Goal: Information Seeking & Learning: Learn about a topic

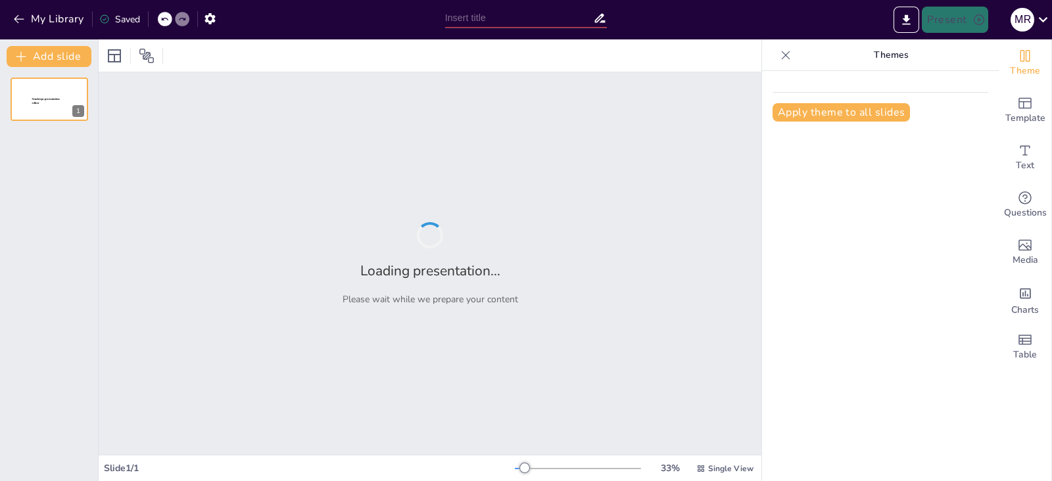
type input "Ciclo de vida de la Infraestructura como Código (IaC)"
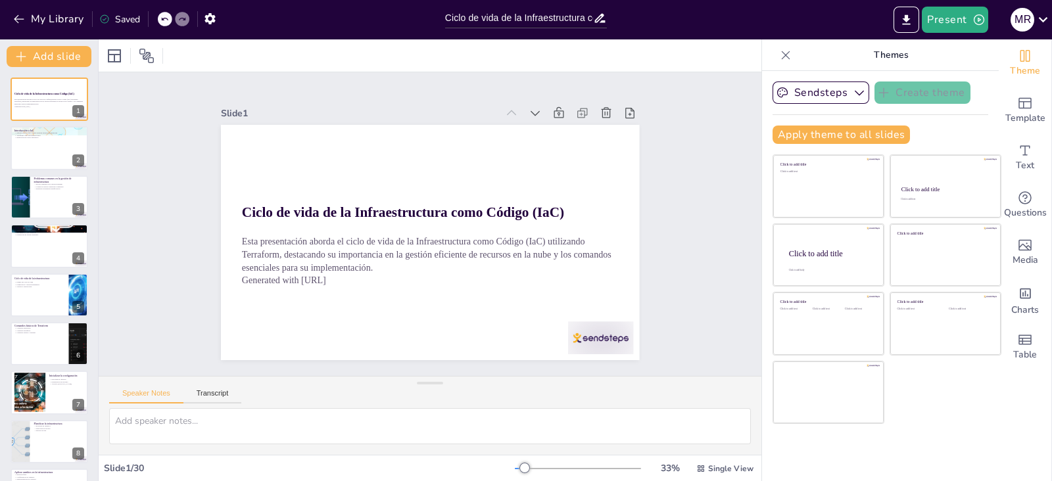
checkbox input "true"
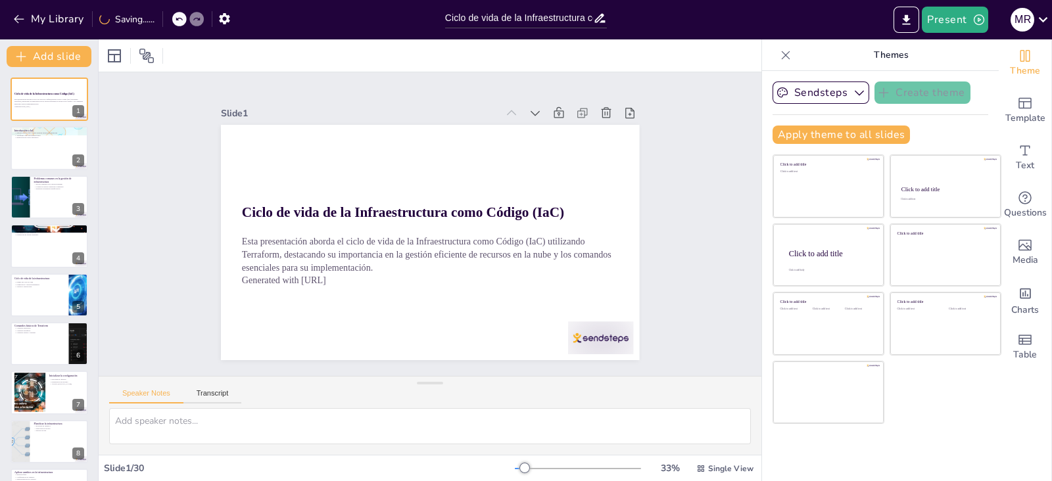
checkbox input "true"
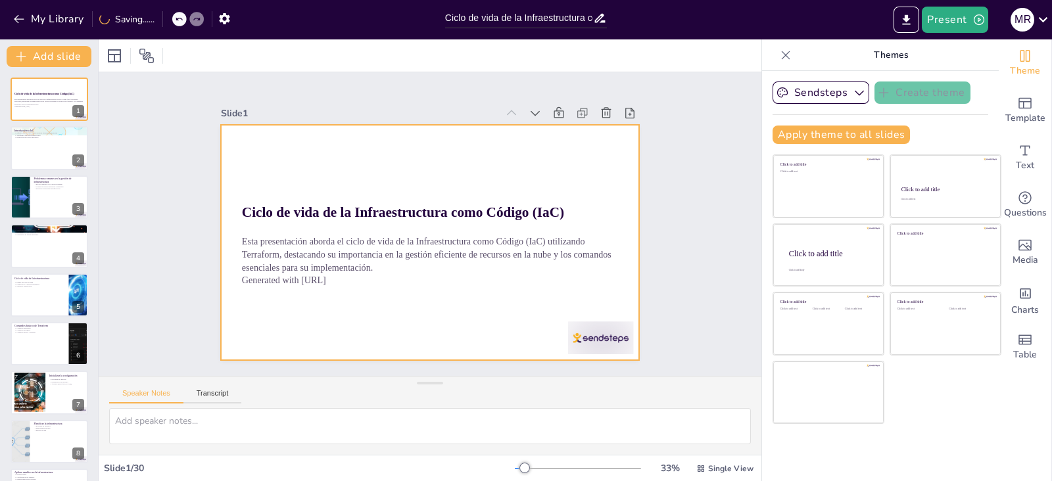
checkbox input "true"
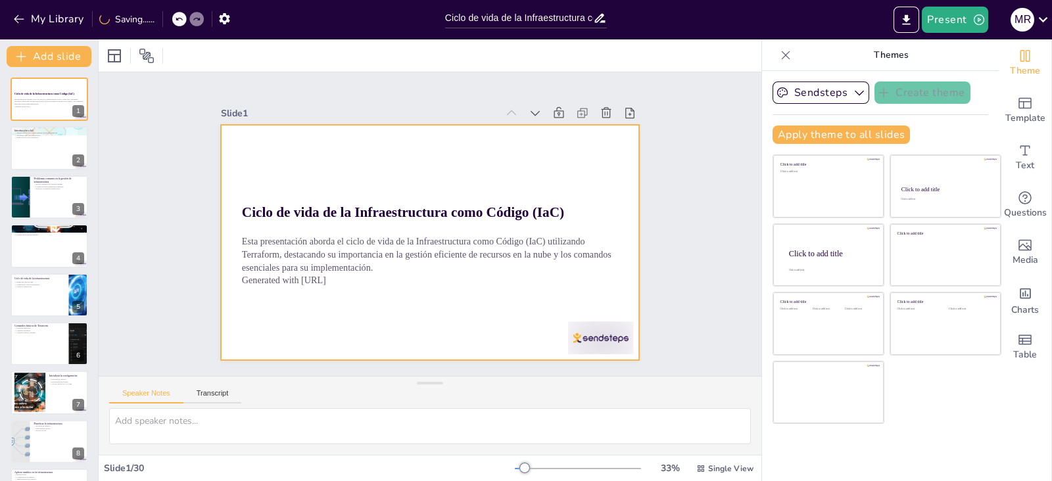
checkbox input "true"
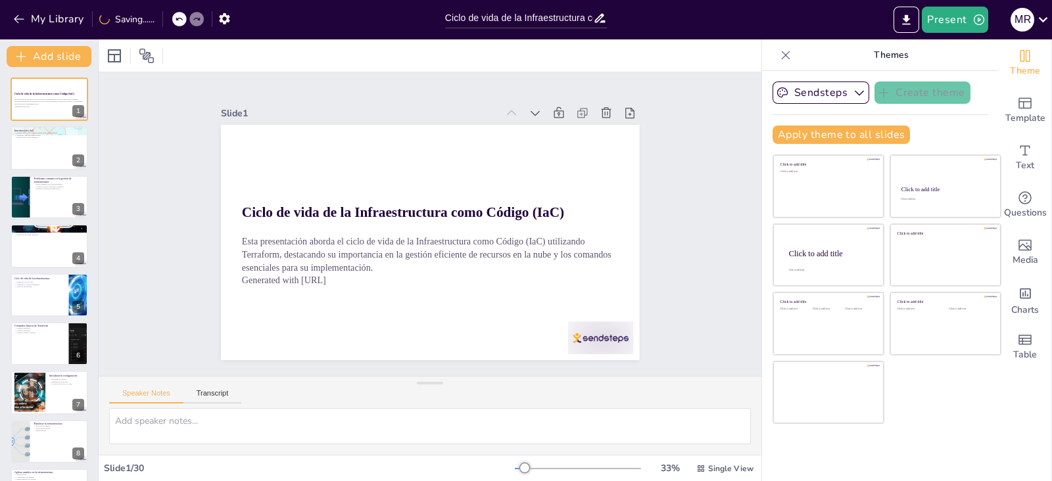
checkbox input "true"
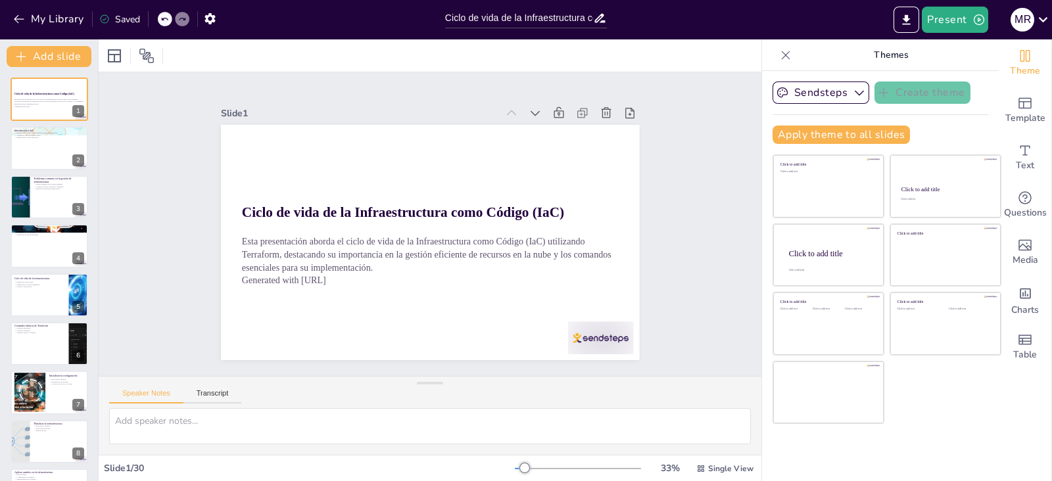
checkbox input "true"
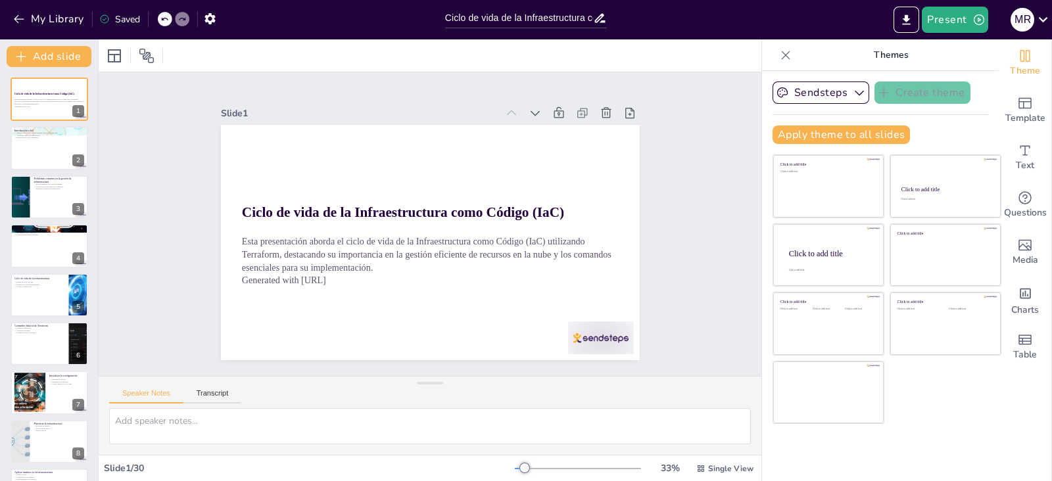
checkbox input "true"
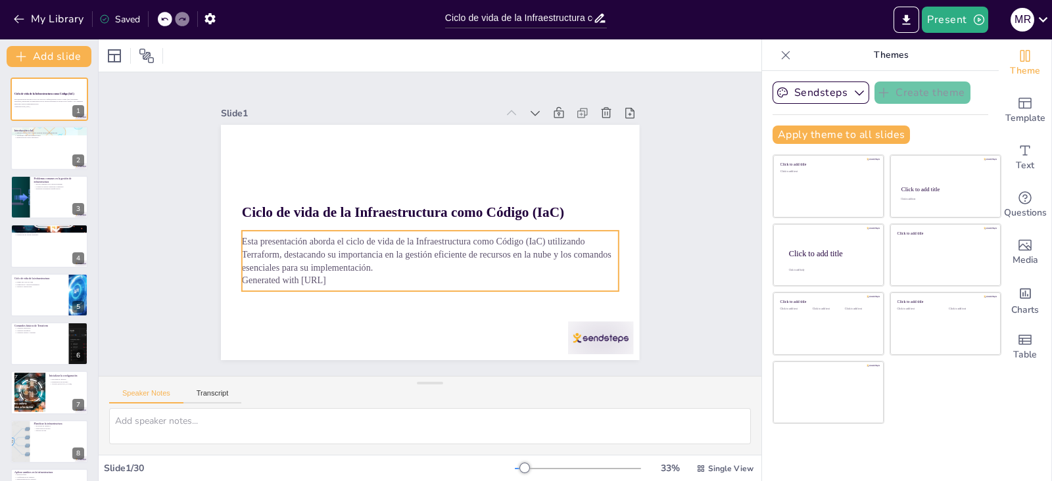
checkbox input "true"
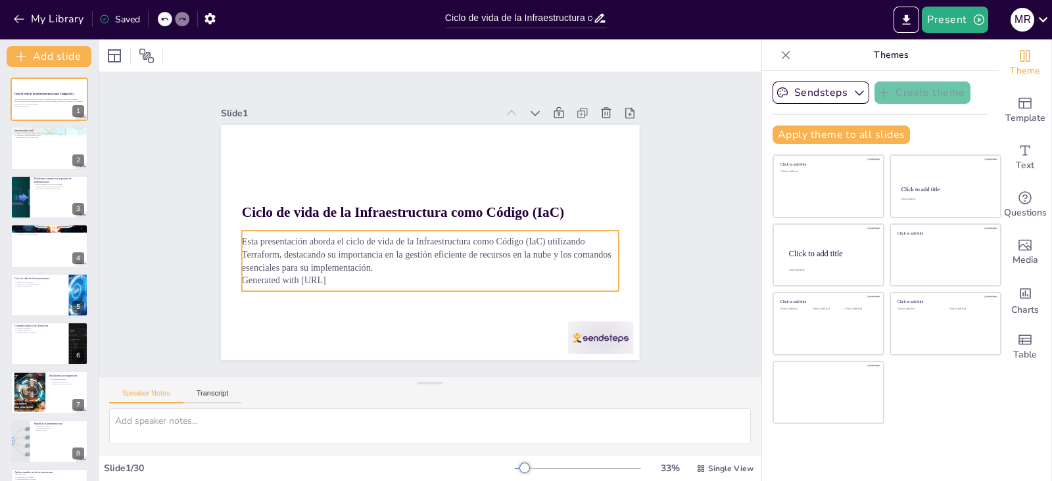
checkbox input "true"
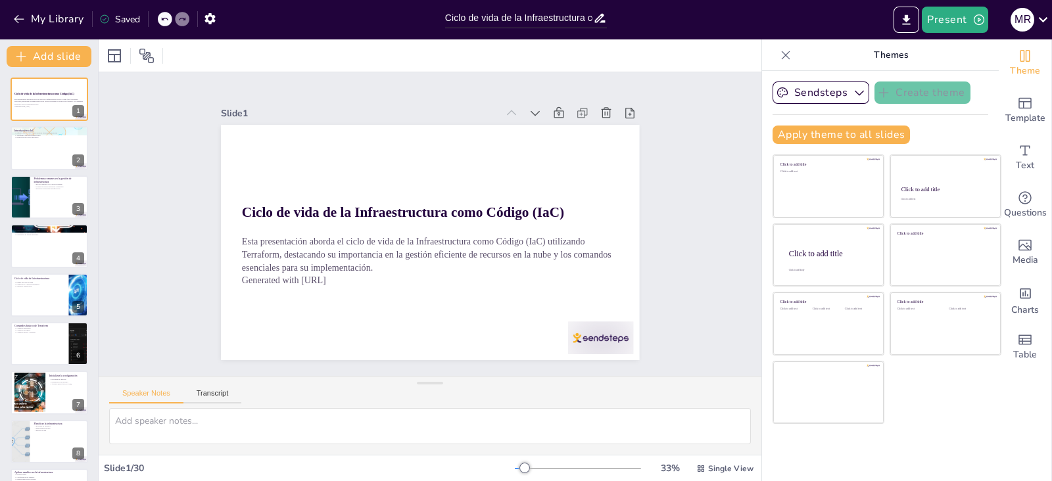
checkbox input "true"
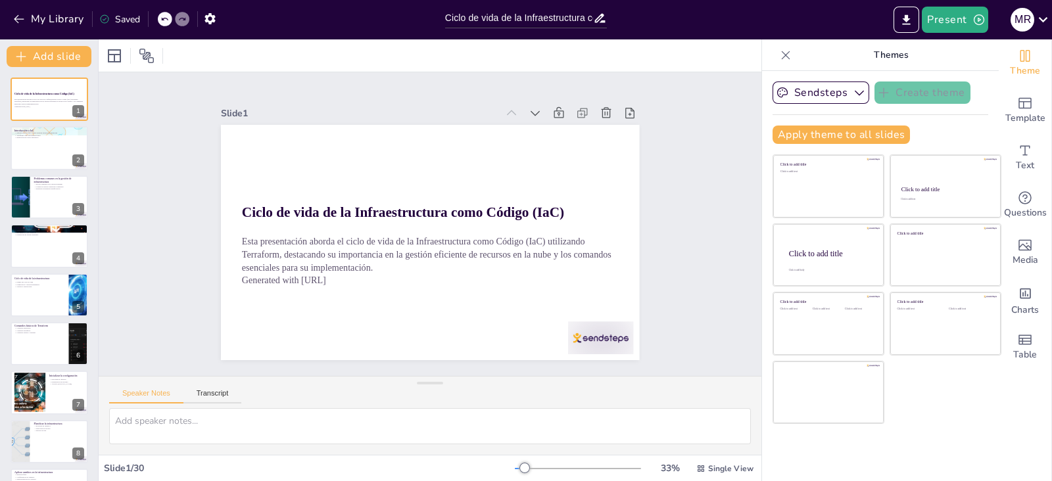
checkbox input "true"
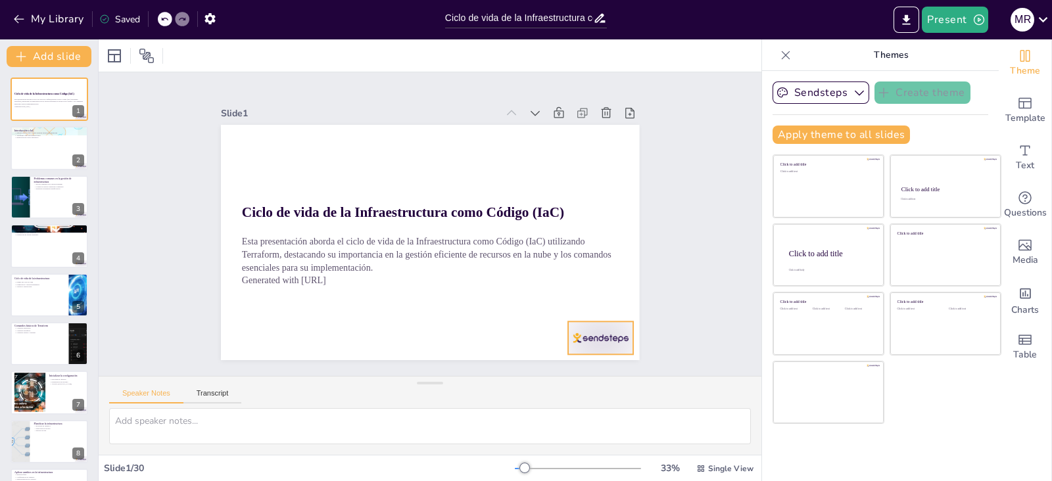
checkbox input "true"
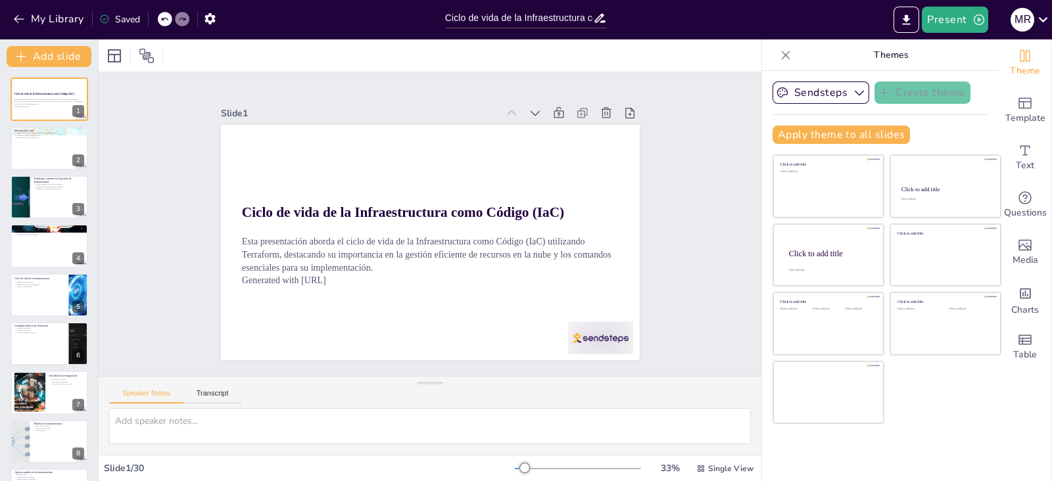
checkbox input "true"
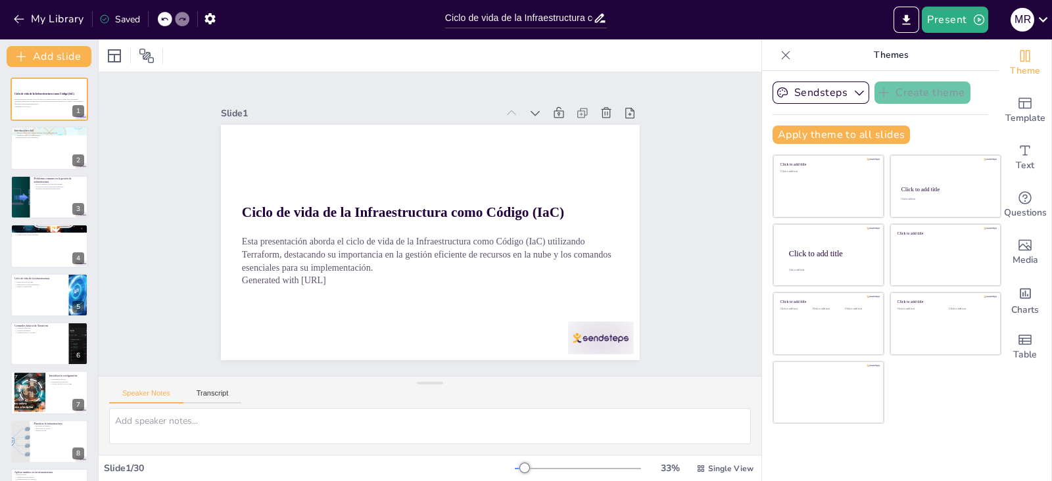
checkbox input "true"
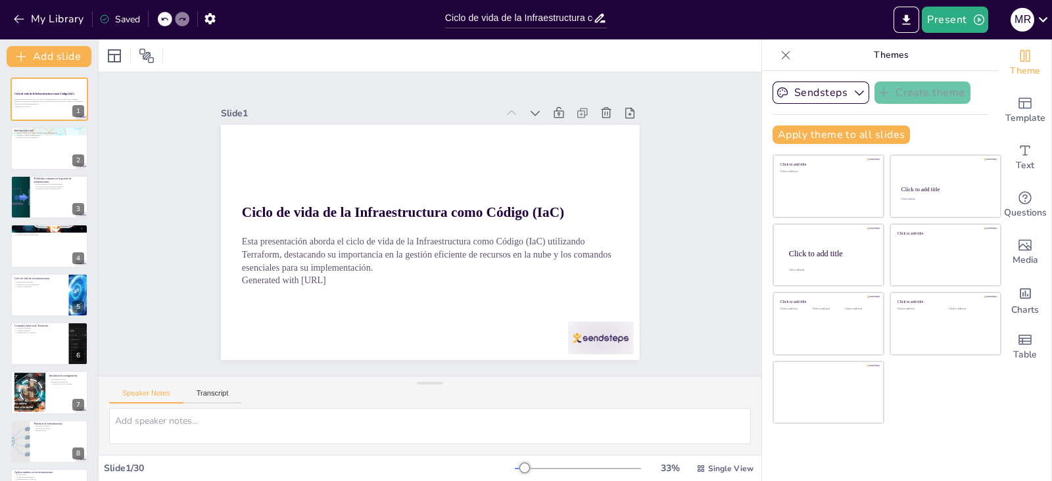
checkbox input "true"
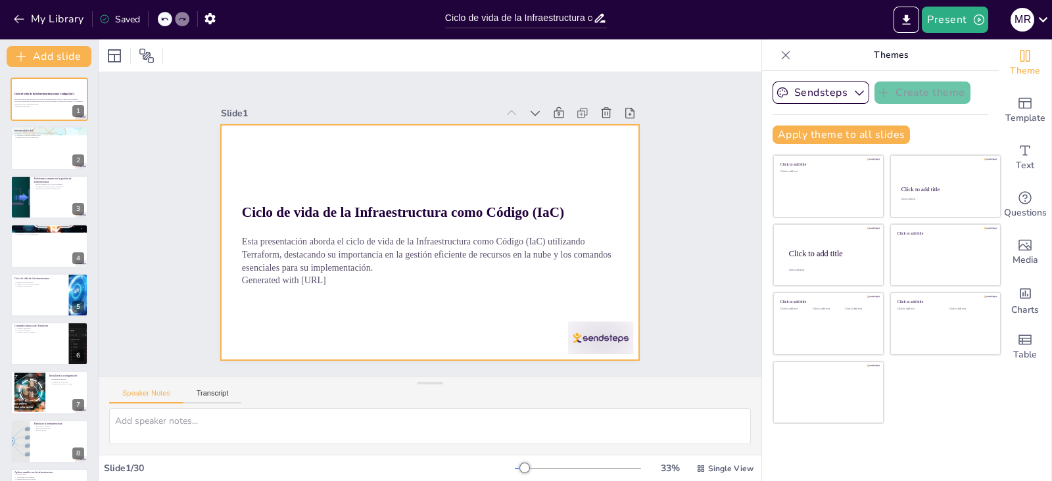
checkbox input "true"
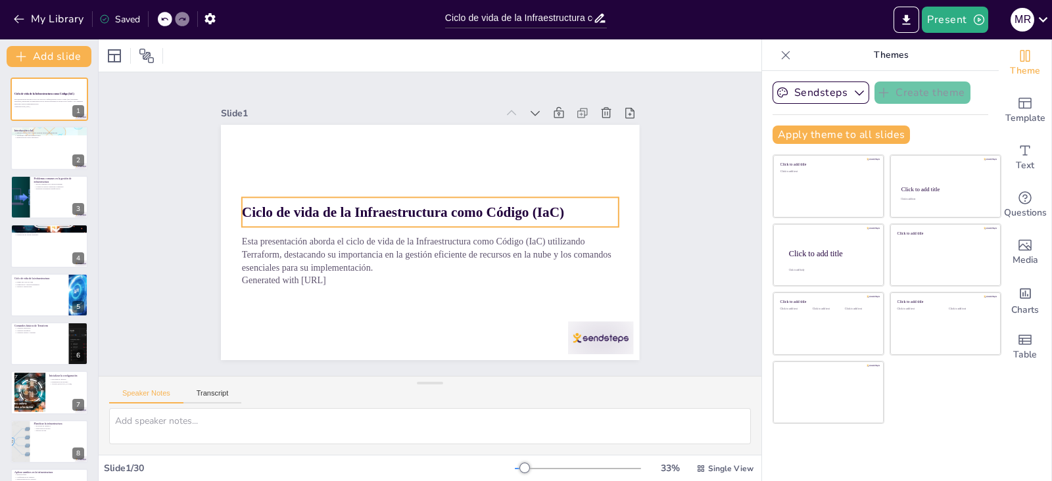
checkbox input "true"
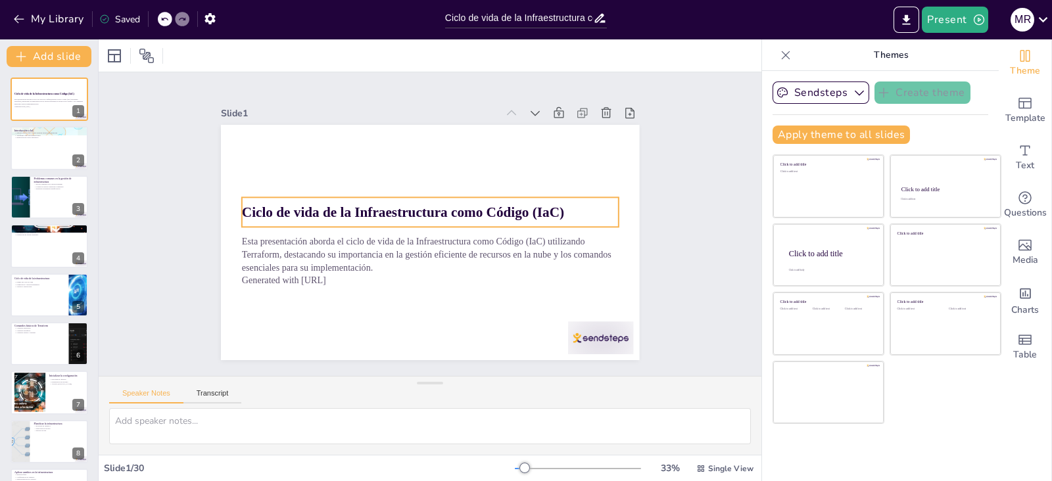
checkbox input "true"
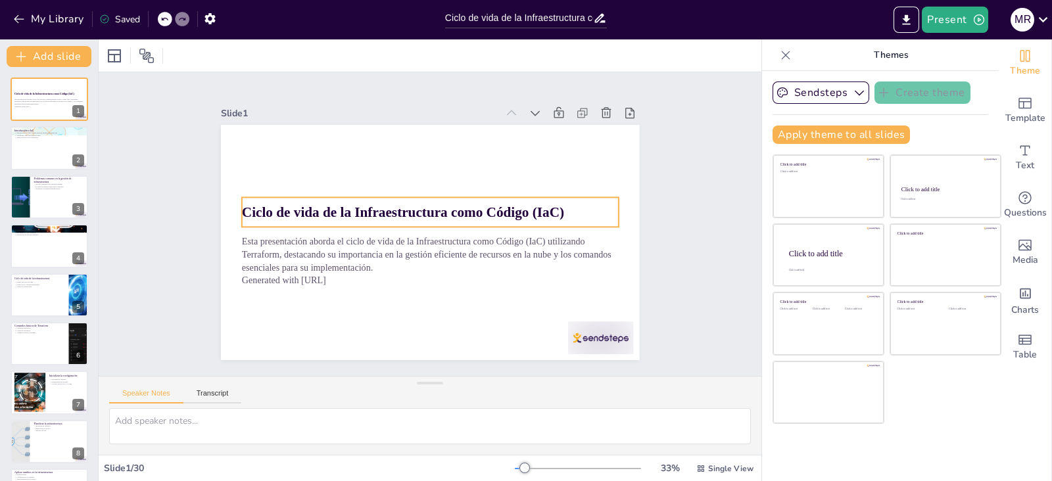
checkbox input "true"
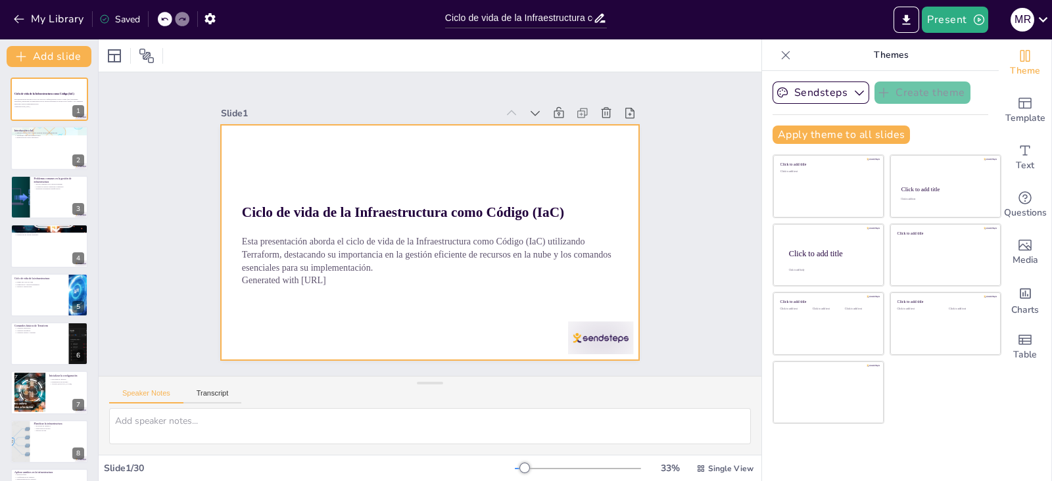
checkbox input "true"
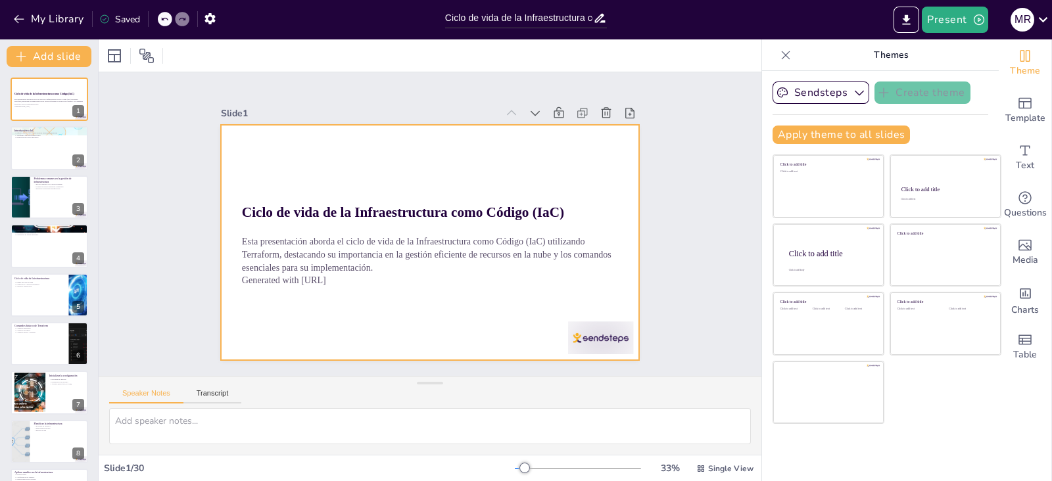
checkbox input "true"
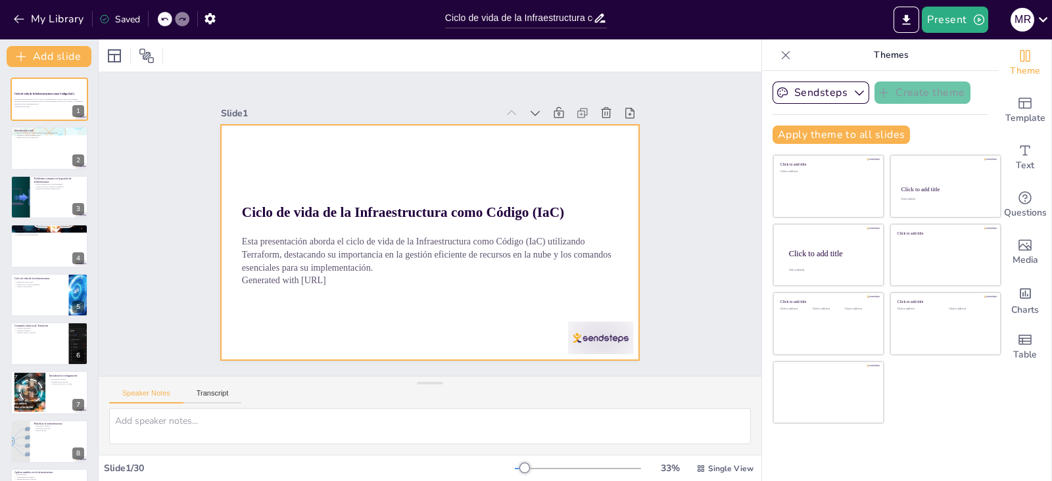
checkbox input "true"
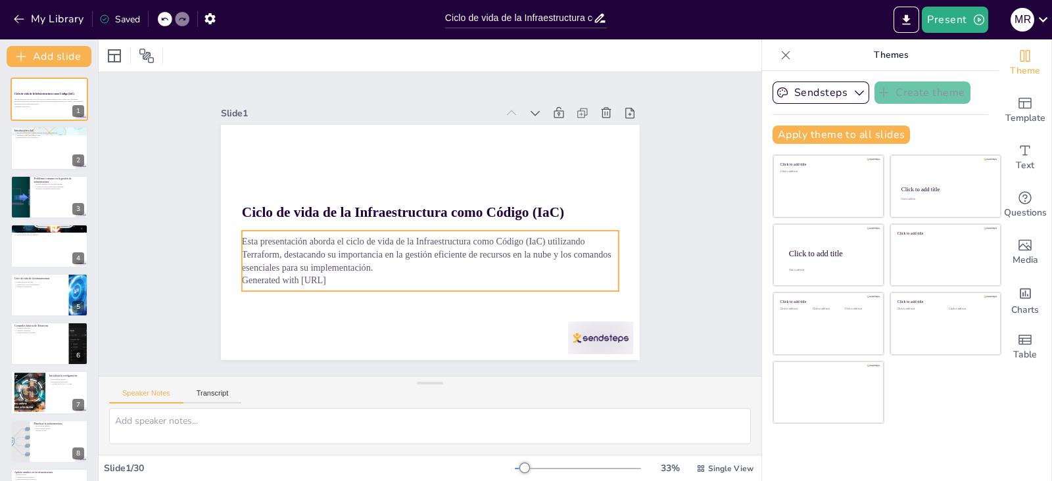
checkbox input "true"
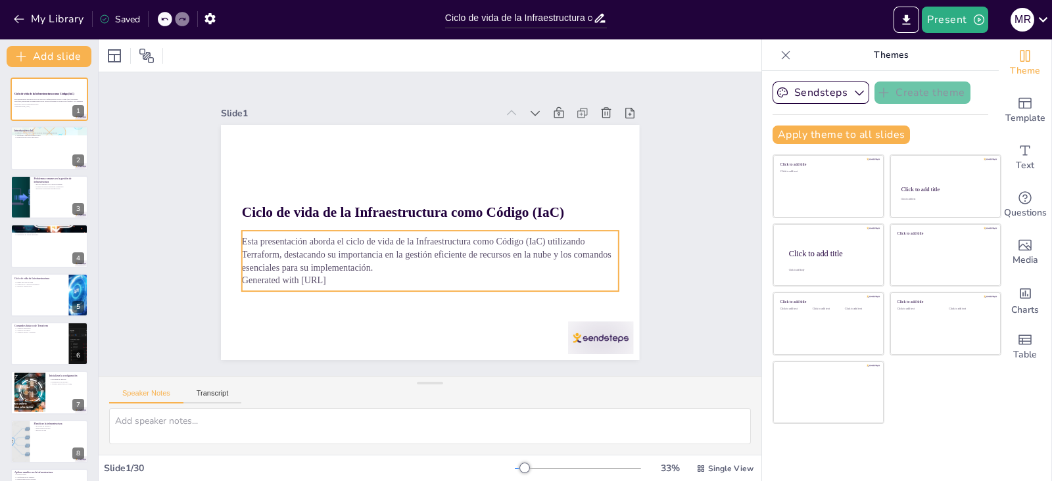
checkbox input "true"
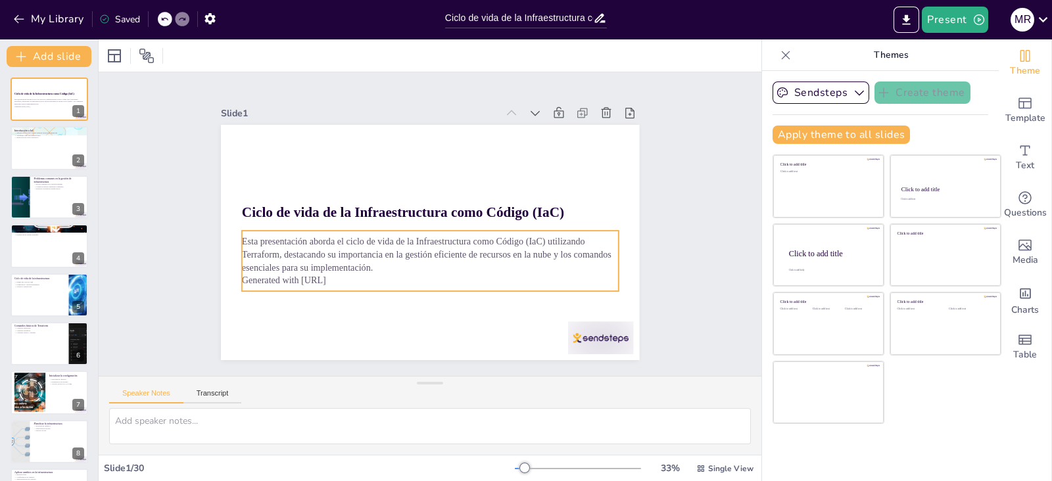
checkbox input "true"
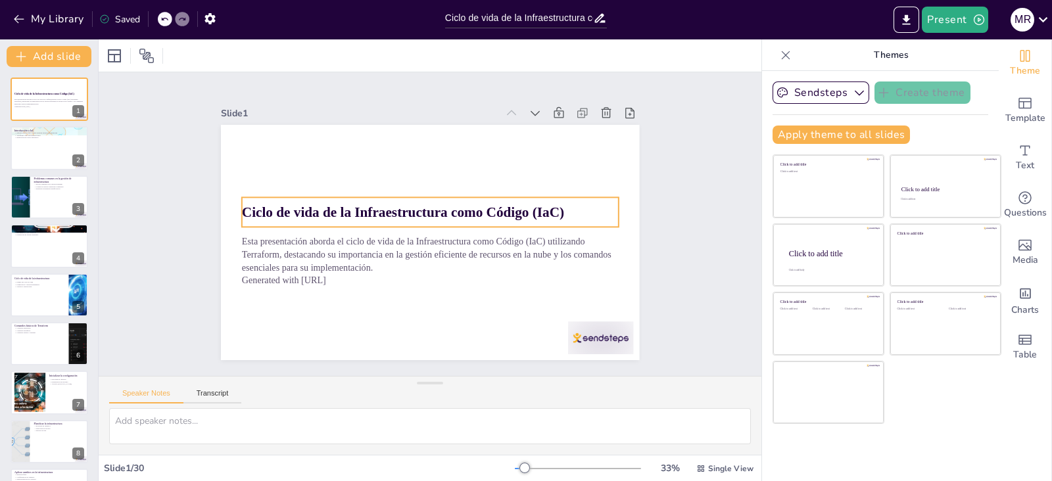
checkbox input "true"
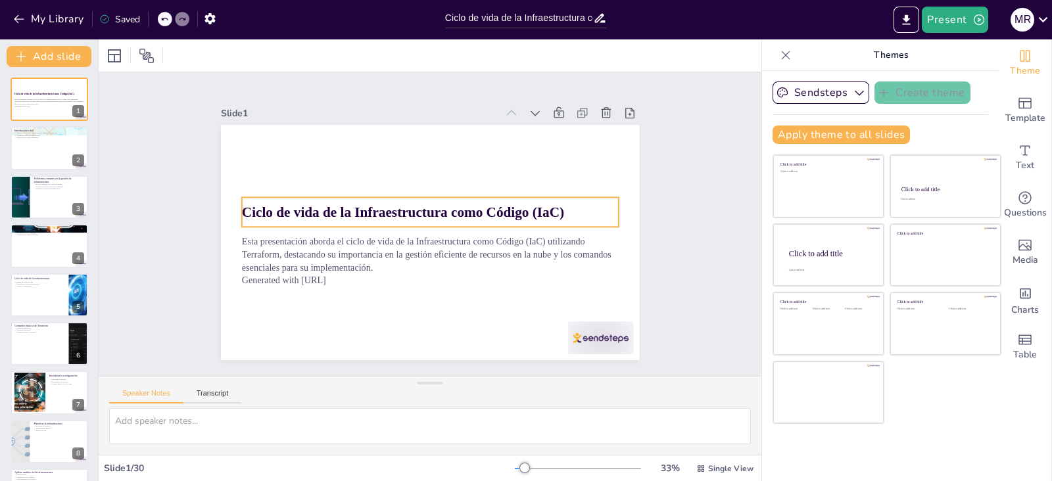
checkbox input "true"
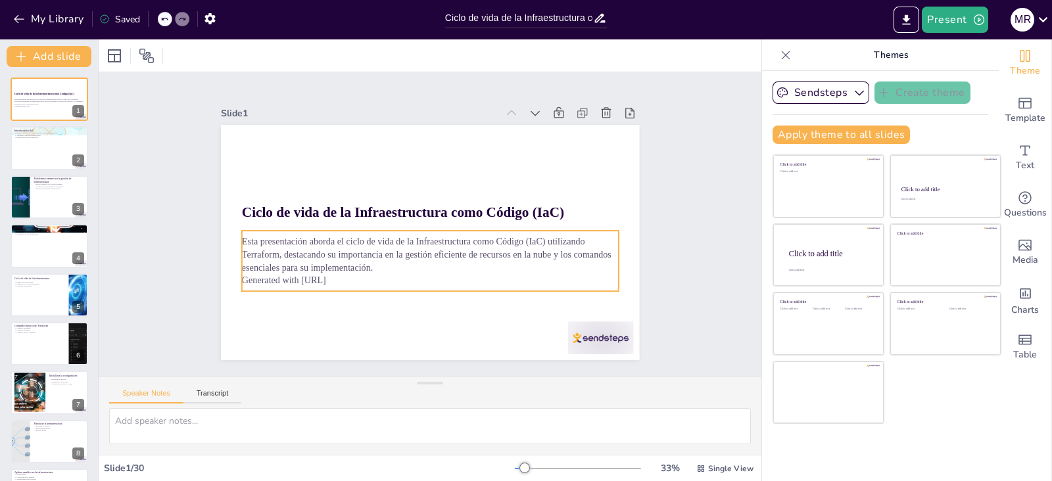
checkbox input "true"
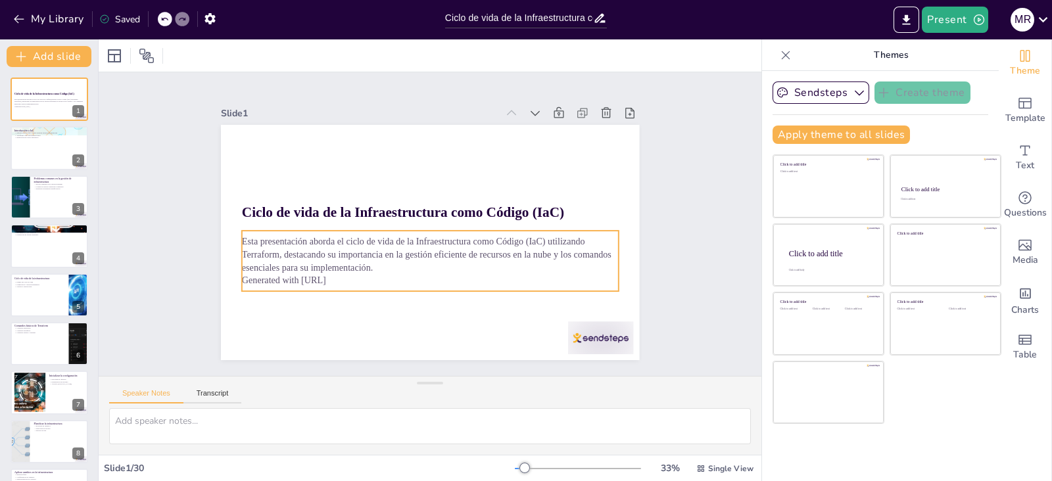
checkbox input "true"
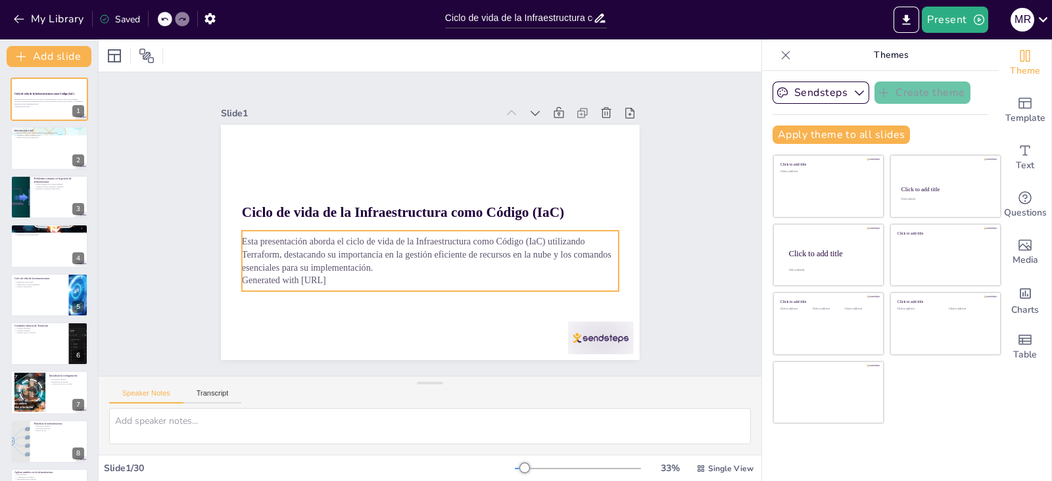
checkbox input "true"
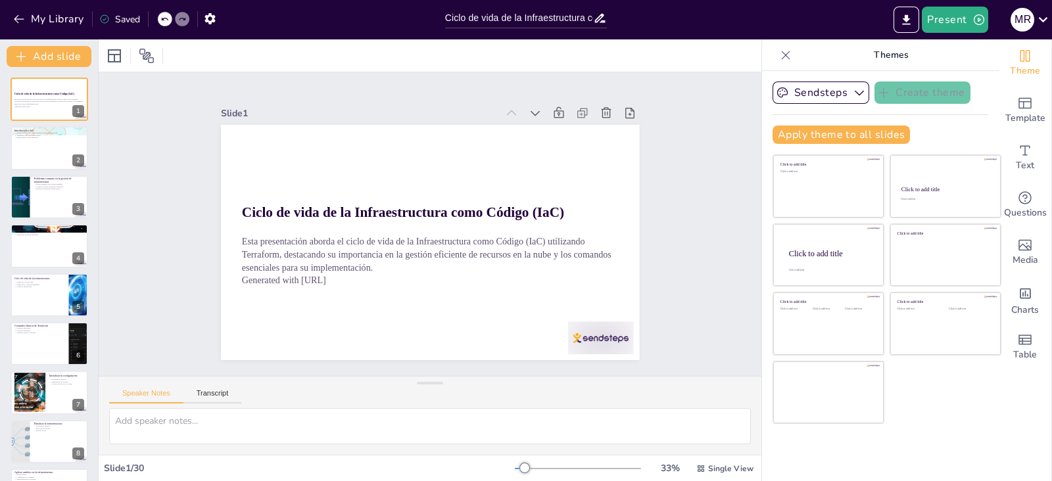
checkbox input "true"
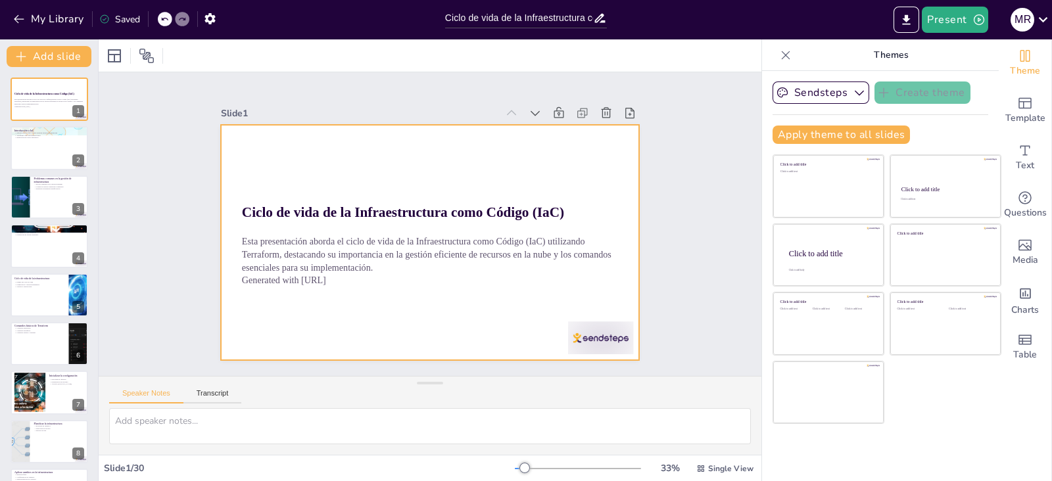
checkbox input "true"
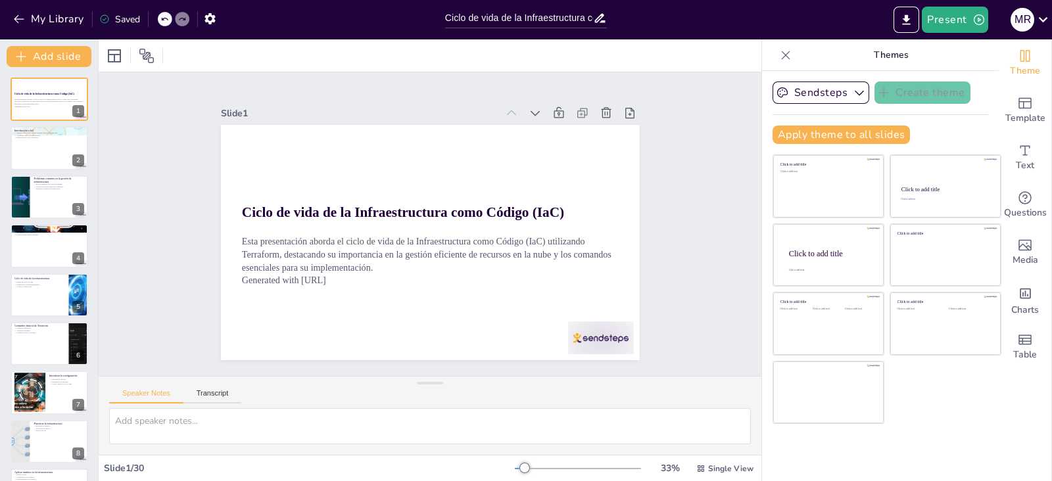
checkbox input "true"
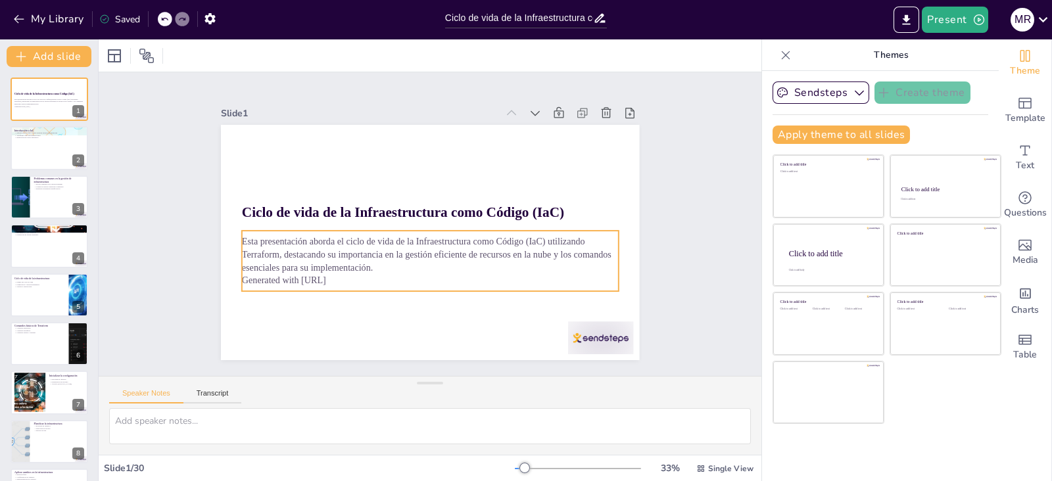
checkbox input "true"
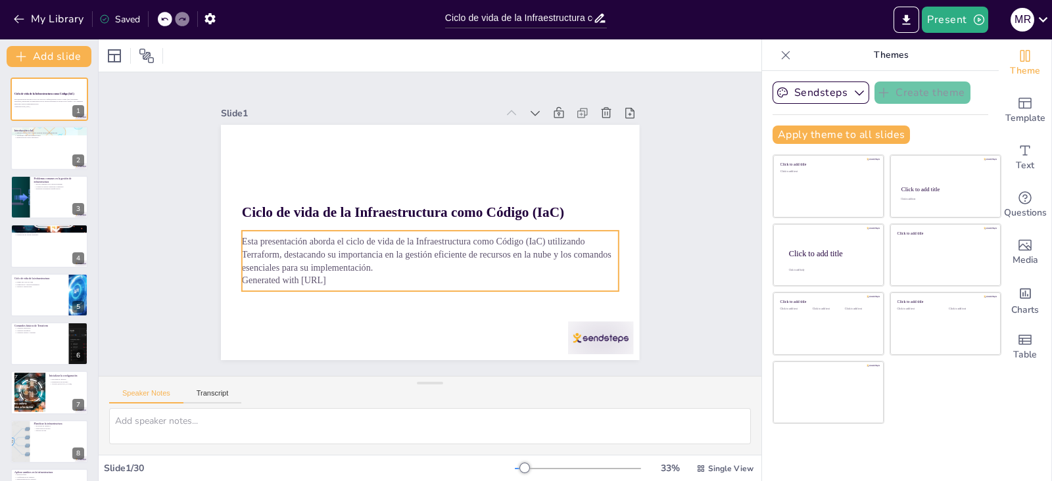
checkbox input "true"
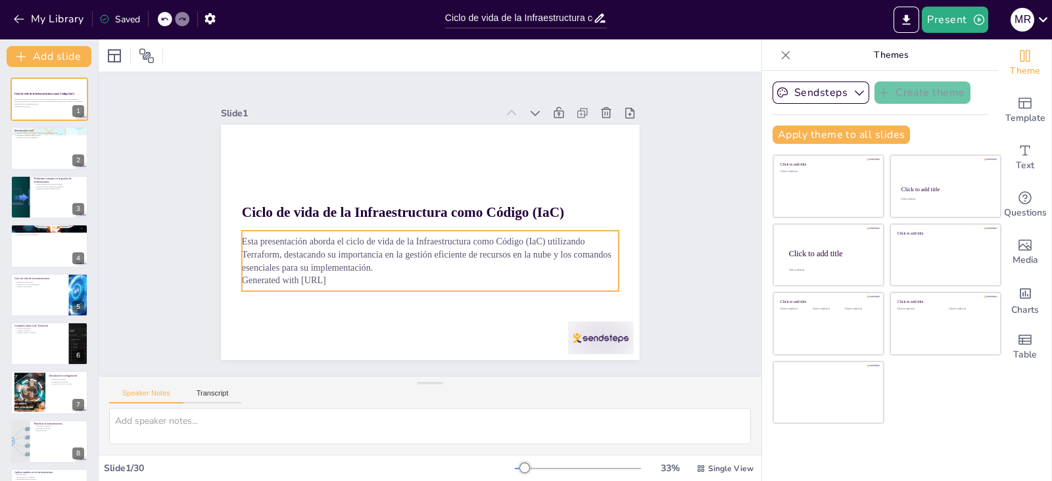
checkbox input "true"
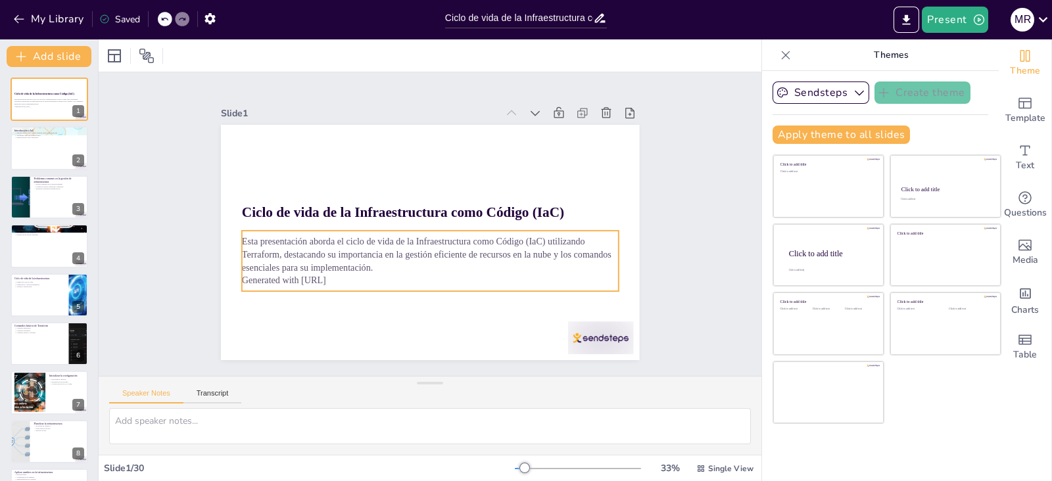
checkbox input "true"
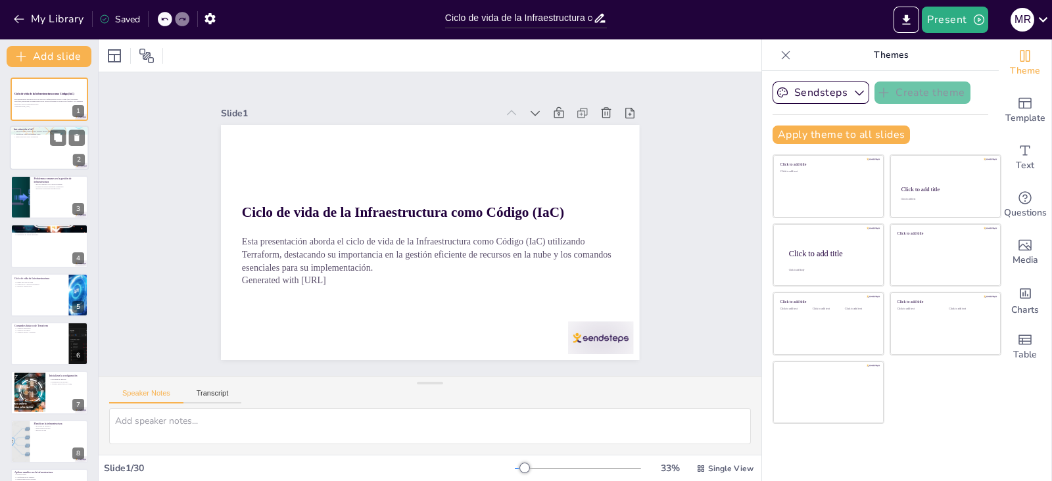
checkbox input "true"
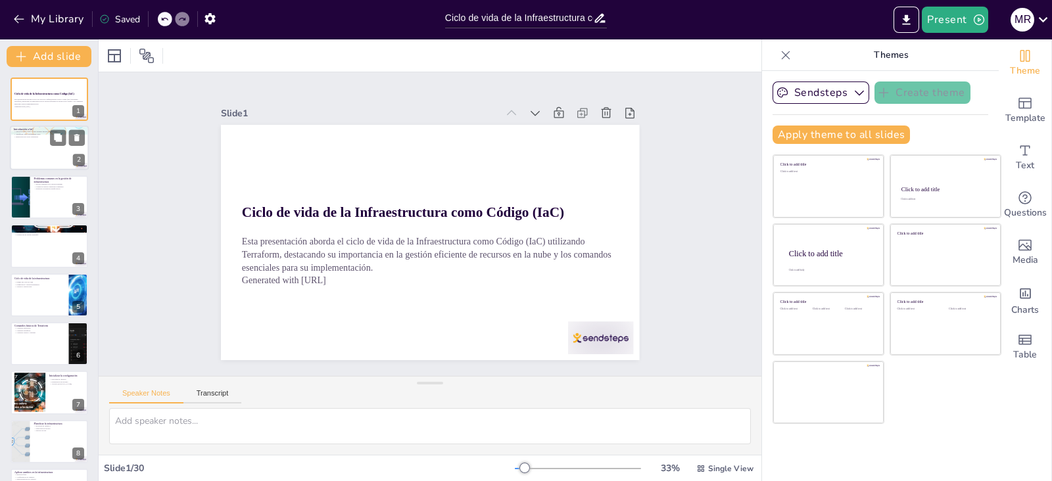
checkbox input "true"
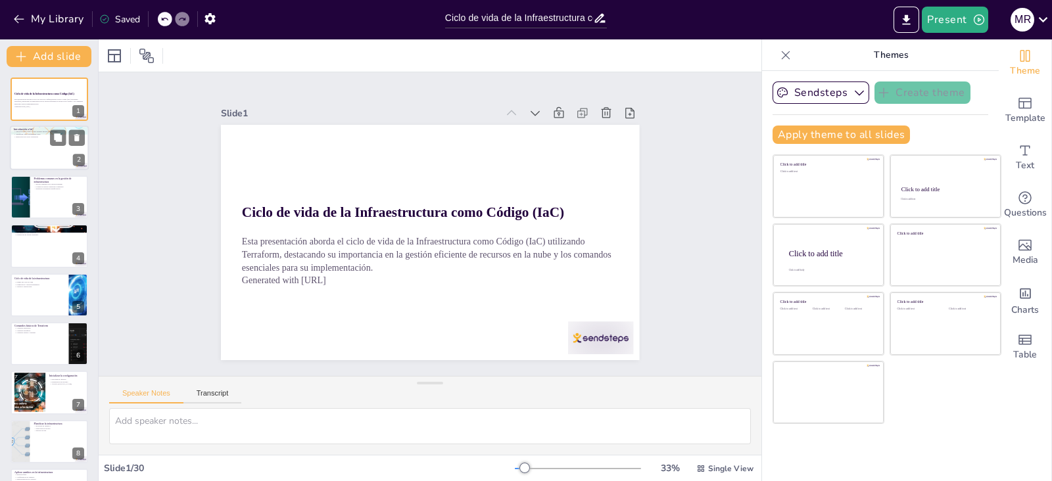
click at [46, 157] on div at bounding box center [49, 148] width 79 height 45
type textarea "La automatización es fundamental en IaC, ya que permite a los equipos gestionar…"
checkbox input "true"
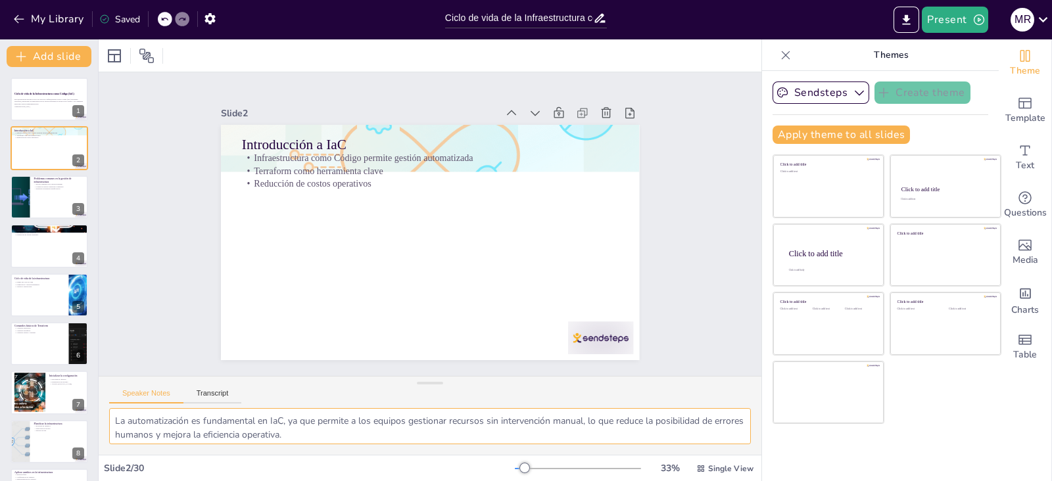
click at [120, 419] on textarea "La automatización es fundamental en IaC, ya que permite a los equipos gestionar…" at bounding box center [430, 426] width 642 height 36
click at [39, 190] on div at bounding box center [49, 197] width 79 height 45
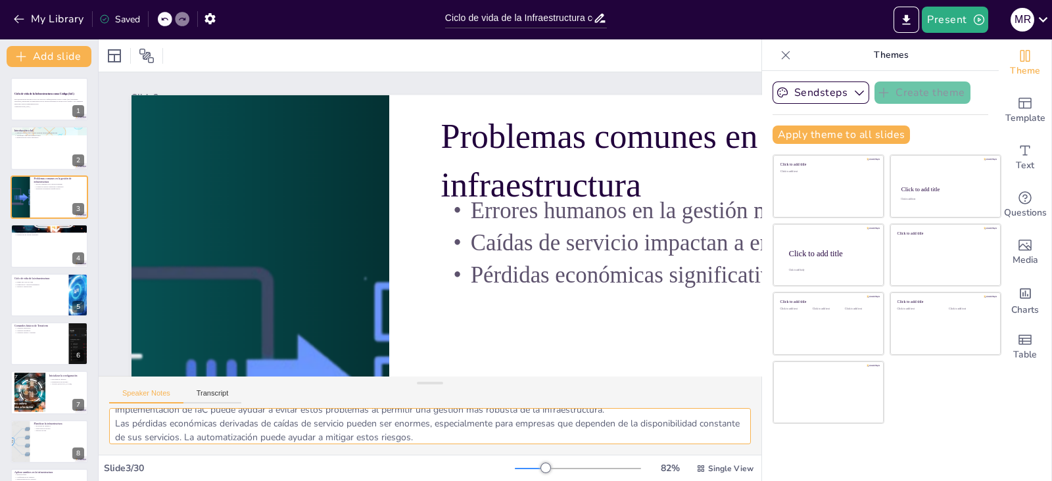
scroll to position [0, 5]
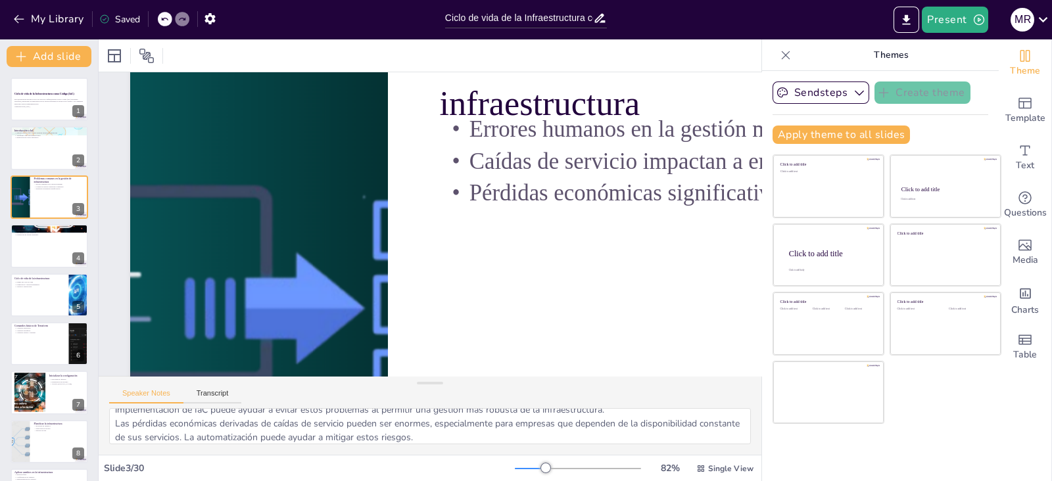
click at [779, 50] on icon at bounding box center [785, 55] width 13 height 13
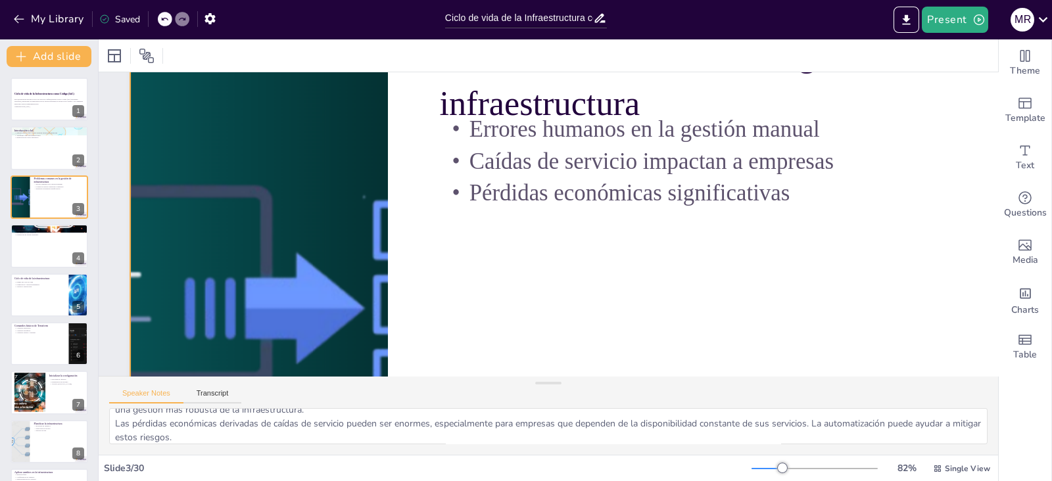
scroll to position [0, 7]
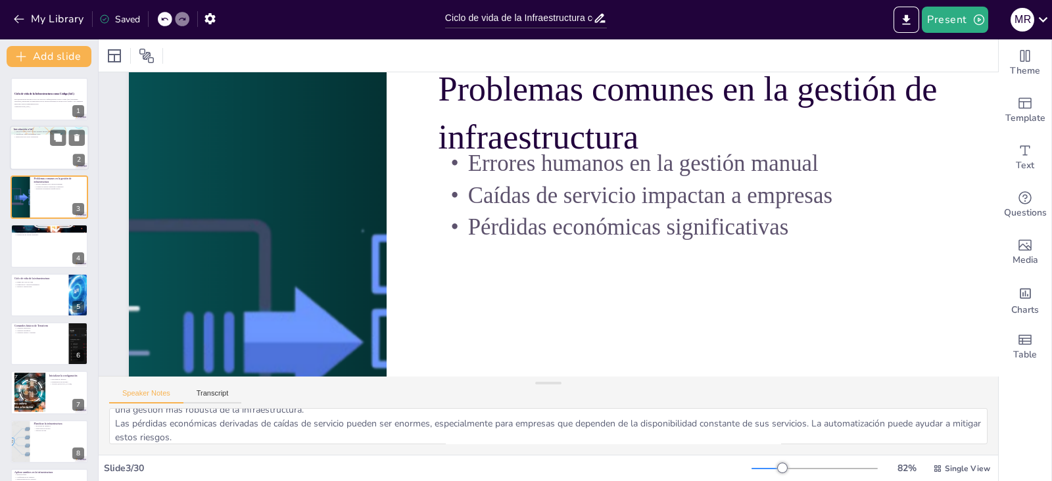
click at [36, 153] on div at bounding box center [49, 148] width 79 height 45
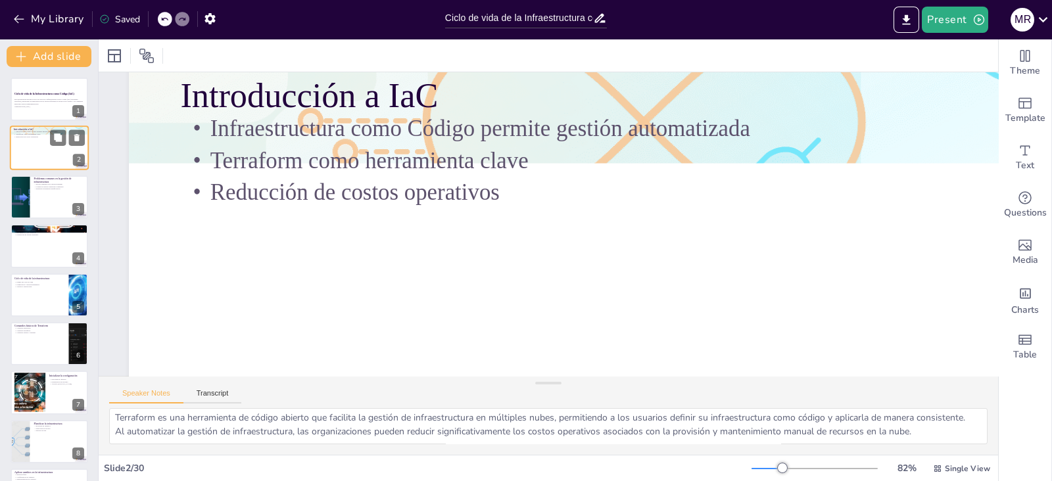
scroll to position [30, 0]
click at [12, 202] on div at bounding box center [19, 197] width 79 height 45
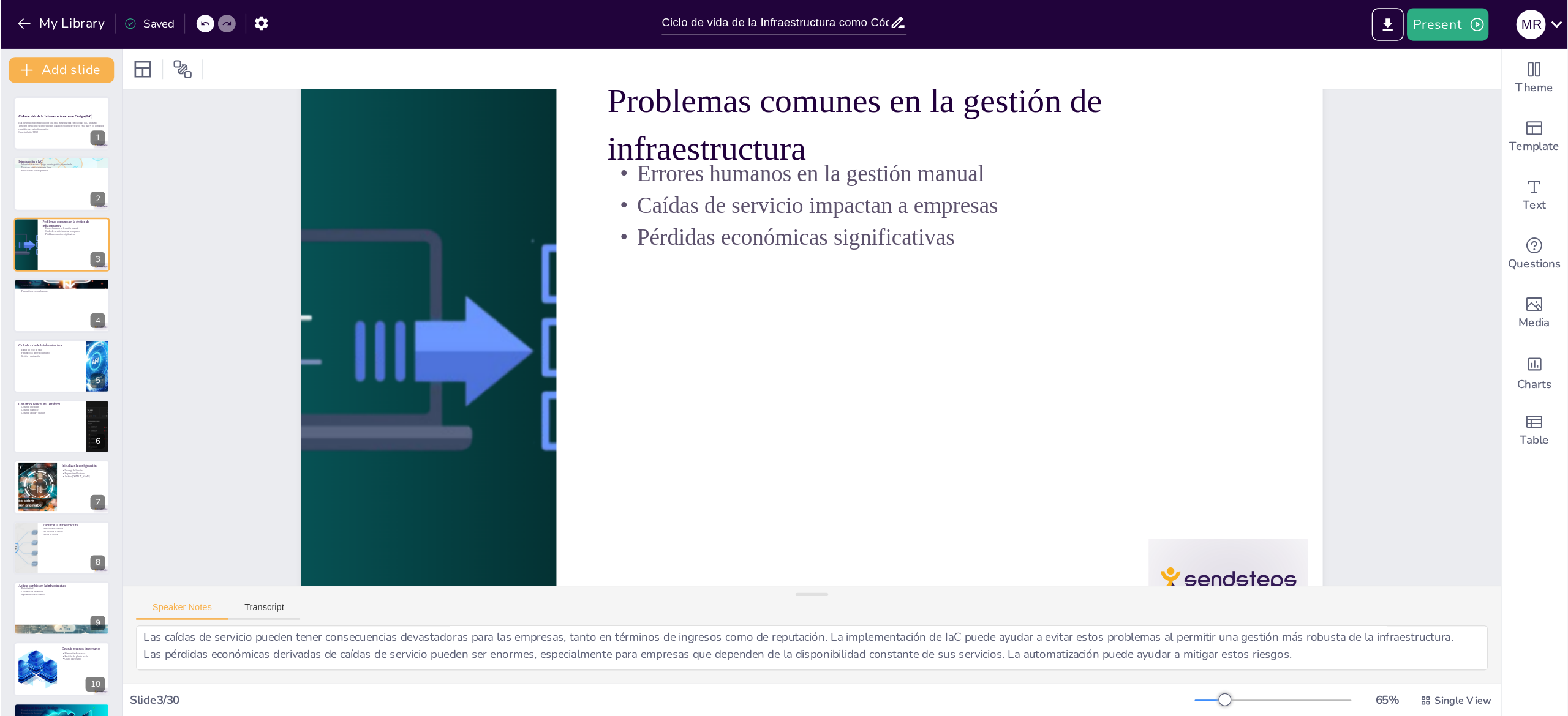
scroll to position [16, 0]
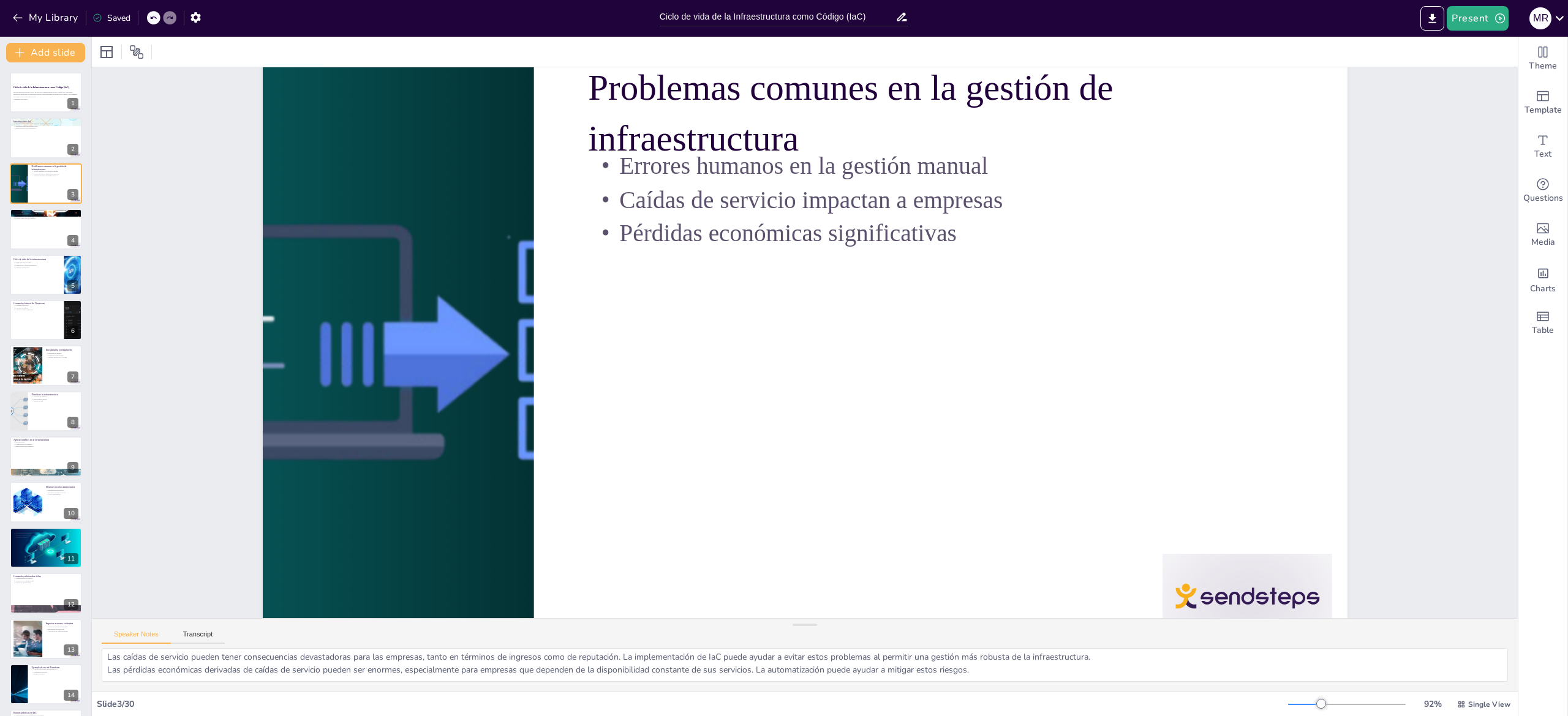
drag, startPoint x: 961, startPoint y: 0, endPoint x: 131, endPoint y: 516, distance: 977.3
click at [131, 448] on div "Slide 1 Ciclo de vida de la Infraestructura como Código (IaC) Esta presentación…" at bounding box center [777, 304] width 1533 height 1358
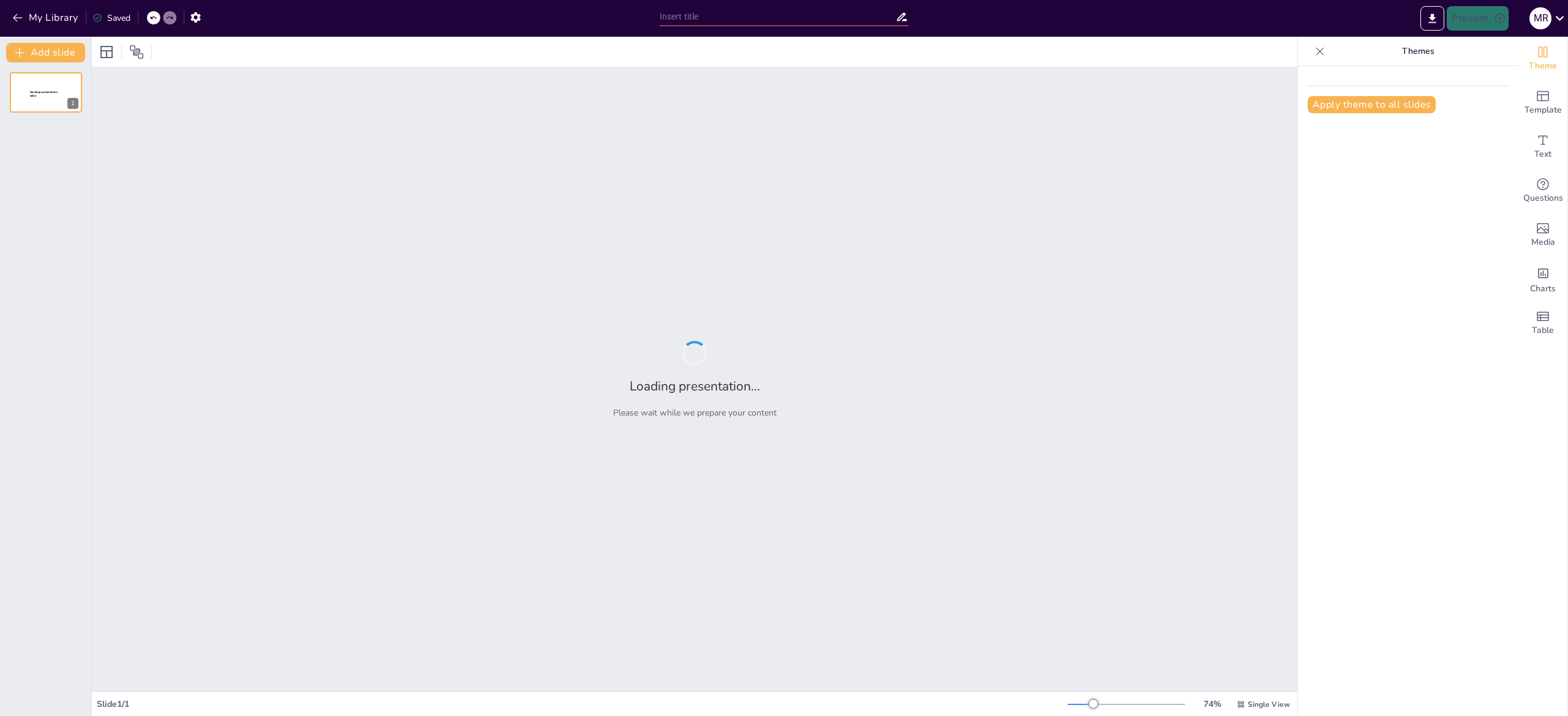
type input "Ciclo de vida de la Infraestructura como Código (IaC)"
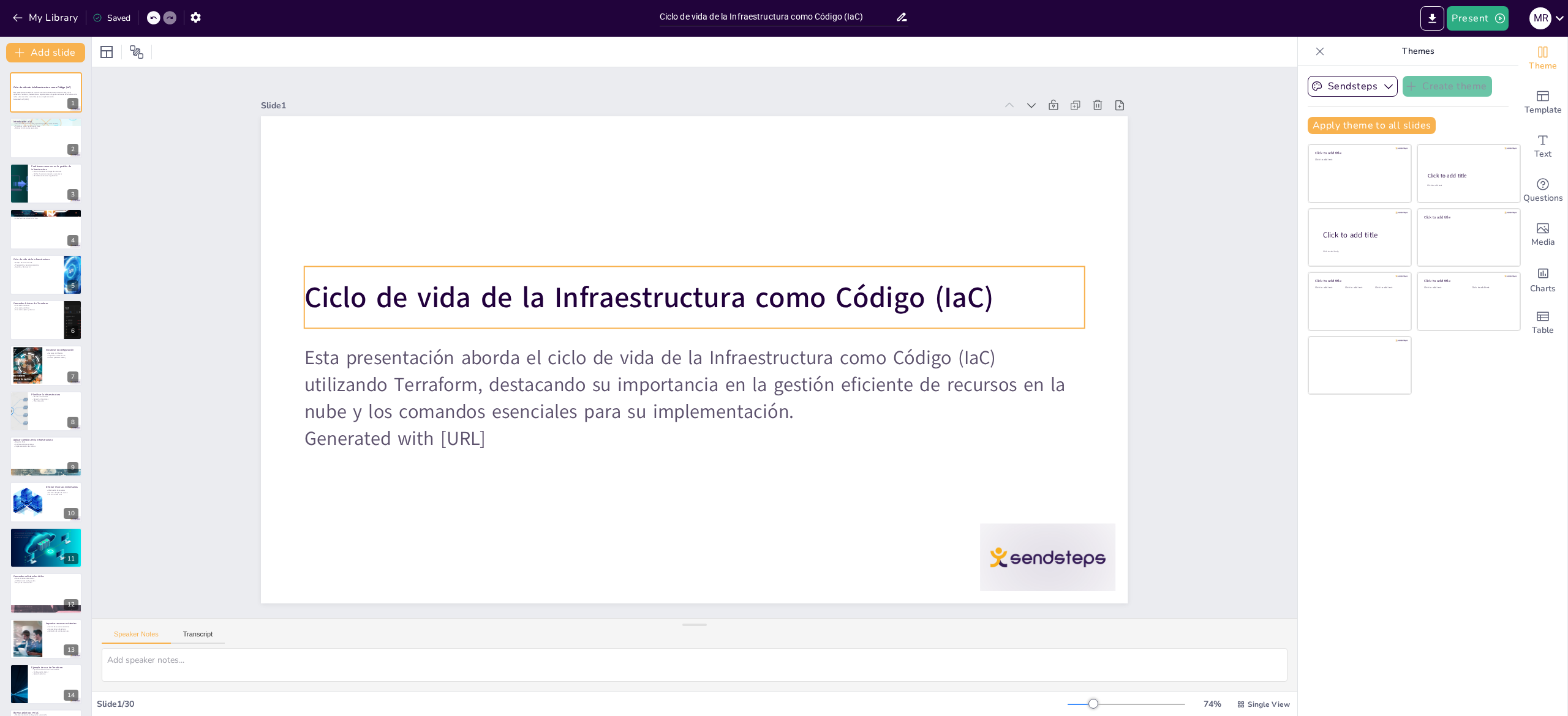
checkbox input "true"
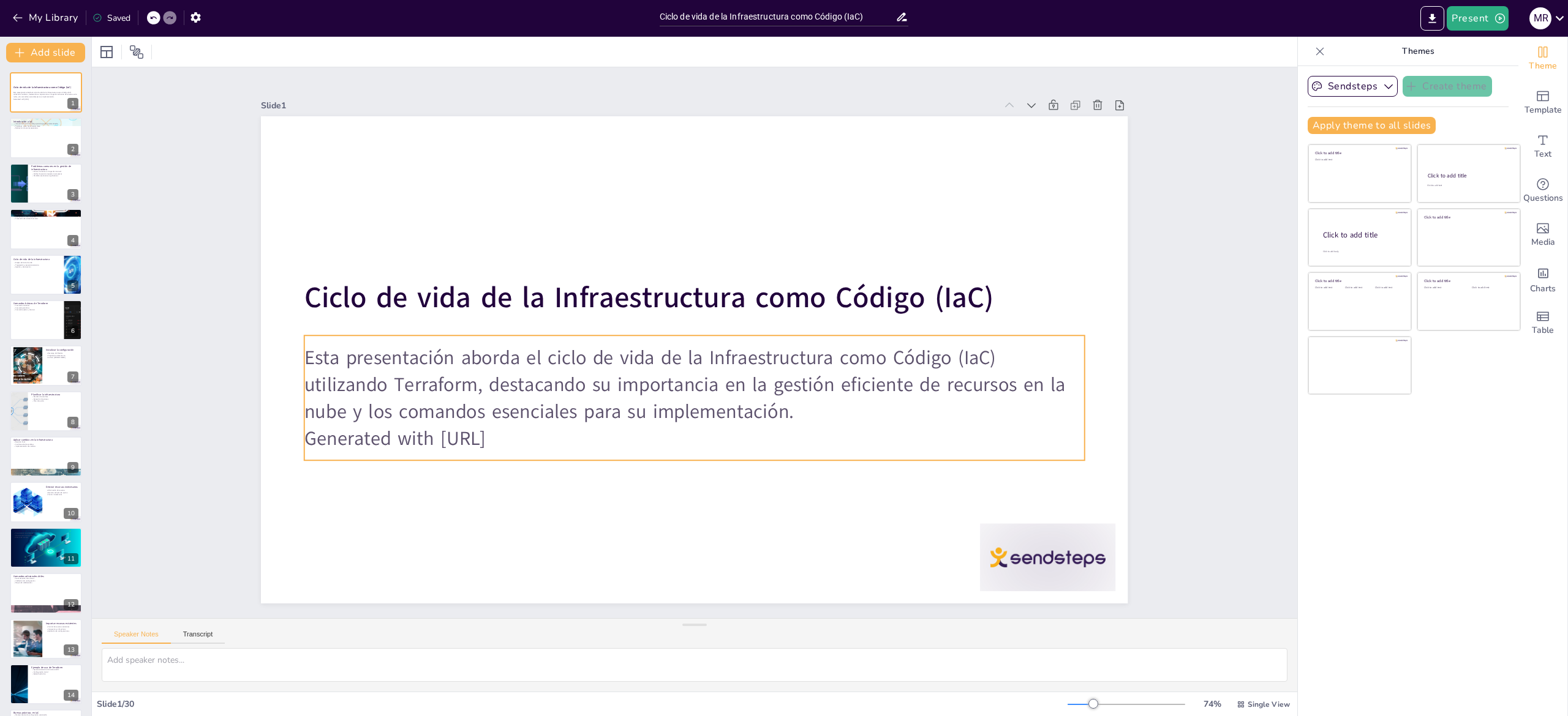
checkbox input "true"
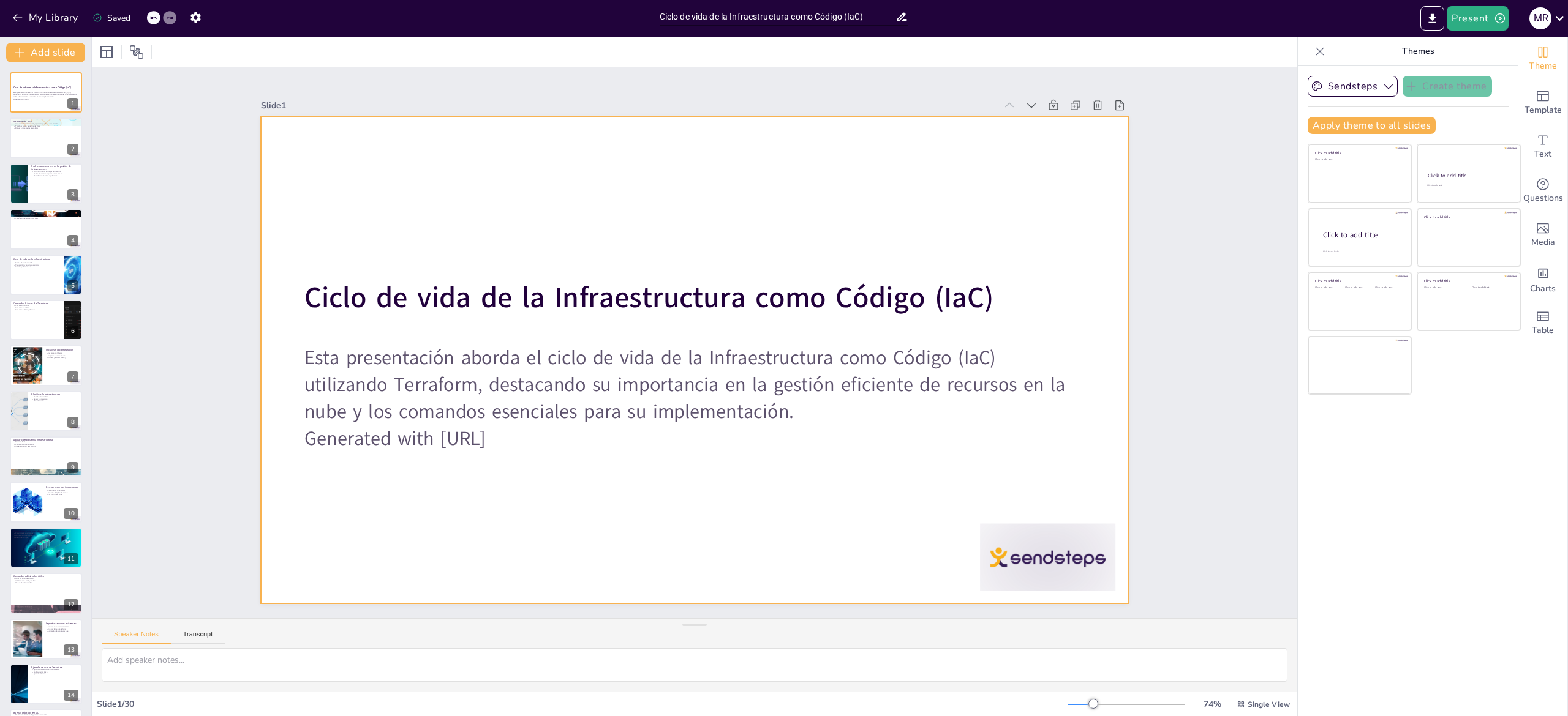
checkbox input "true"
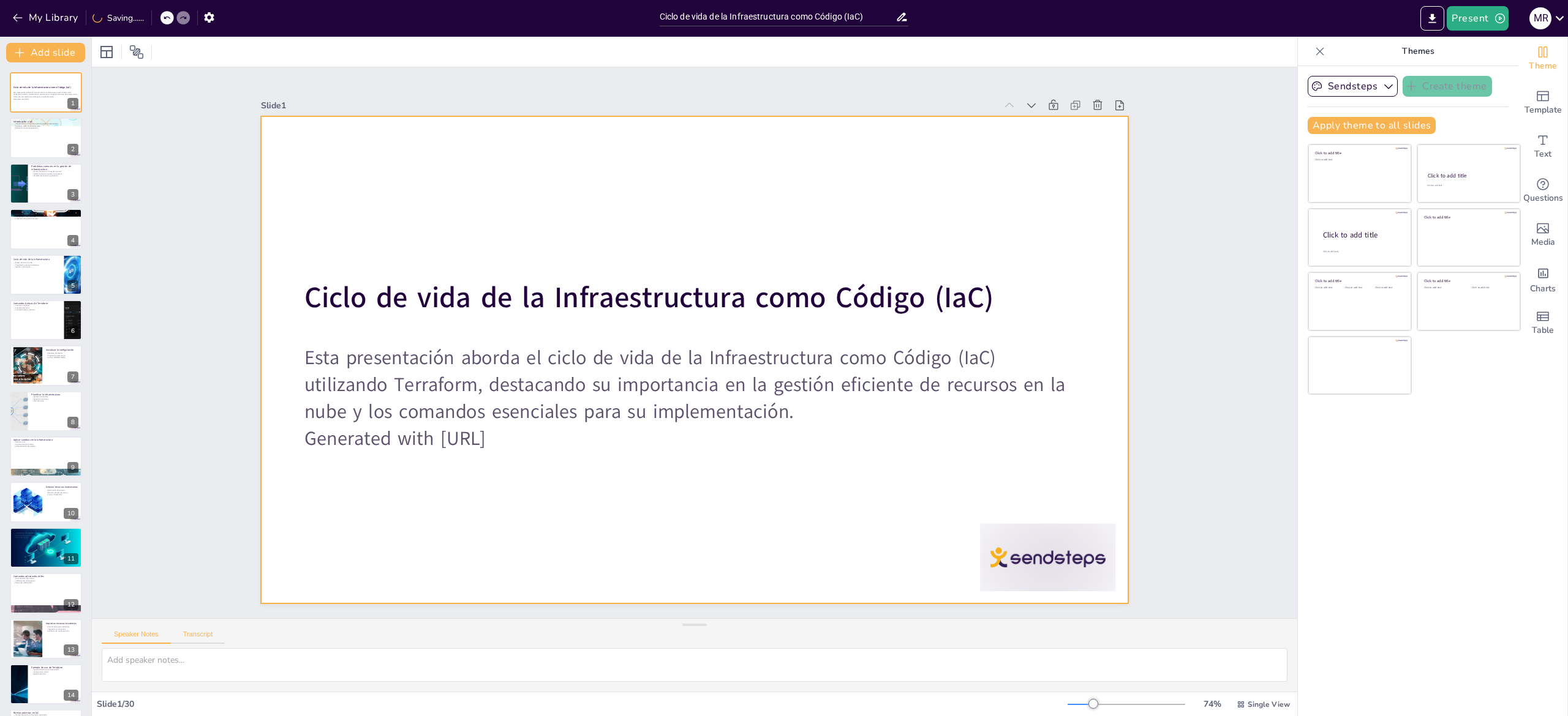
checkbox input "true"
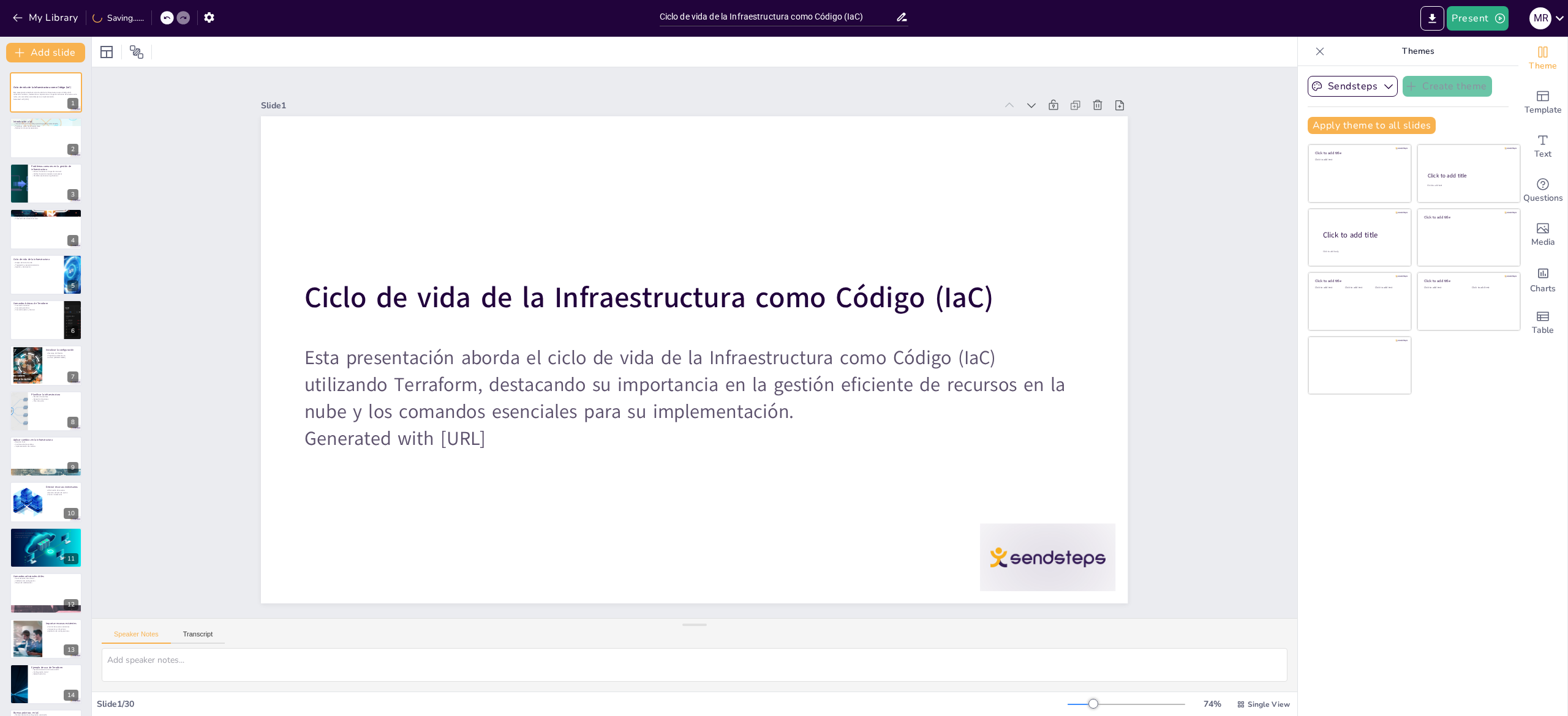
checkbox input "true"
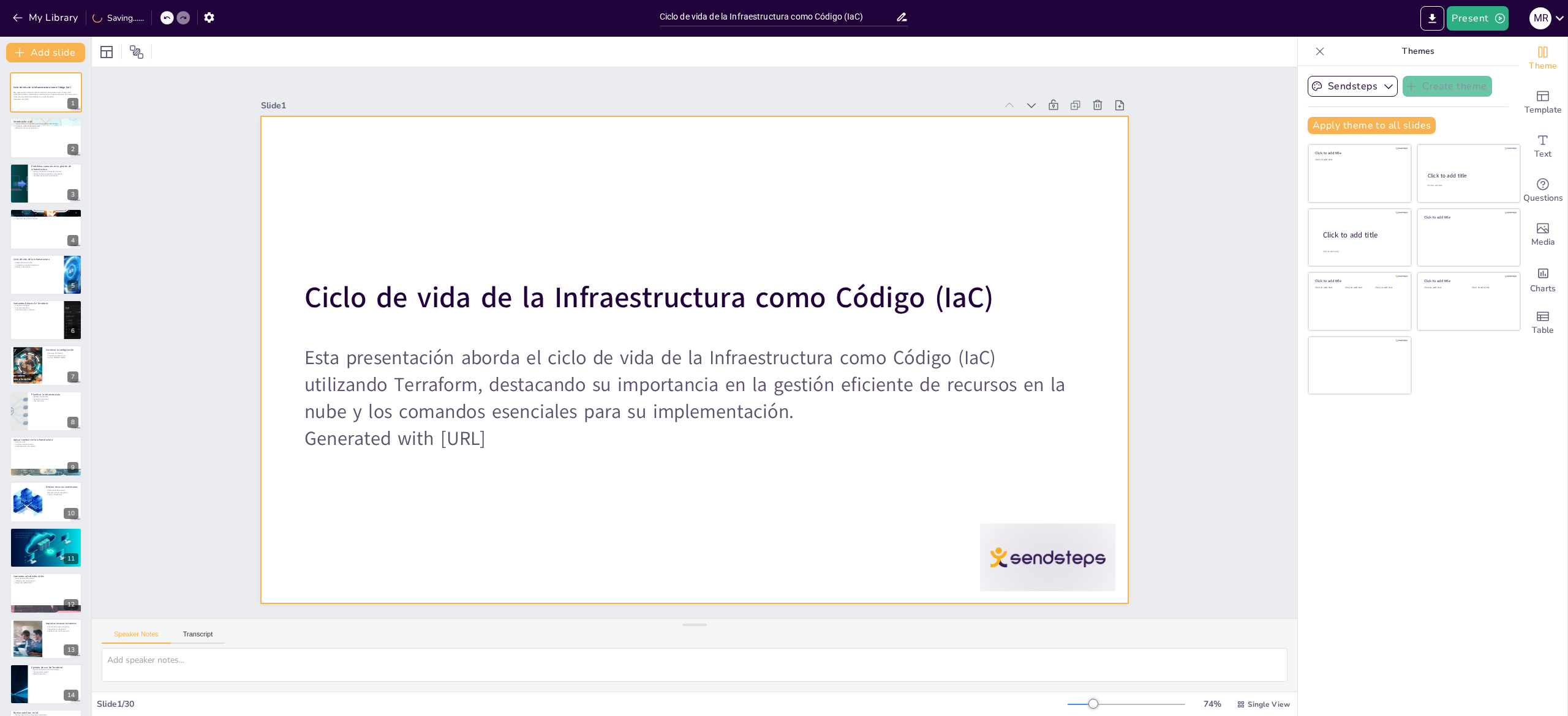
checkbox input "true"
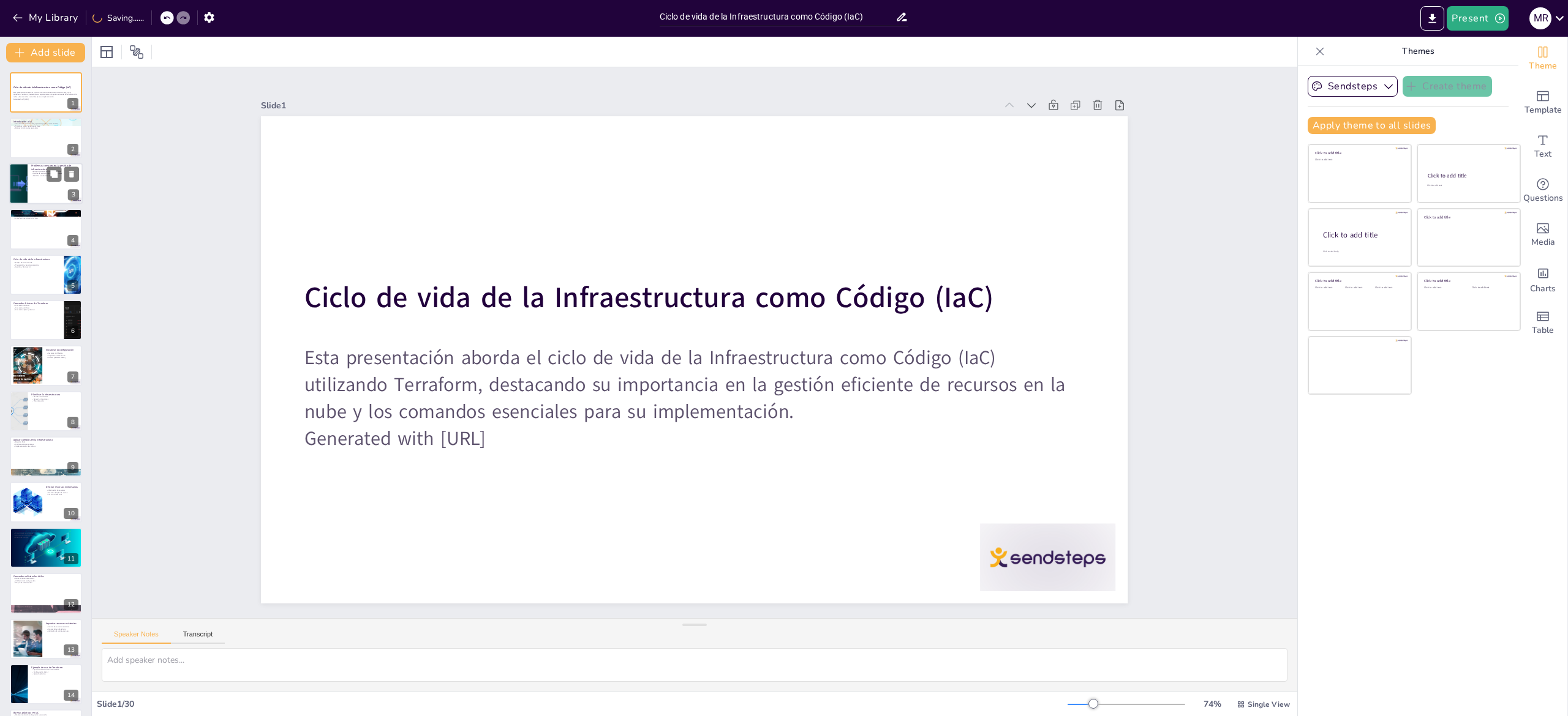
checkbox input "true"
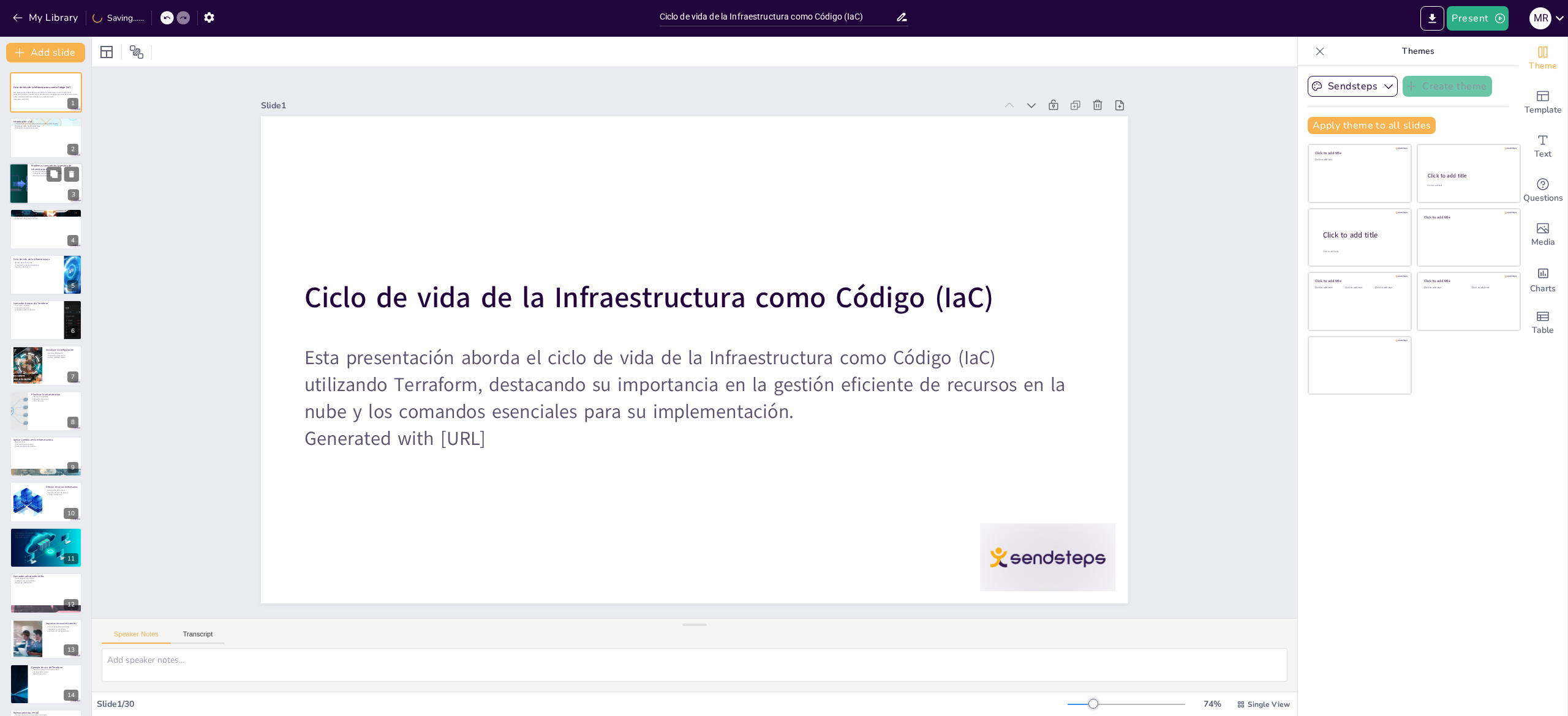
checkbox input "true"
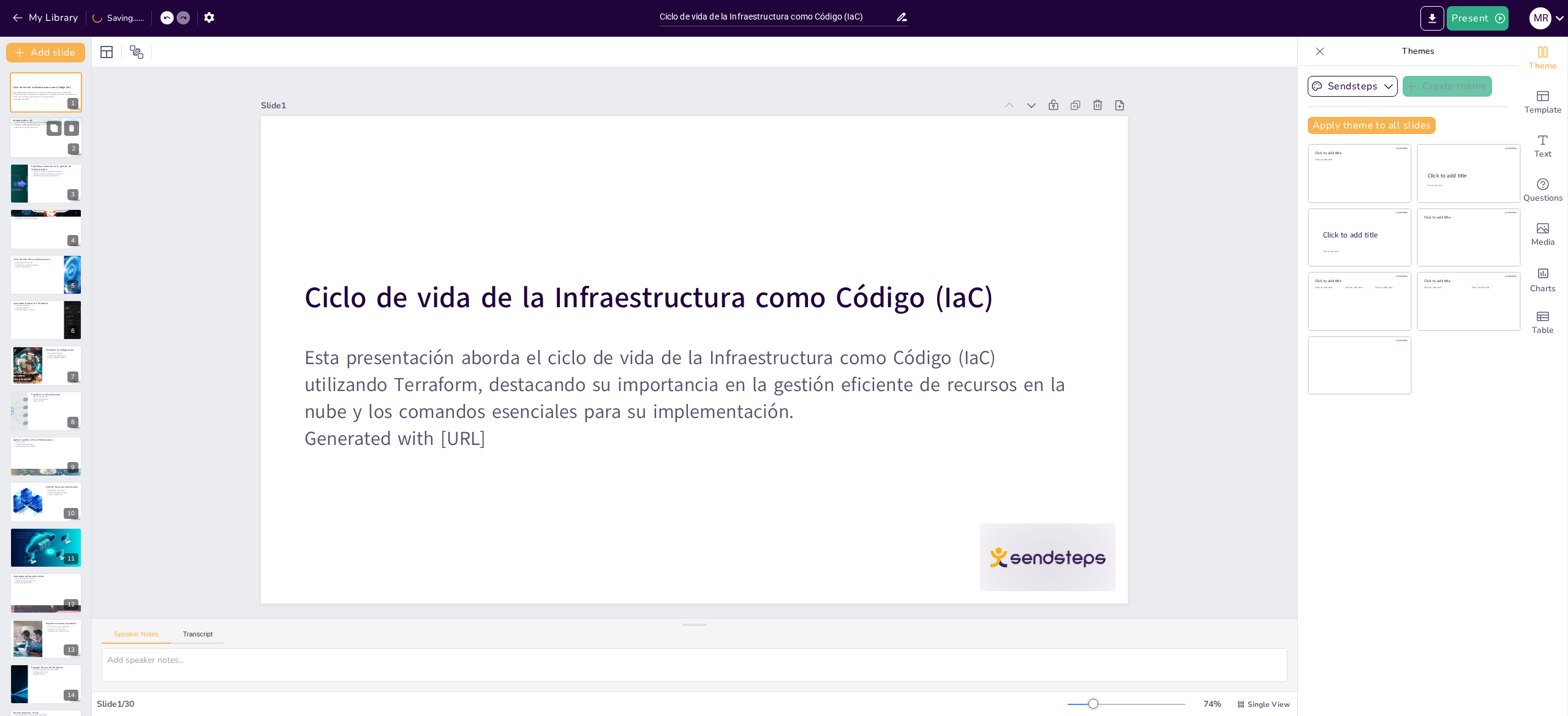
checkbox input "true"
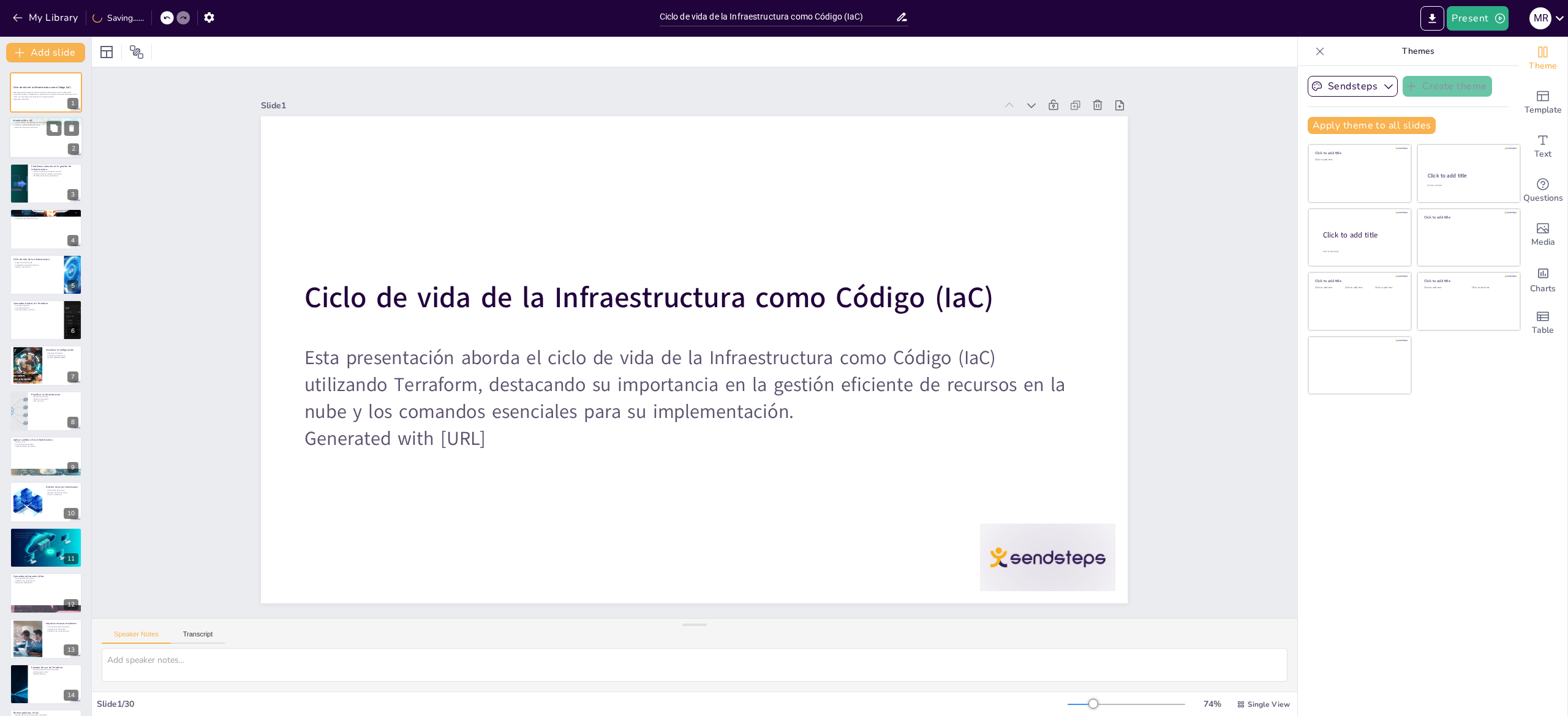
checkbox input "true"
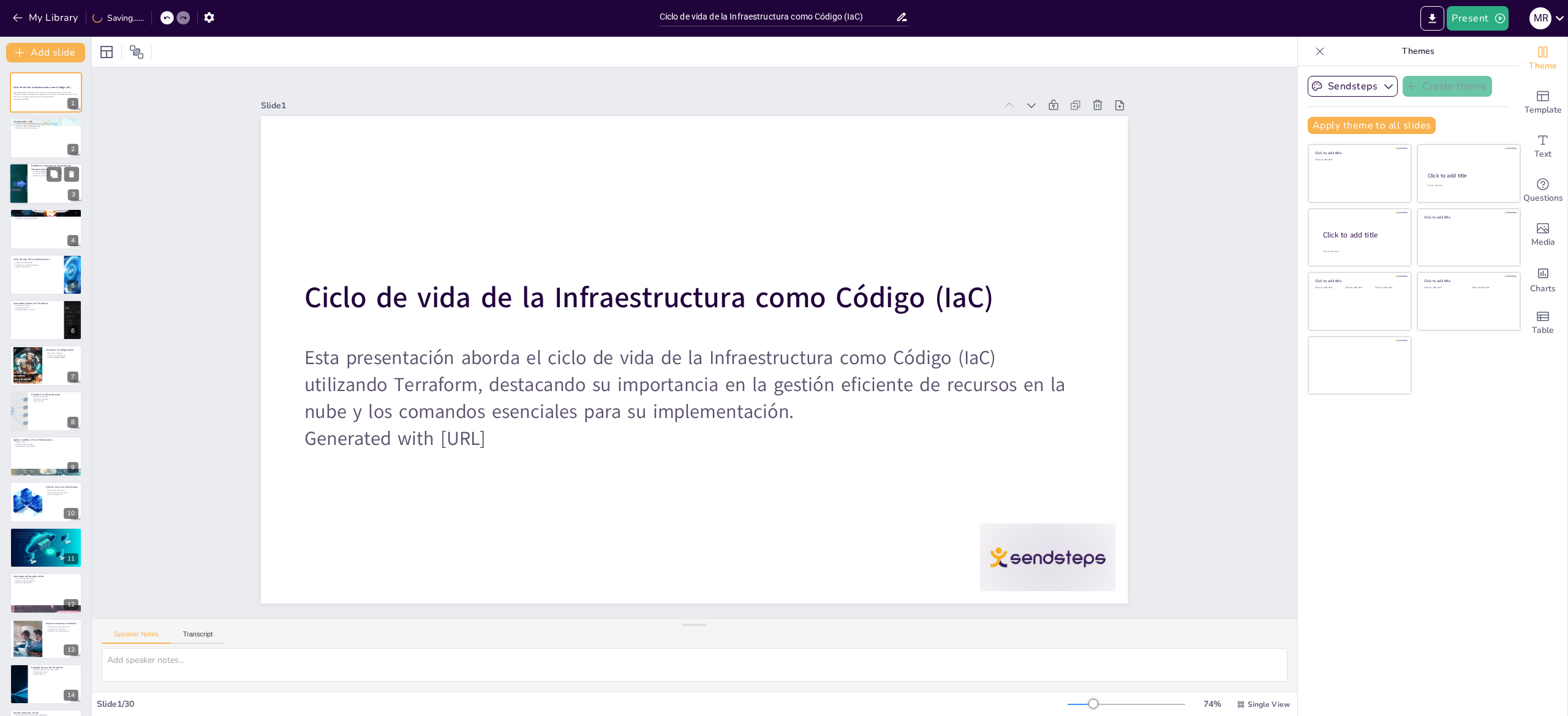
checkbox input "true"
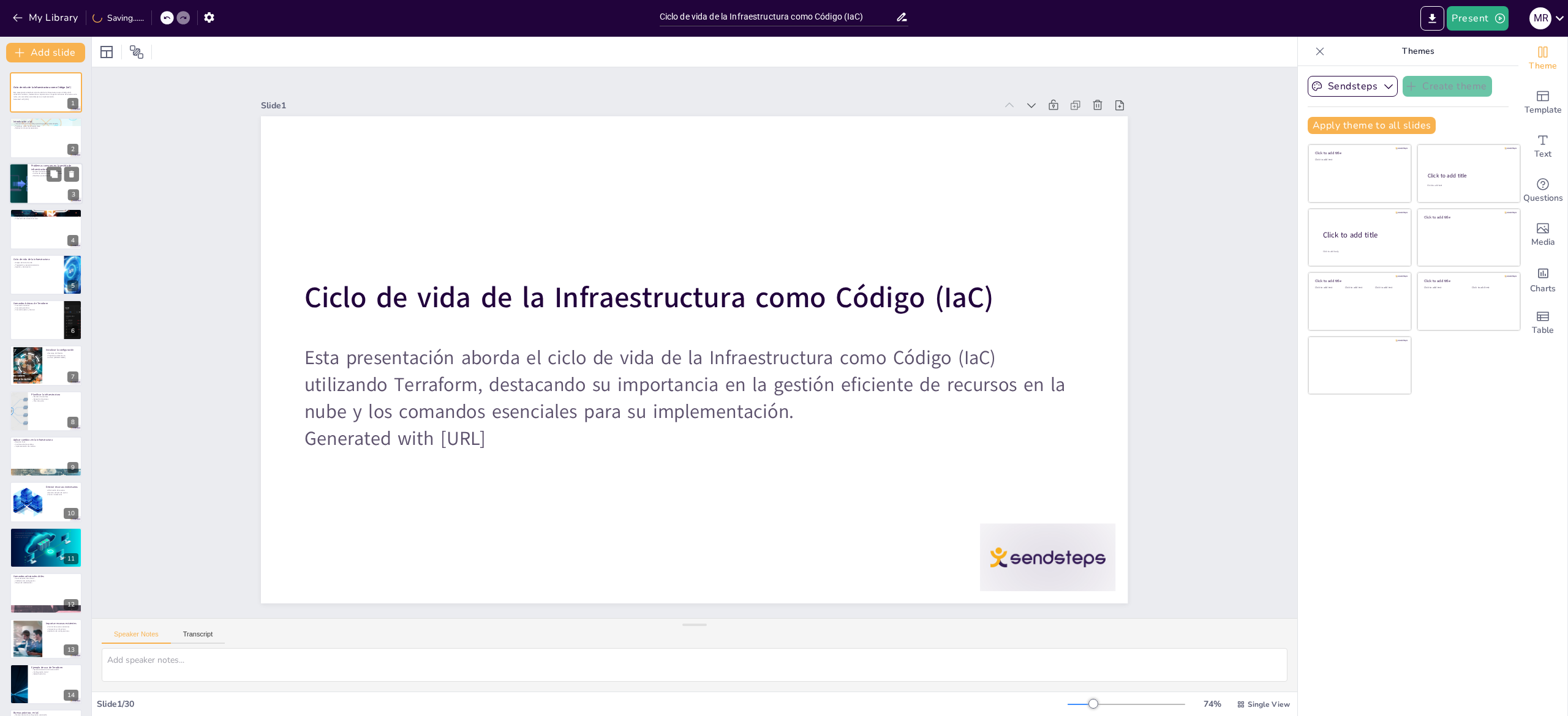
checkbox input "true"
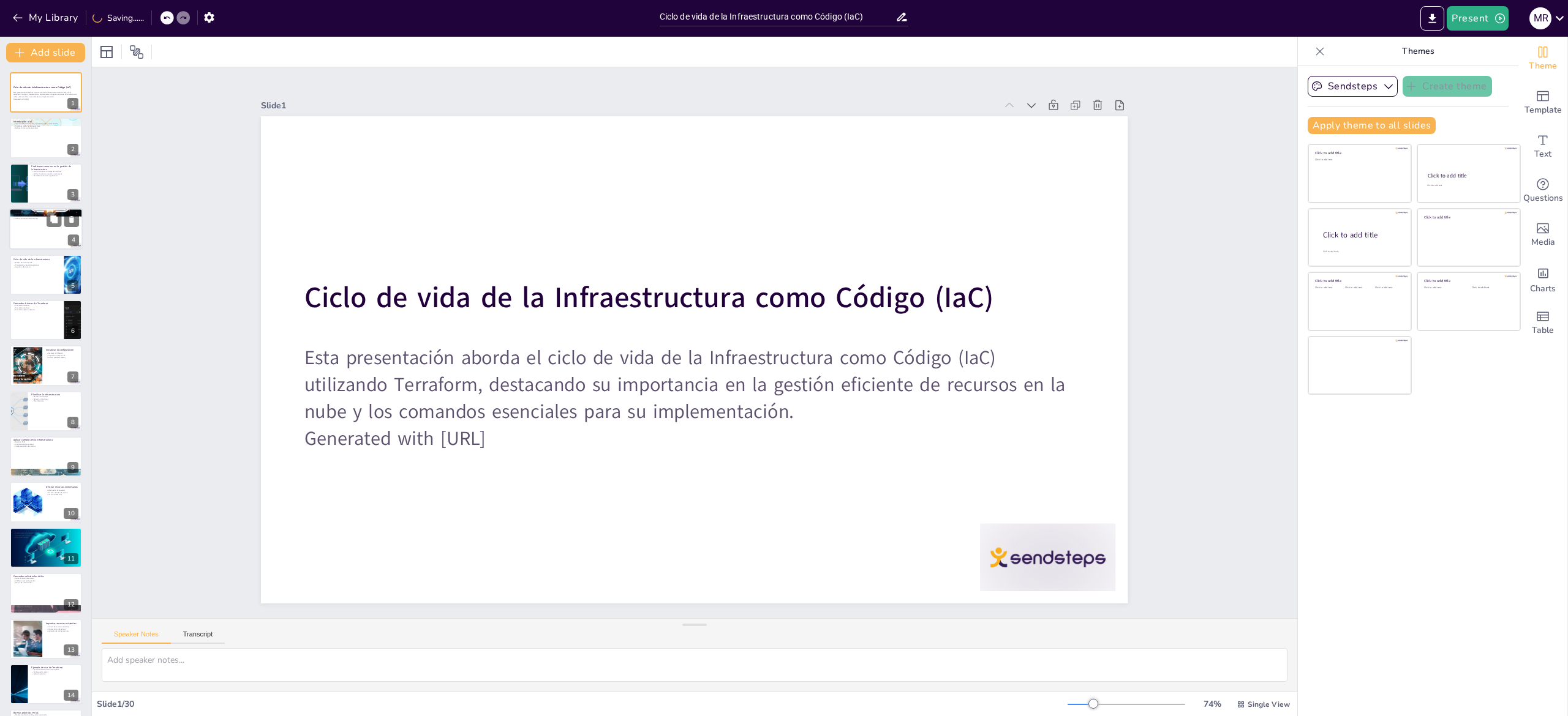
checkbox input "true"
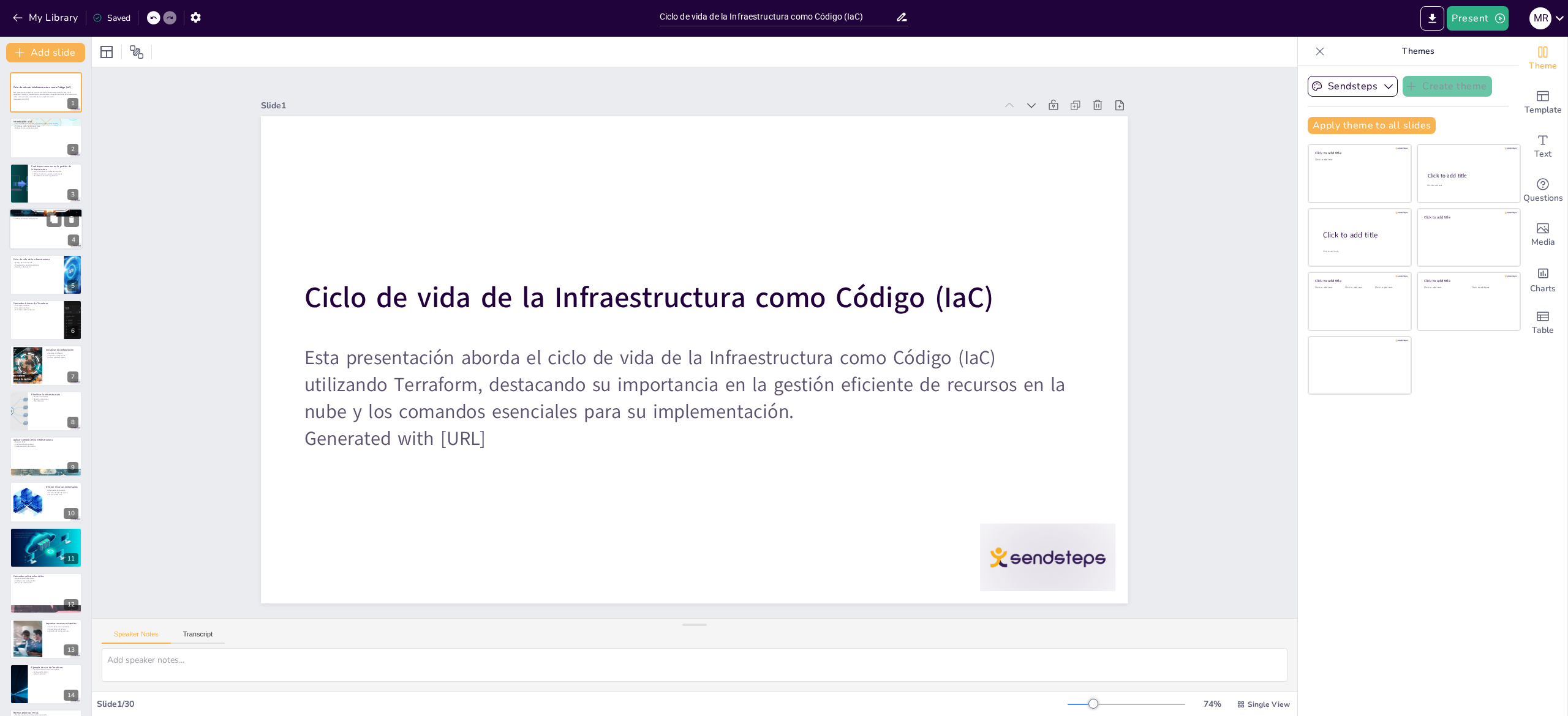
checkbox input "true"
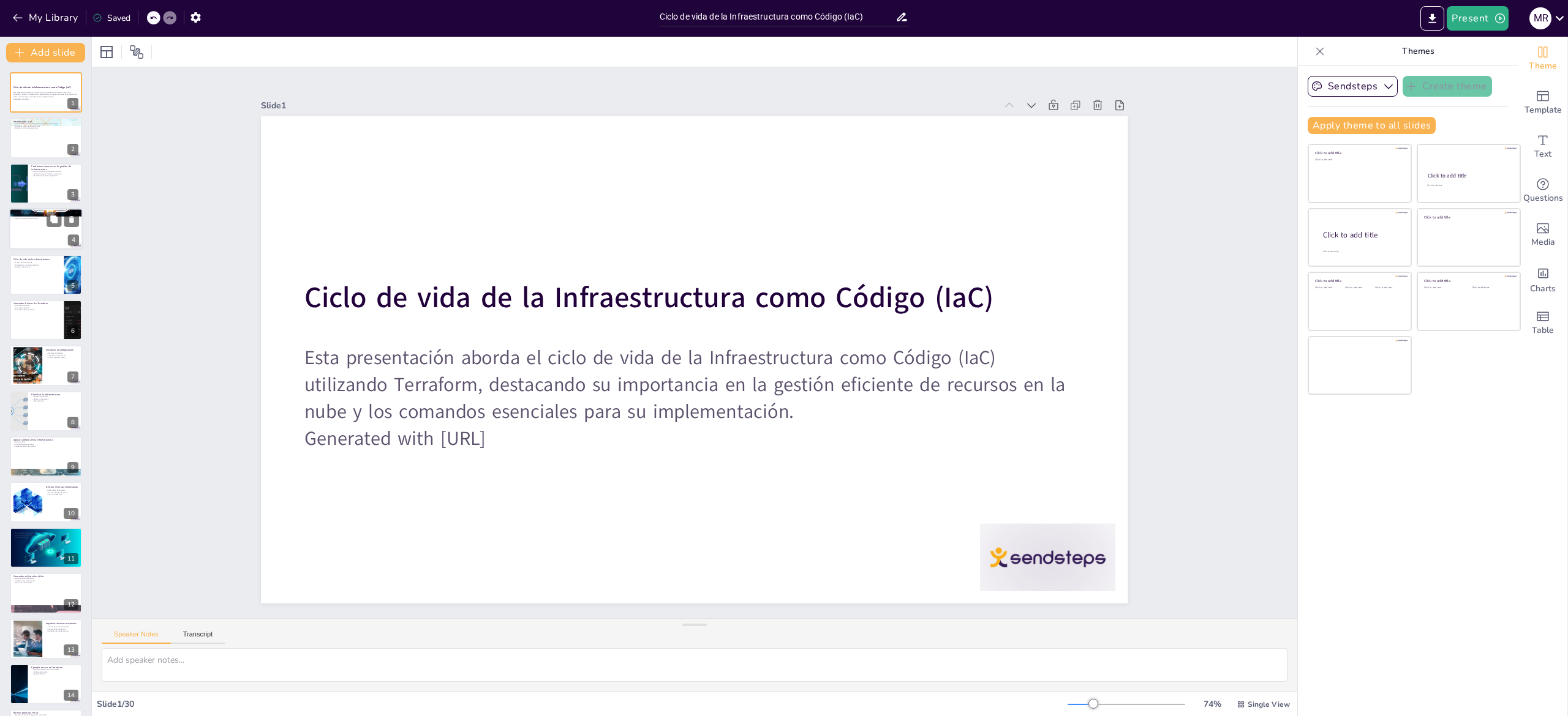
click at [30, 234] on div at bounding box center [46, 229] width 74 height 42
type textarea "La capacidad de gestionar recursos en múltiples nubes permite a las organizacio…"
checkbox input "true"
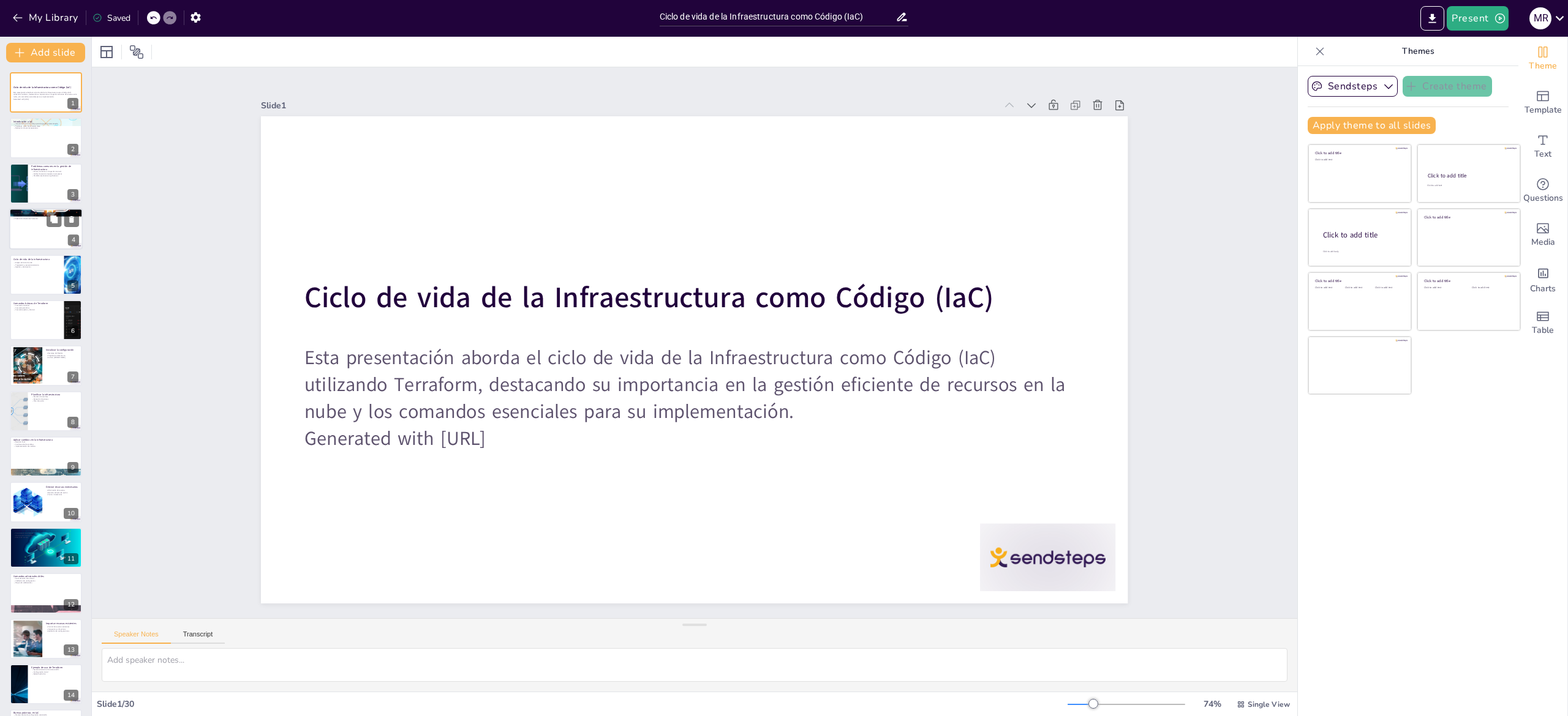
checkbox input "true"
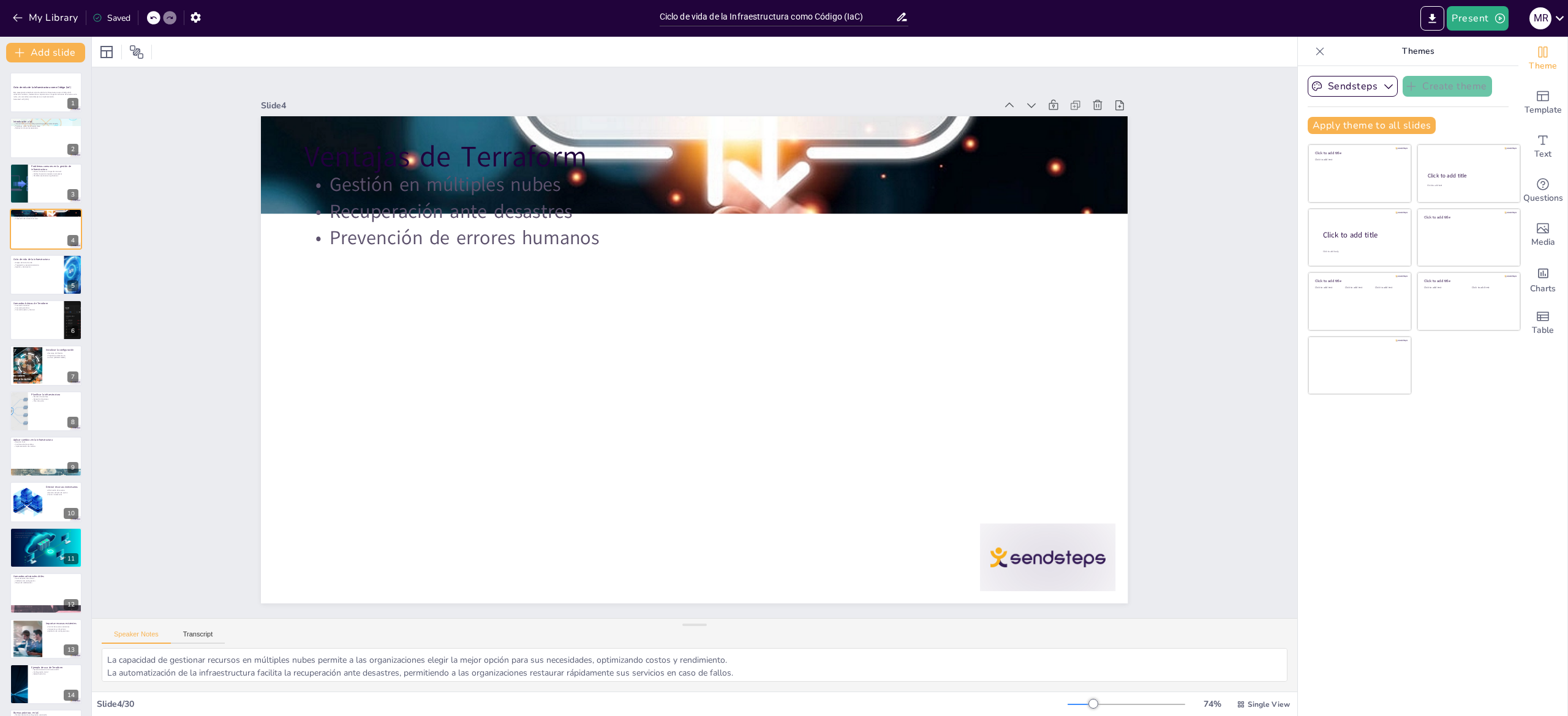
checkbox input "true"
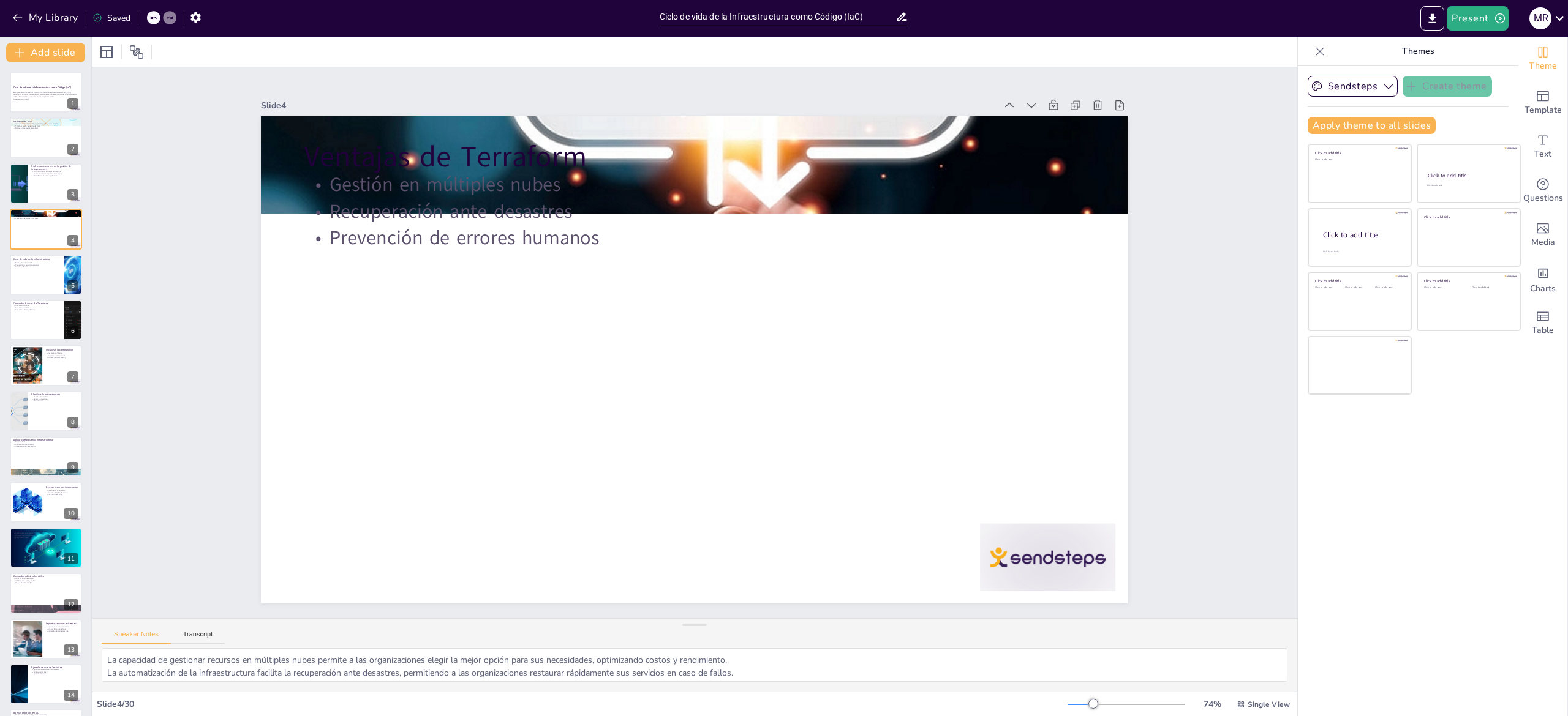
checkbox input "true"
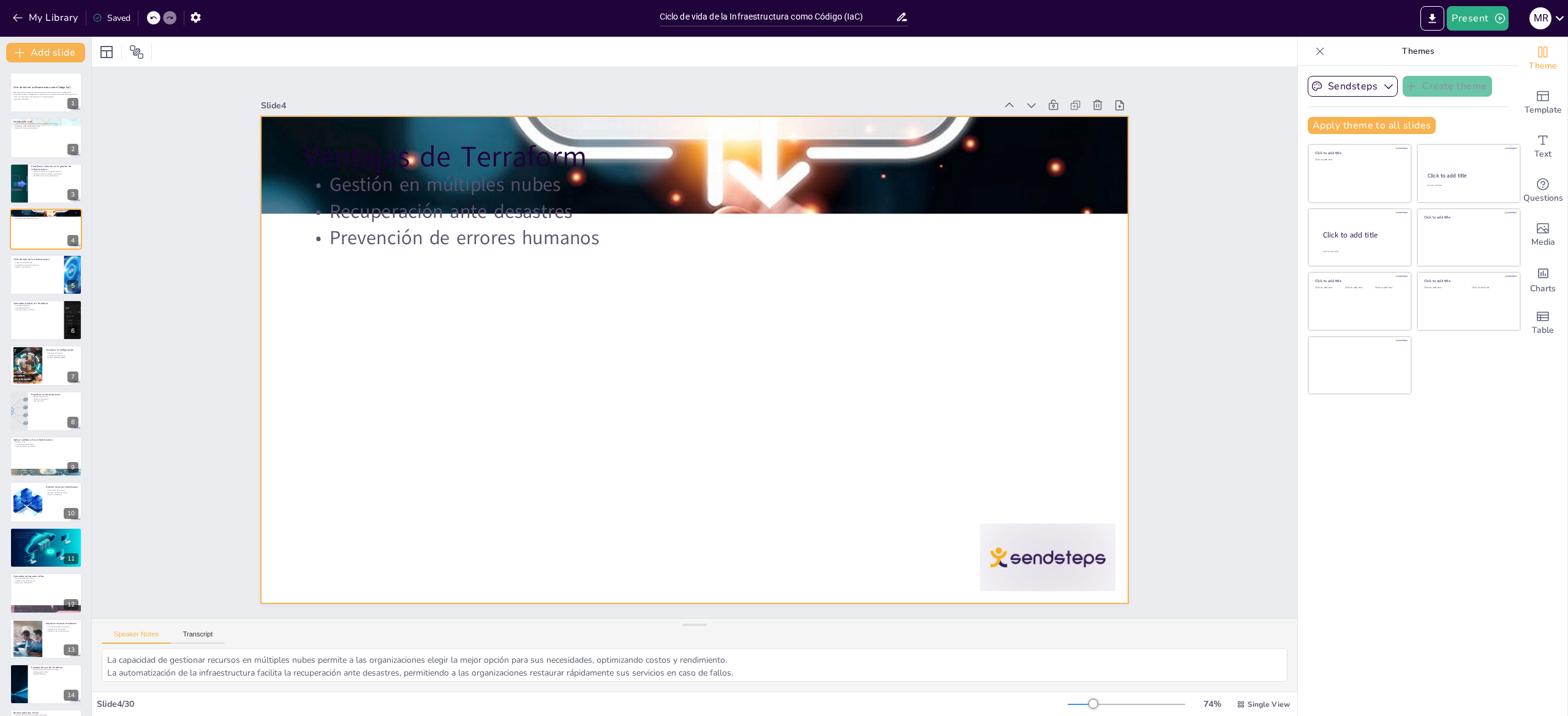
checkbox input "true"
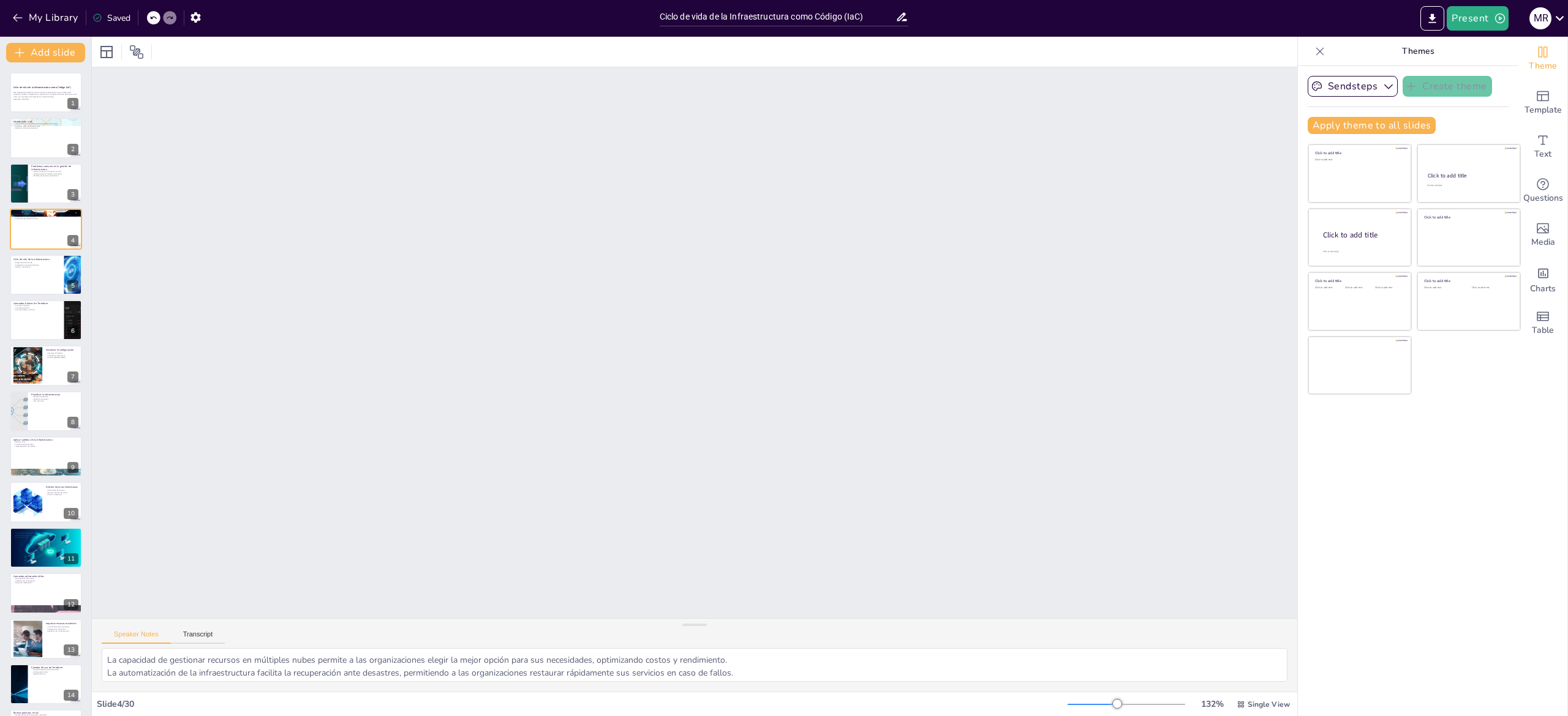
checkbox input "true"
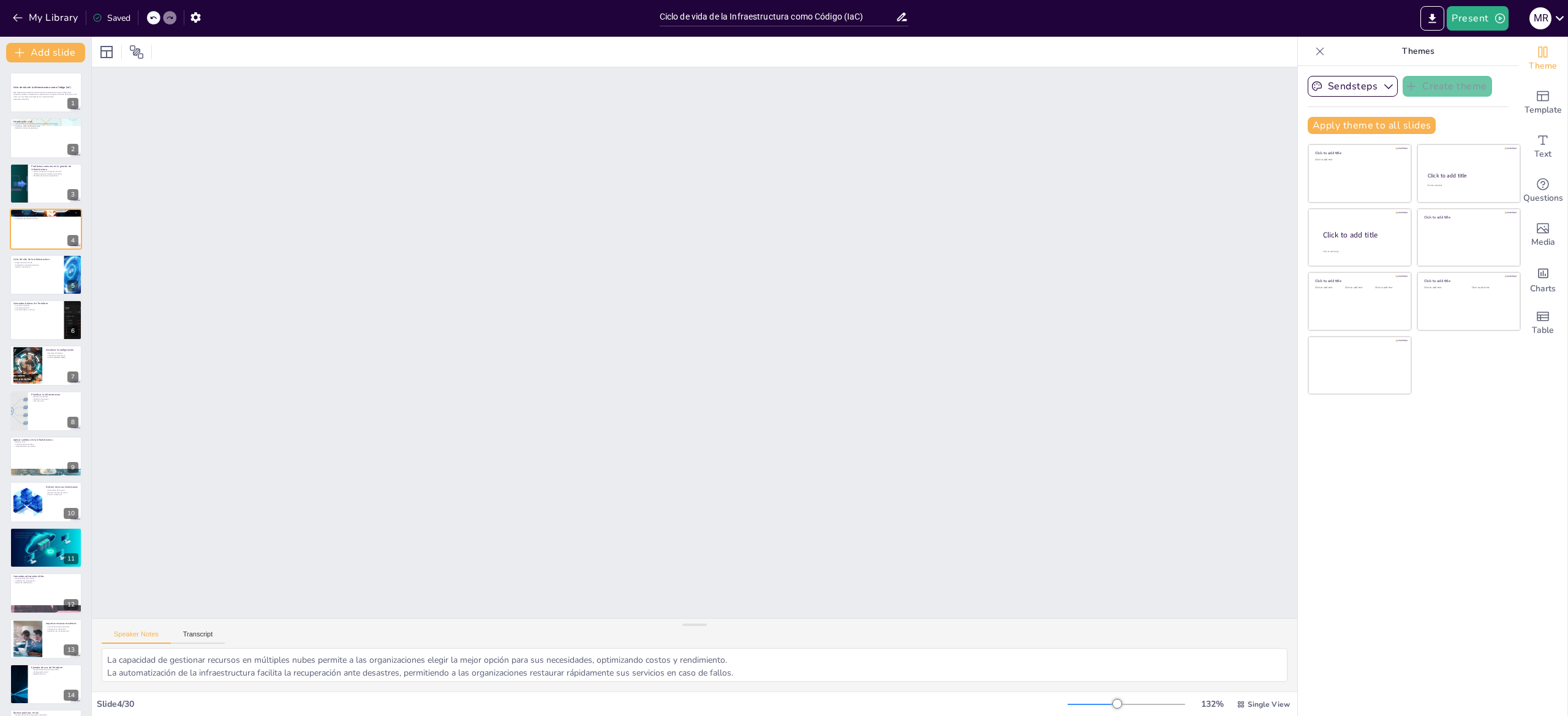
click at [1316, 47] on icon at bounding box center [1320, 51] width 8 height 8
checkbox input "true"
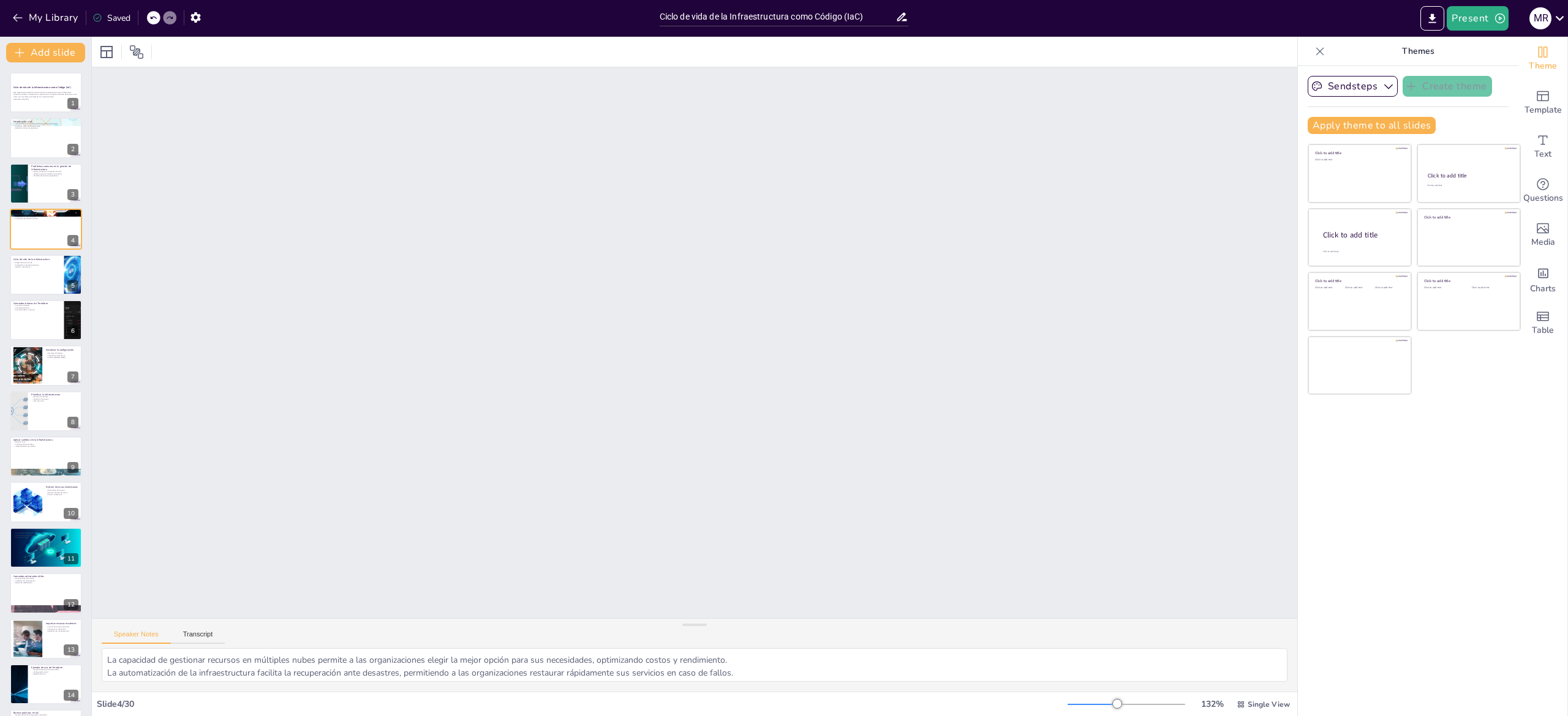
checkbox input "true"
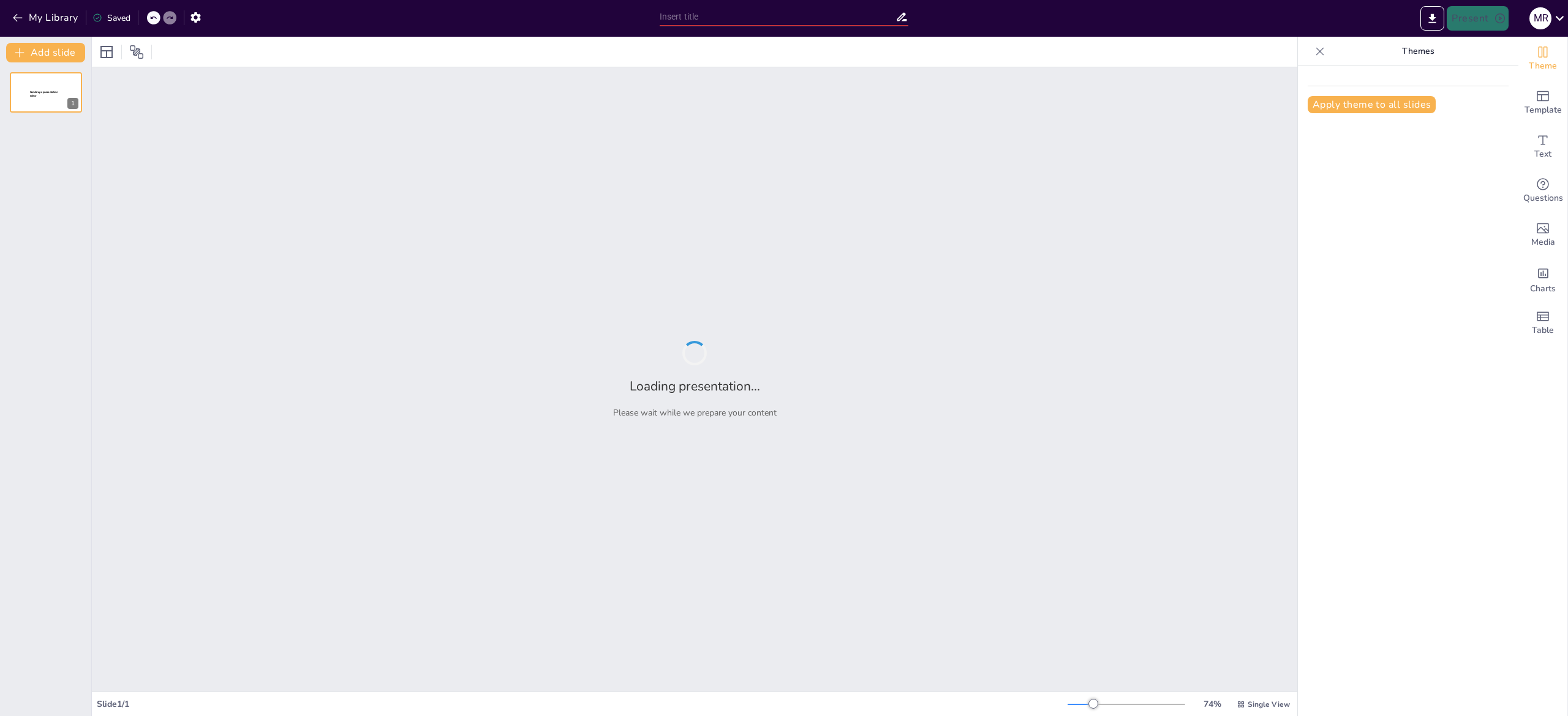
type input "Ciclo de vida de la Infraestructura como Código (IaC)"
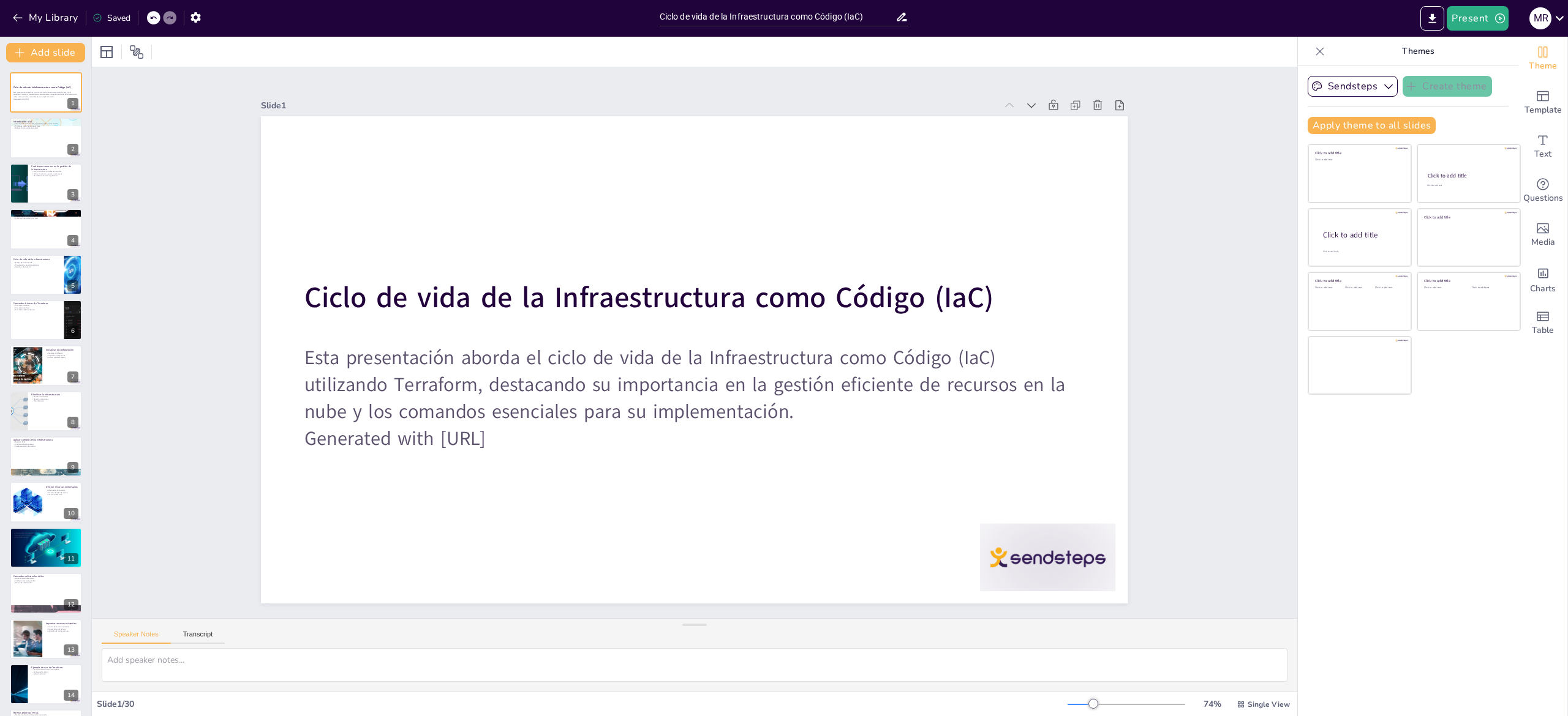
checkbox input "true"
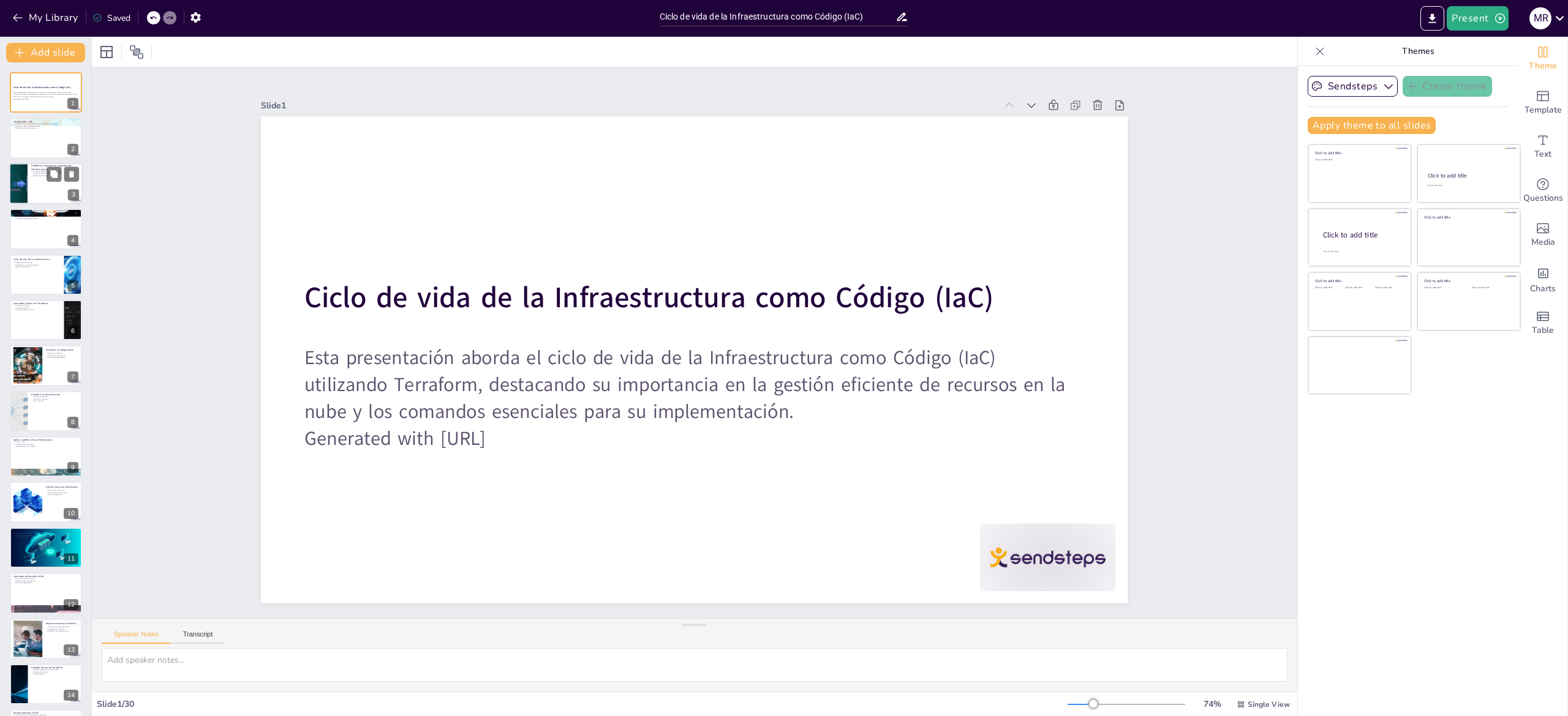
checkbox input "true"
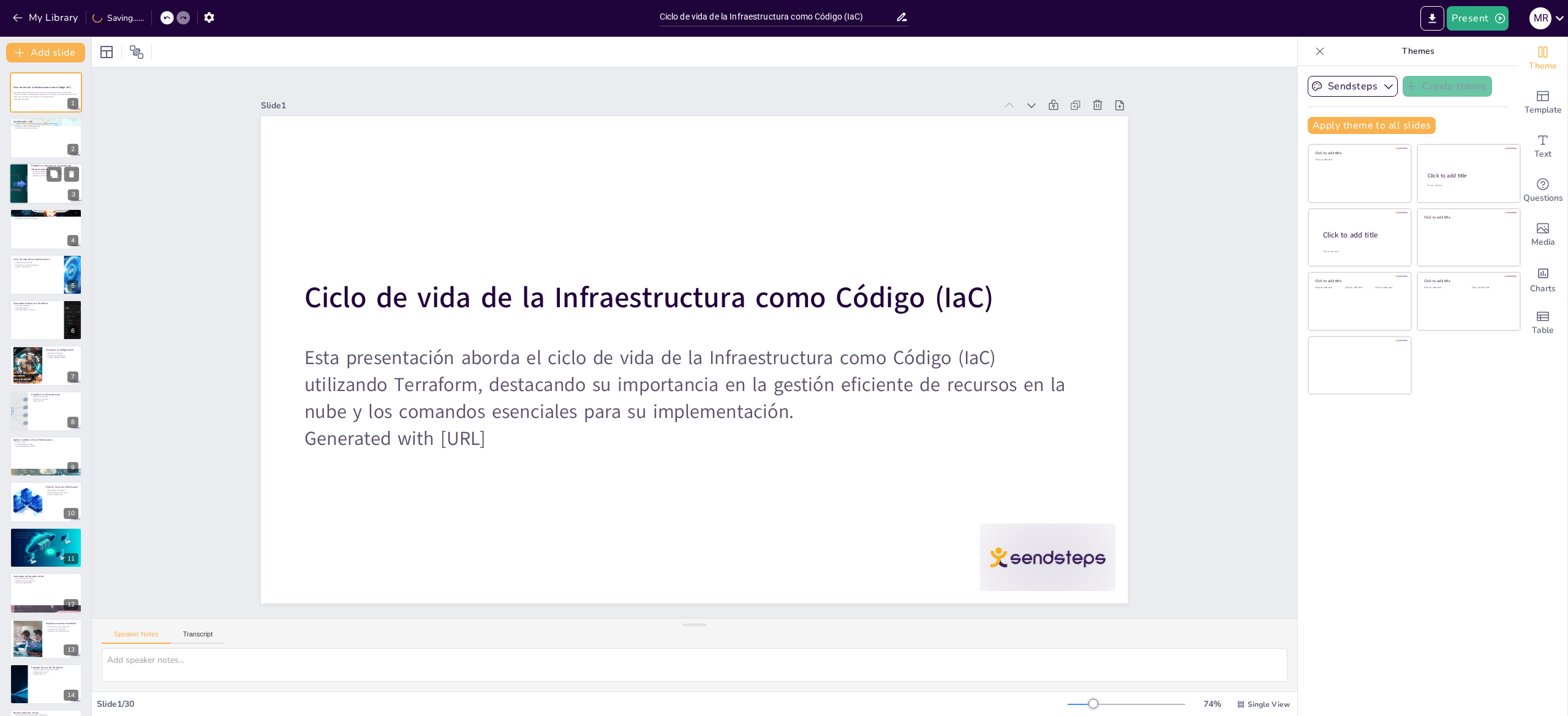
checkbox input "true"
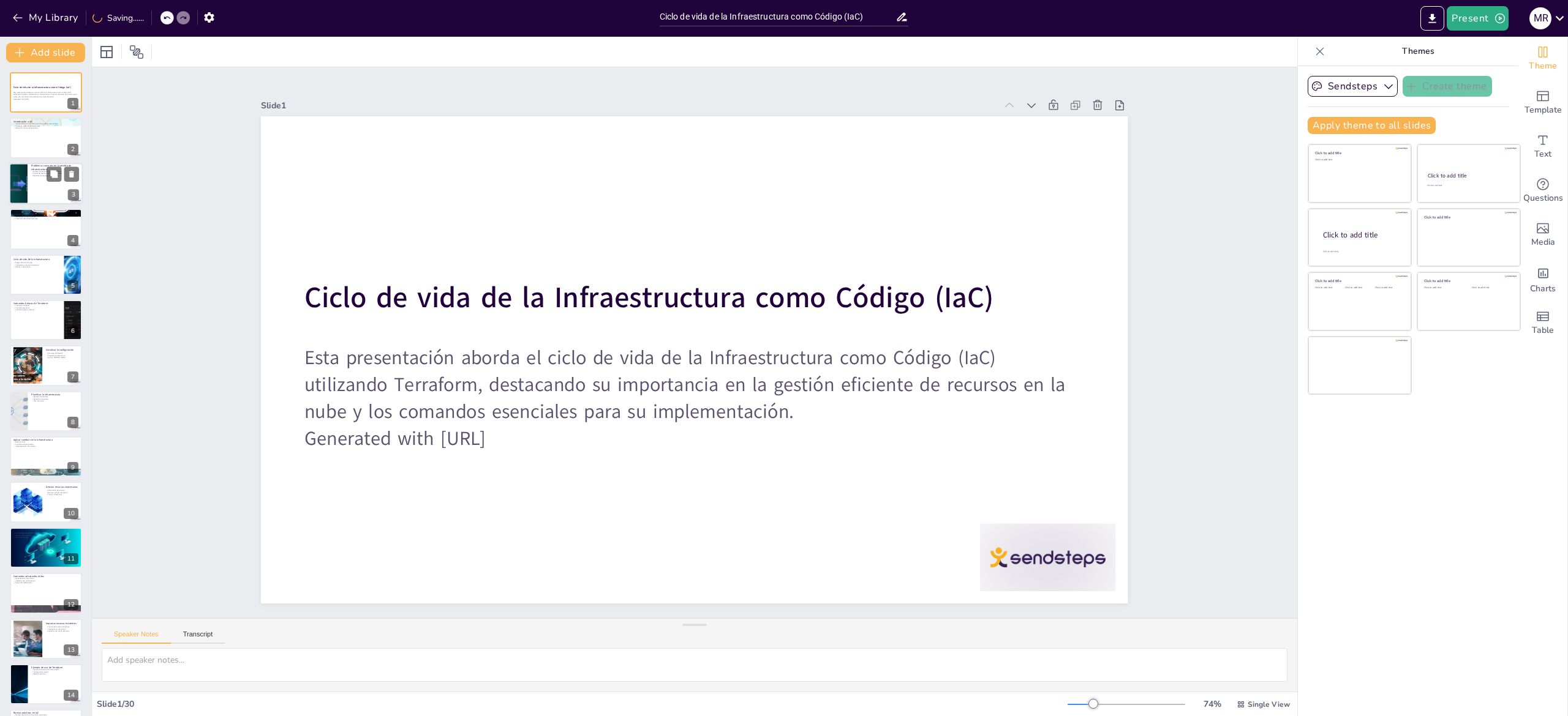
checkbox input "true"
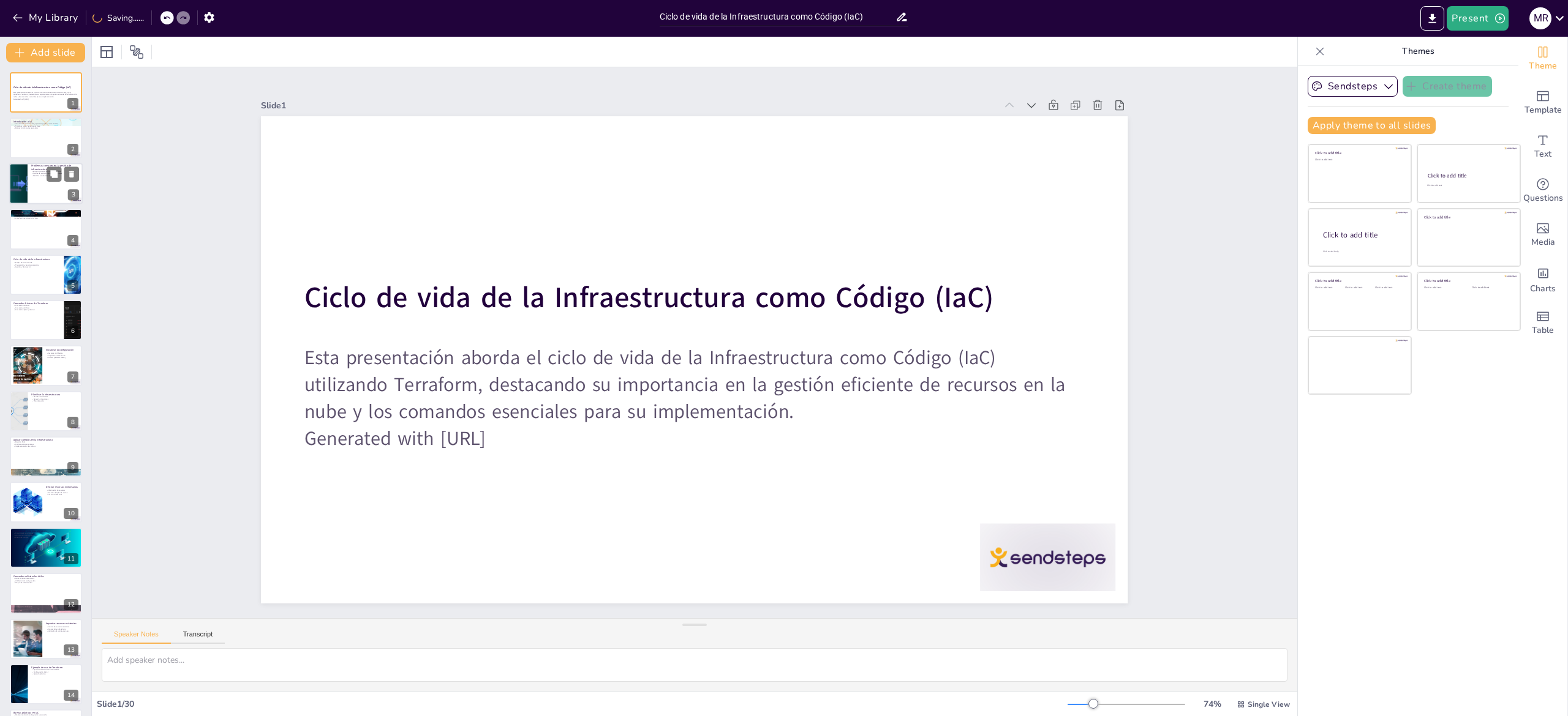
checkbox input "true"
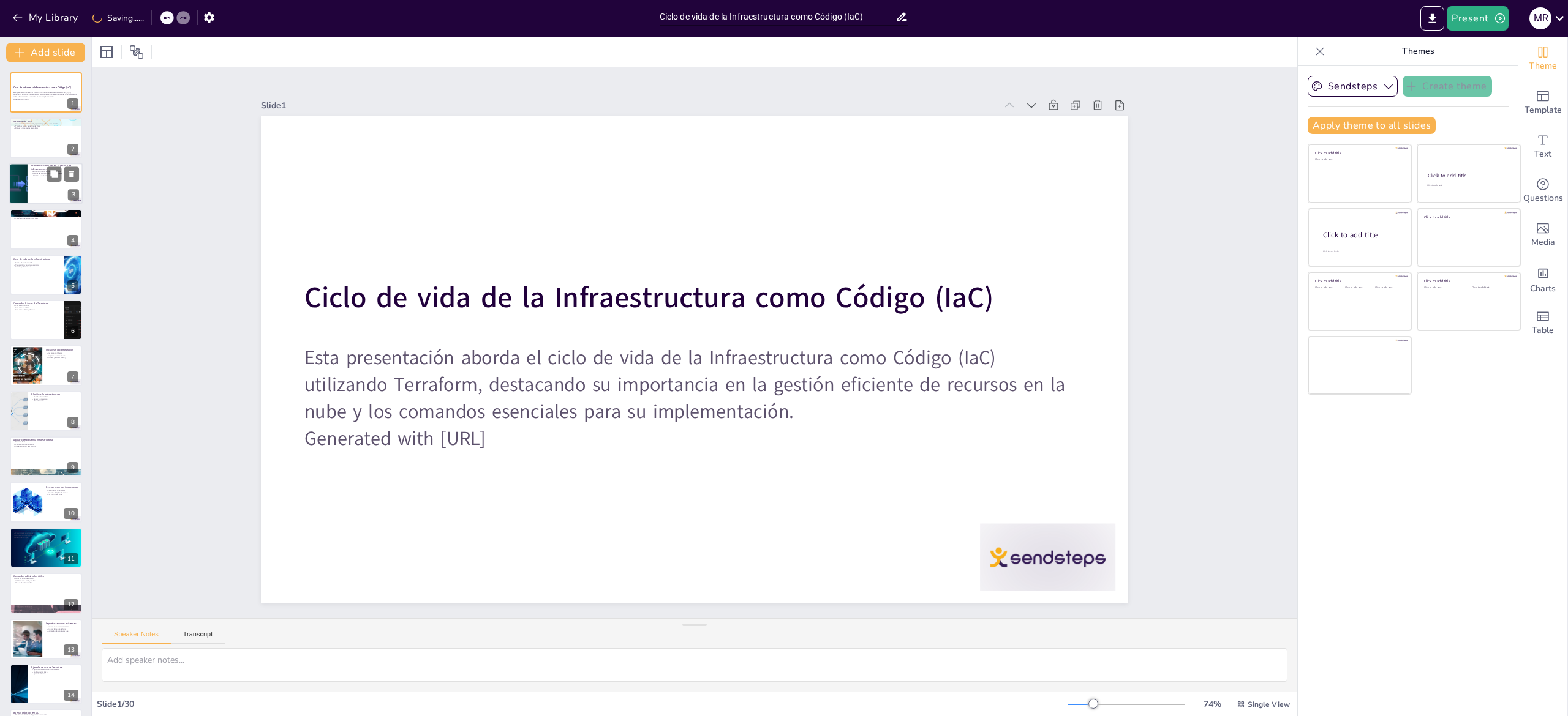
click at [39, 190] on div at bounding box center [46, 183] width 74 height 42
type textarea "Los errores humanos son una de las principales causas de problemas en la gestió…"
checkbox input "true"
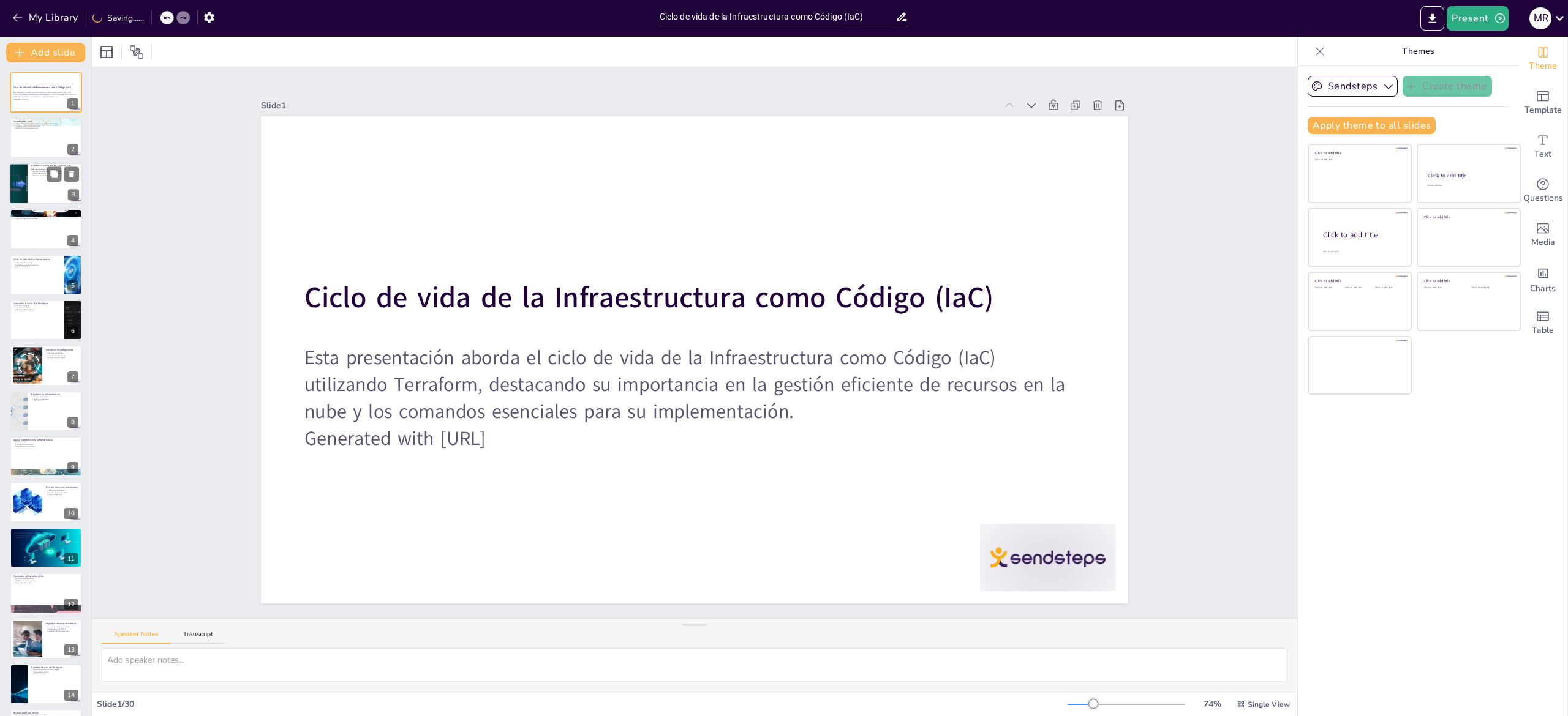
checkbox input "true"
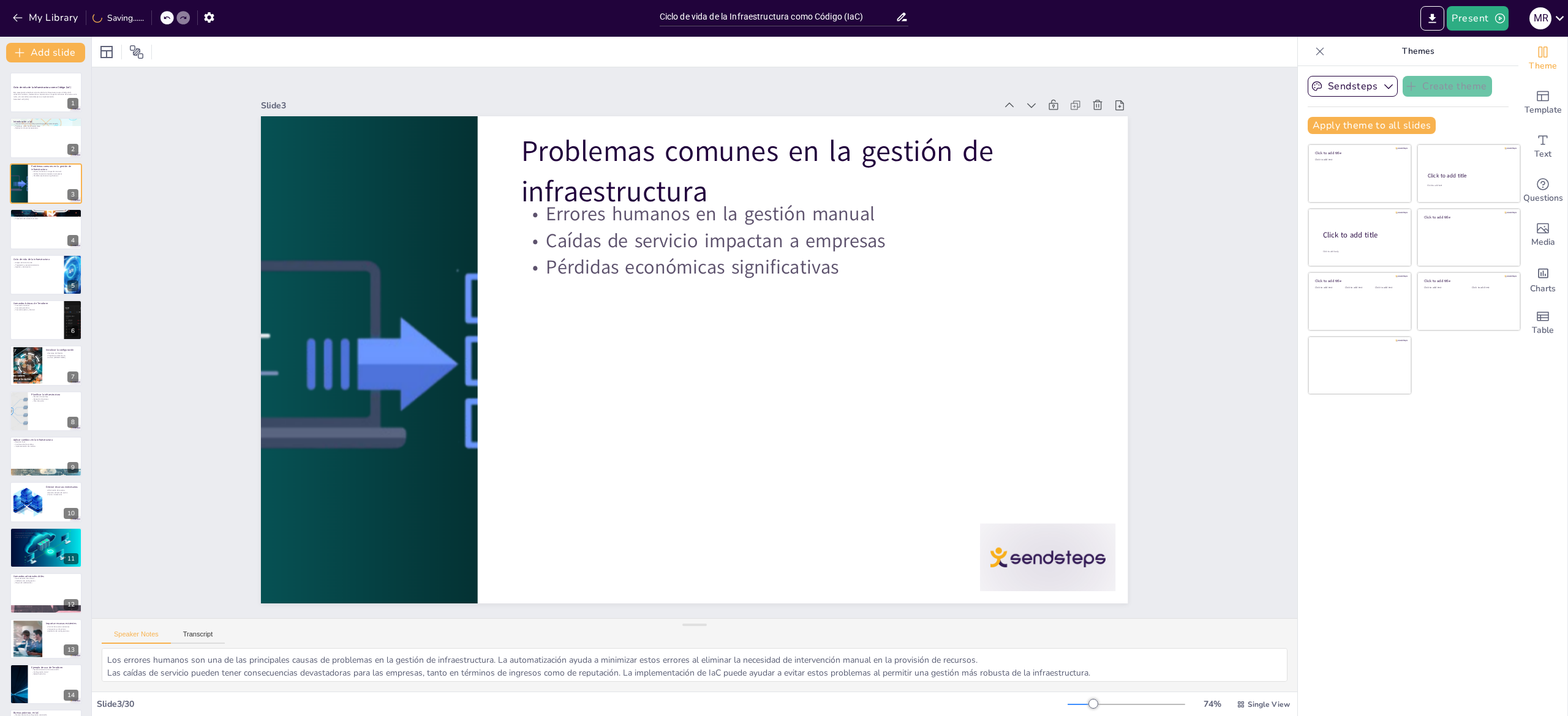
checkbox input "true"
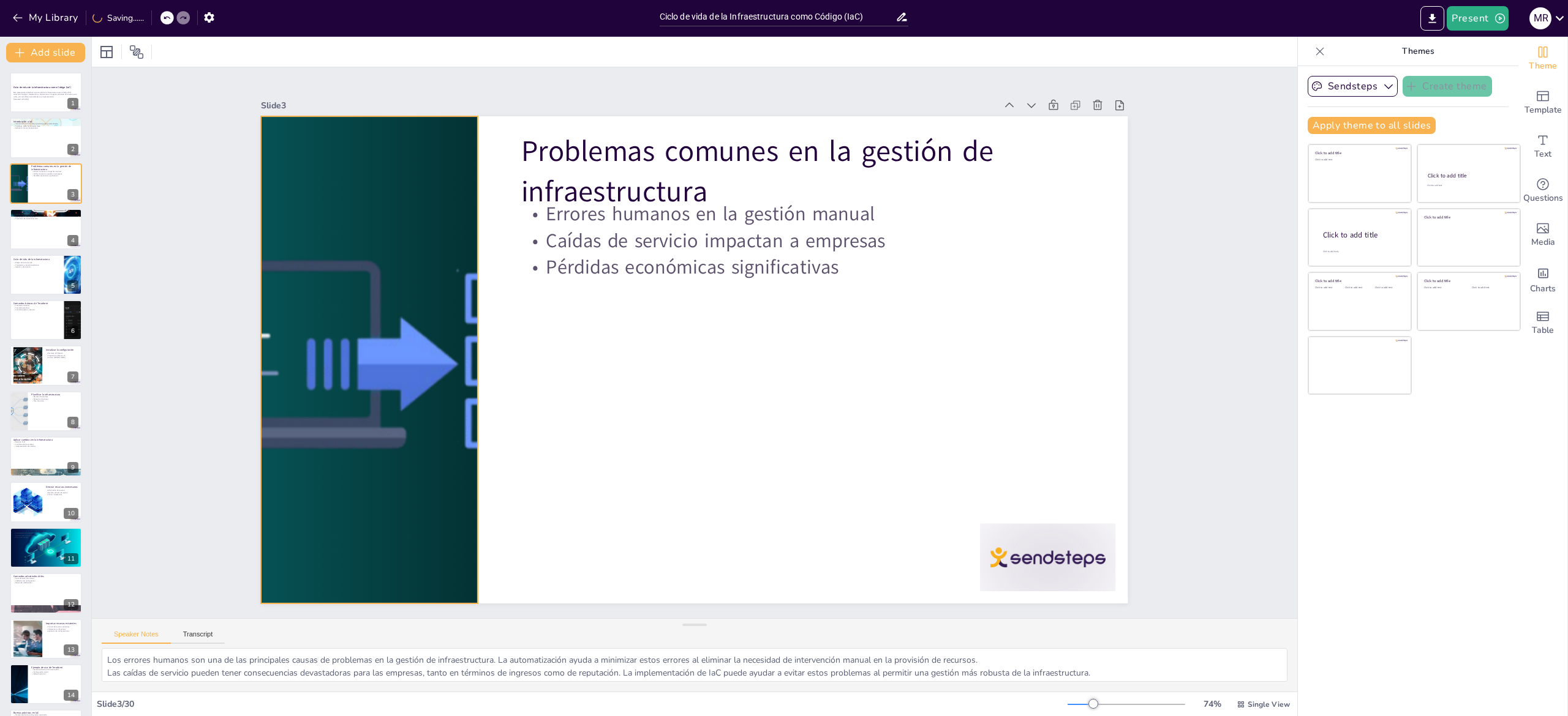
checkbox input "true"
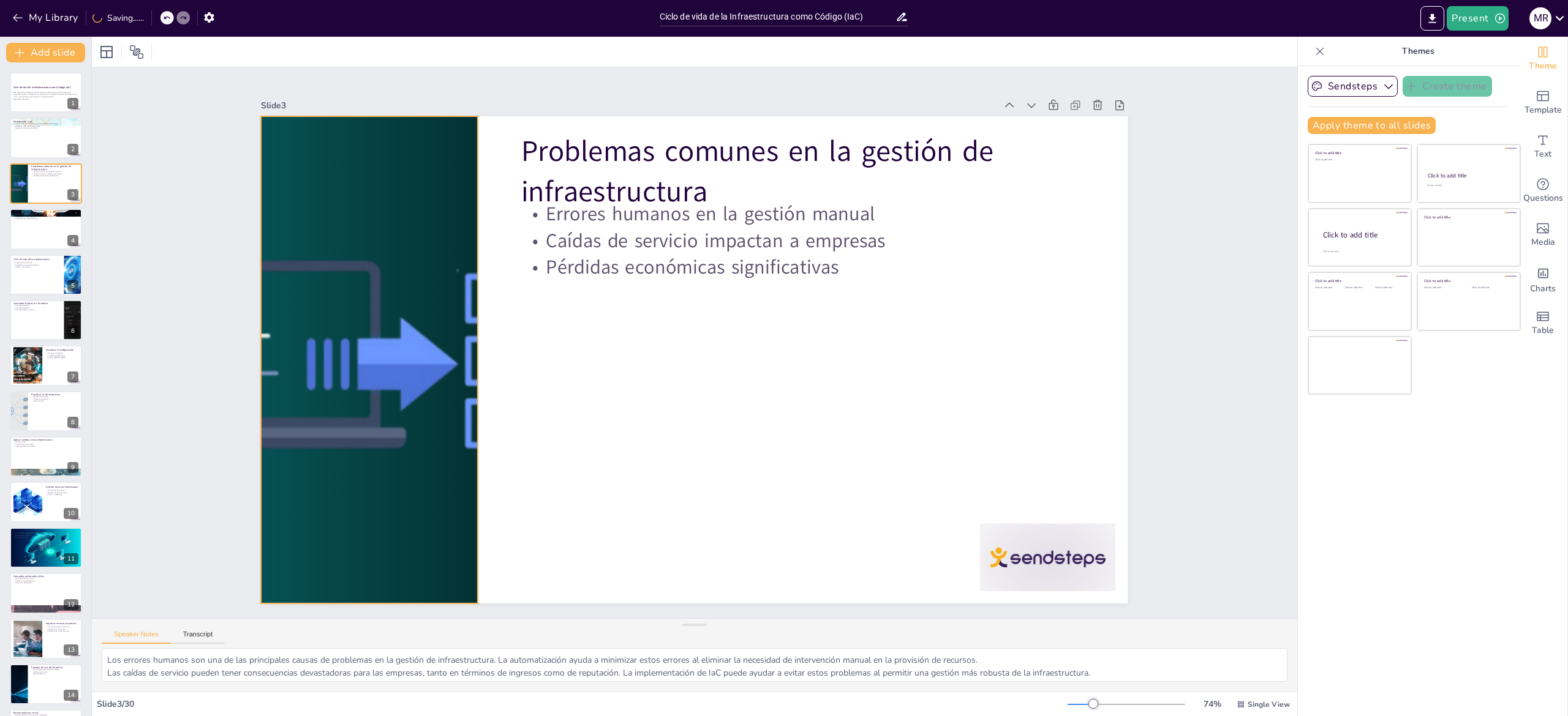
checkbox input "true"
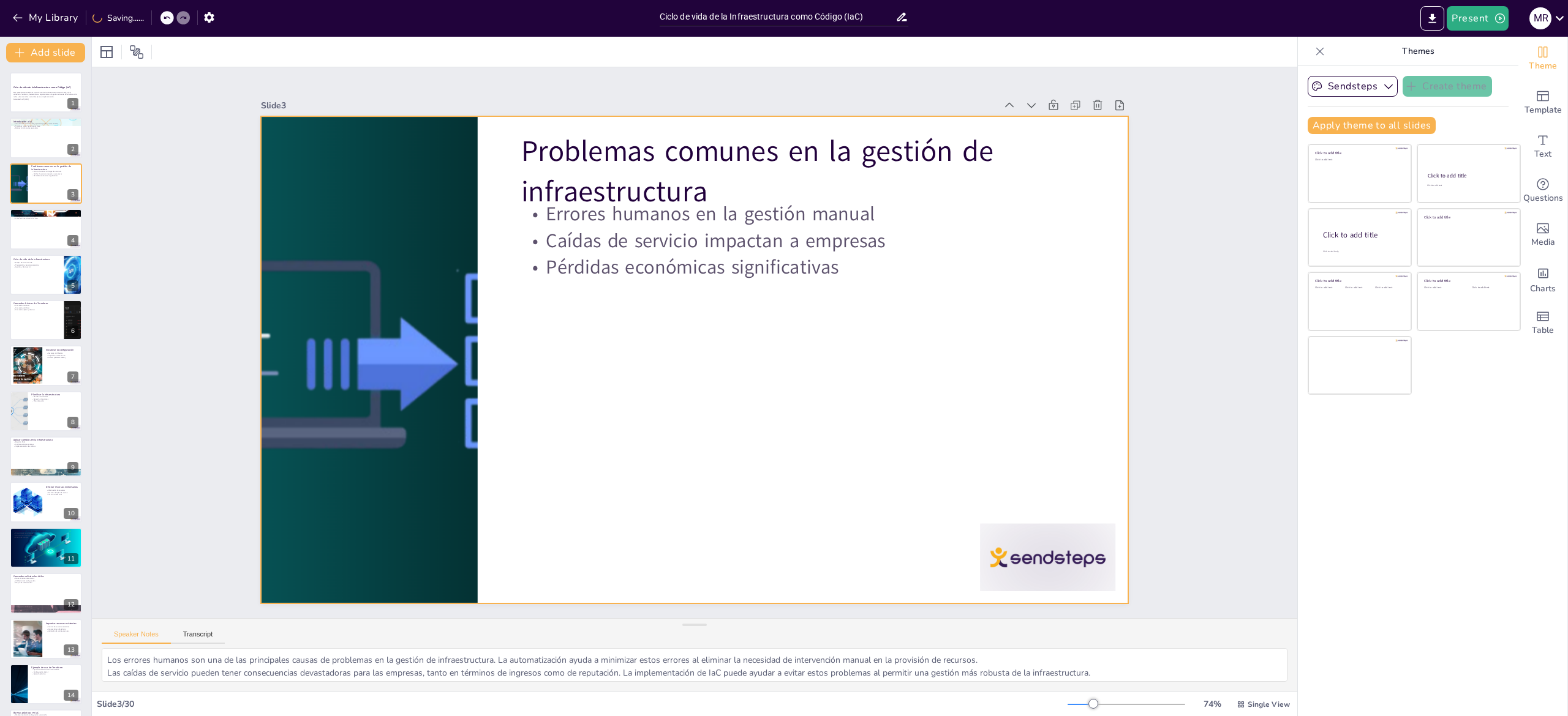
checkbox input "true"
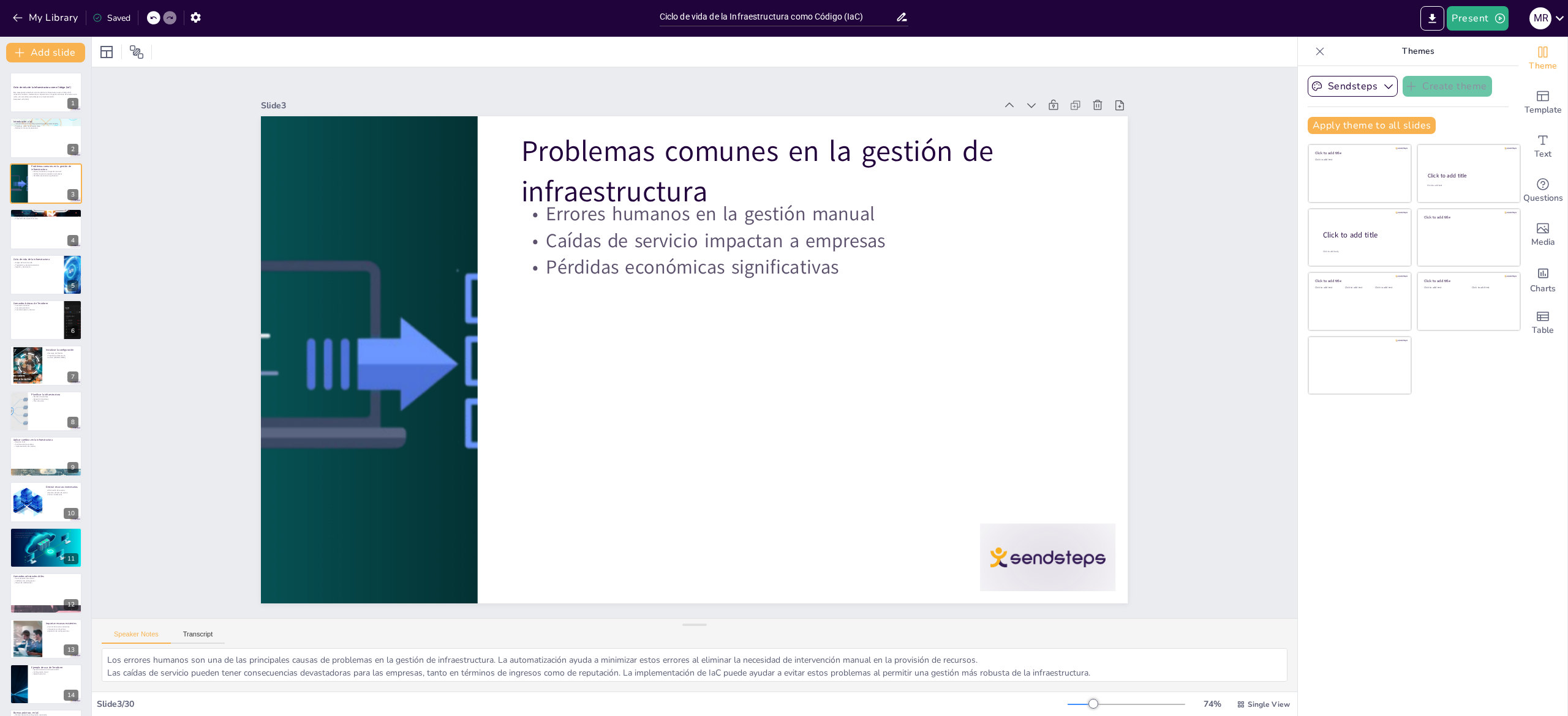
checkbox input "true"
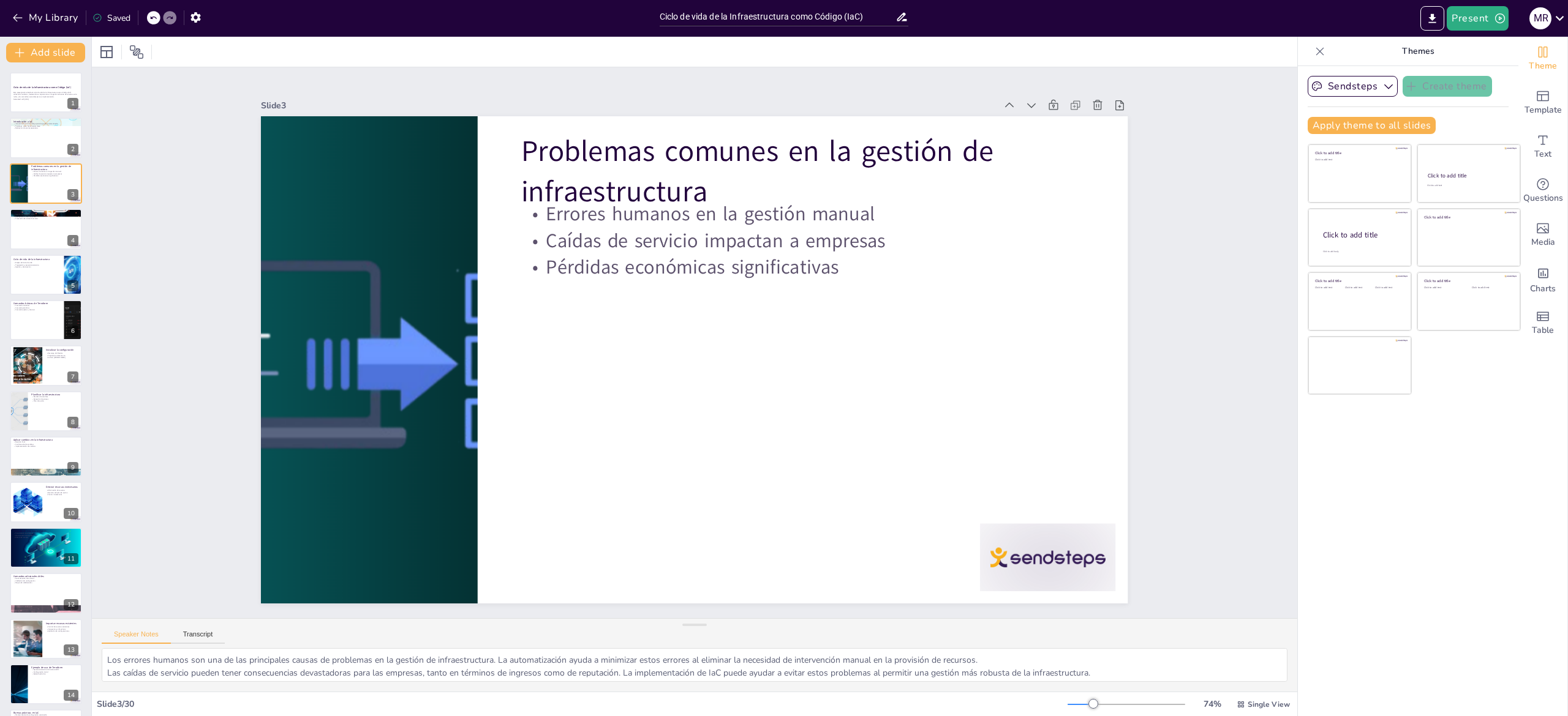
checkbox input "true"
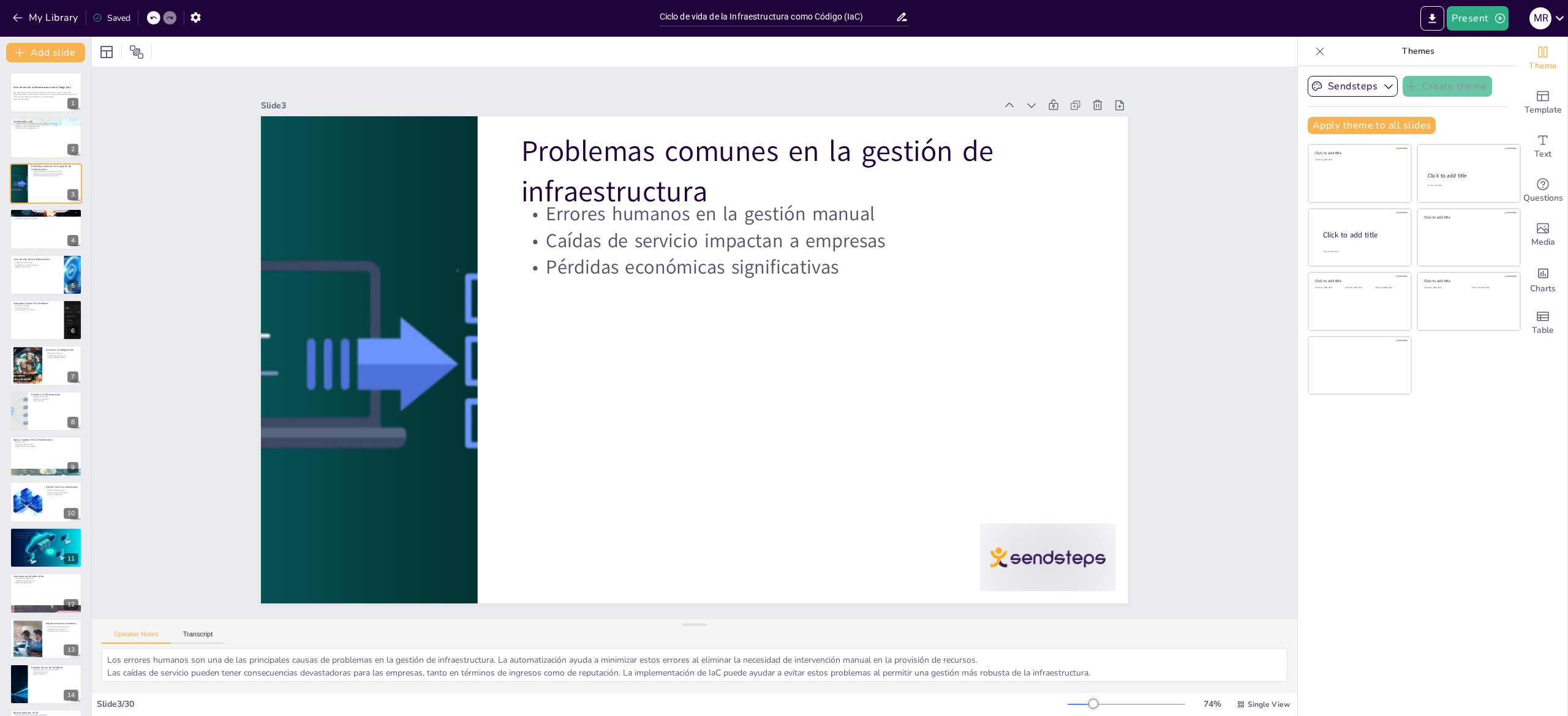
checkbox input "true"
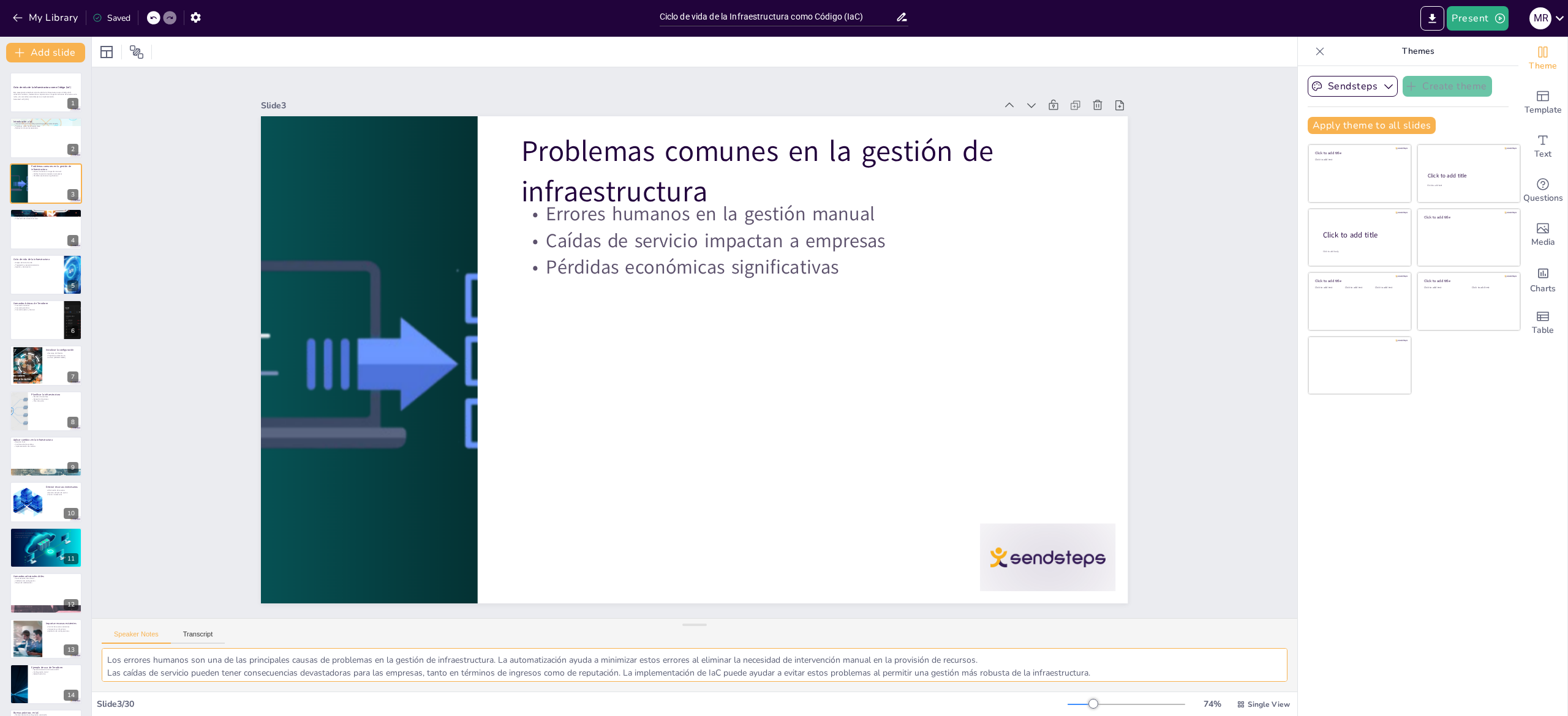
click at [129, 657] on textarea "Los errores humanos son una de las principales causas de problemas en la gestió…" at bounding box center [694, 665] width 1186 height 34
checkbox input "true"
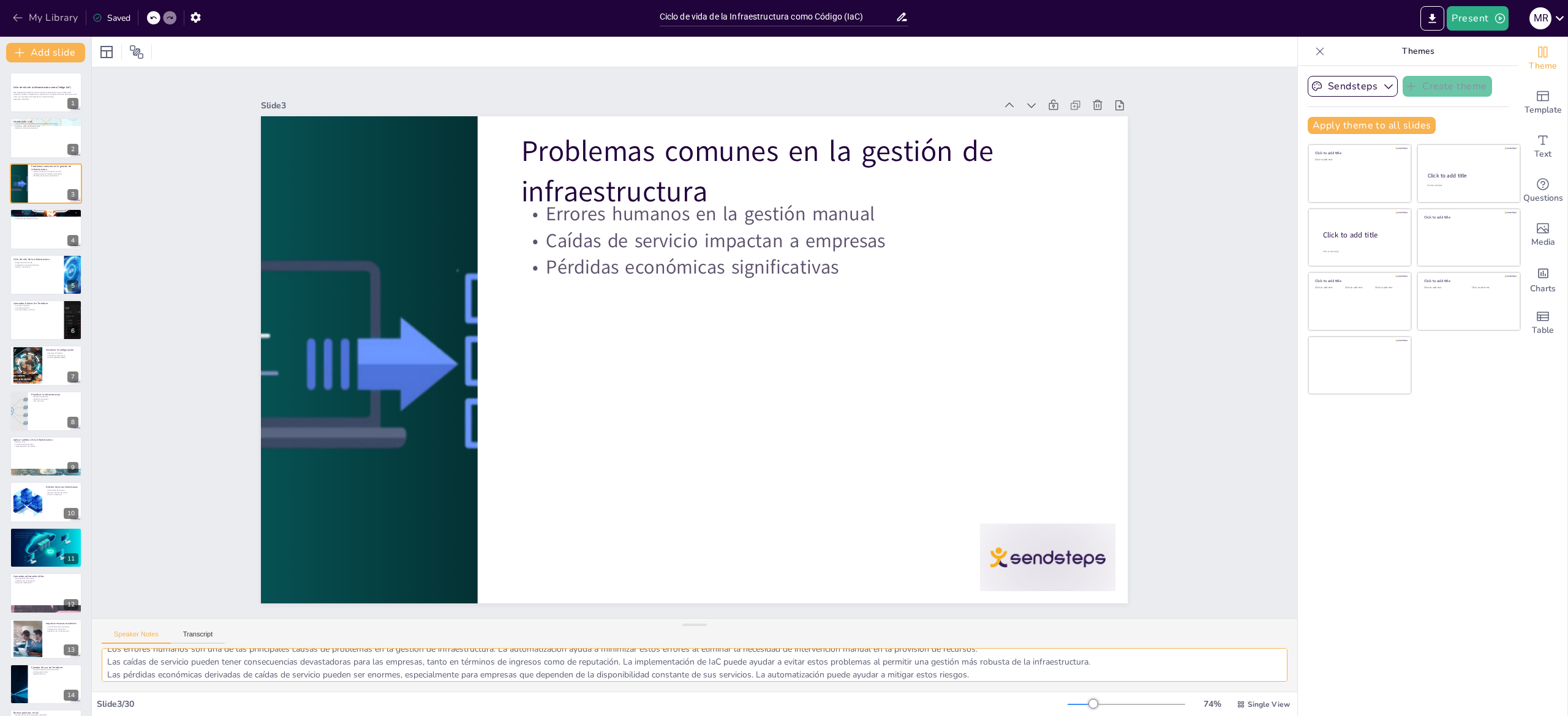
checkbox input "true"
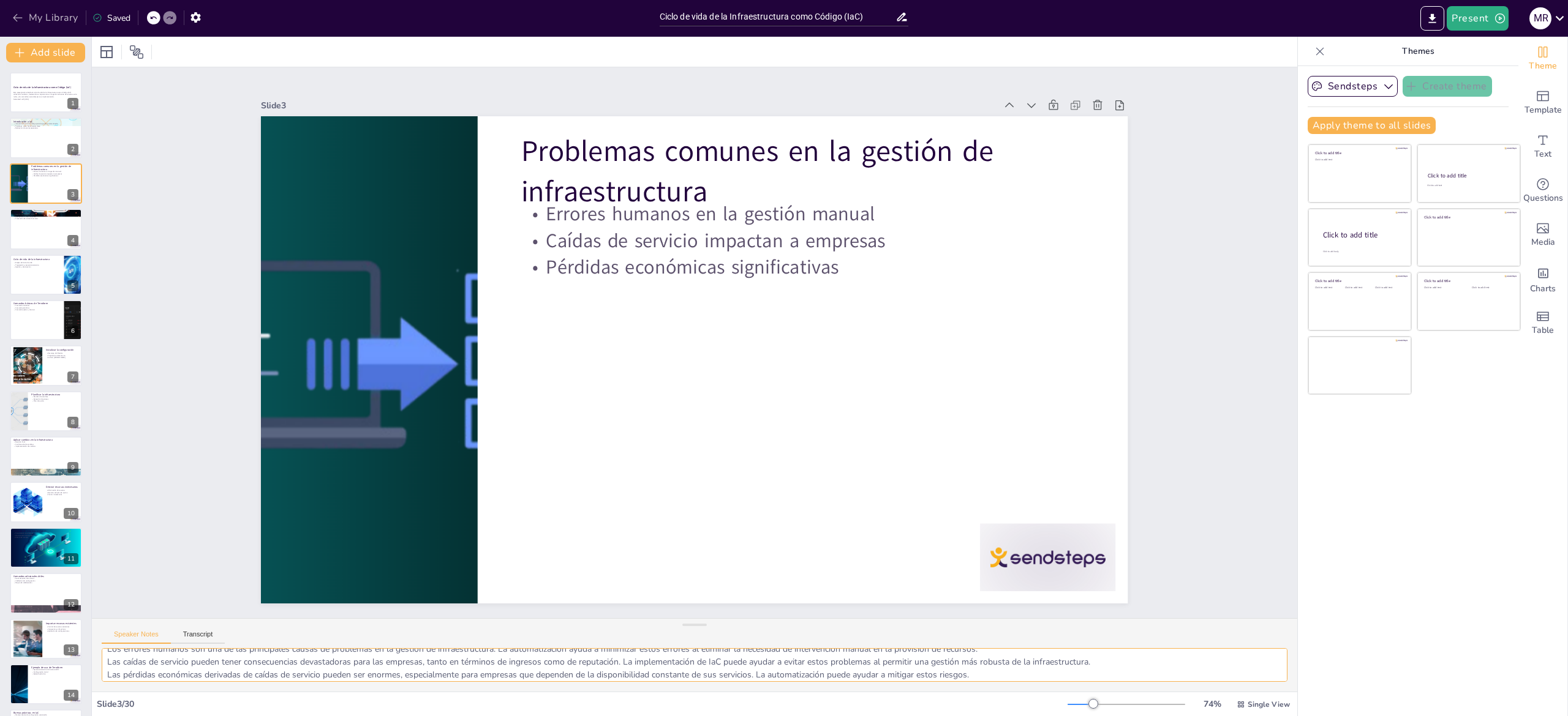
checkbox input "true"
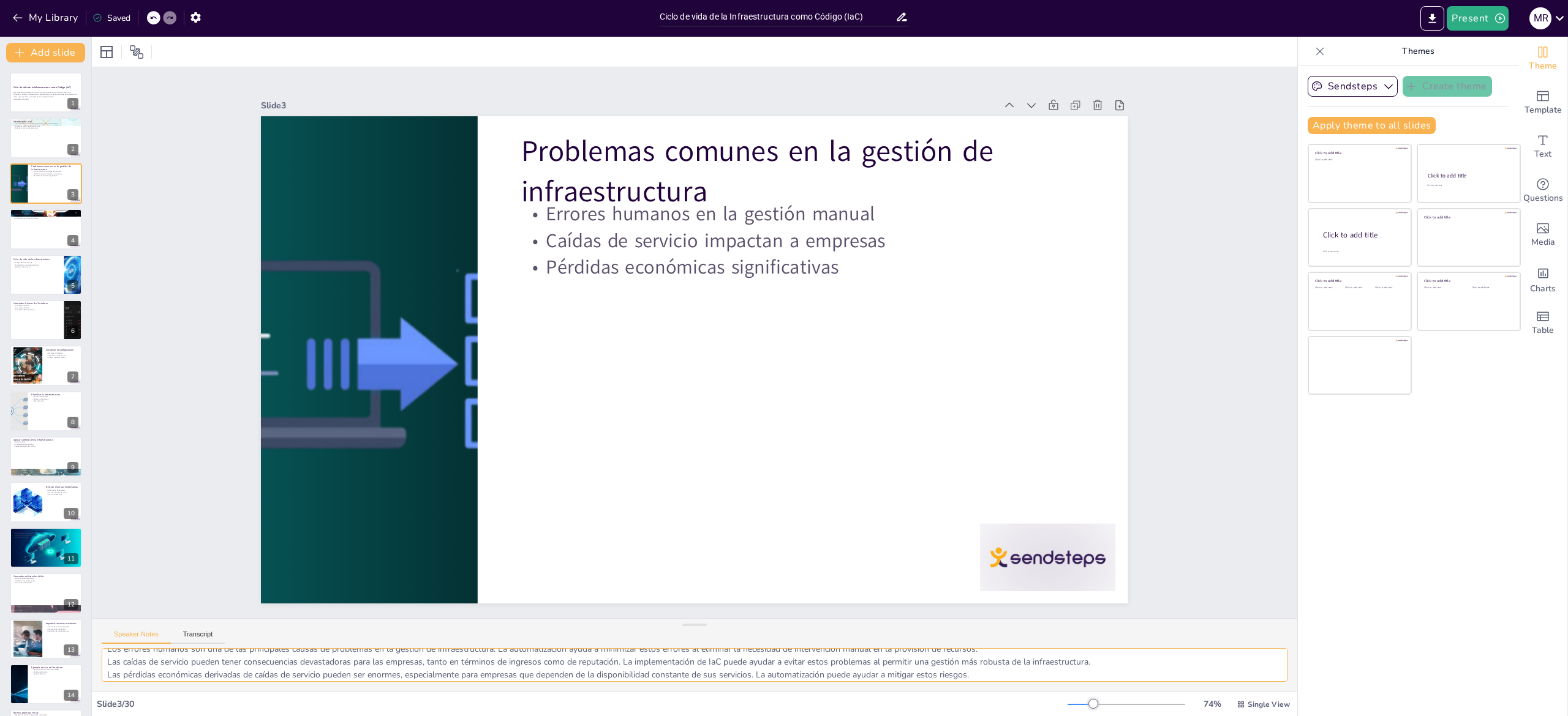
checkbox input "true"
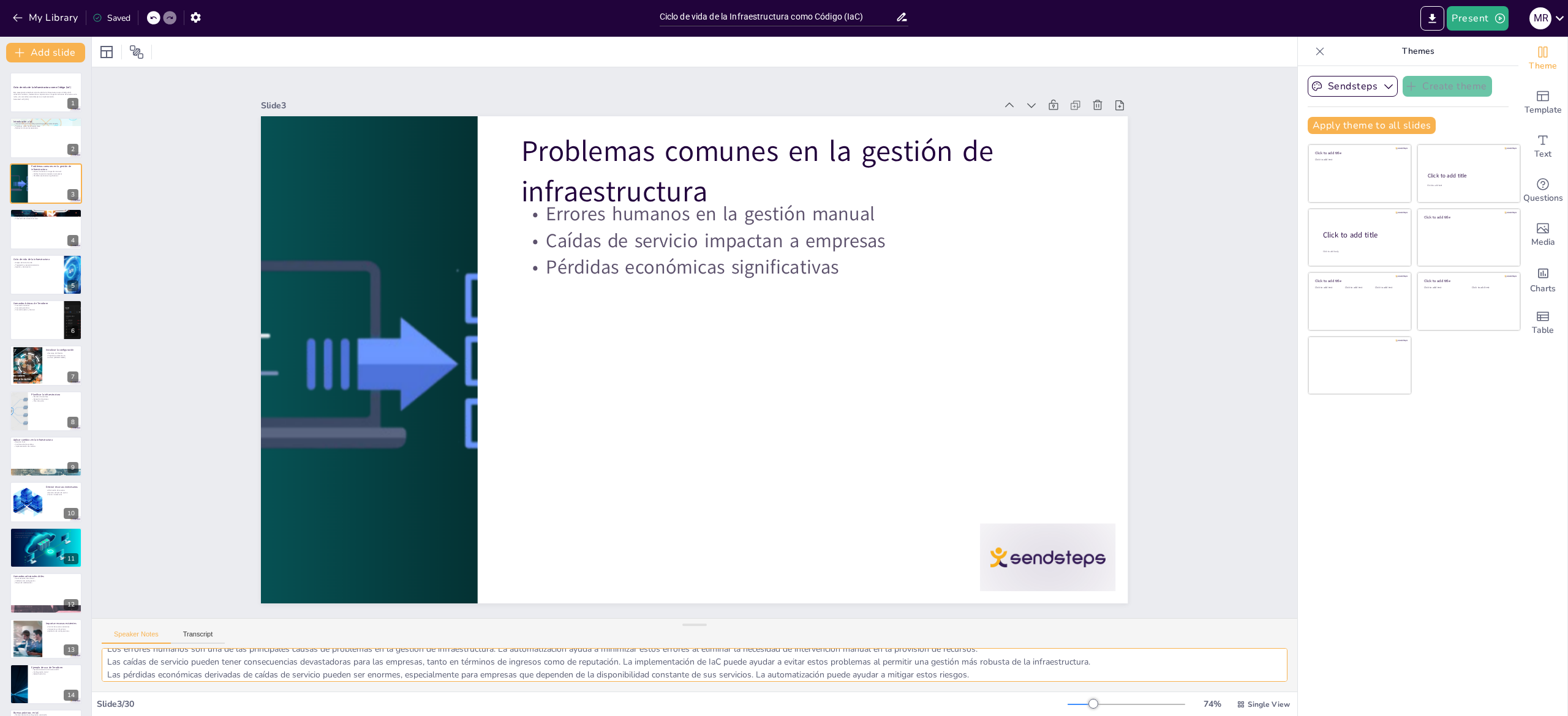
checkbox input "true"
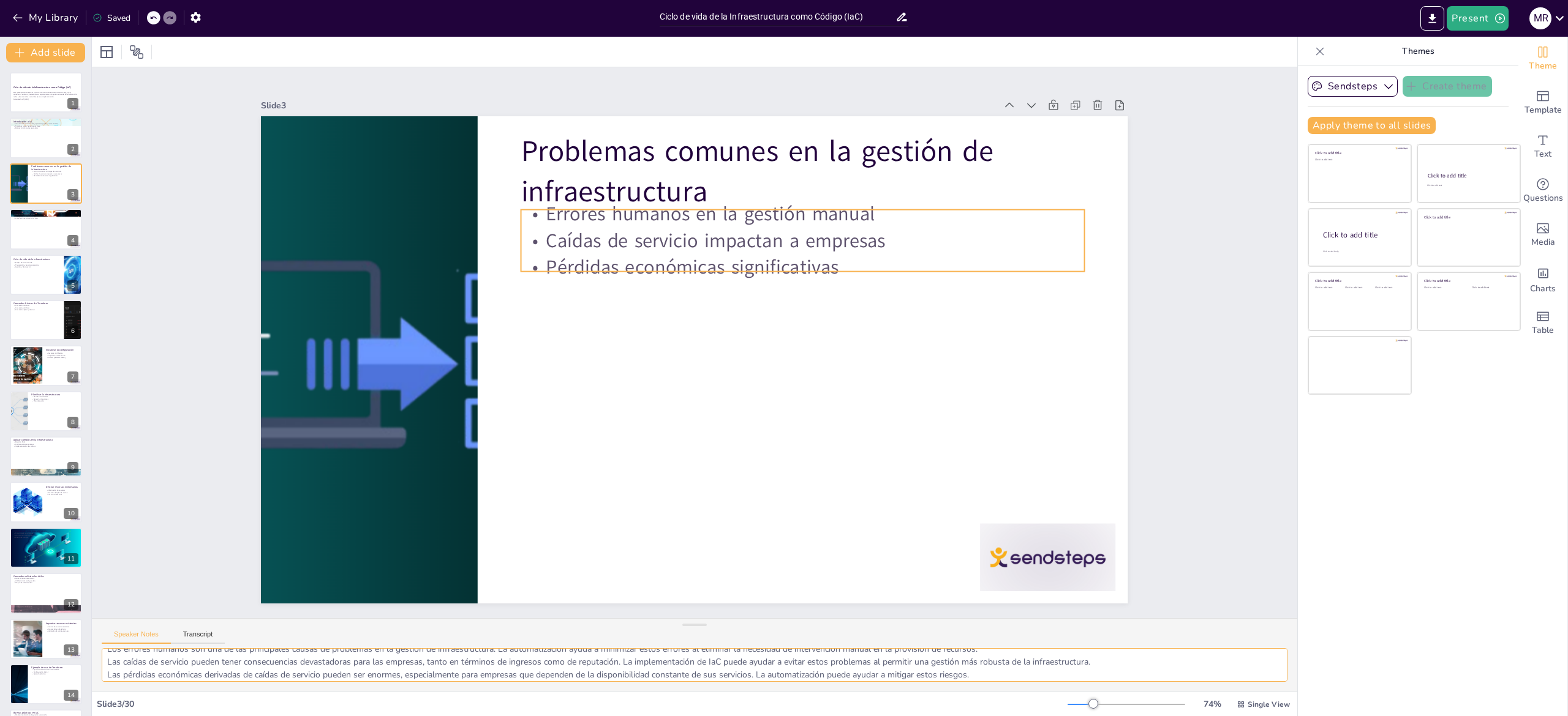
checkbox input "true"
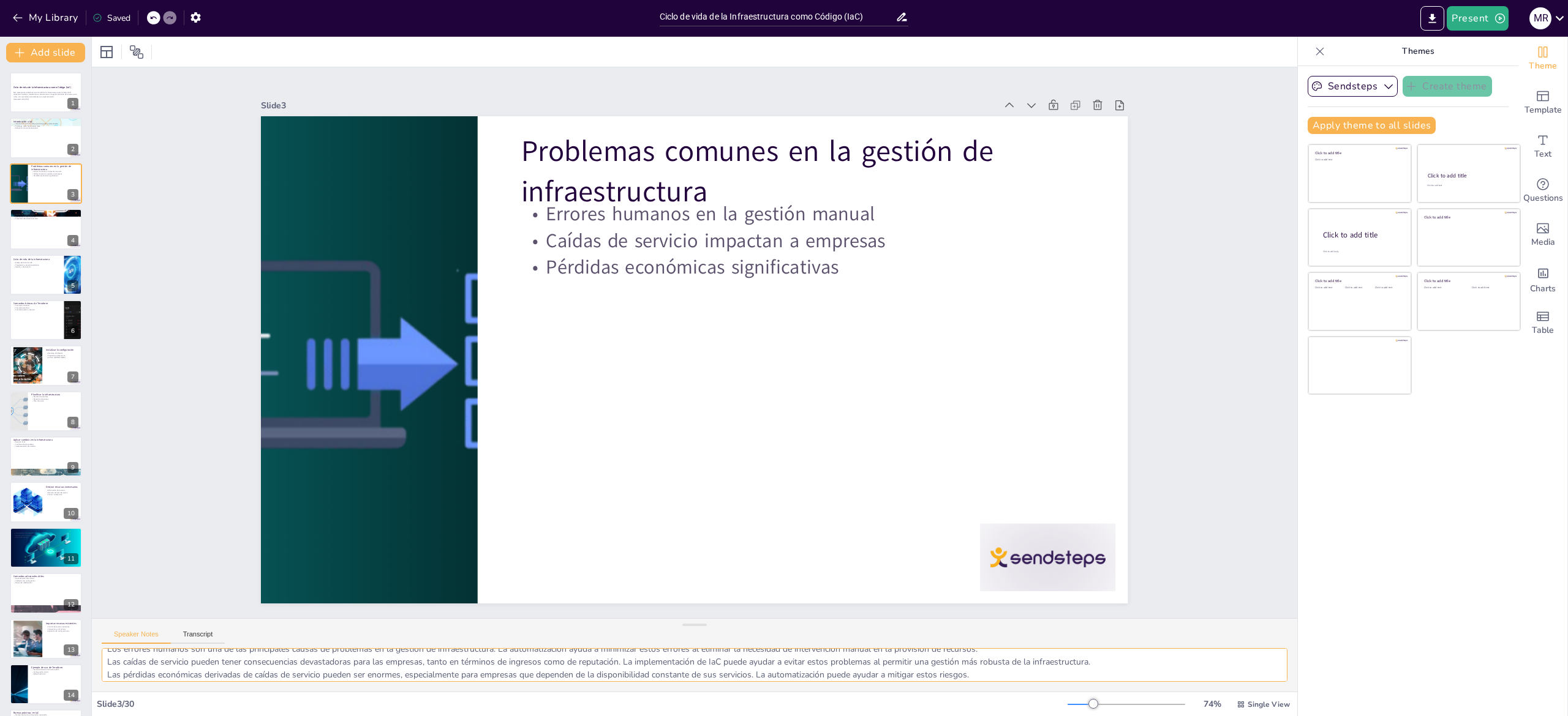
checkbox input "true"
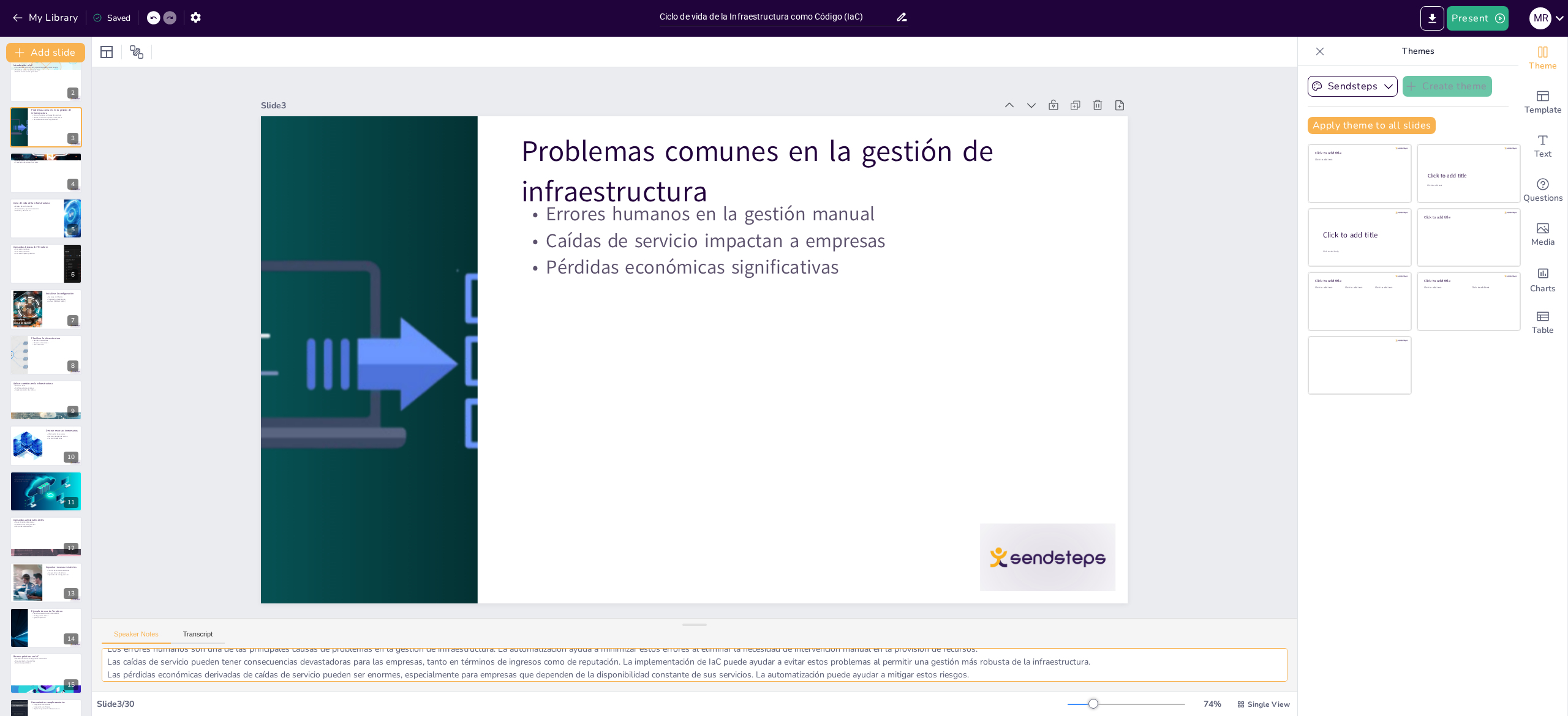
scroll to position [0, 0]
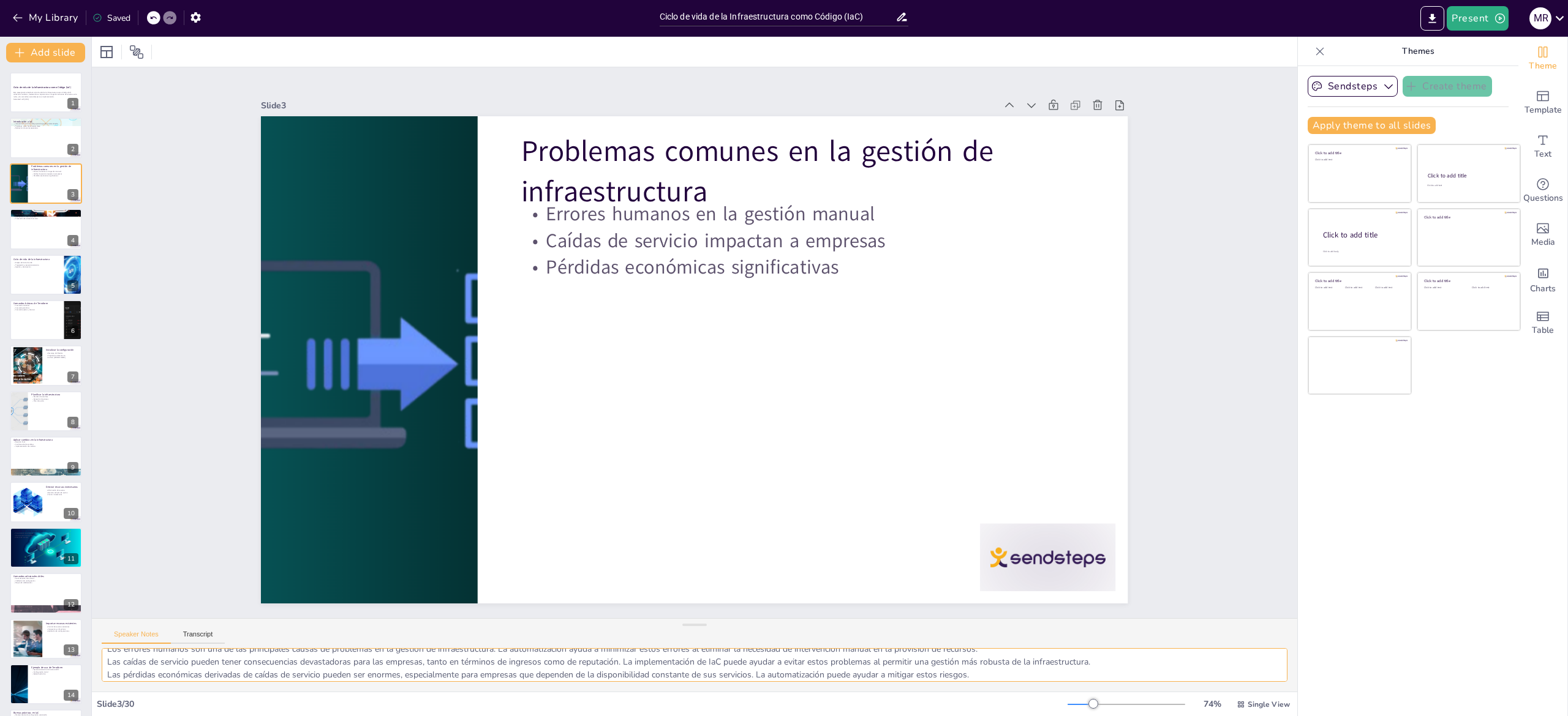
checkbox input "true"
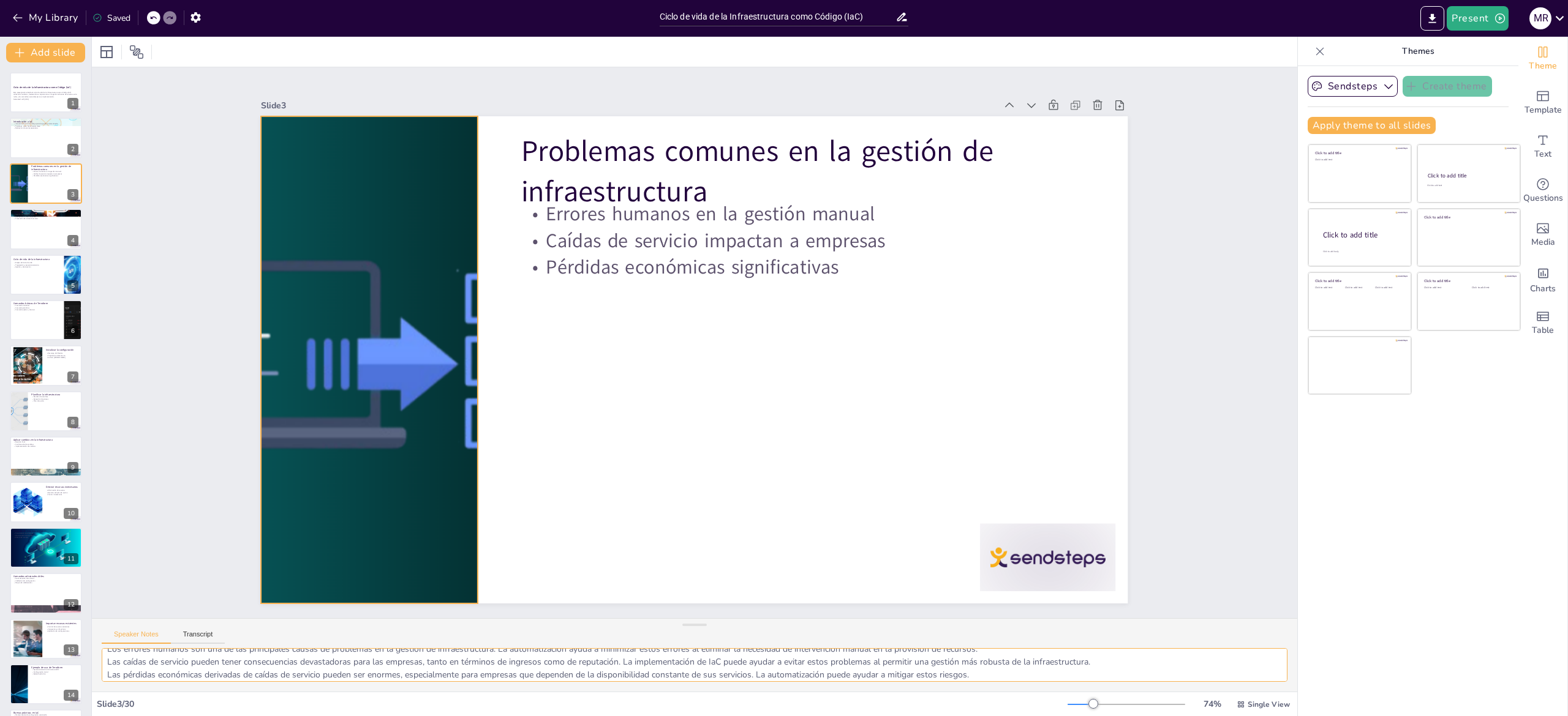
checkbox input "true"
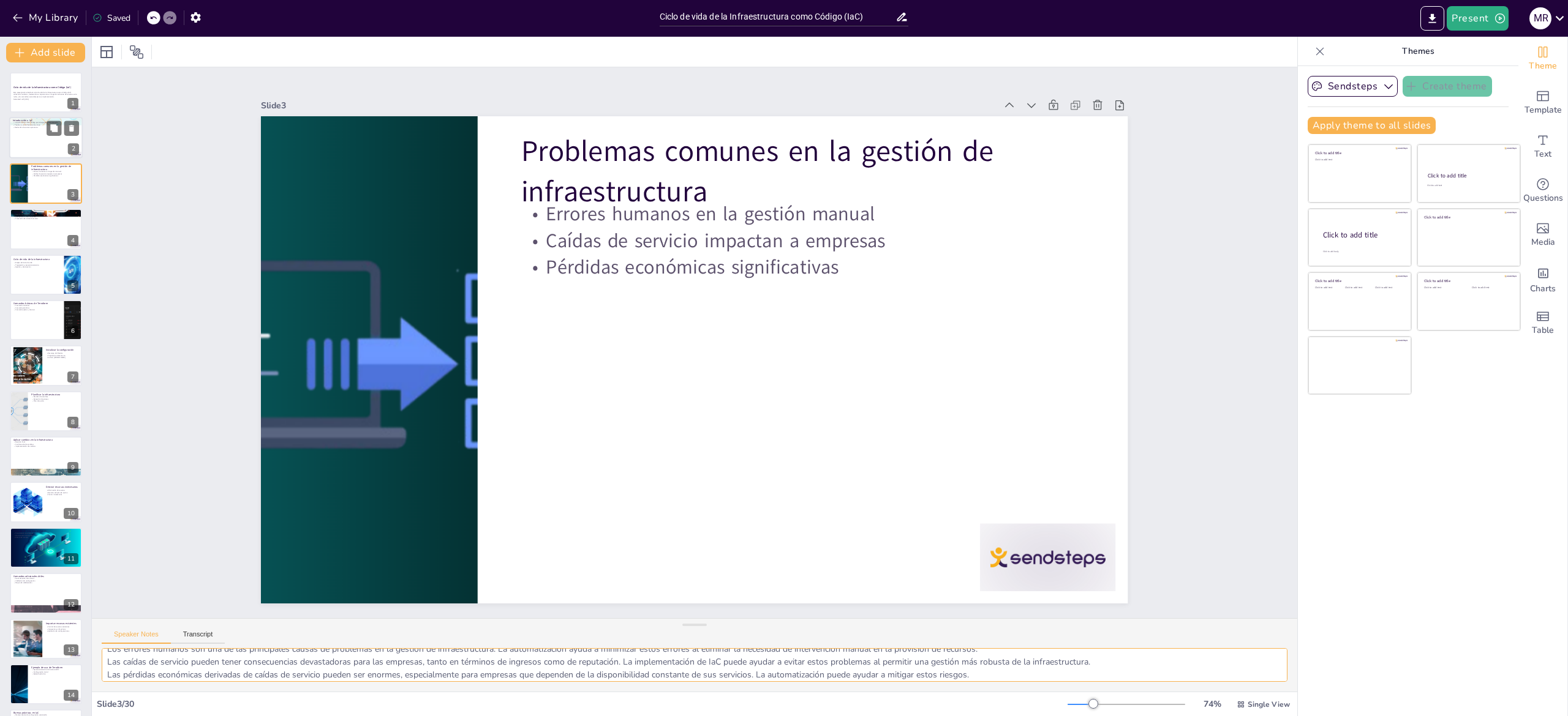
checkbox input "true"
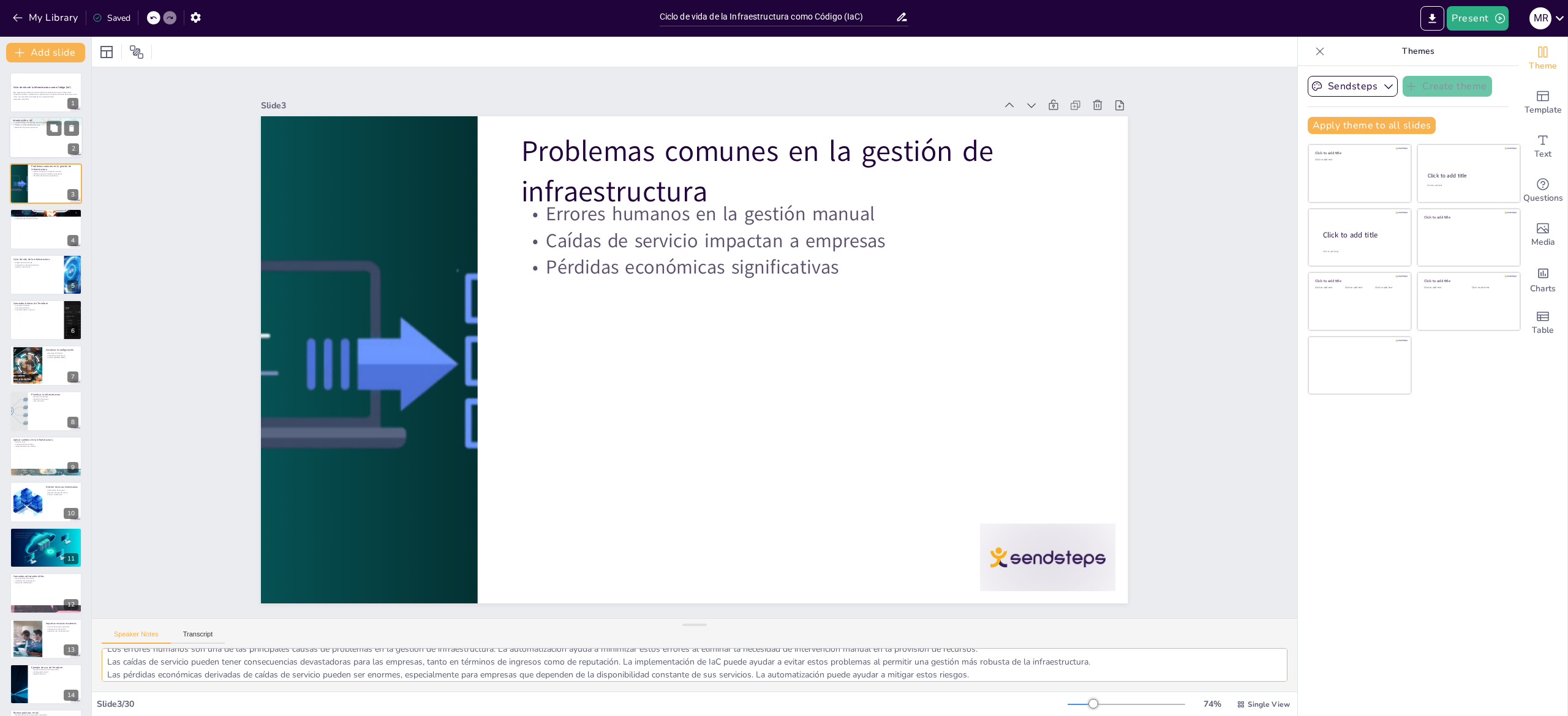
checkbox input "true"
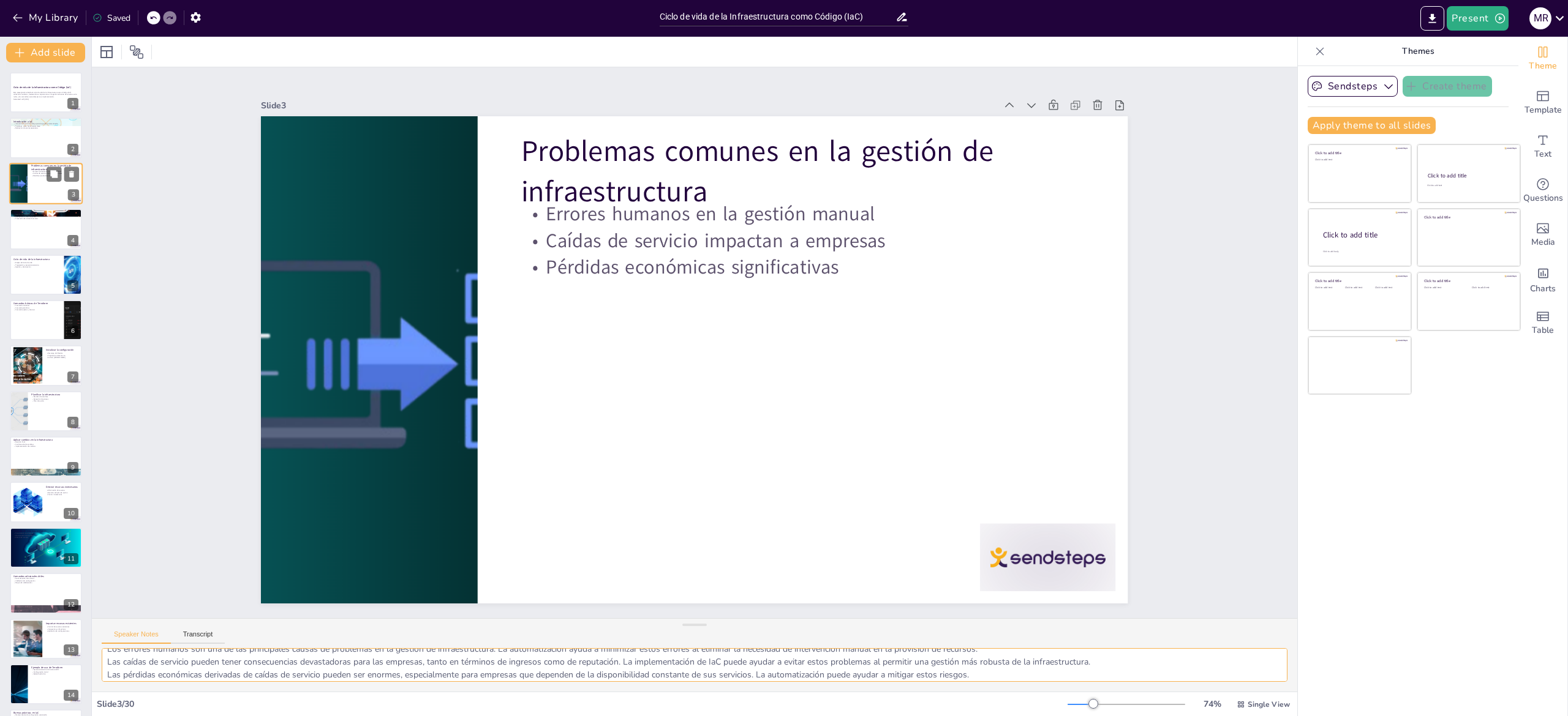
checkbox input "true"
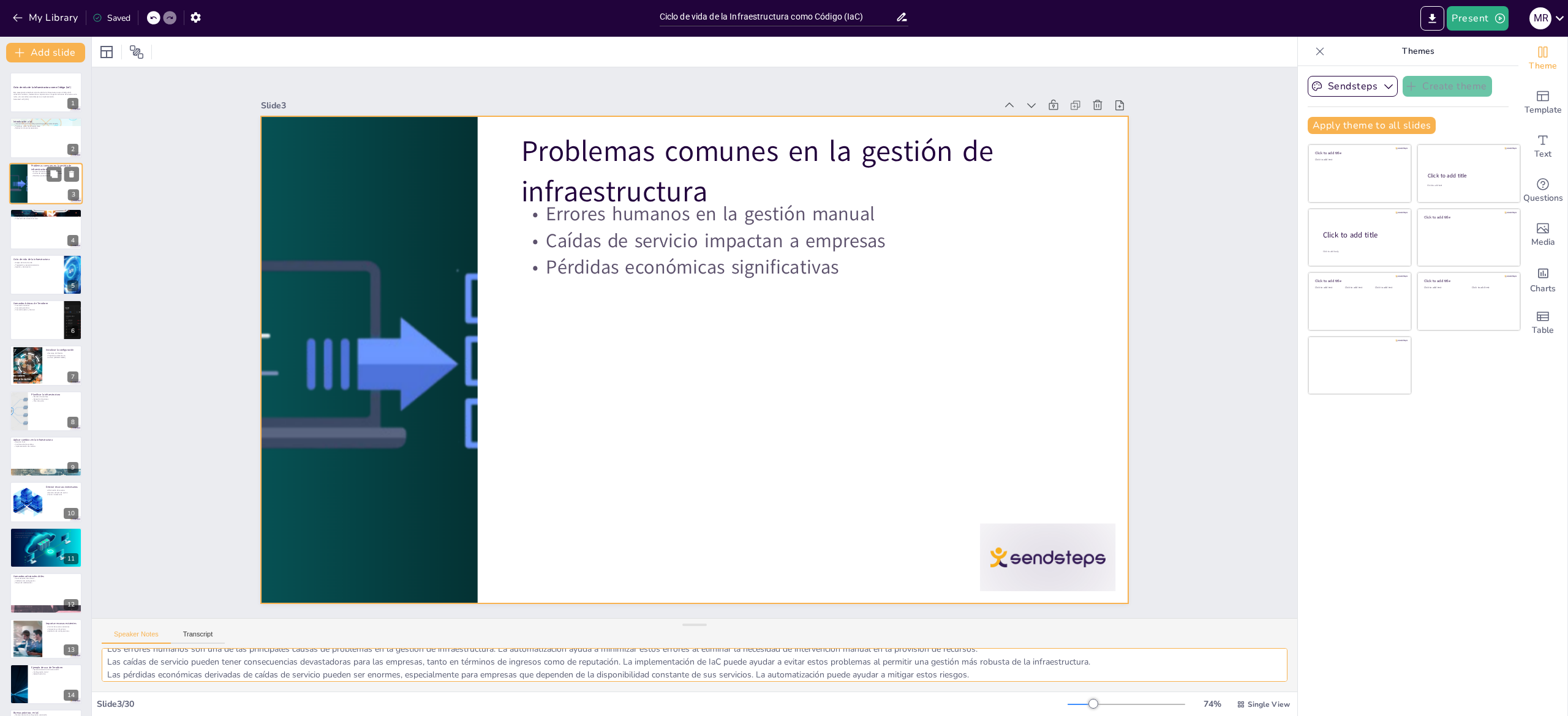
checkbox input "true"
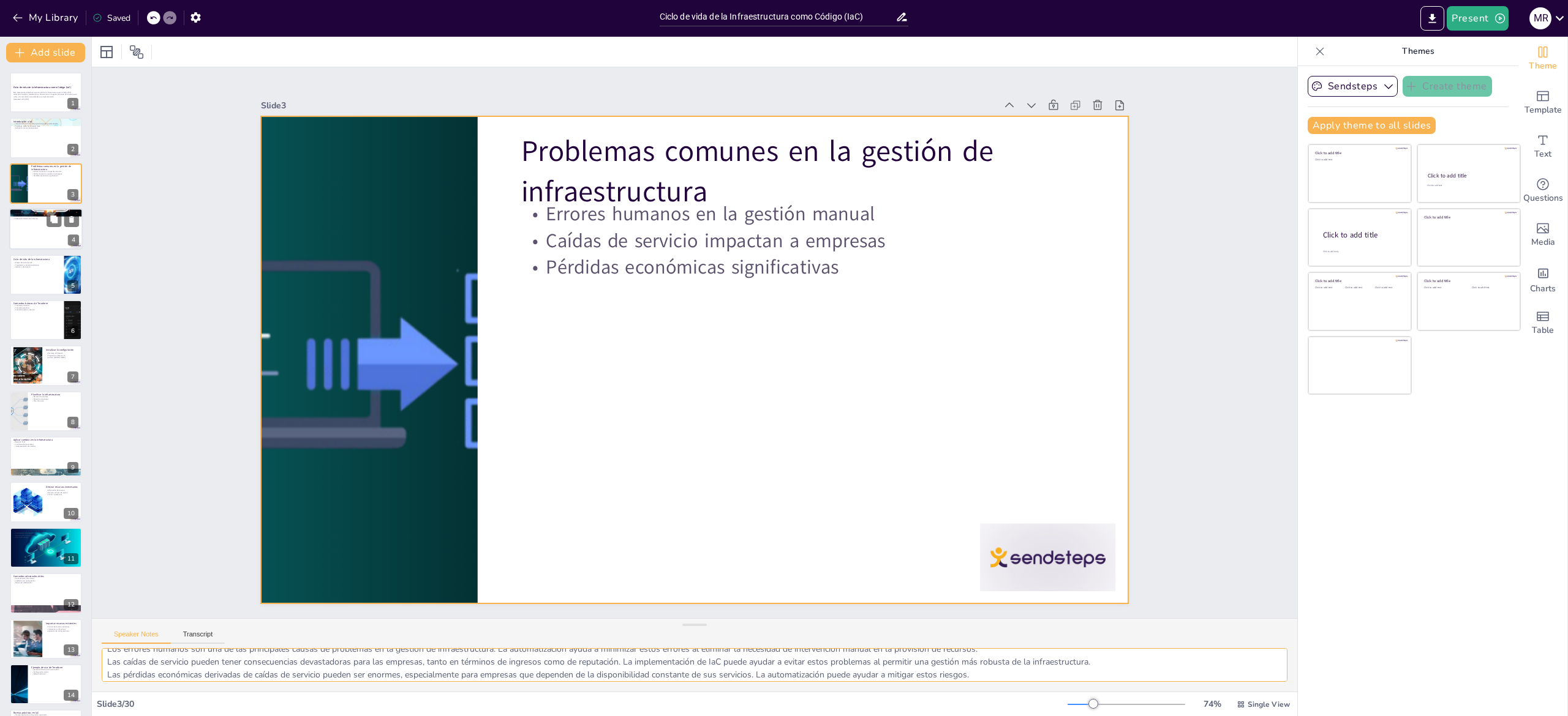
checkbox input "true"
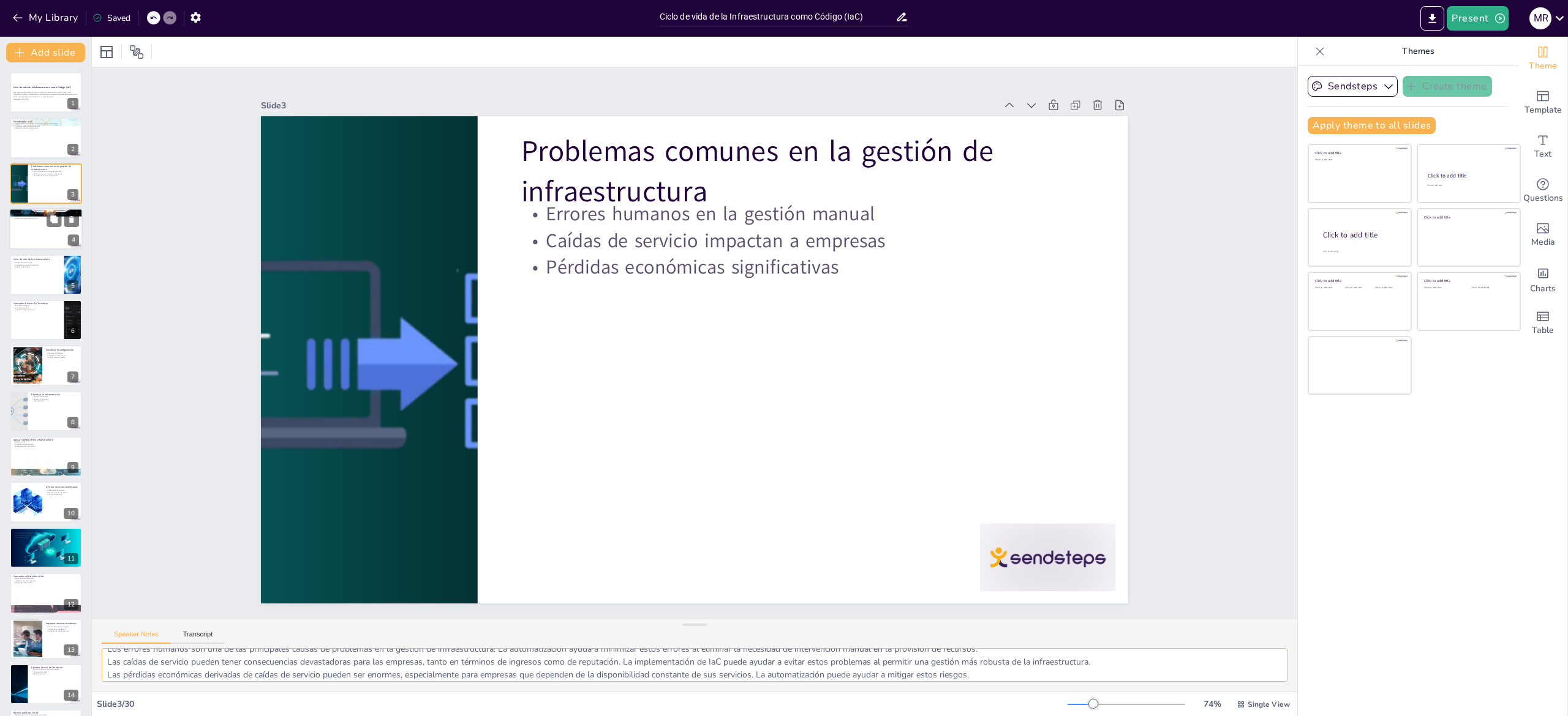
checkbox input "true"
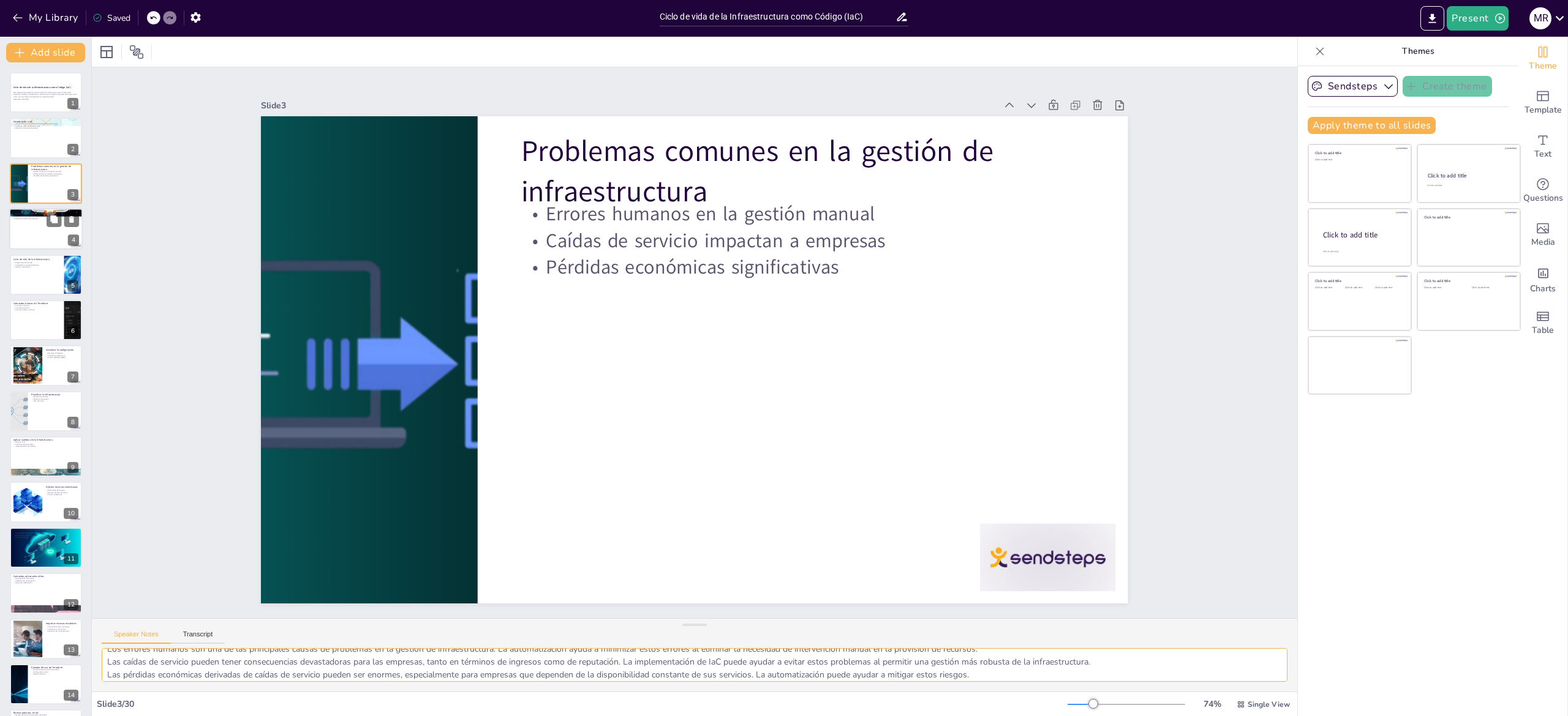
click at [34, 227] on div at bounding box center [46, 229] width 74 height 42
type textarea "La capacidad de gestionar recursos en múltiples nubes permite a las organizacio…"
checkbox input "true"
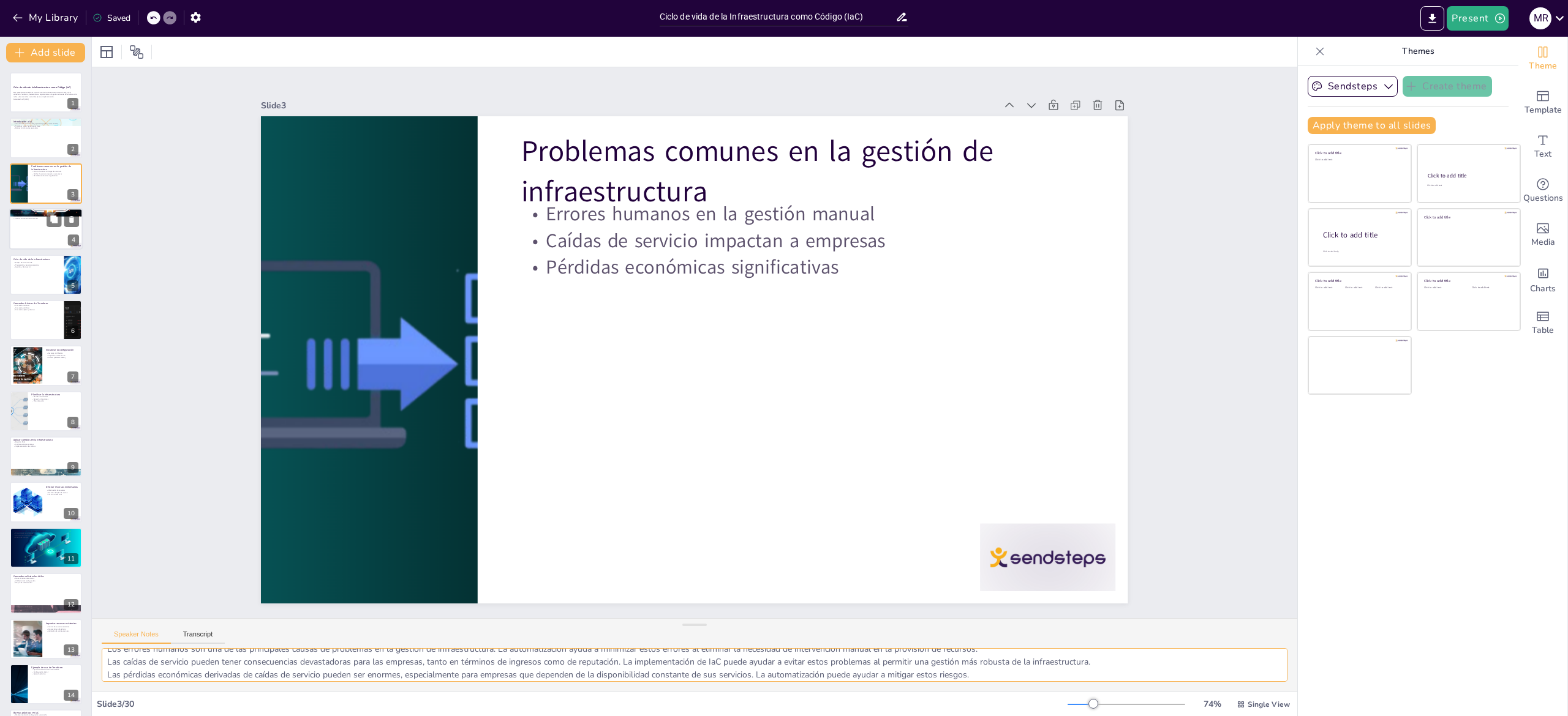
checkbox input "true"
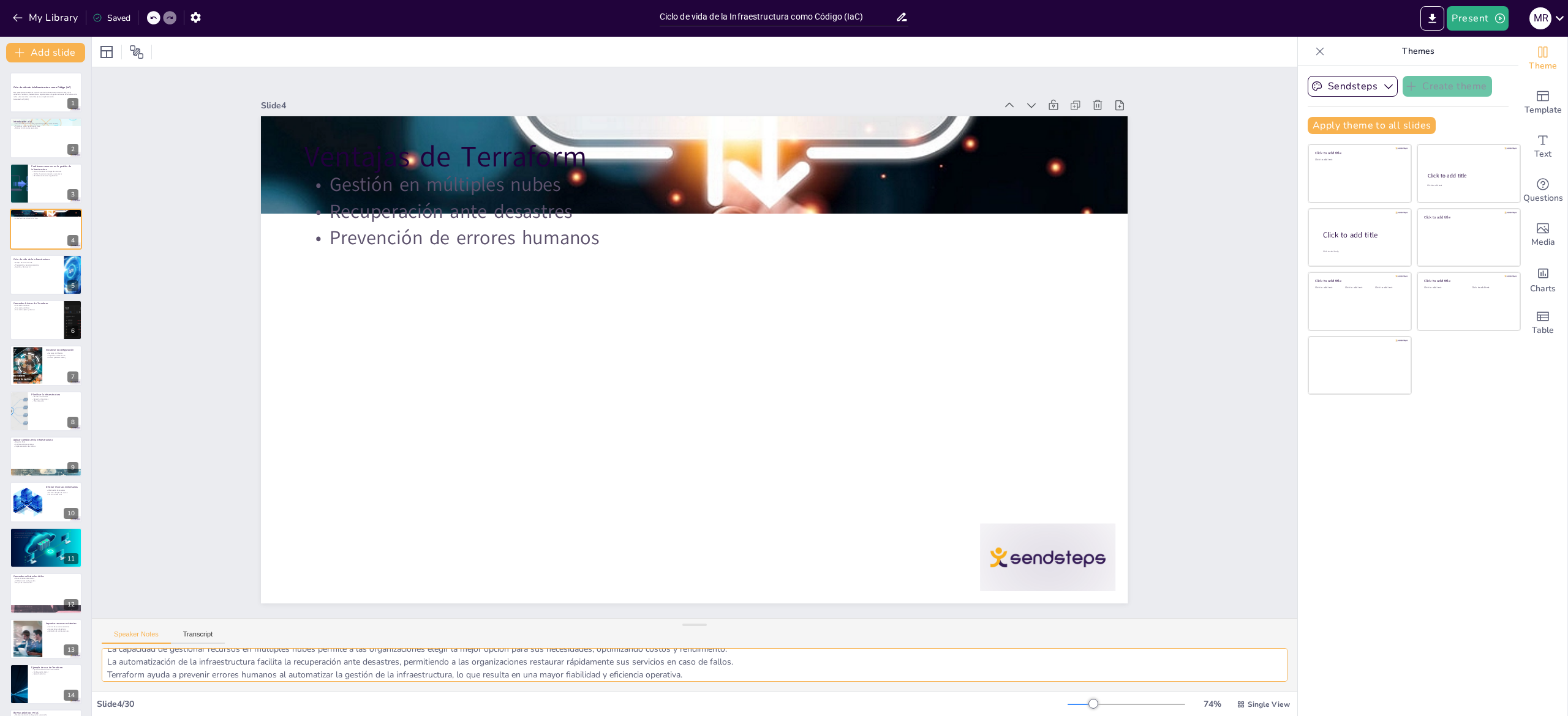
checkbox input "true"
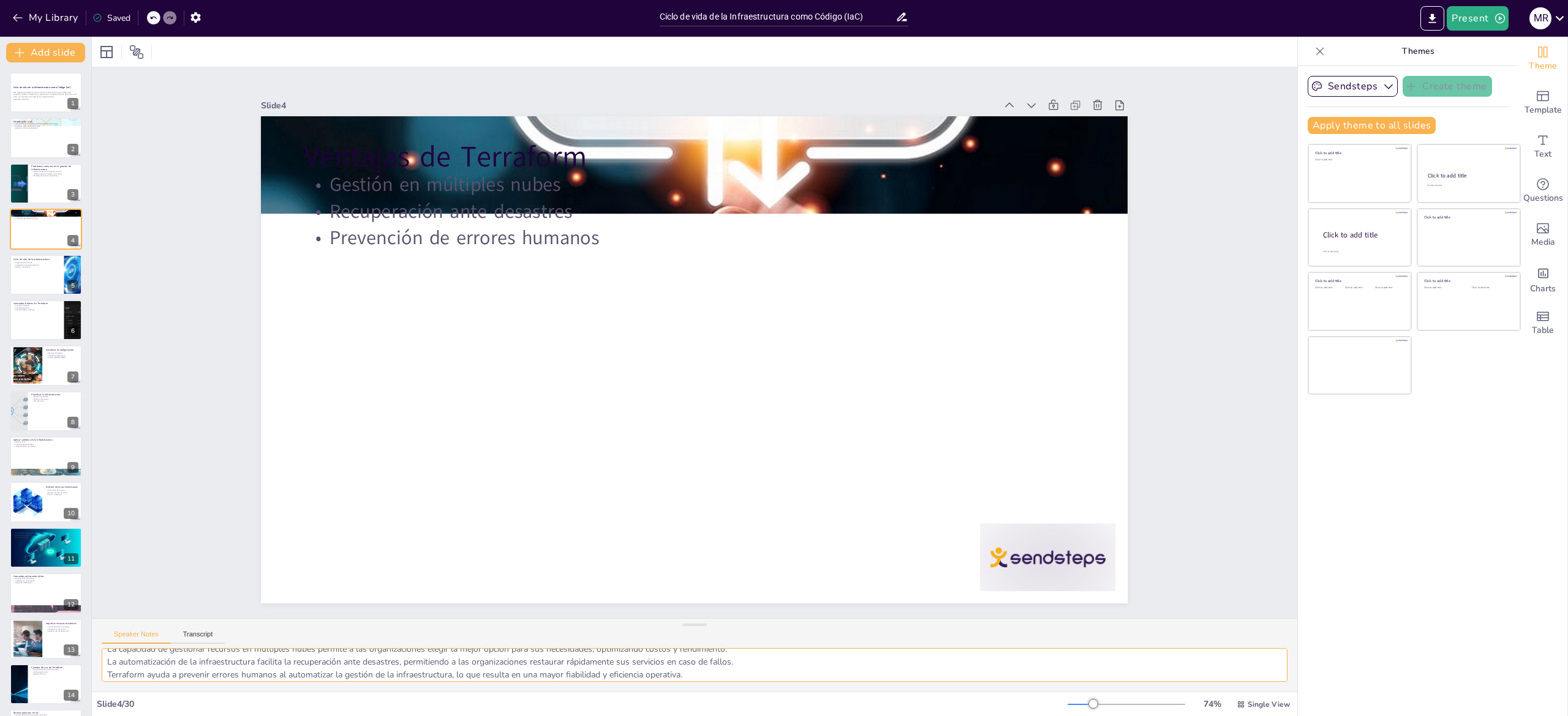
checkbox input "true"
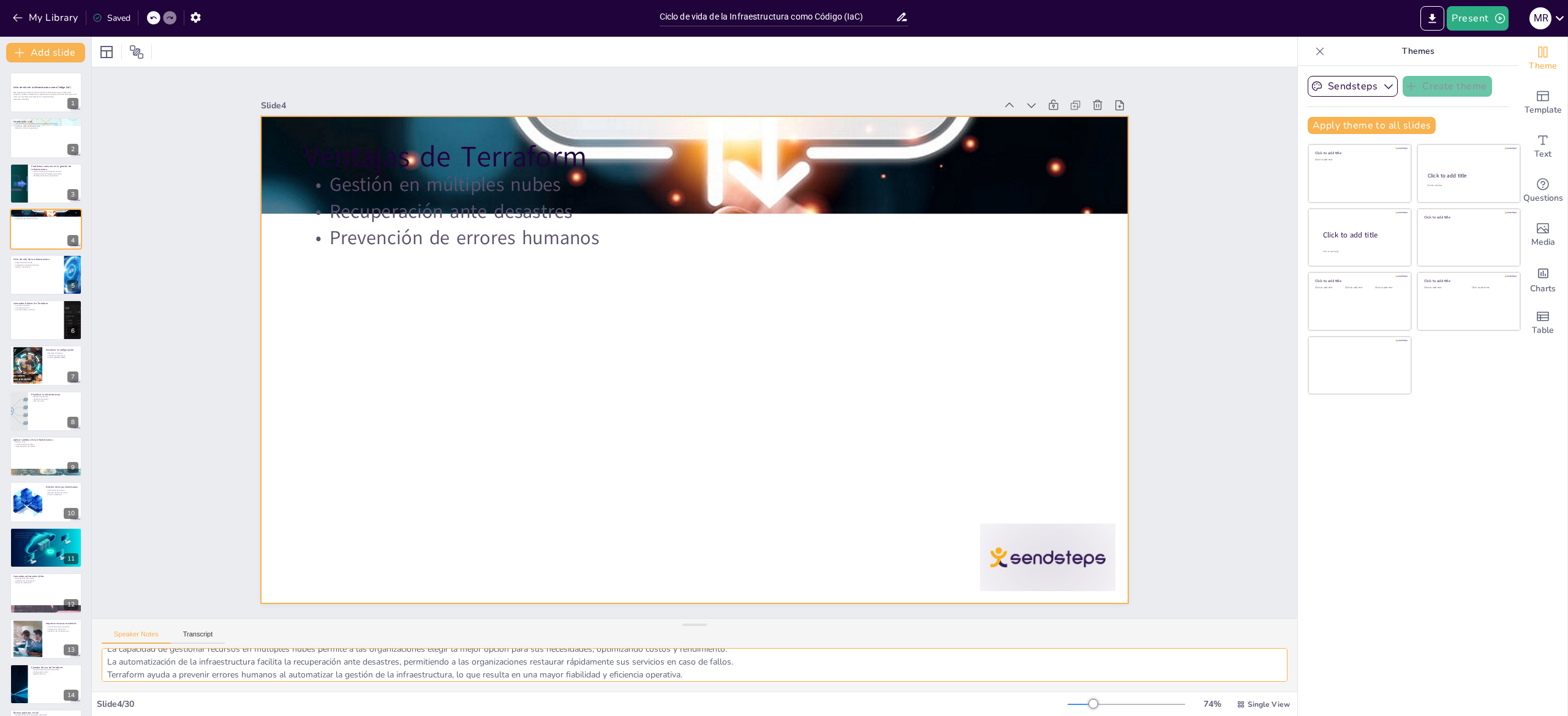
checkbox input "true"
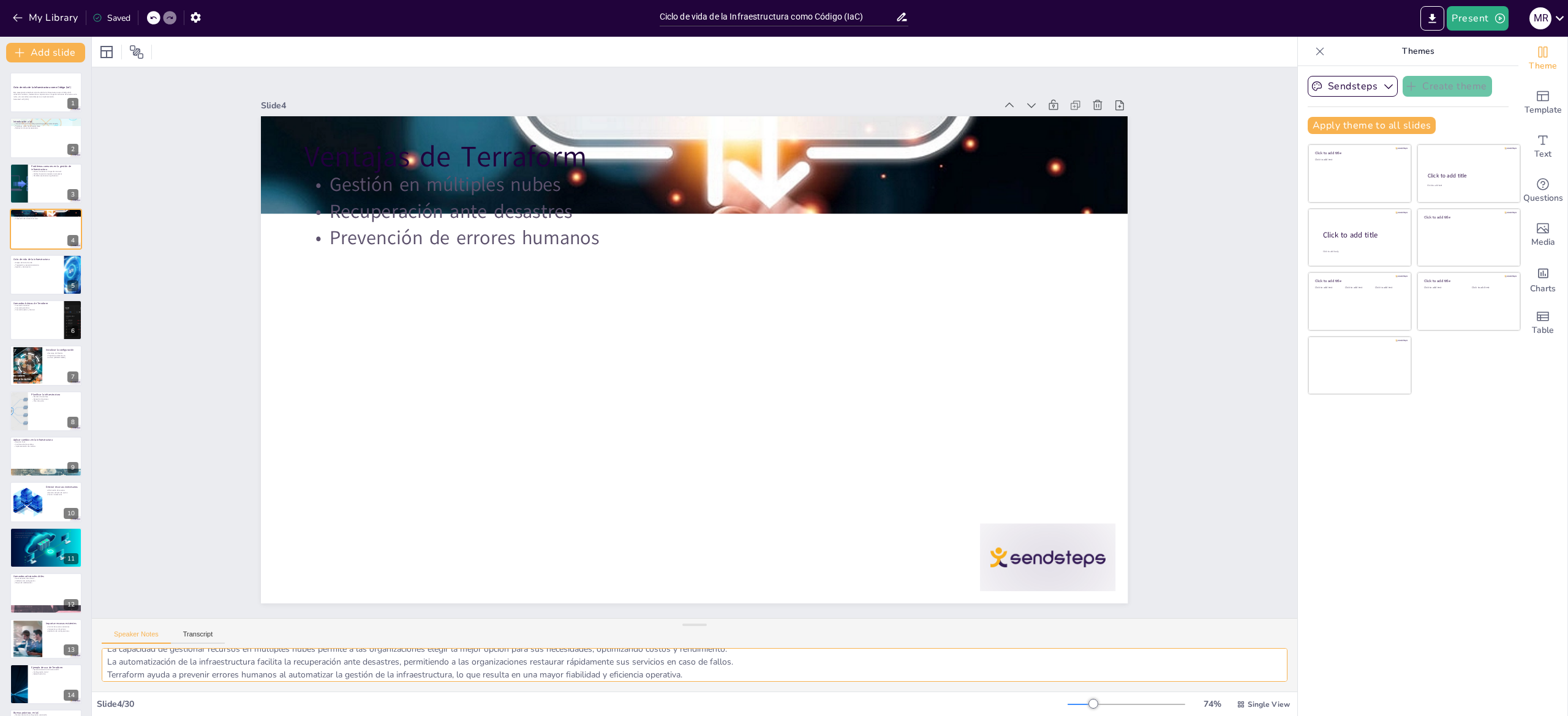
checkbox input "true"
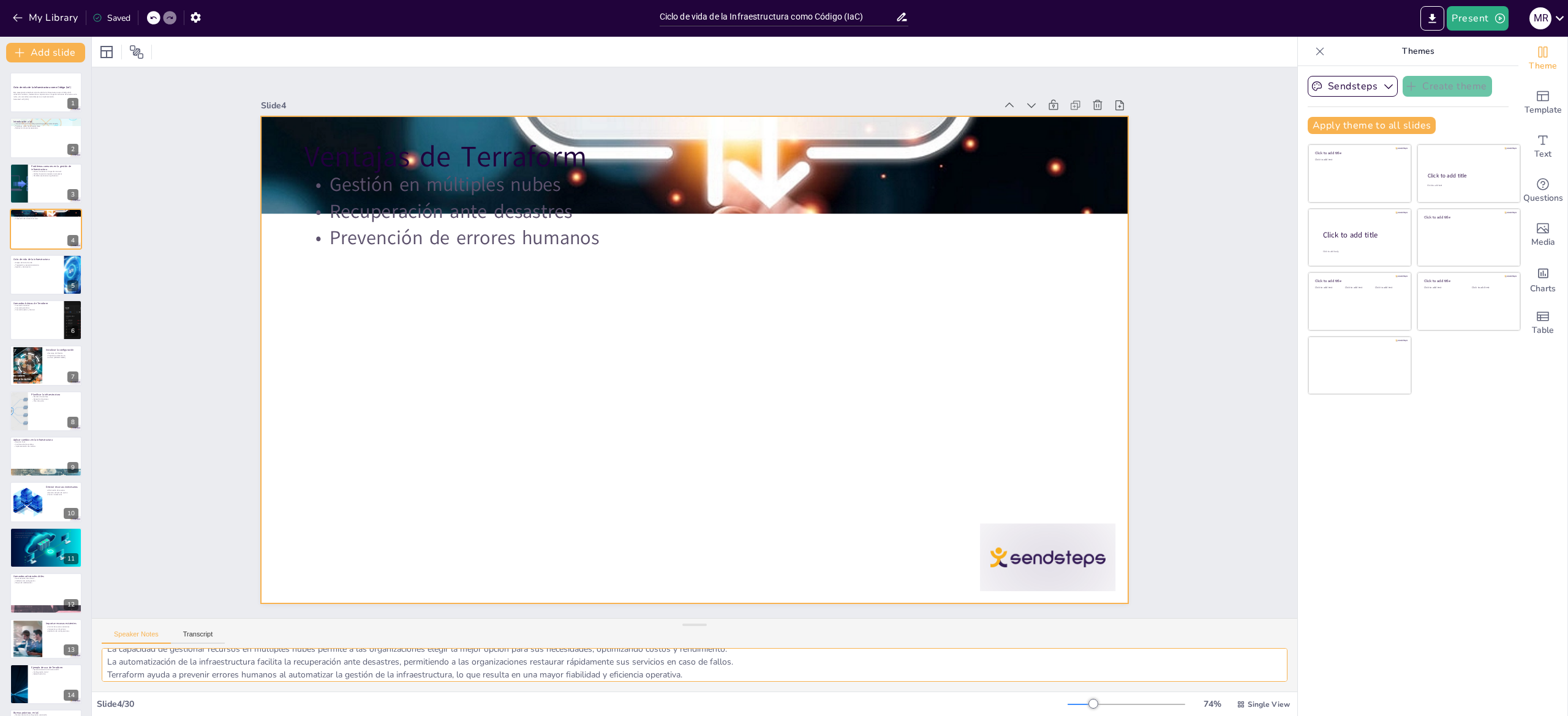
checkbox input "true"
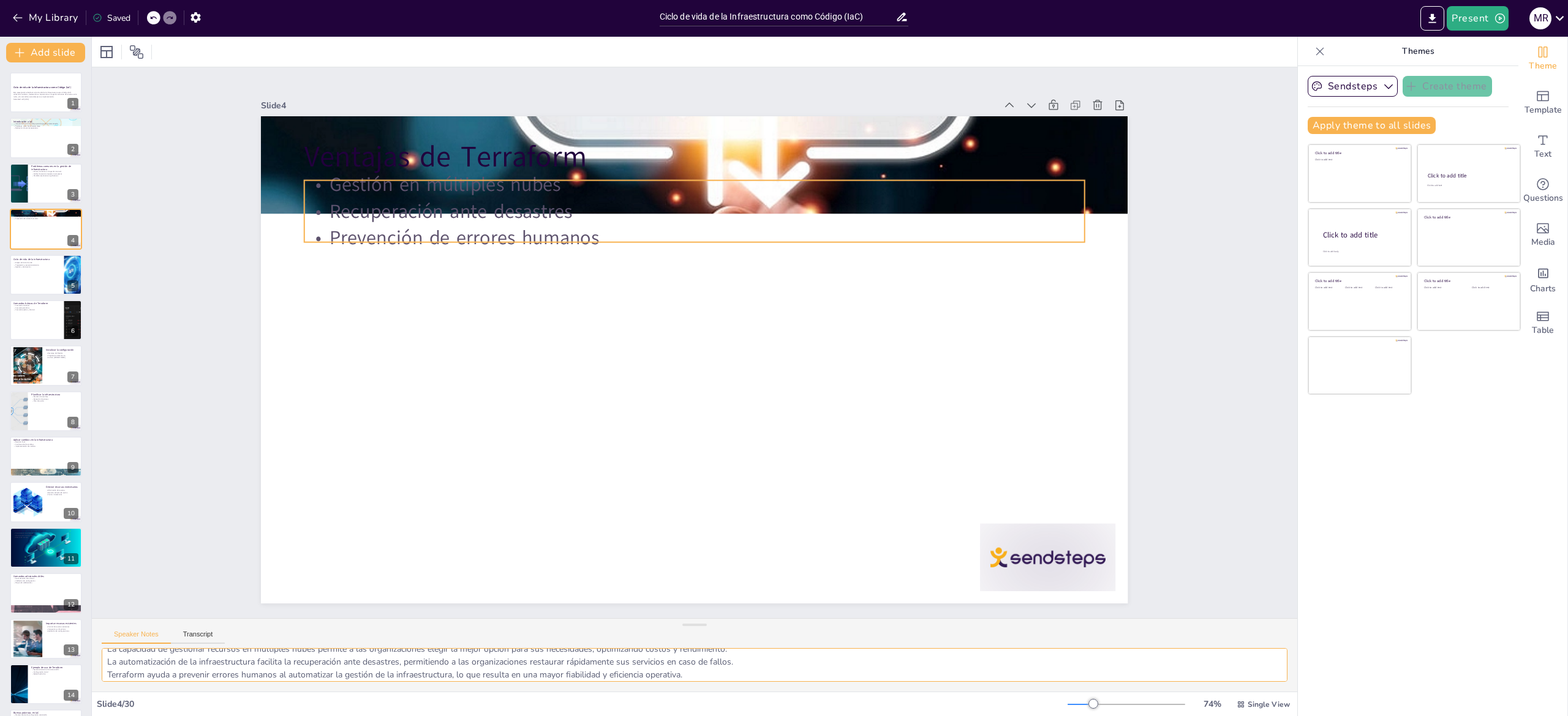
checkbox input "true"
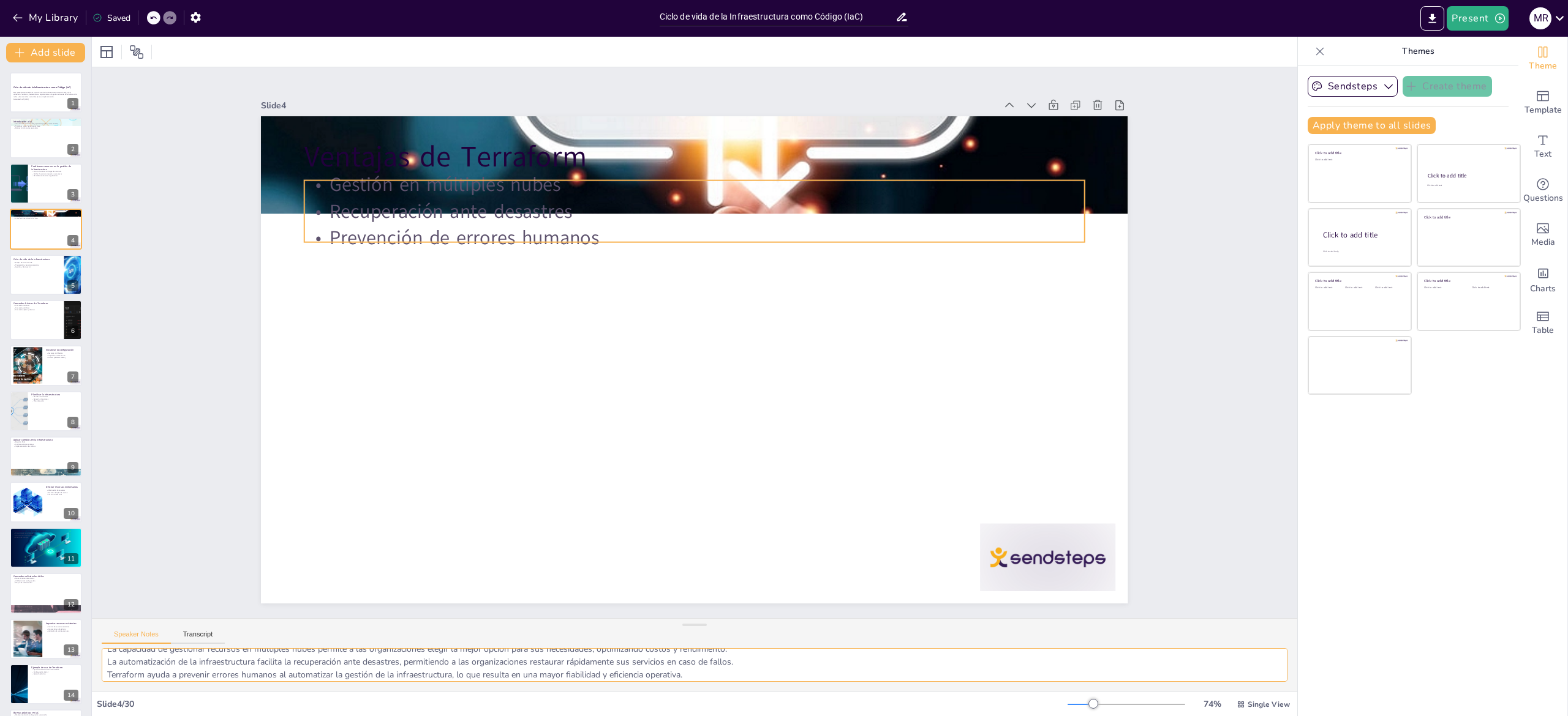
checkbox input "true"
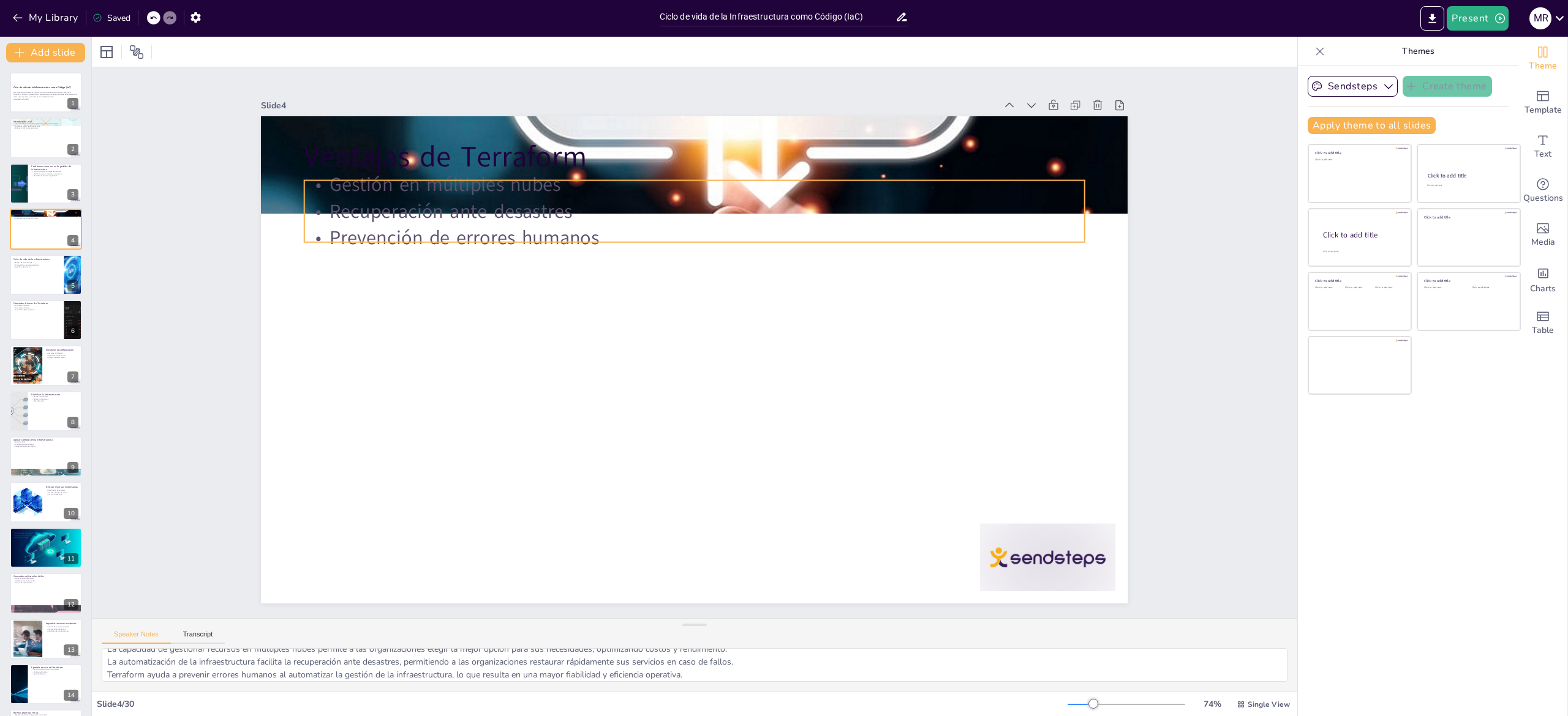
click at [628, 179] on p "Gestión en múltiples nubes" at bounding box center [711, 185] width 779 height 108
checkbox input "true"
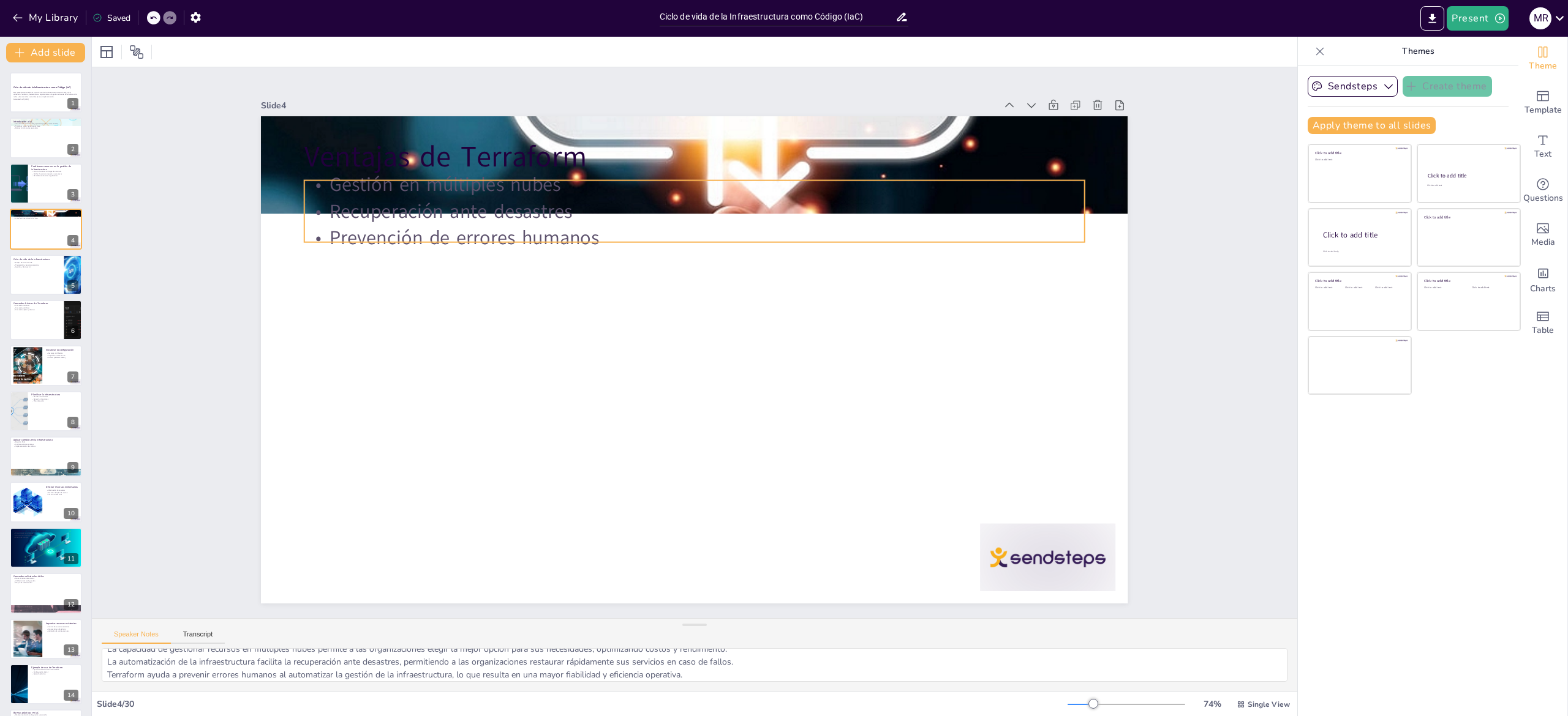
checkbox input "true"
type input "32"
checkbox input "true"
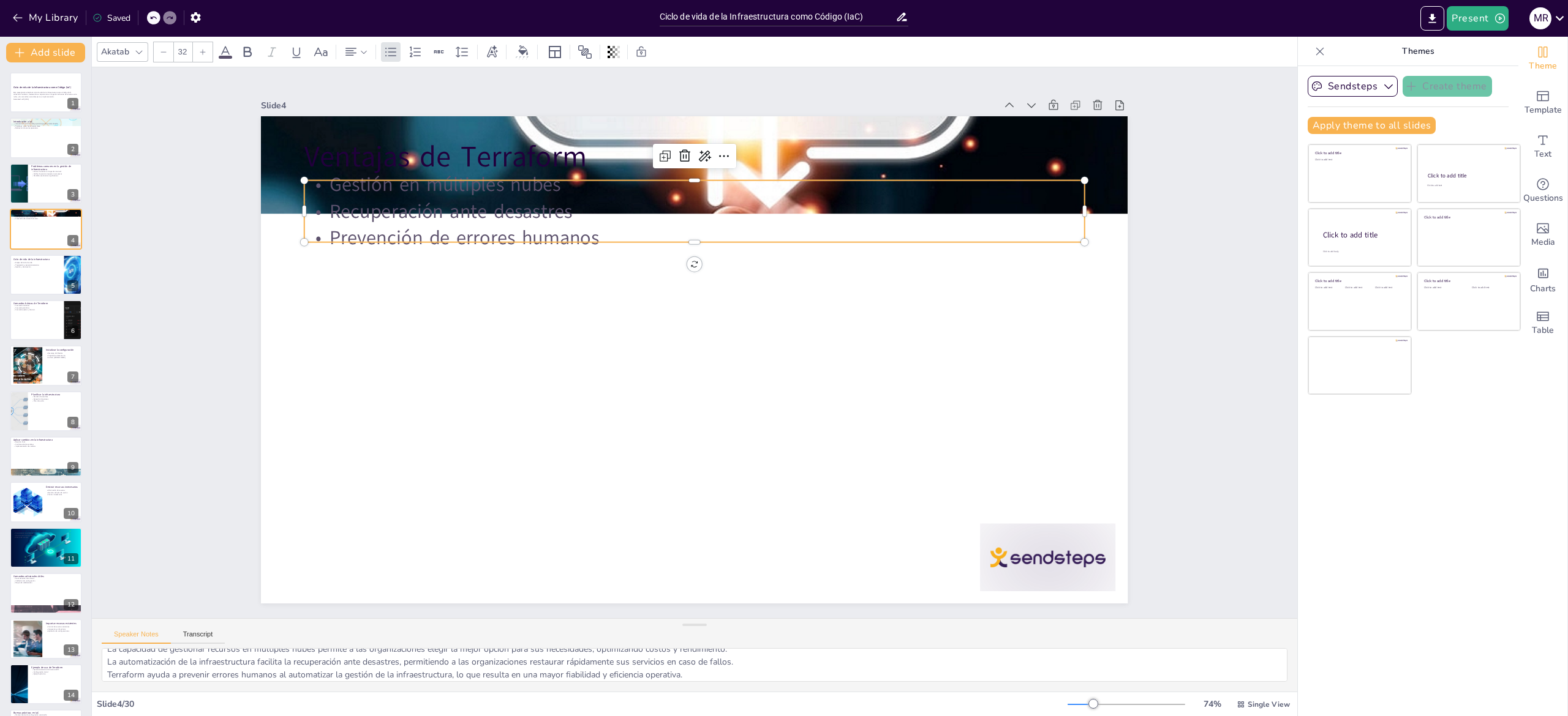
checkbox input "true"
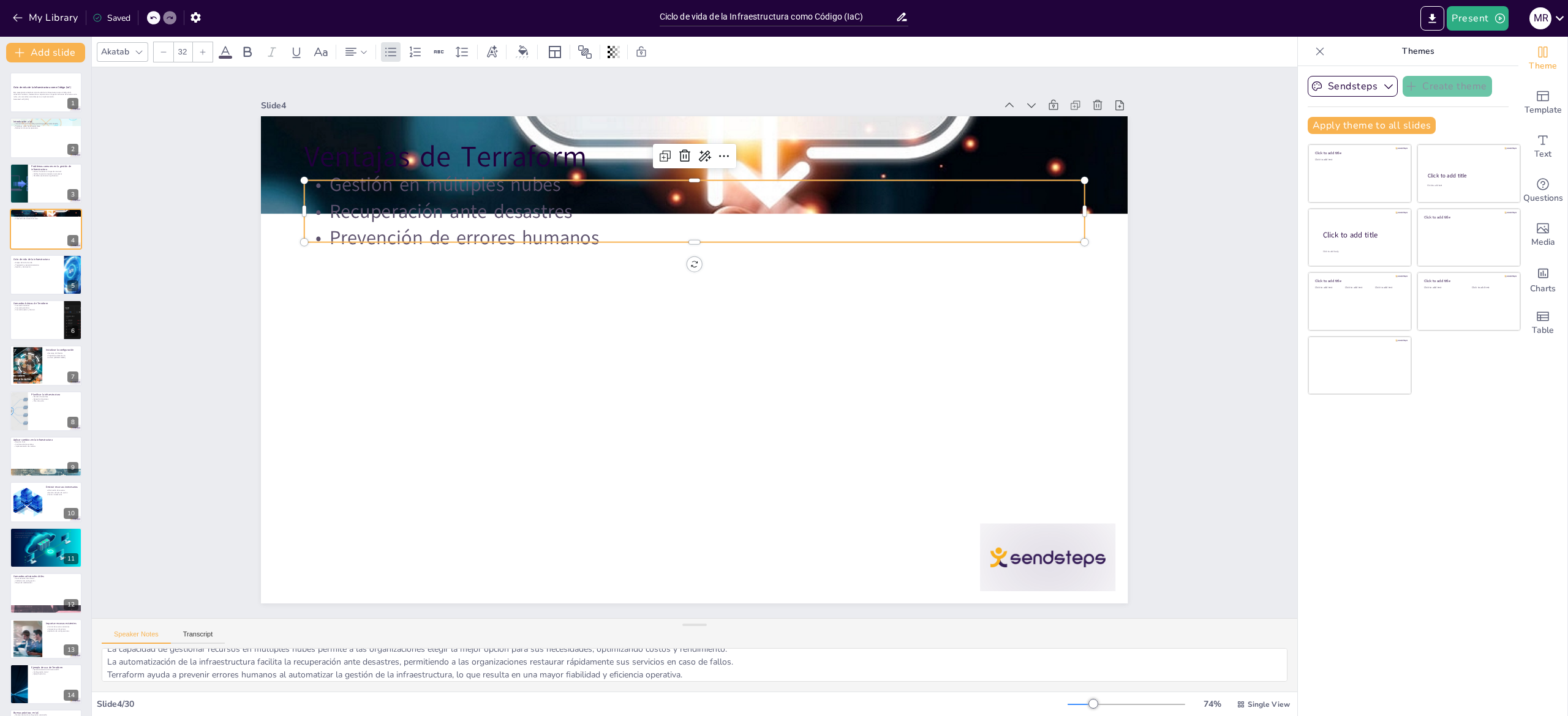
checkbox input "true"
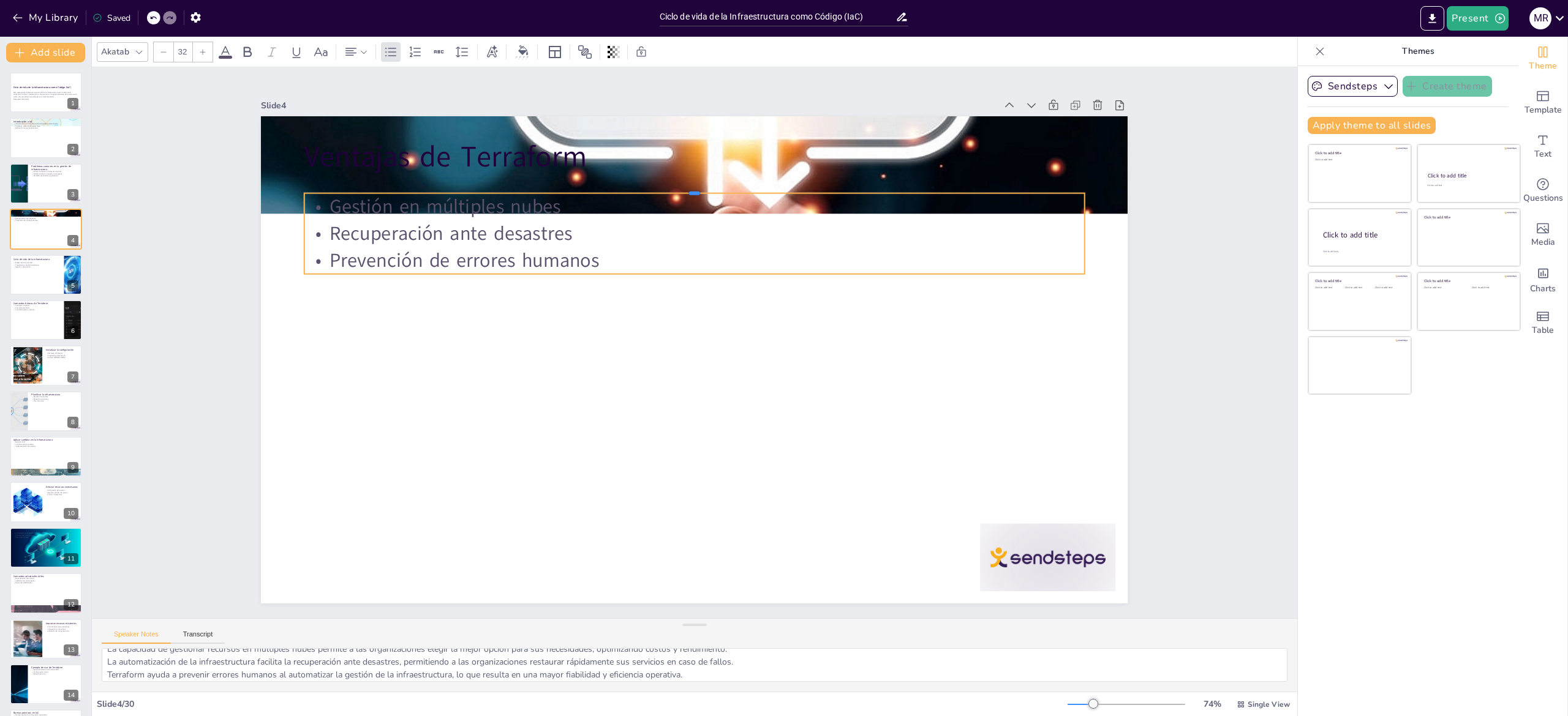
checkbox input "true"
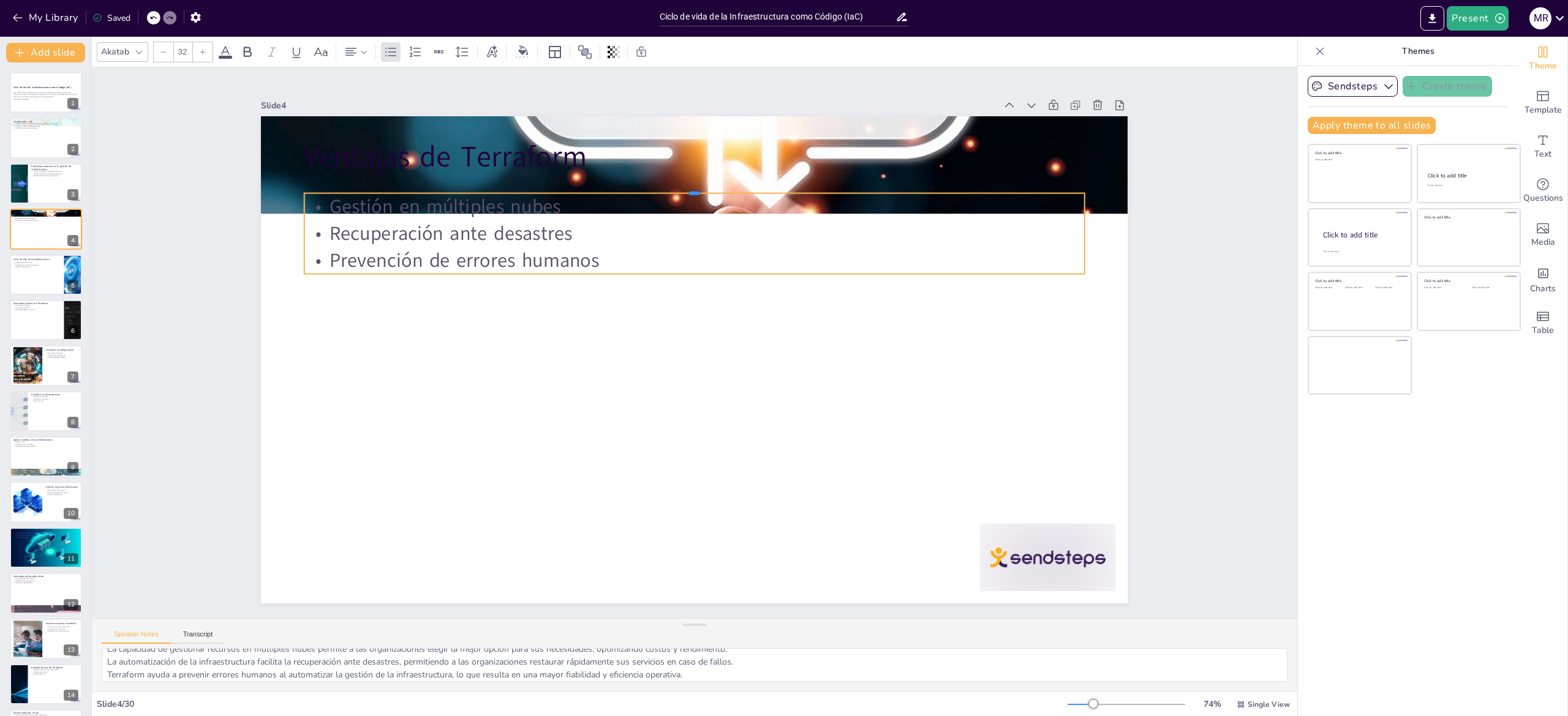
checkbox input "true"
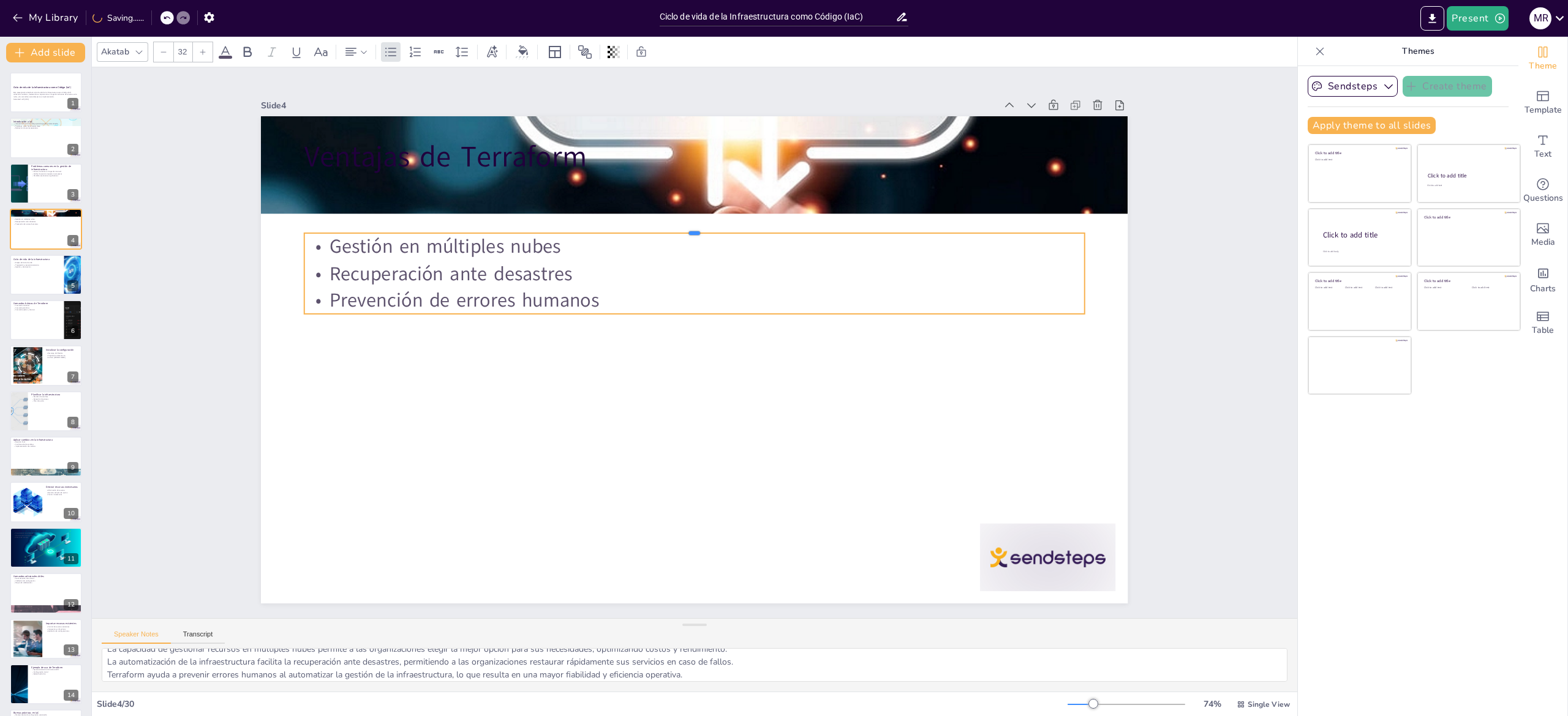
drag, startPoint x: 634, startPoint y: 169, endPoint x: 637, endPoint y: 242, distance: 73.1
click at [637, 242] on div "Ventajas de Terraform Gestión en múltiples nubes Recuperación ante desastres Pr…" at bounding box center [693, 360] width 913 height 575
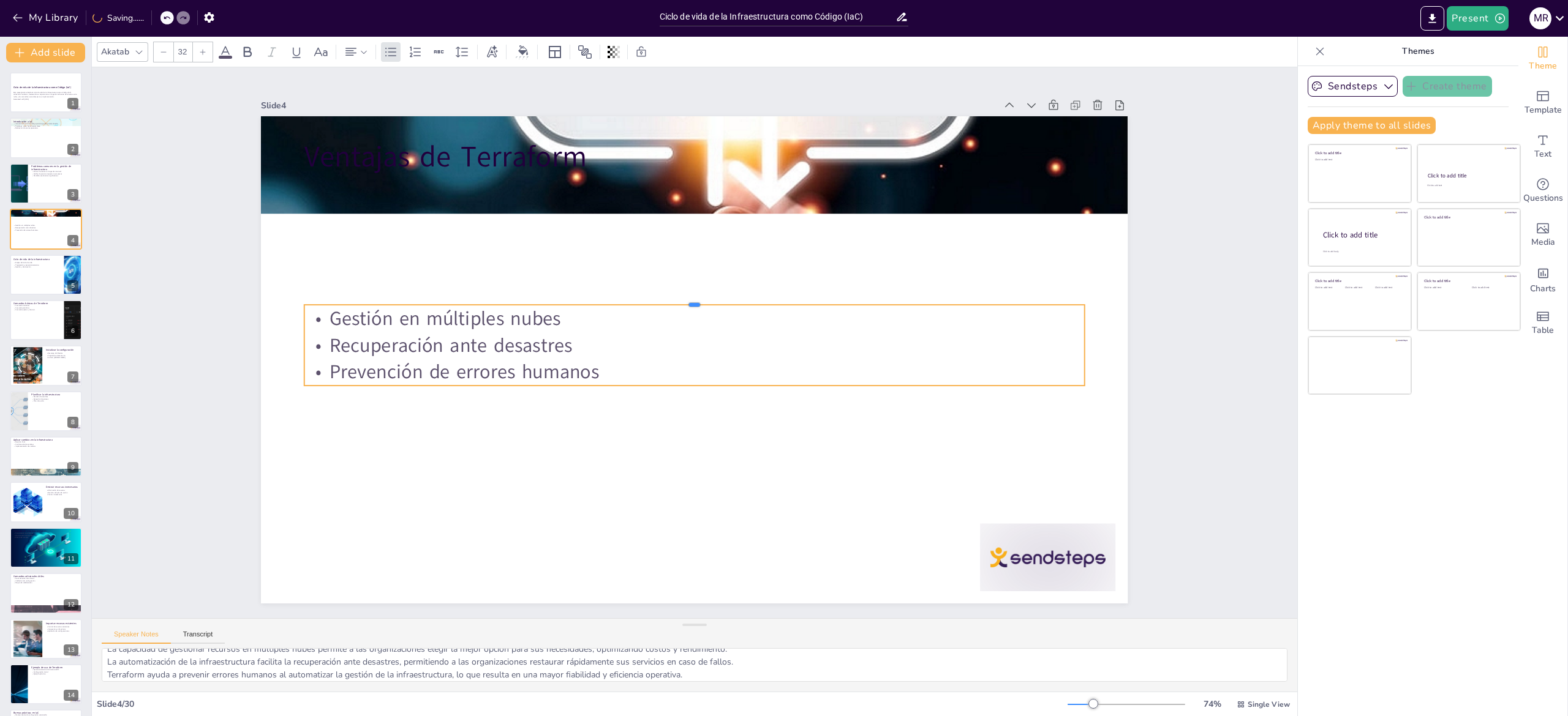
drag, startPoint x: 635, startPoint y: 223, endPoint x: 637, endPoint y: 315, distance: 92.0
click at [637, 315] on div "Ventajas de Terraform Gestión en múltiples nubes Recuperación ante desastres Pr…" at bounding box center [694, 359] width 866 height 487
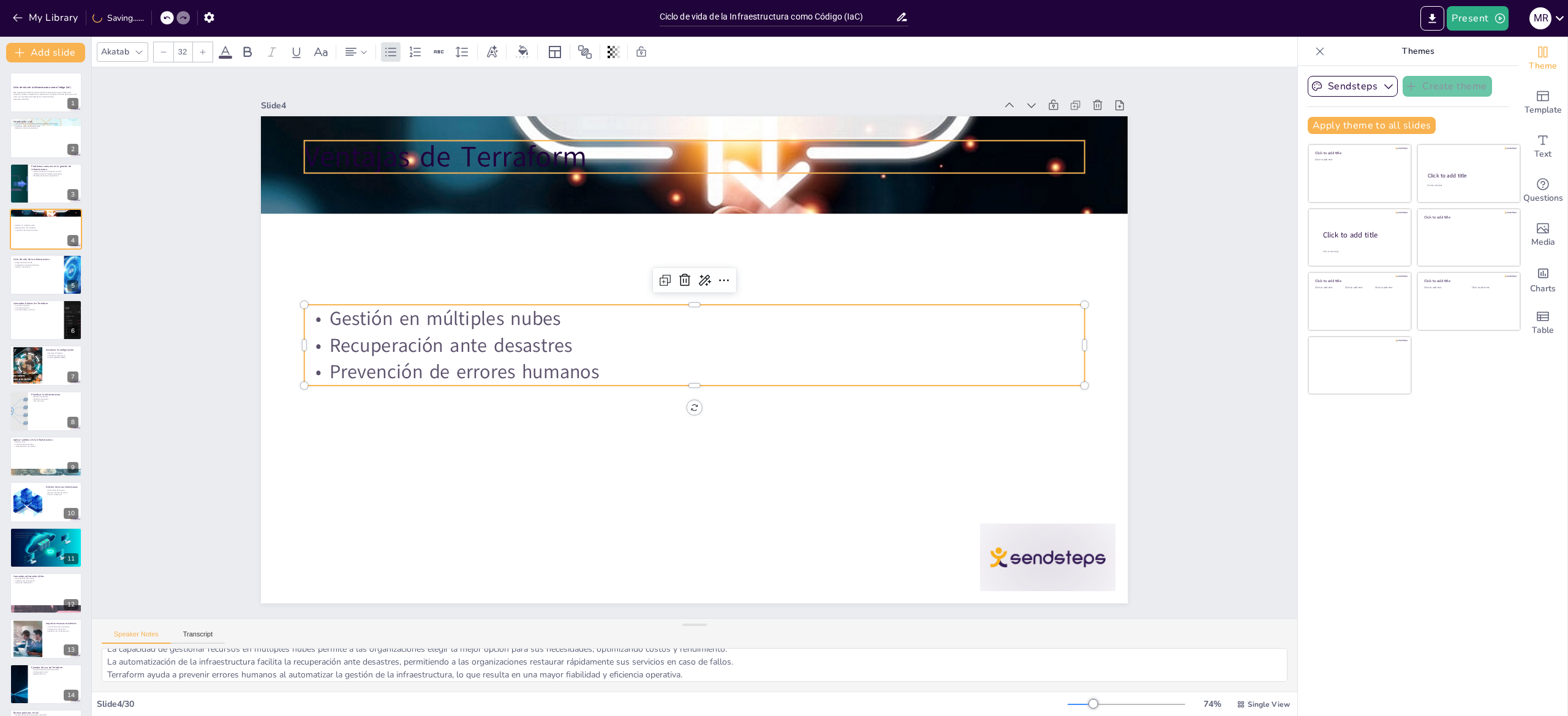
click at [510, 141] on p "Ventajas de Terraform" at bounding box center [695, 156] width 781 height 40
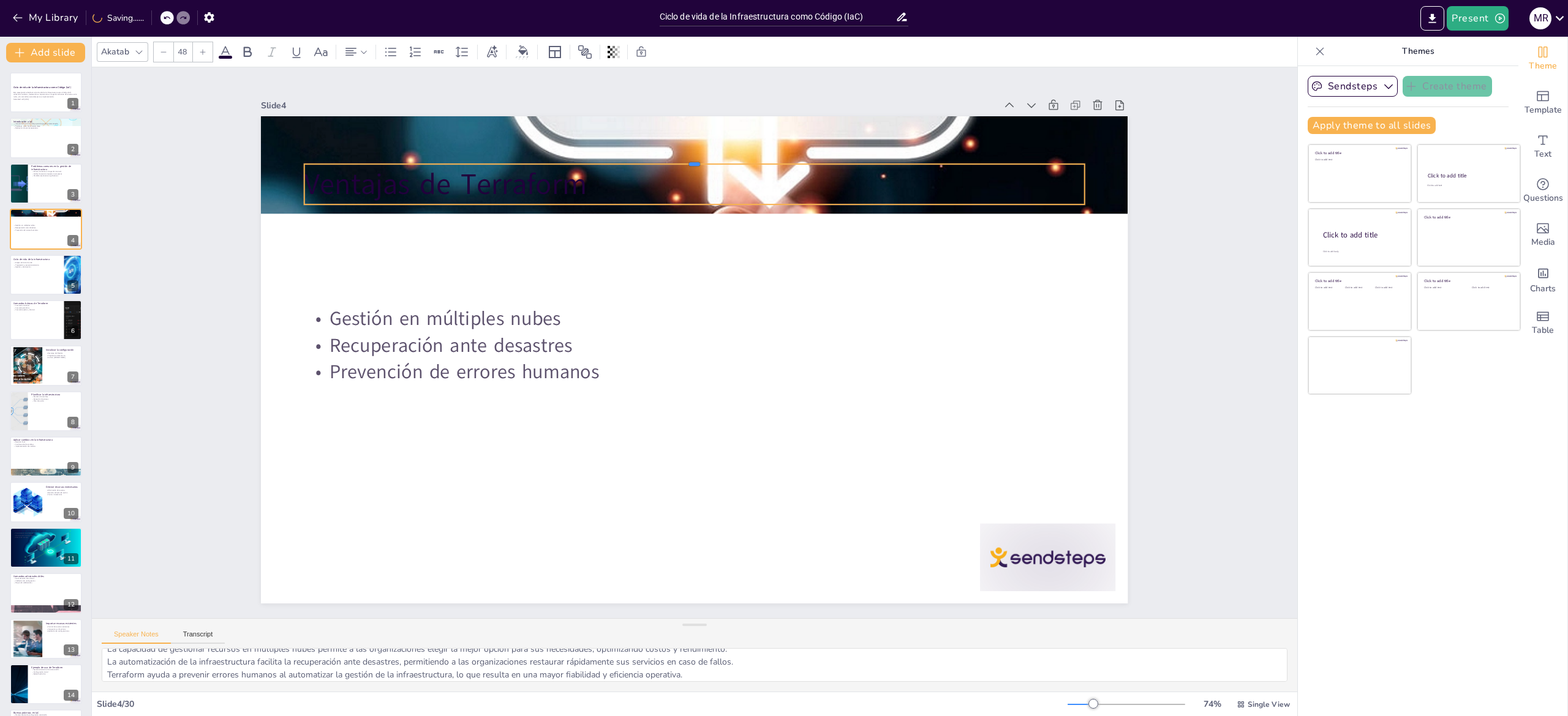
drag, startPoint x: 583, startPoint y: 131, endPoint x: 582, endPoint y: 258, distance: 127.0
click at [582, 258] on div "Ventajas de Terraform Gestión en múltiples nubes Recuperación ante desastres Pr…" at bounding box center [694, 359] width 866 height 487
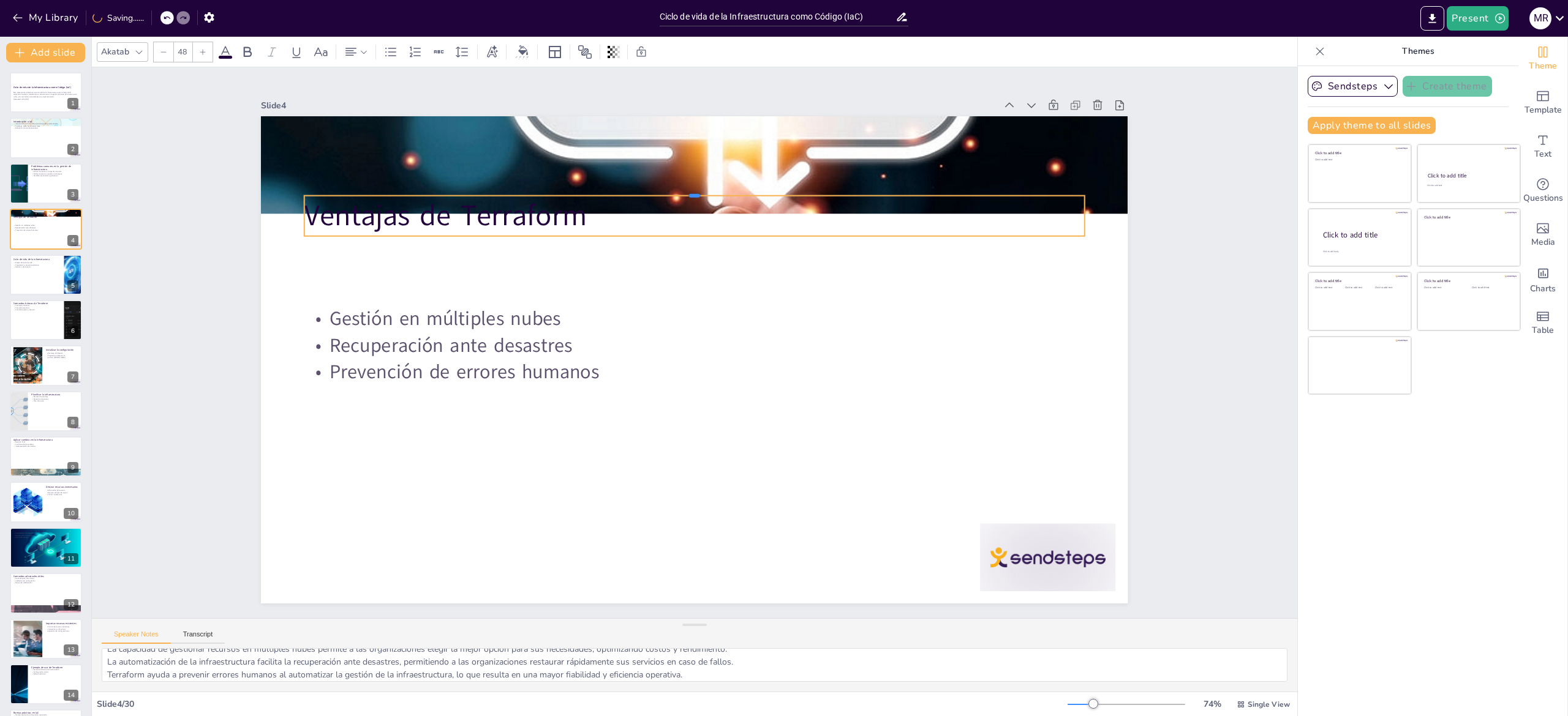
drag, startPoint x: 611, startPoint y: 151, endPoint x: 606, endPoint y: 250, distance: 99.1
click at [606, 250] on div "Ventajas de Terraform Gestión en múltiples nubes Recuperación ante desastres Pr…" at bounding box center [693, 359] width 913 height 574
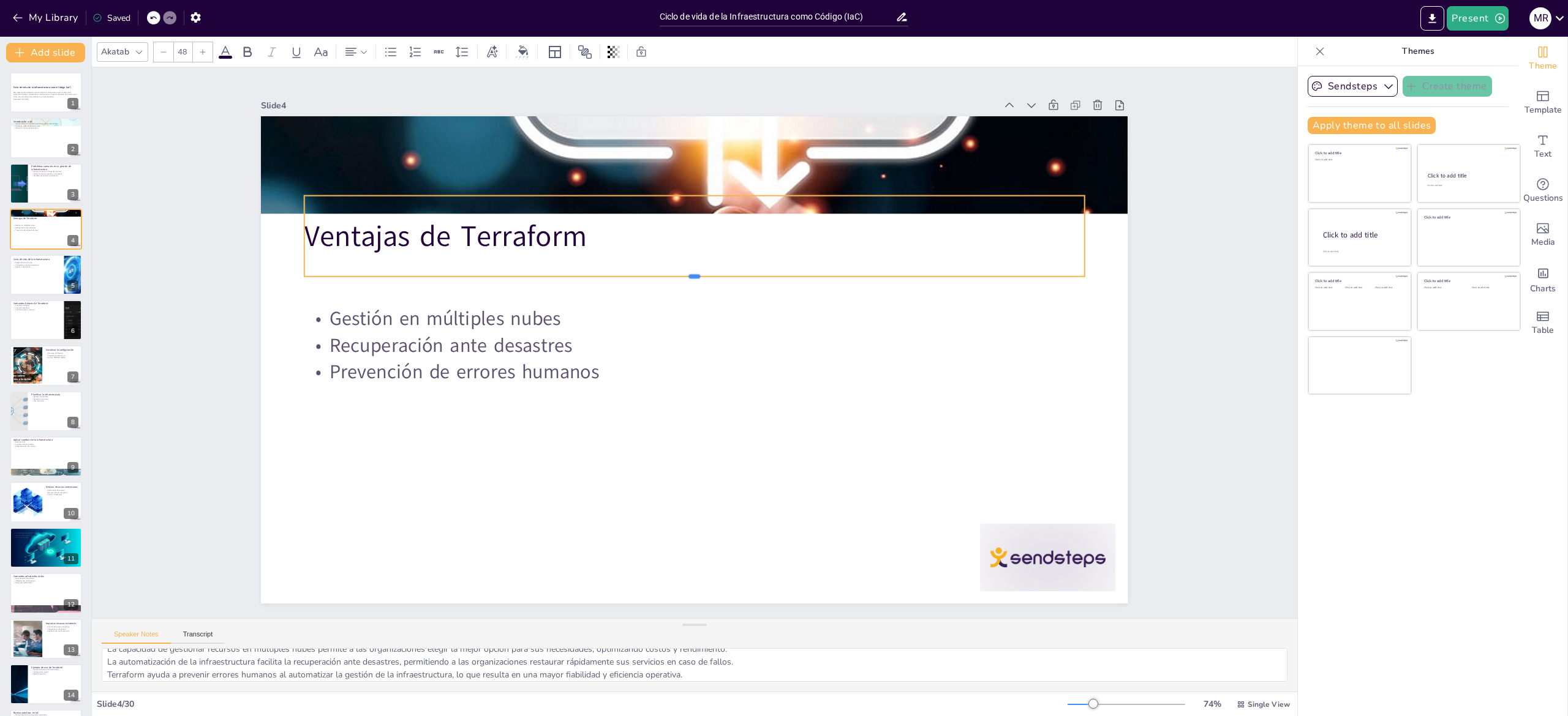
drag, startPoint x: 599, startPoint y: 230, endPoint x: 593, endPoint y: 271, distance: 41.4
click at [593, 277] on div at bounding box center [695, 281] width 781 height 10
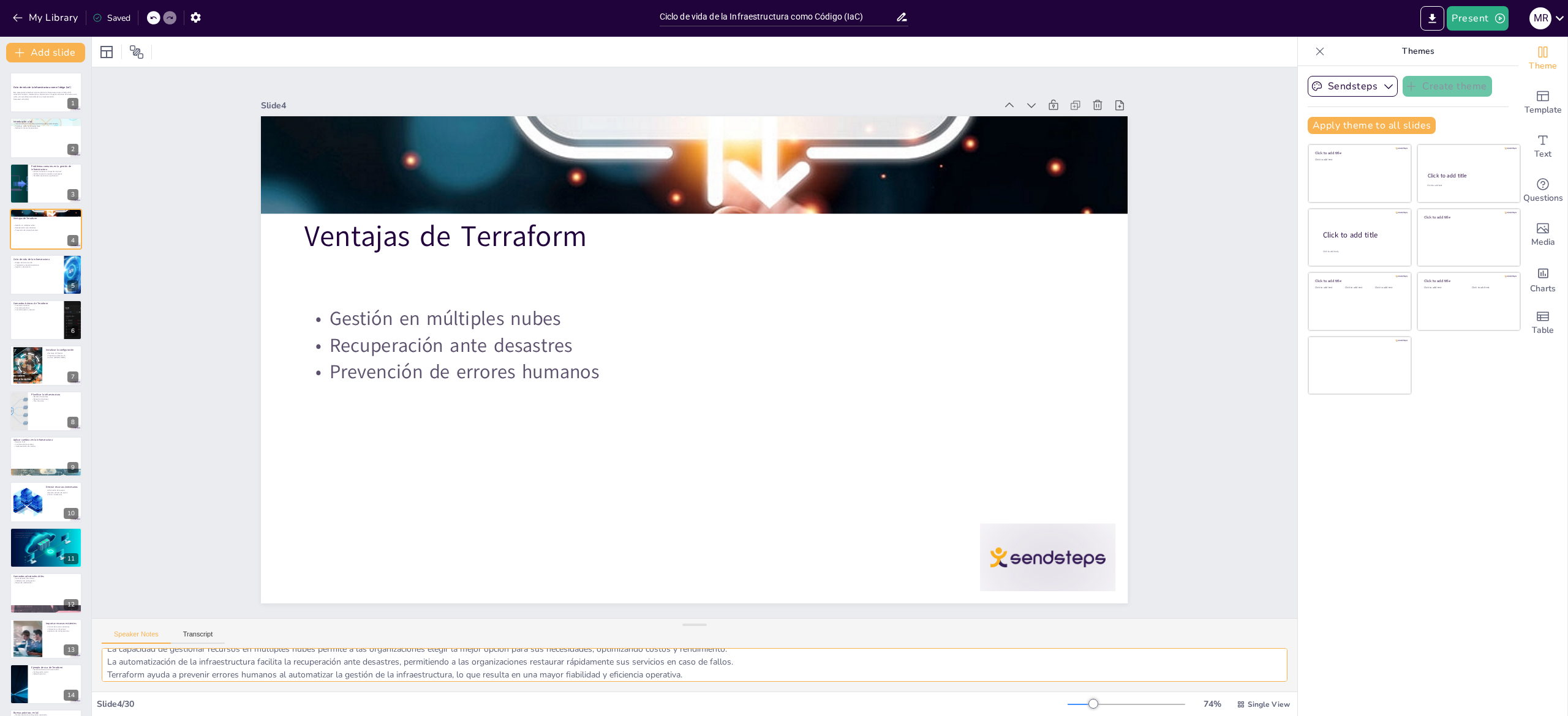
click at [168, 657] on textarea "La capacidad de gestionar recursos en múltiples nubes permite a las organizacio…" at bounding box center [694, 665] width 1186 height 34
click at [13, 267] on p "Gestión y destrucción" at bounding box center [36, 266] width 48 height 3
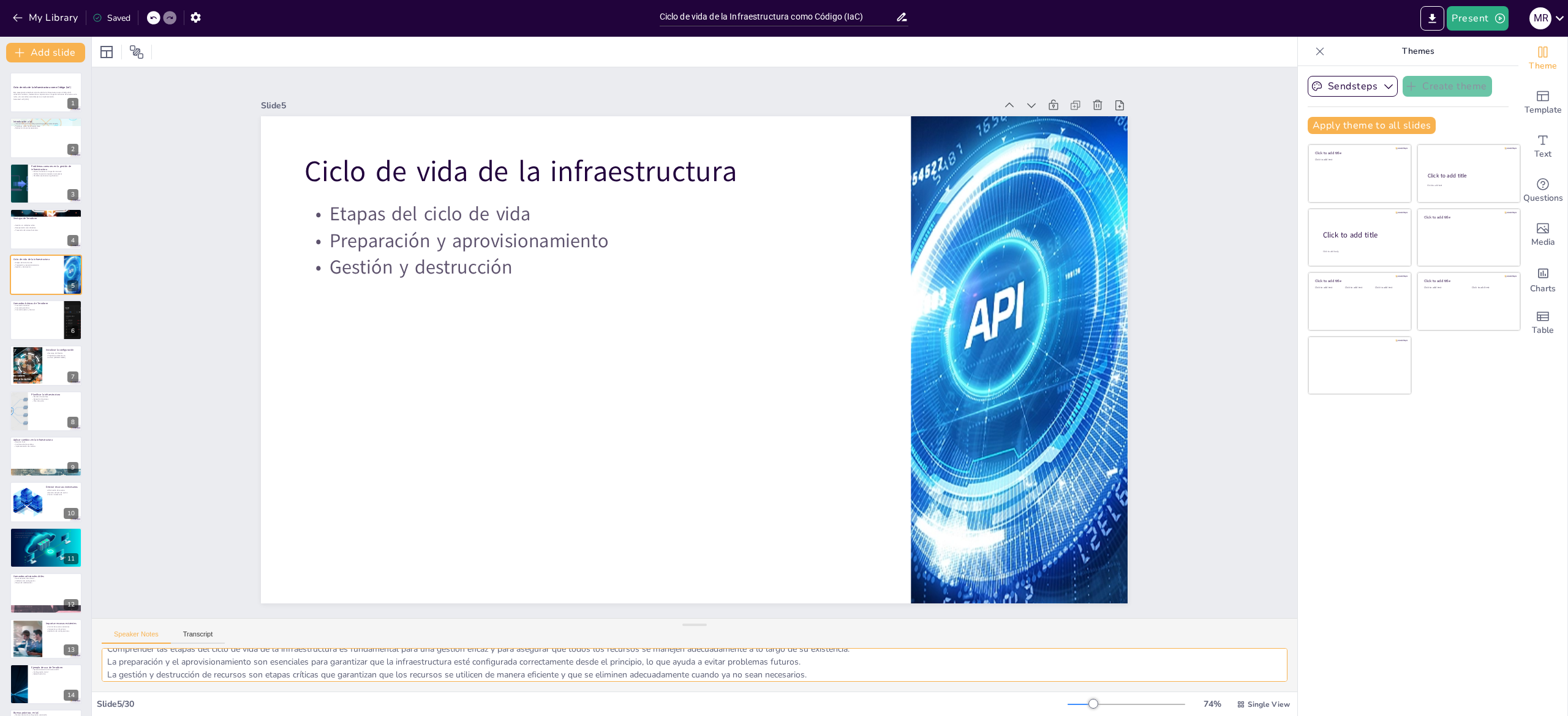
click at [162, 669] on textarea "Comprender las etapas del ciclo de vida de la infraestructura es fundamental pa…" at bounding box center [694, 665] width 1186 height 34
click at [18, 328] on div at bounding box center [46, 320] width 74 height 42
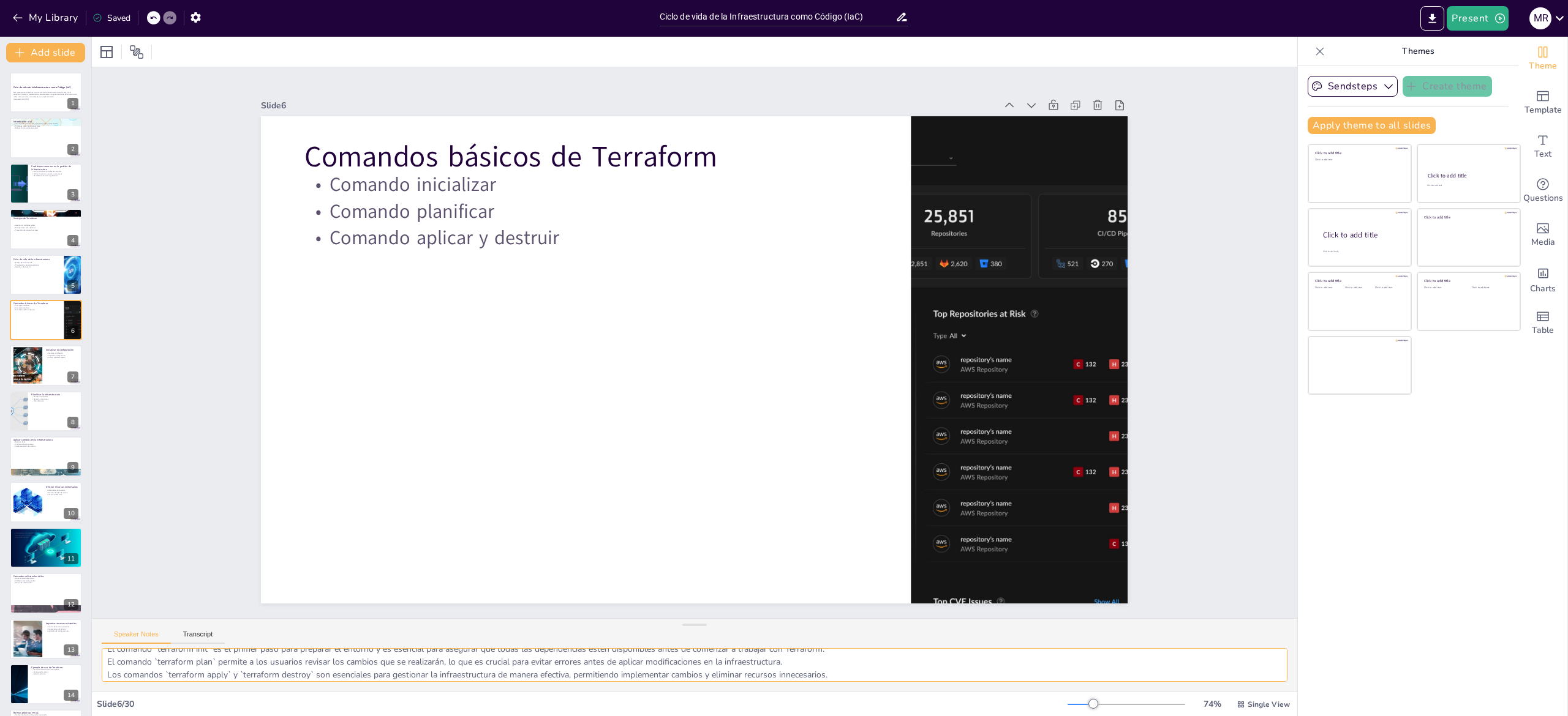
click at [147, 658] on textarea "El comando `terraform init` es el primer paso para preparar el entorno y es ese…" at bounding box center [694, 665] width 1186 height 34
click at [155, 668] on textarea "El comando `terraform init` es el primer paso para preparar el entorno y es ese…" at bounding box center [694, 665] width 1186 height 34
click at [28, 364] on div at bounding box center [27, 366] width 59 height 37
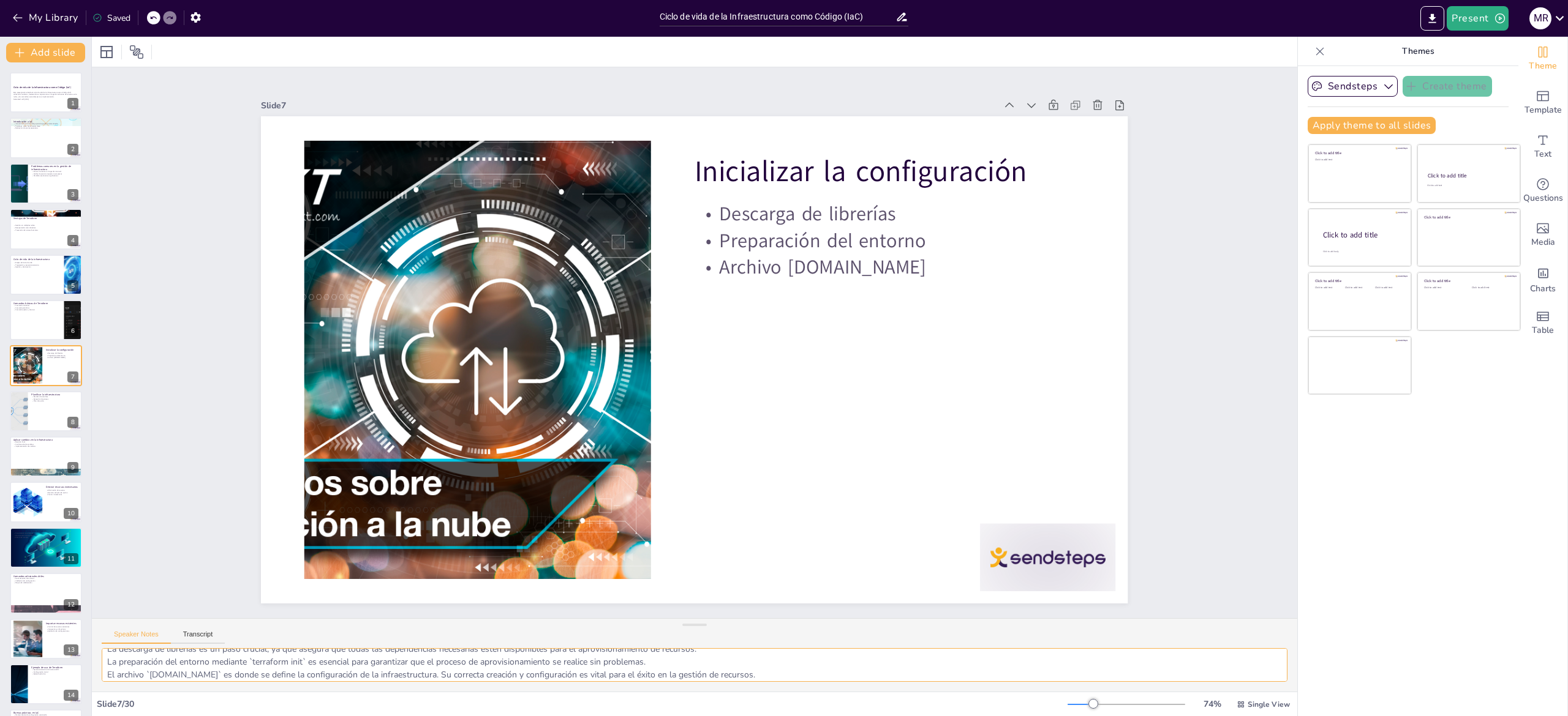
click at [148, 668] on textarea "La descarga de librerías es un paso crucial, ya que asegura que todas las depen…" at bounding box center [694, 665] width 1186 height 34
click at [28, 413] on div at bounding box center [46, 412] width 74 height 42
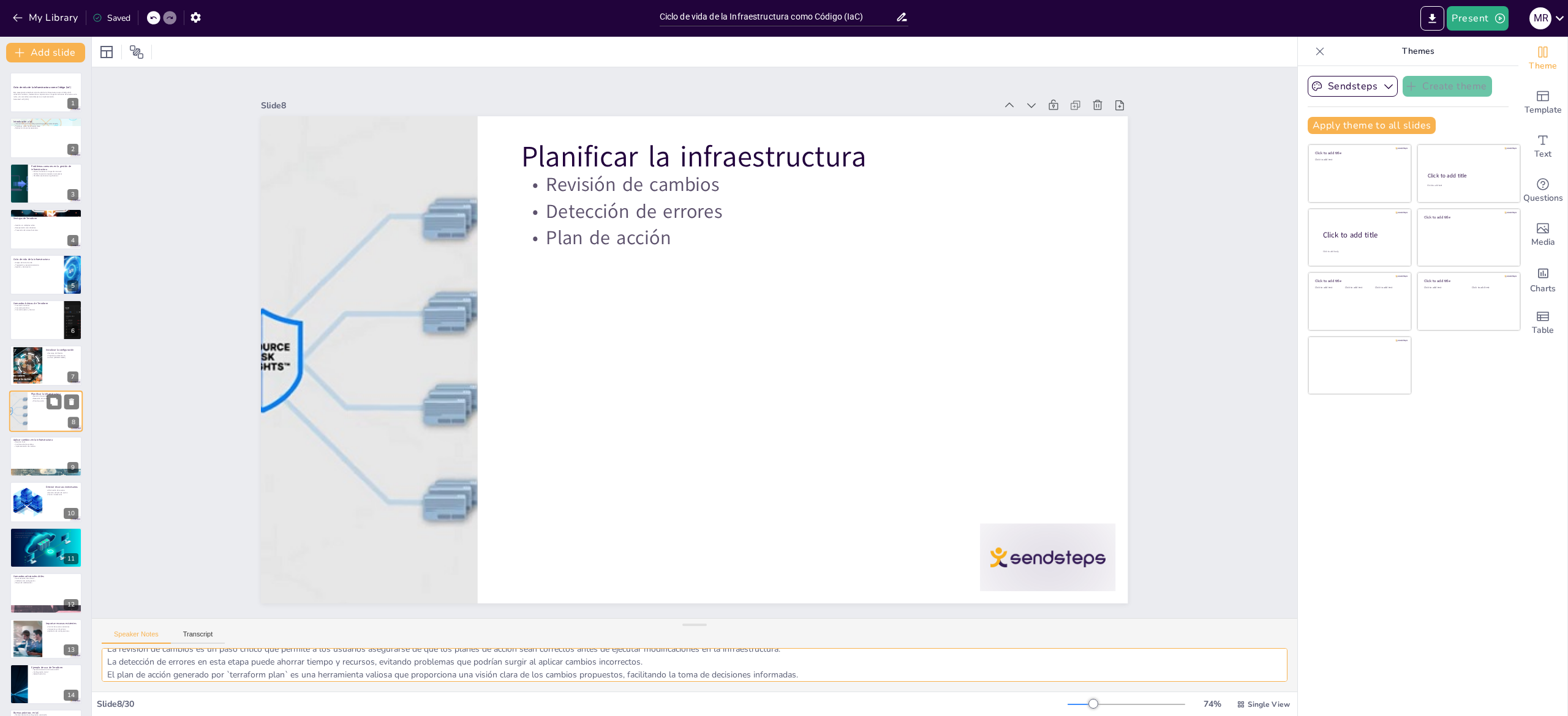
scroll to position [22, 0]
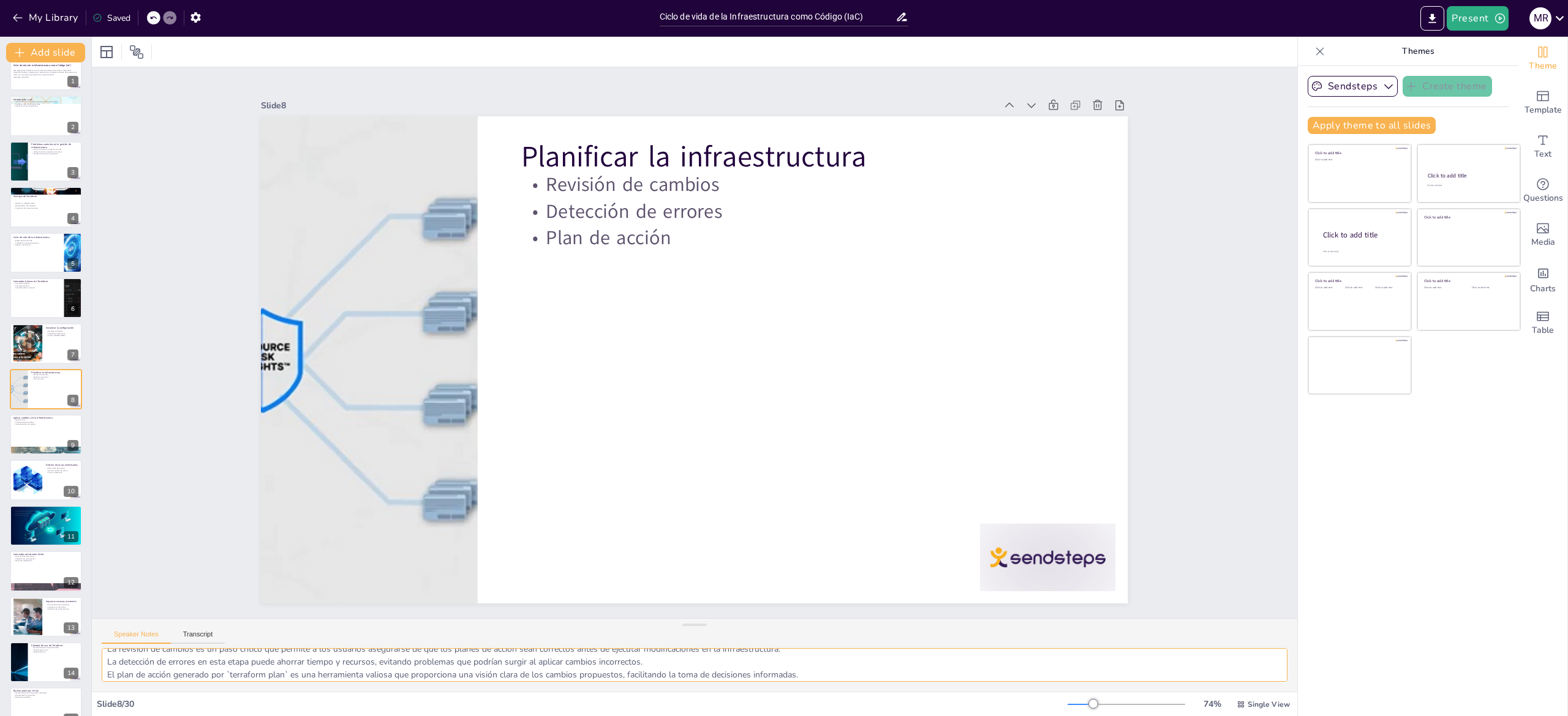
click at [116, 654] on textarea "La revisión de cambios es un paso crítico que permite a los usuarios asegurarse…" at bounding box center [694, 665] width 1186 height 34
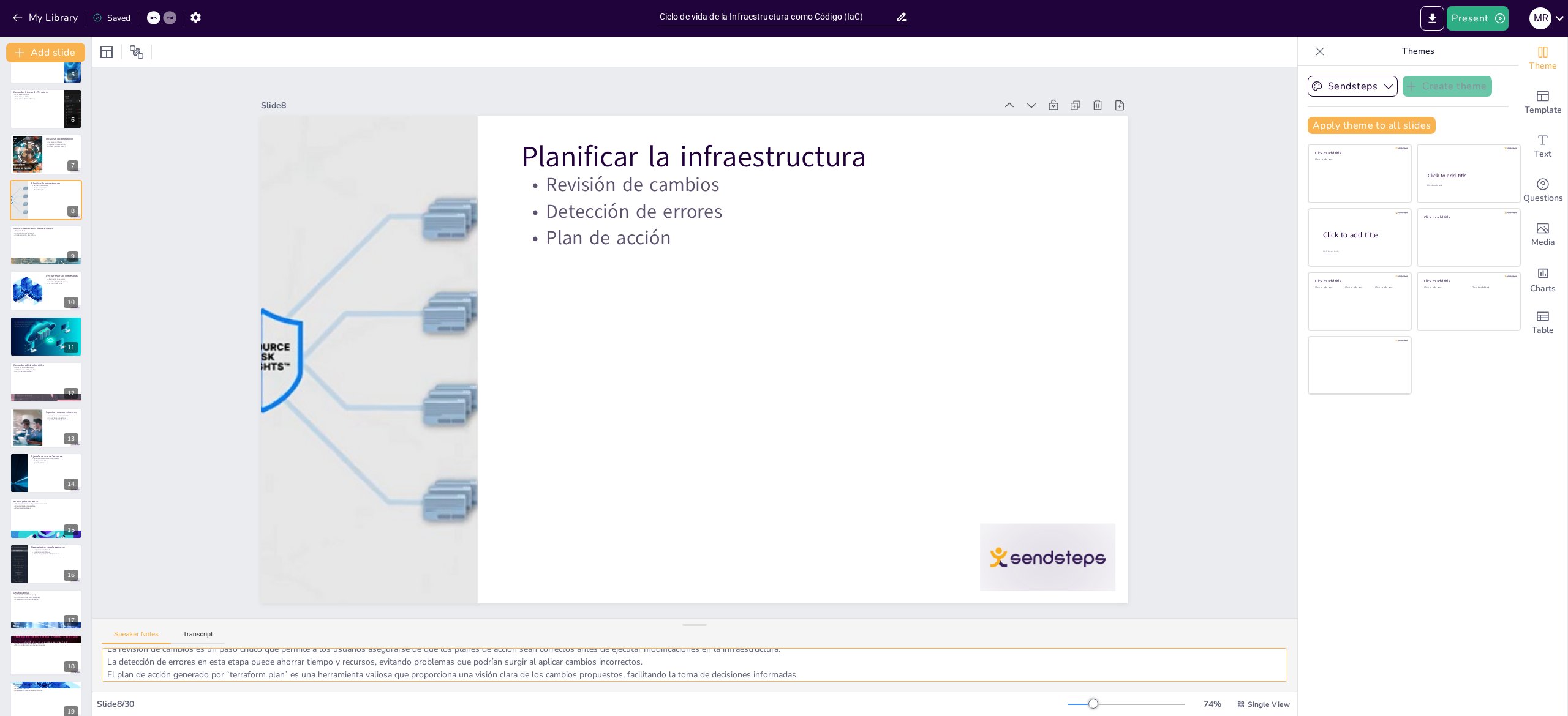
scroll to position [265, 0]
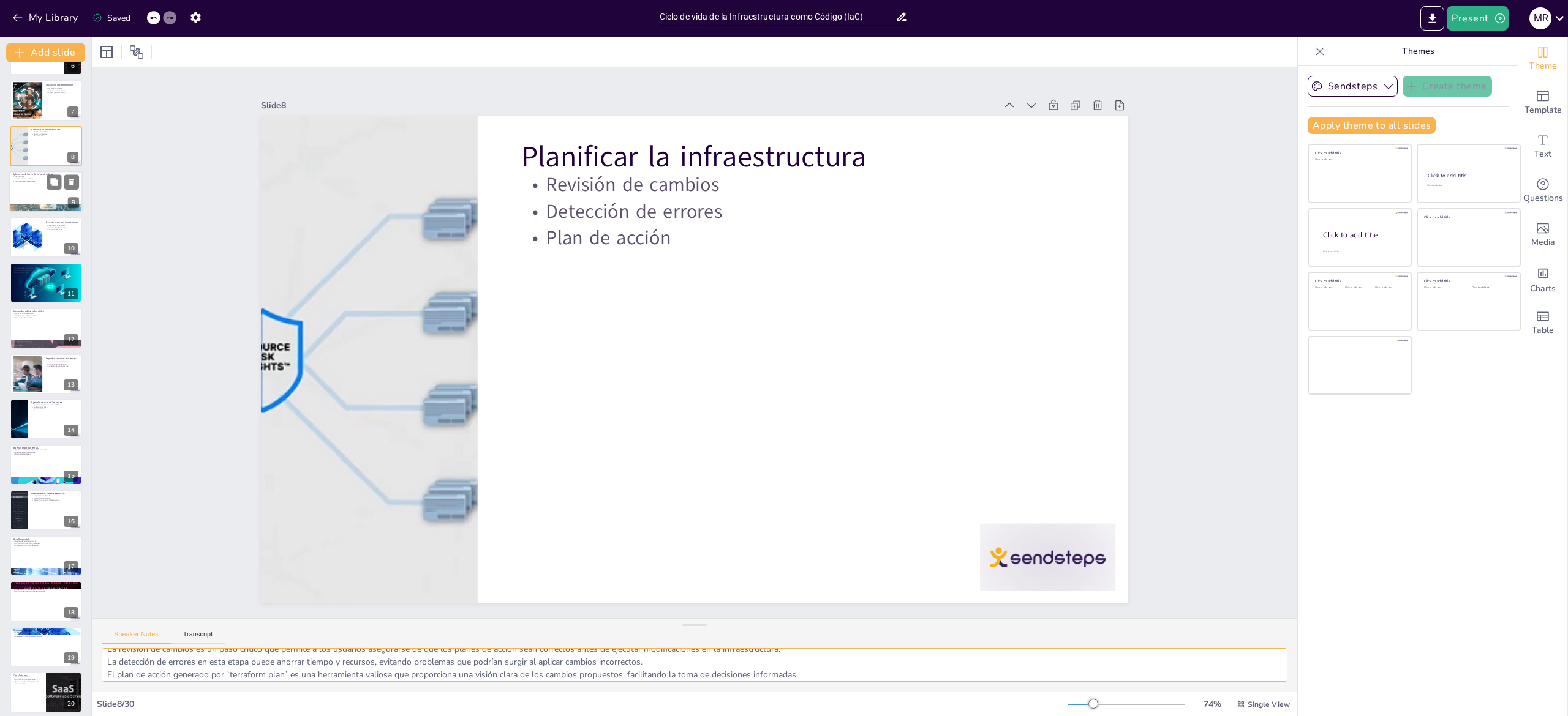
click at [22, 189] on div at bounding box center [46, 191] width 74 height 42
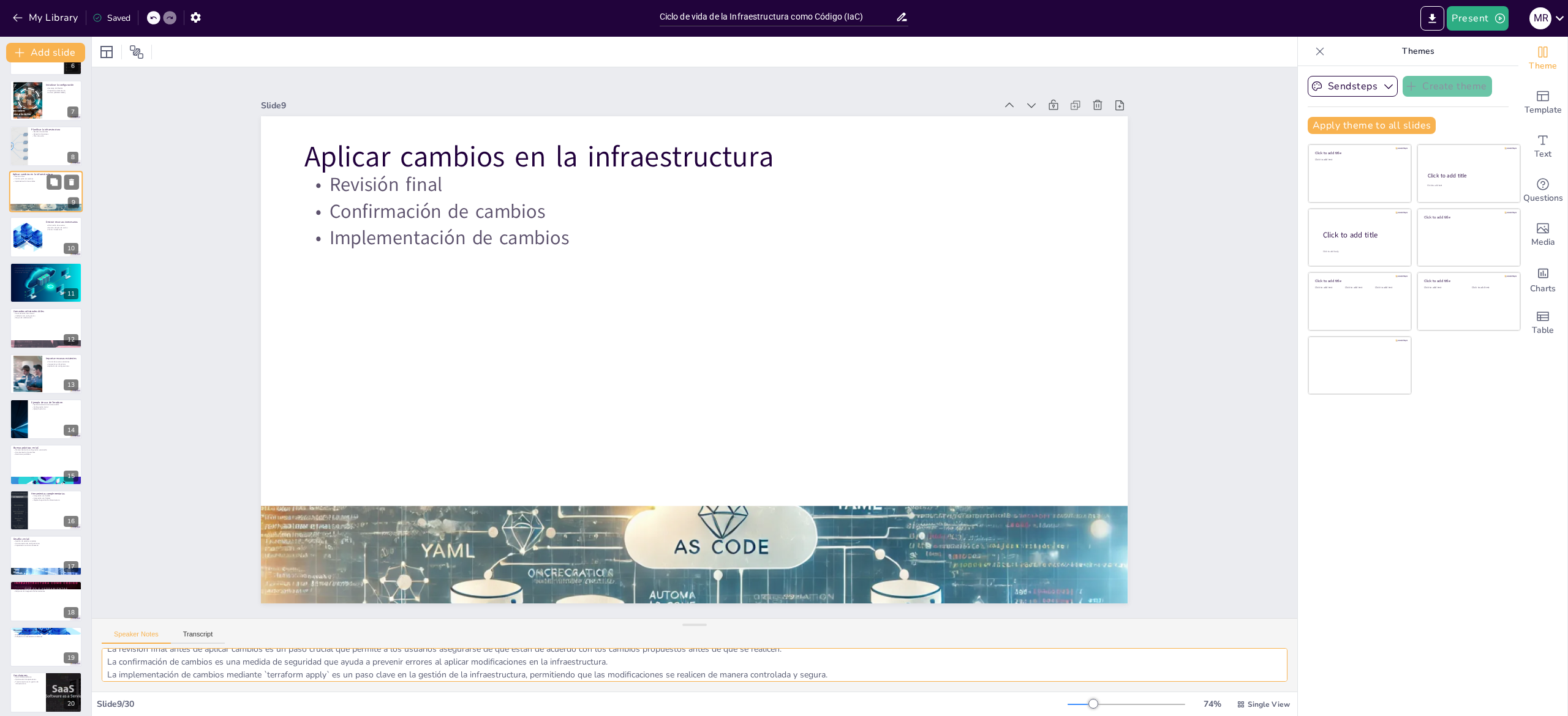
scroll to position [67, 0]
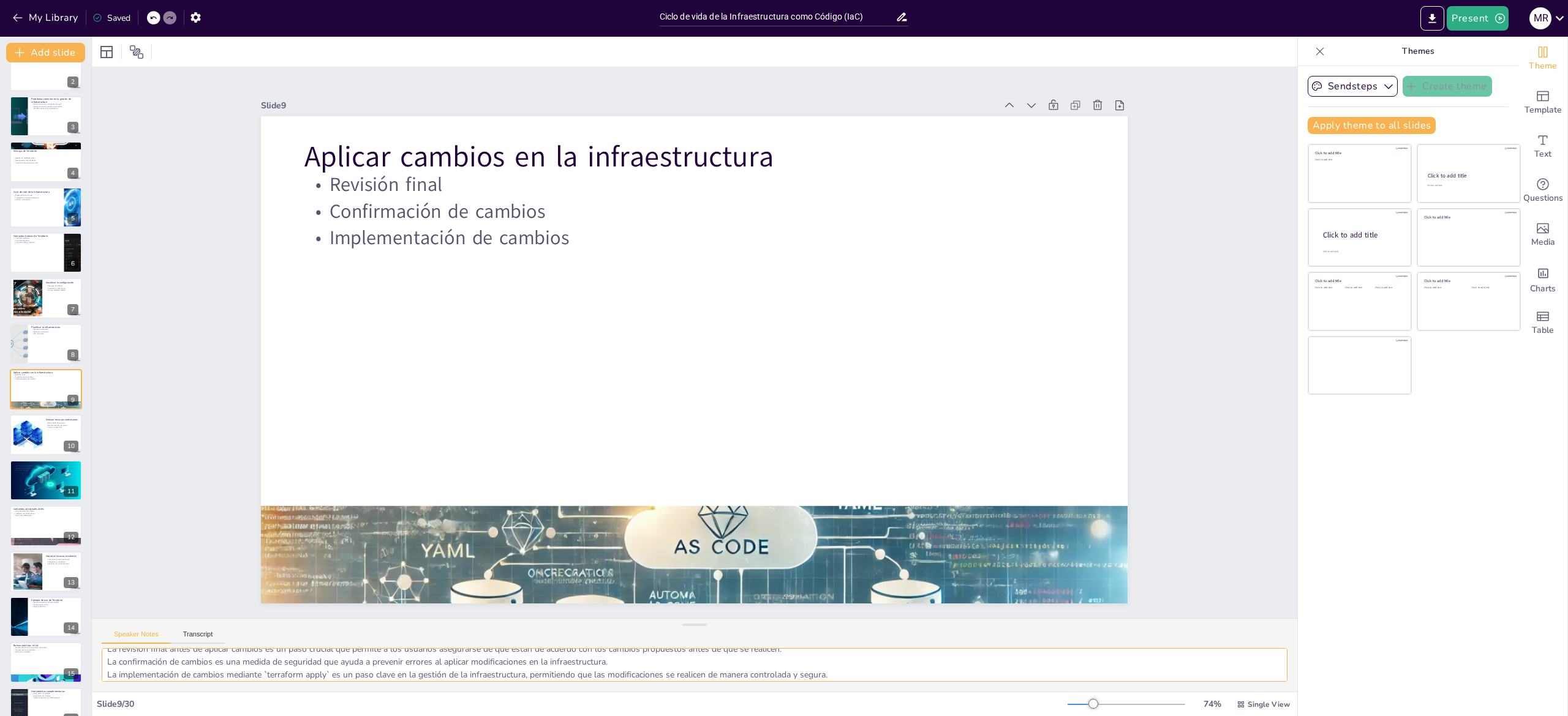
click at [136, 671] on textarea "La revisión final antes de aplicar cambios es un paso crucial que permite a los…" at bounding box center [694, 665] width 1186 height 34
click at [31, 430] on div at bounding box center [27, 435] width 56 height 37
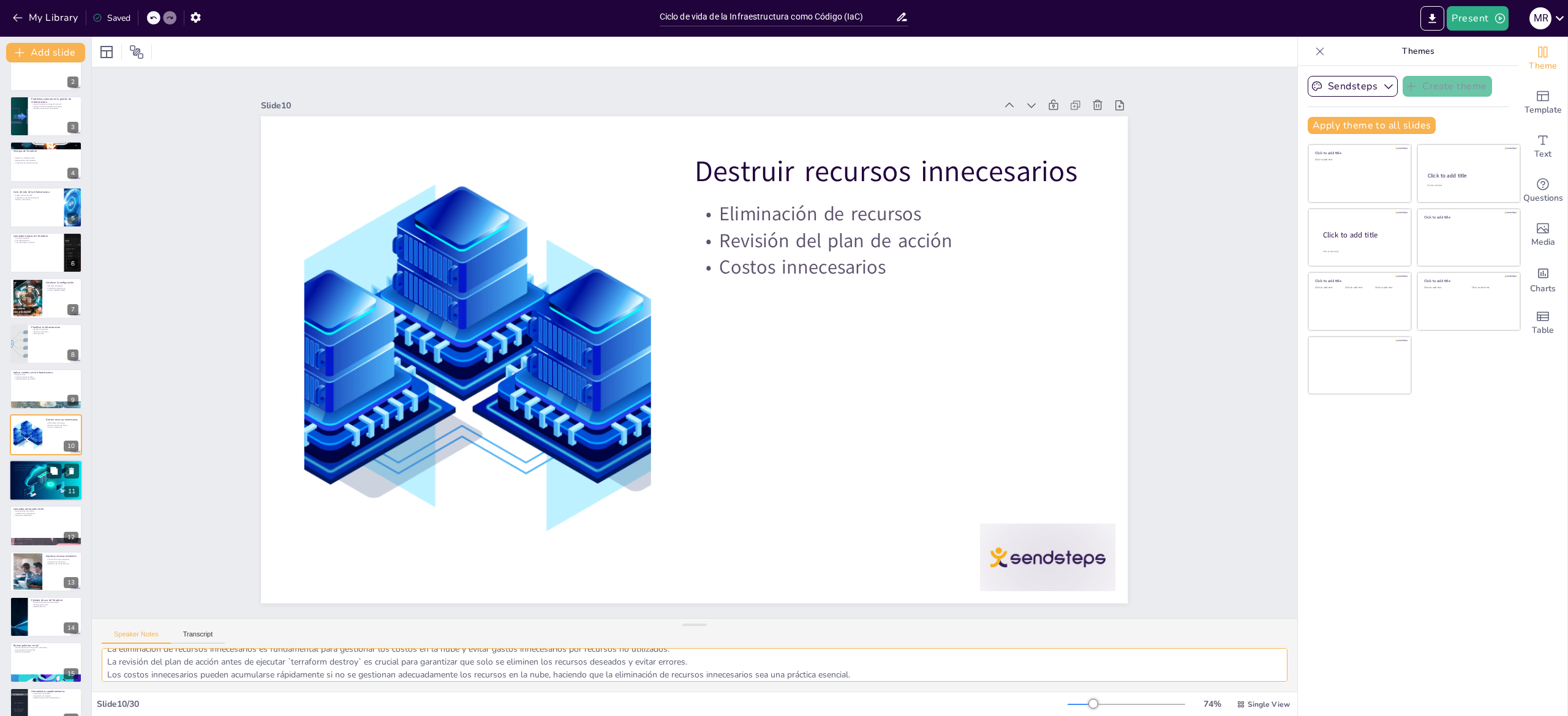
scroll to position [113, 0]
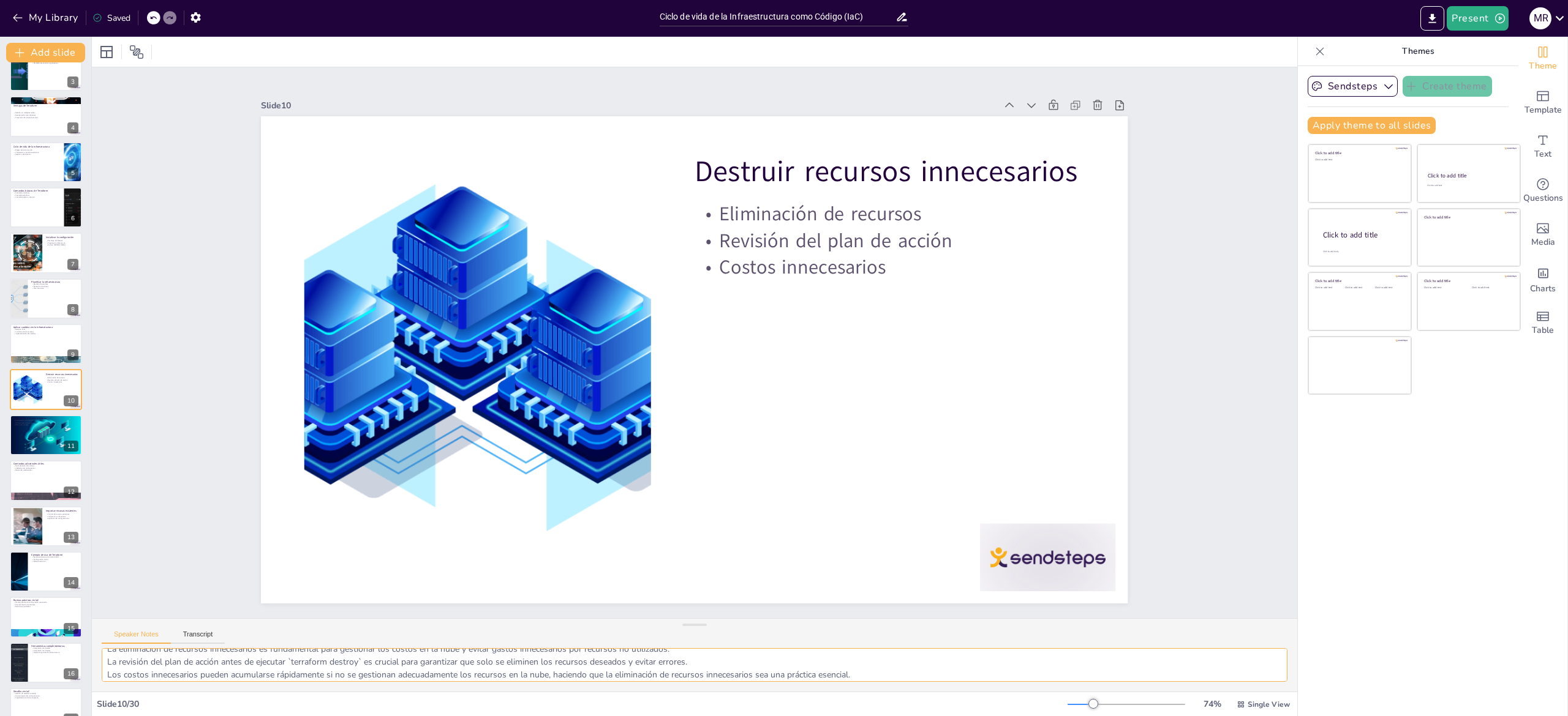
click at [166, 677] on textarea "La eliminación de recursos innecesarios es fundamental para gestionar los costo…" at bounding box center [694, 665] width 1186 height 34
click at [10, 437] on div at bounding box center [46, 435] width 74 height 49
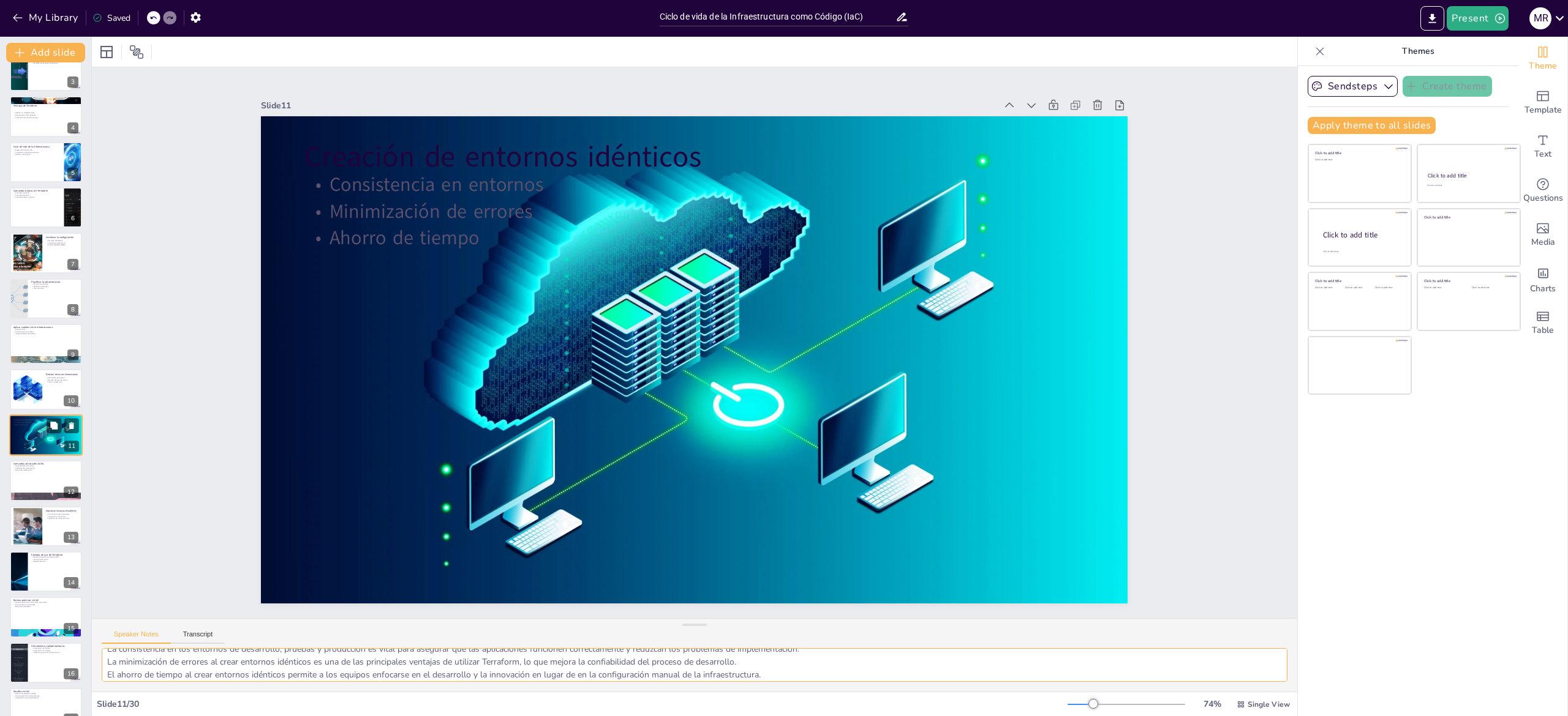
scroll to position [158, 0]
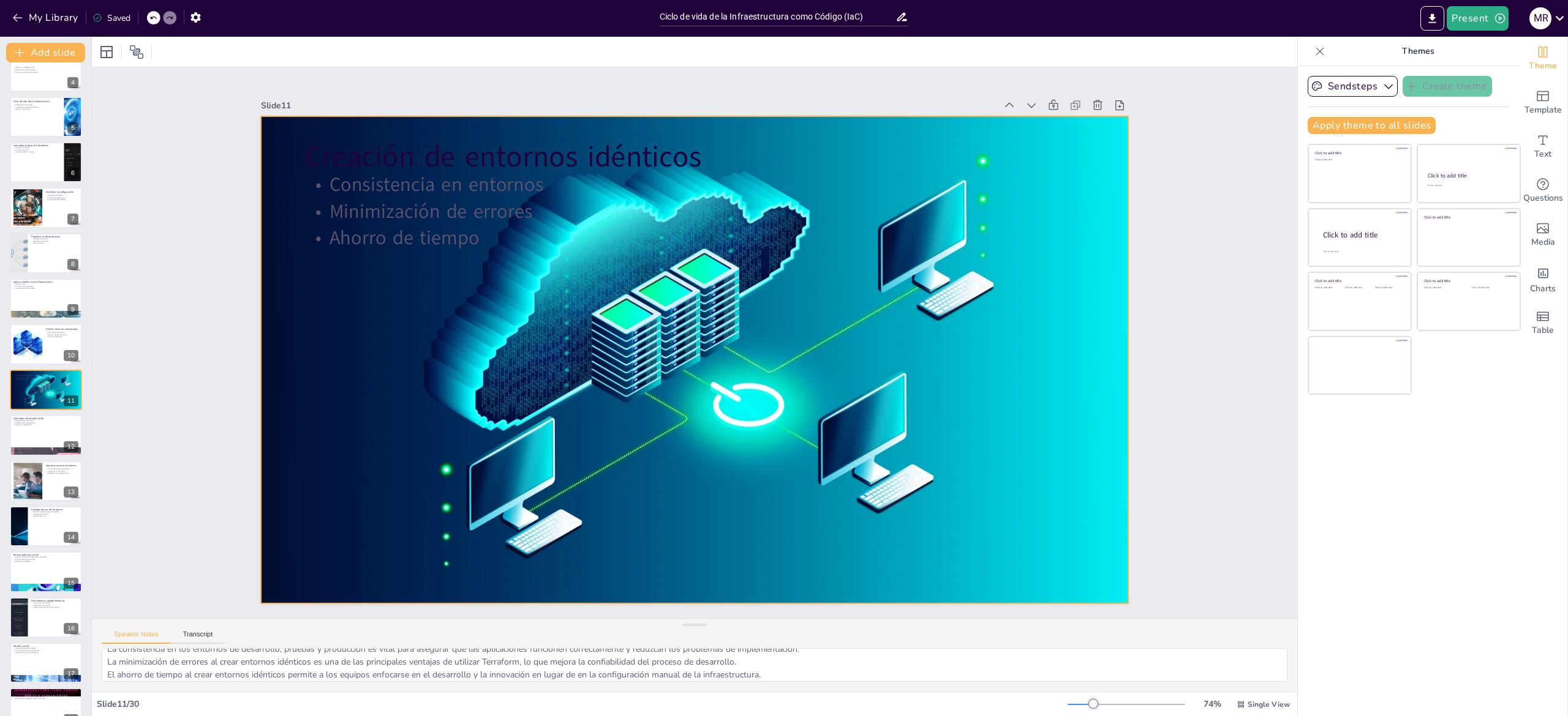
click at [511, 203] on p "Minimización de errores" at bounding box center [695, 210] width 781 height 27
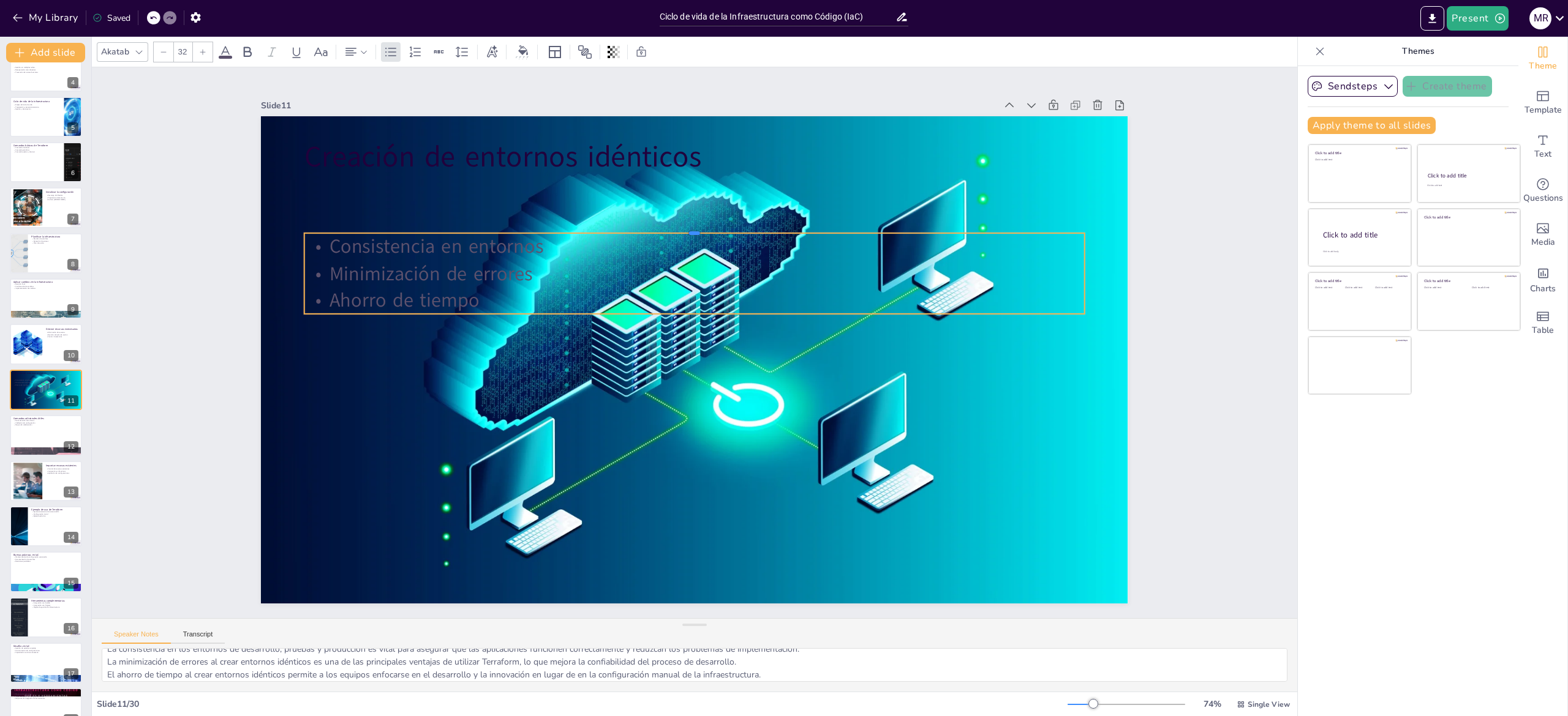
drag, startPoint x: 763, startPoint y: 166, endPoint x: 949, endPoint y: 342, distance: 256.1
click at [949, 342] on div "Creación de entornos idénticos Consistencia en entornos Minimización de errores…" at bounding box center [693, 360] width 913 height 575
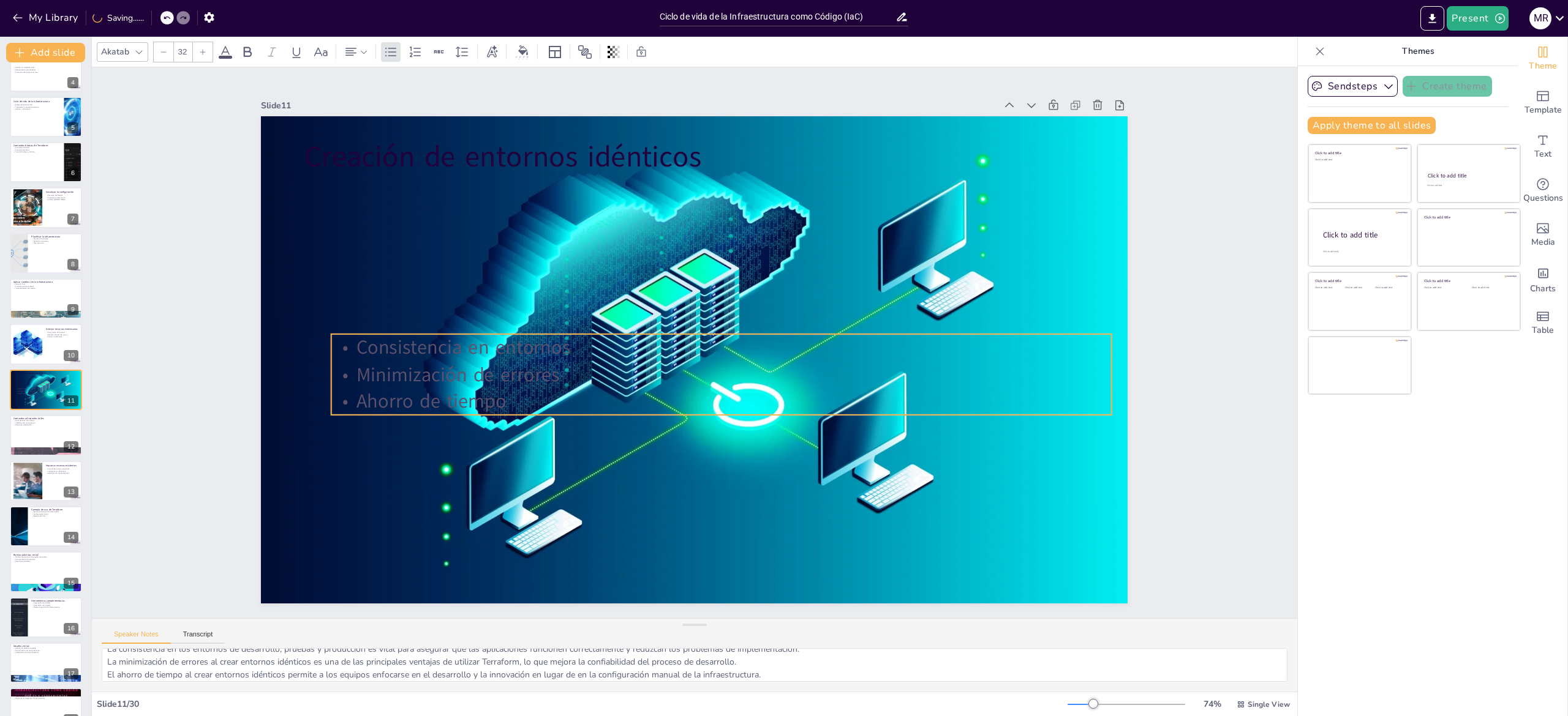
drag, startPoint x: 470, startPoint y: 288, endPoint x: 497, endPoint y: 389, distance: 104.5
click at [497, 389] on p "Ahorro de tiempo" at bounding box center [722, 401] width 781 height 27
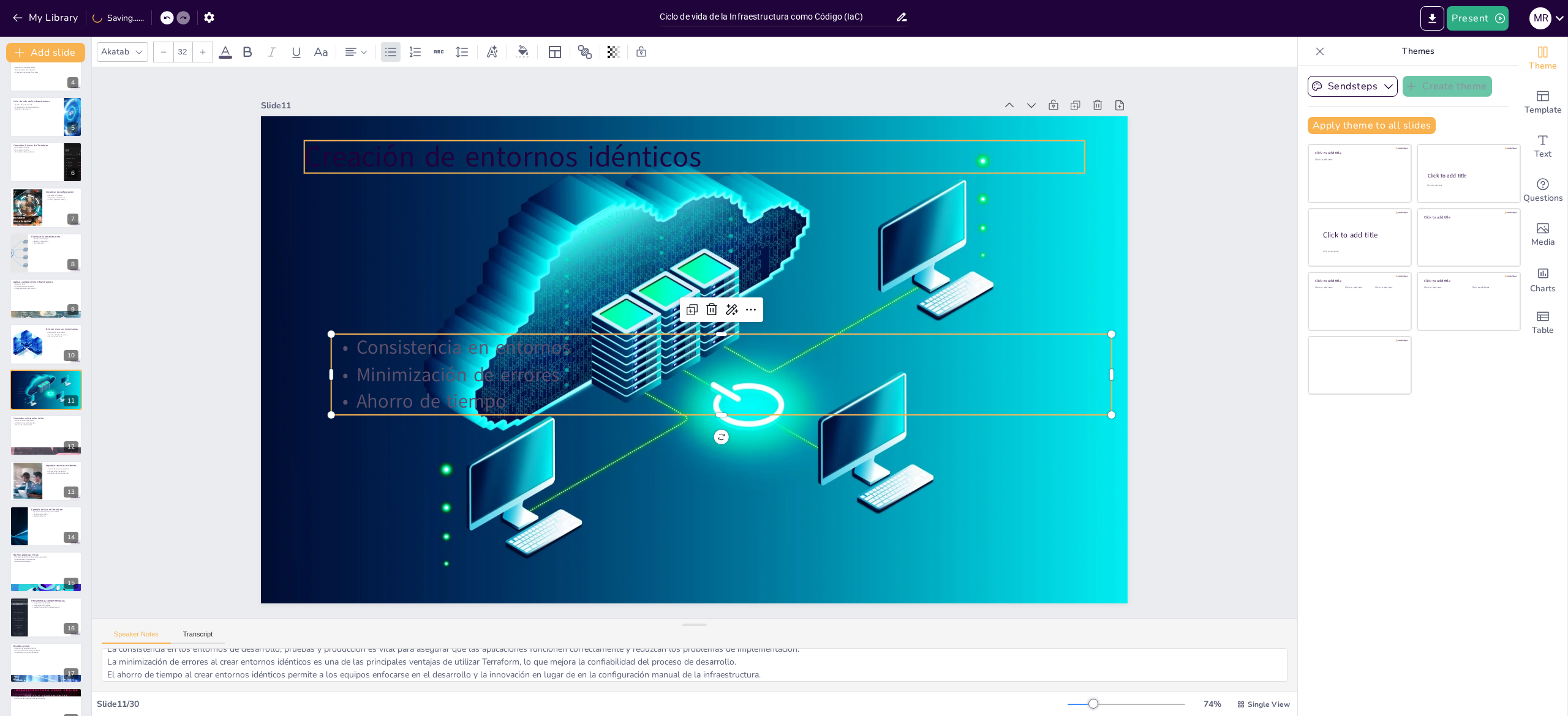
click at [525, 144] on p "Creación de entornos idénticos" at bounding box center [695, 156] width 781 height 40
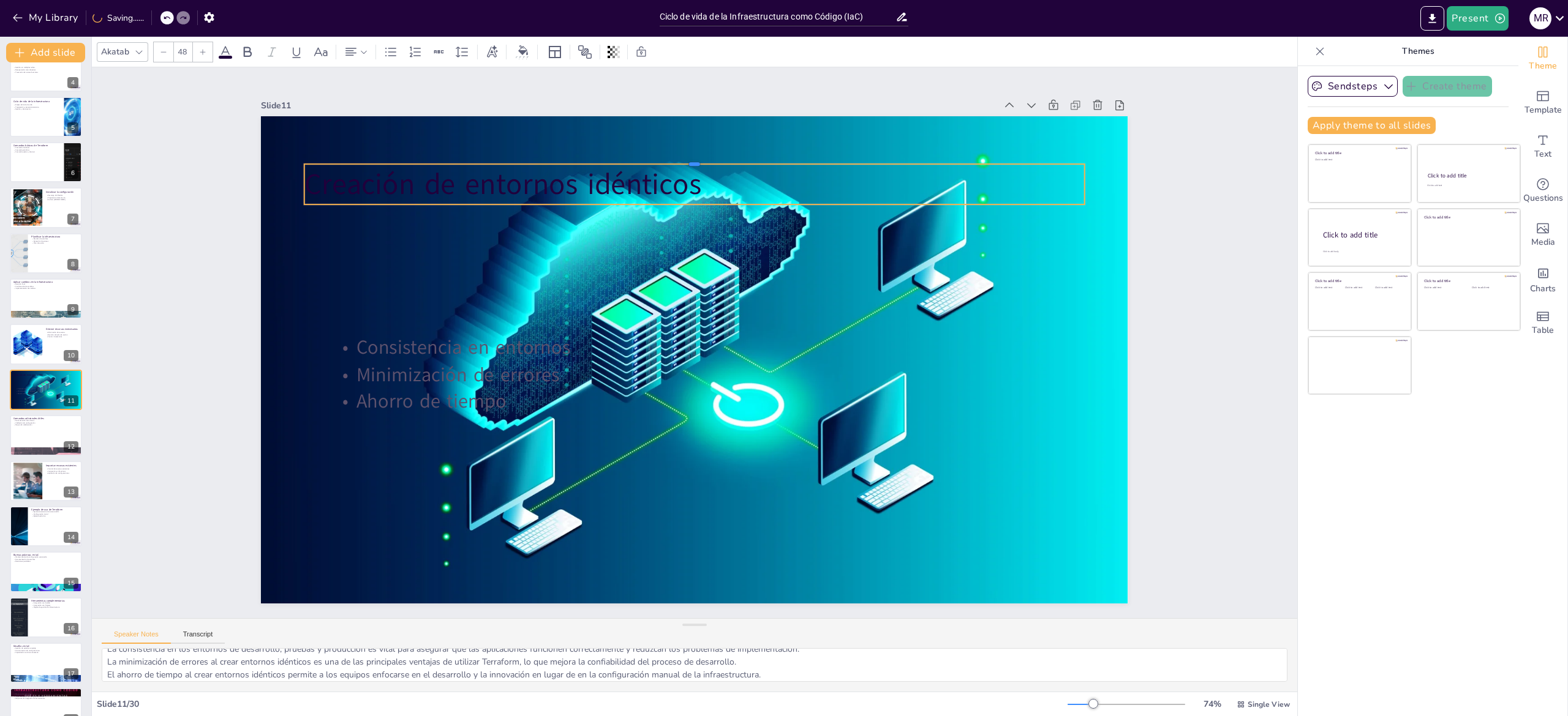
drag, startPoint x: 738, startPoint y: 127, endPoint x: 761, endPoint y: 227, distance: 102.6
click at [761, 227] on div "Creación de entornos idénticos Consistencia en entornos Minimización de errores…" at bounding box center [694, 359] width 866 height 487
click at [738, 164] on p "Creación de entornos idénticos" at bounding box center [695, 183] width 781 height 40
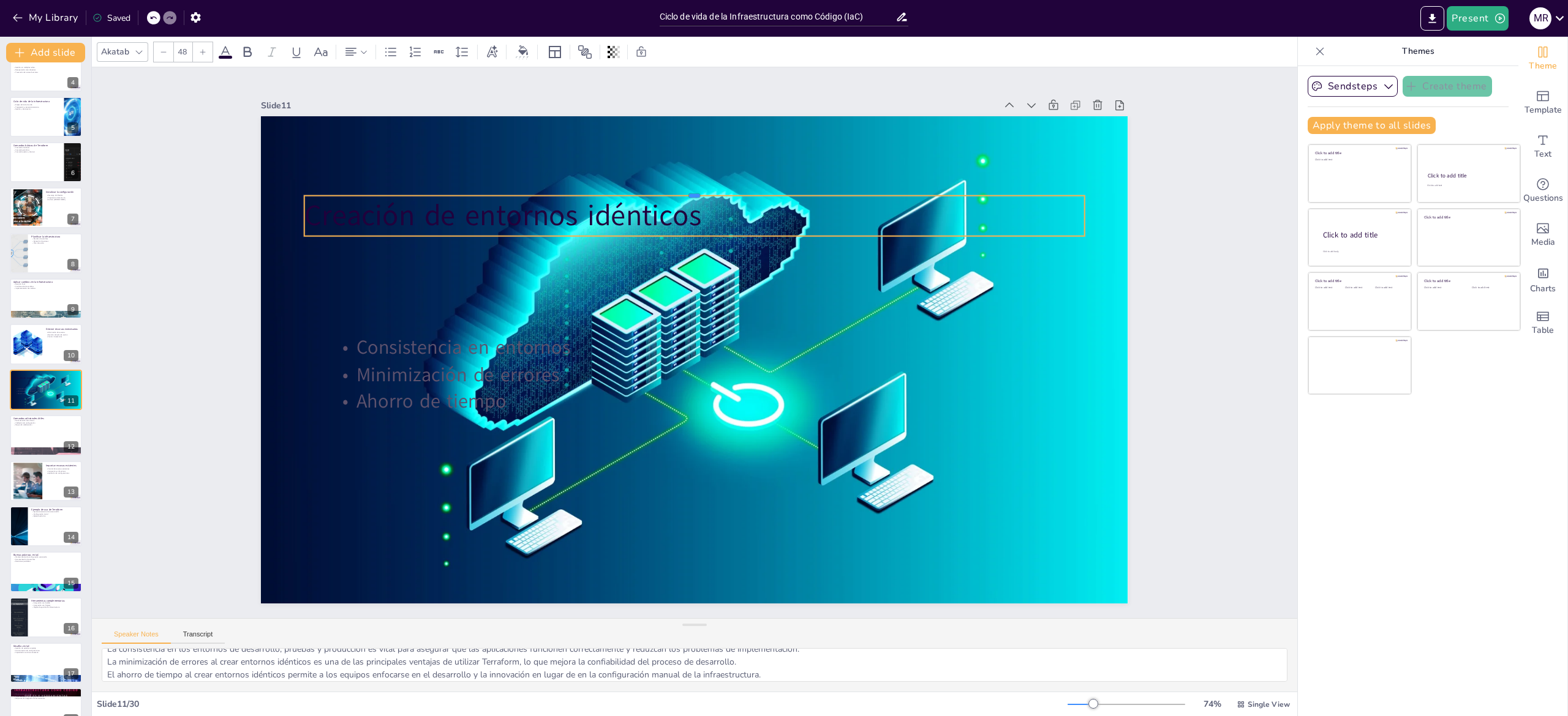
drag, startPoint x: 750, startPoint y: 151, endPoint x: 751, endPoint y: 249, distance: 98.0
click at [751, 249] on div "Creación de entornos idénticos Consistencia en entornos Minimización de errores…" at bounding box center [694, 359] width 866 height 487
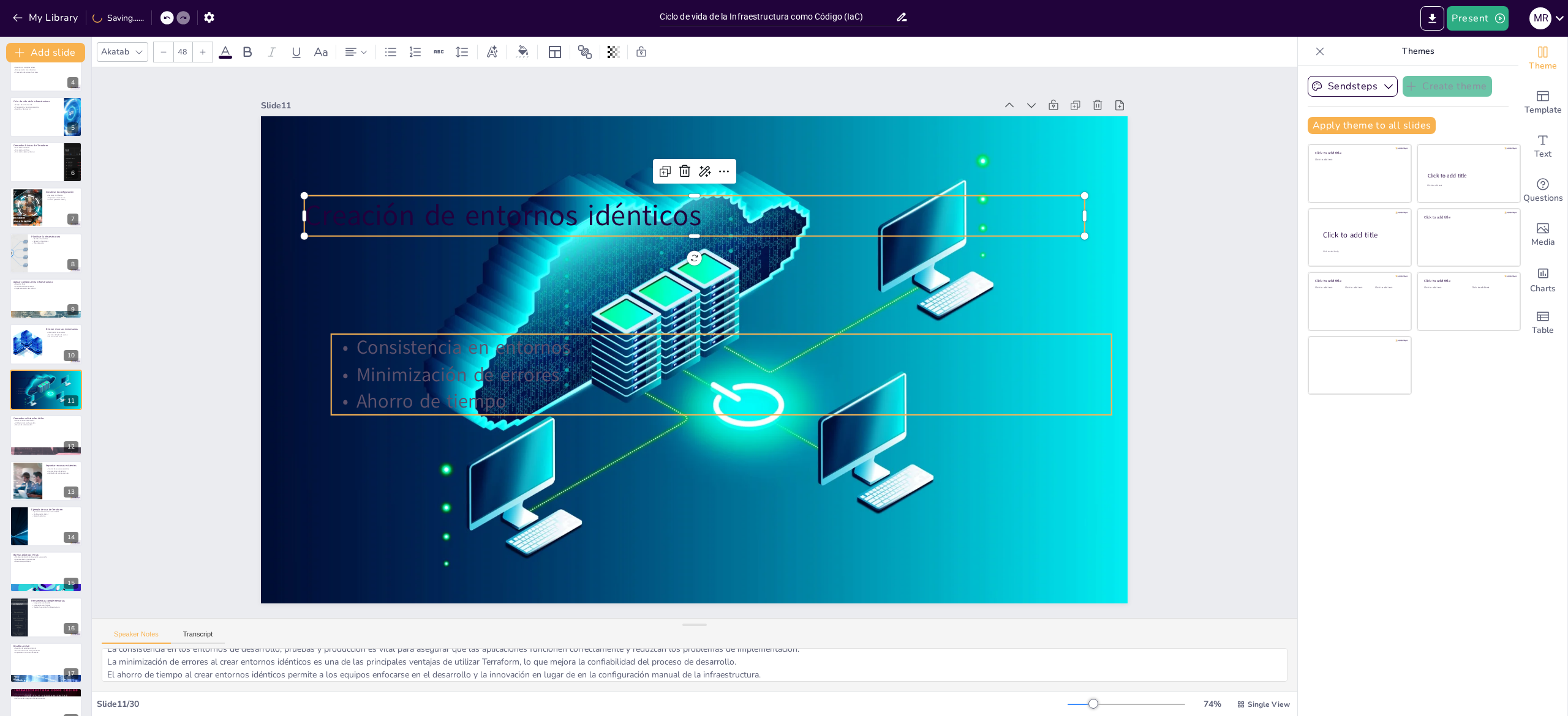
click at [417, 376] on p "Minimización de errores" at bounding box center [722, 374] width 781 height 27
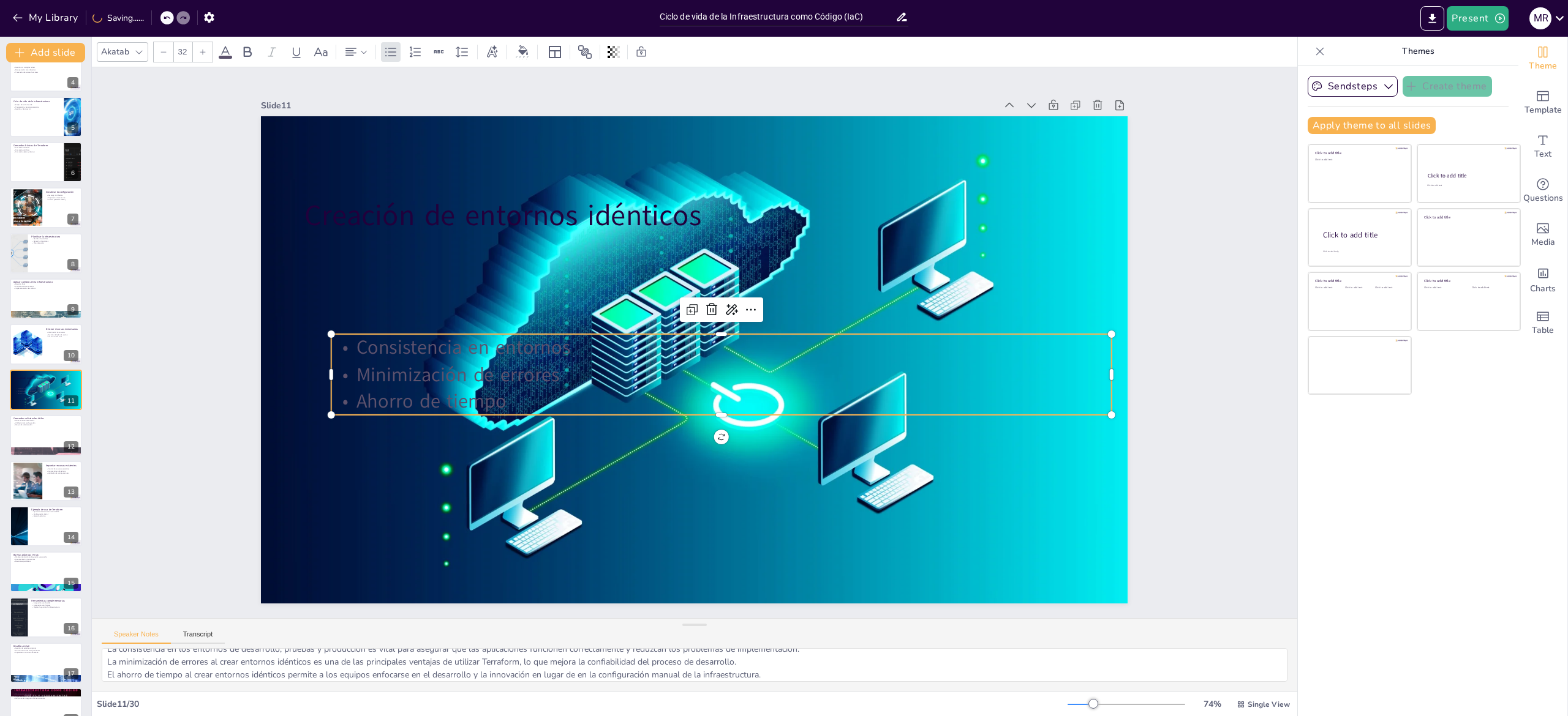
click at [540, 366] on p "Minimización de errores" at bounding box center [722, 374] width 781 height 27
click at [557, 385] on p "Ahorro de tiempo" at bounding box center [716, 404] width 779 height 108
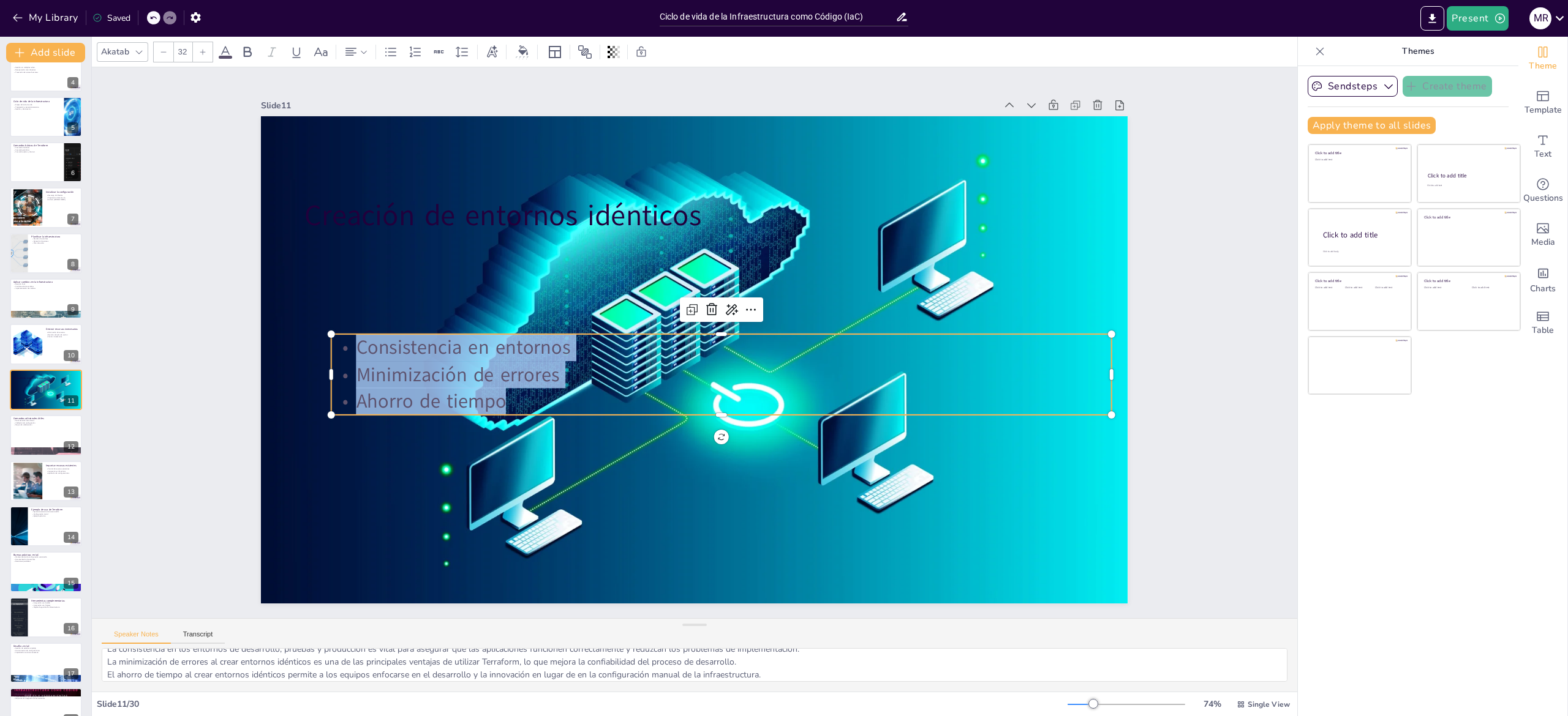
drag, startPoint x: 557, startPoint y: 391, endPoint x: 318, endPoint y: 333, distance: 245.9
click at [326, 333] on div "Consistencia en entornos Minimización de errores Ahorro de tiempo" at bounding box center [718, 377] width 784 height 162
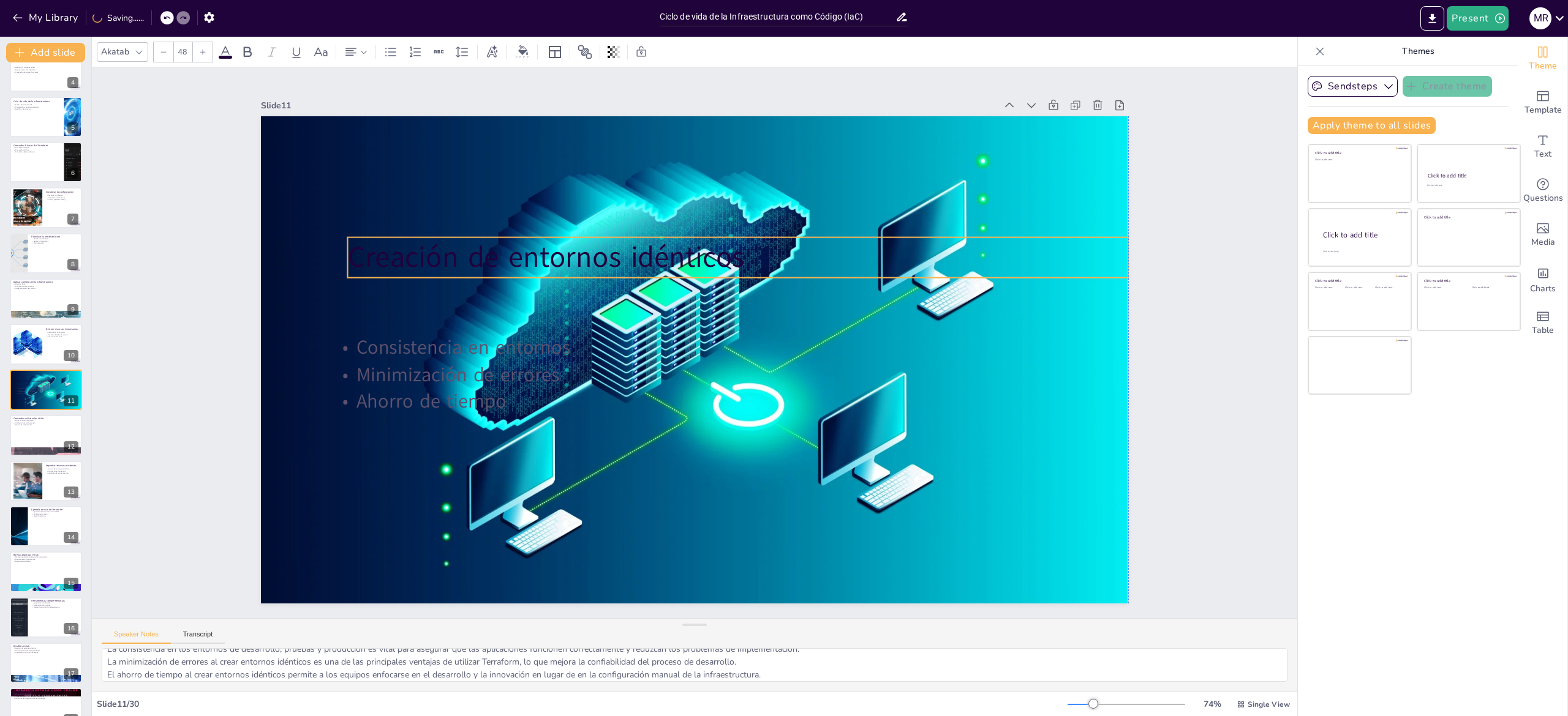
drag, startPoint x: 680, startPoint y: 210, endPoint x: 723, endPoint y: 251, distance: 59.4
click at [723, 251] on p "Creación de entornos idénticos" at bounding box center [747, 263] width 781 height 122
click at [760, 206] on icon at bounding box center [768, 213] width 15 height 15
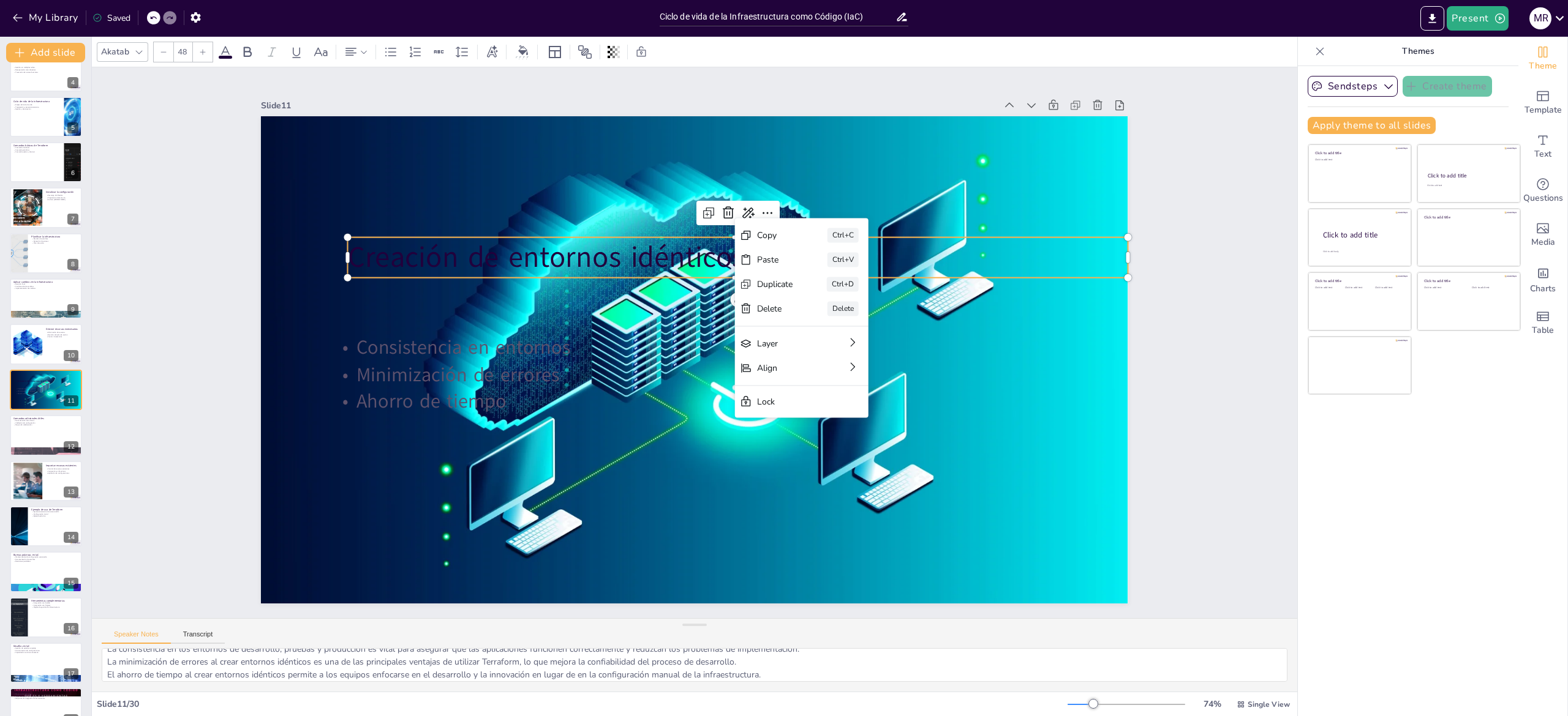
click at [574, 247] on p "Creación de entornos idénticos" at bounding box center [738, 257] width 781 height 40
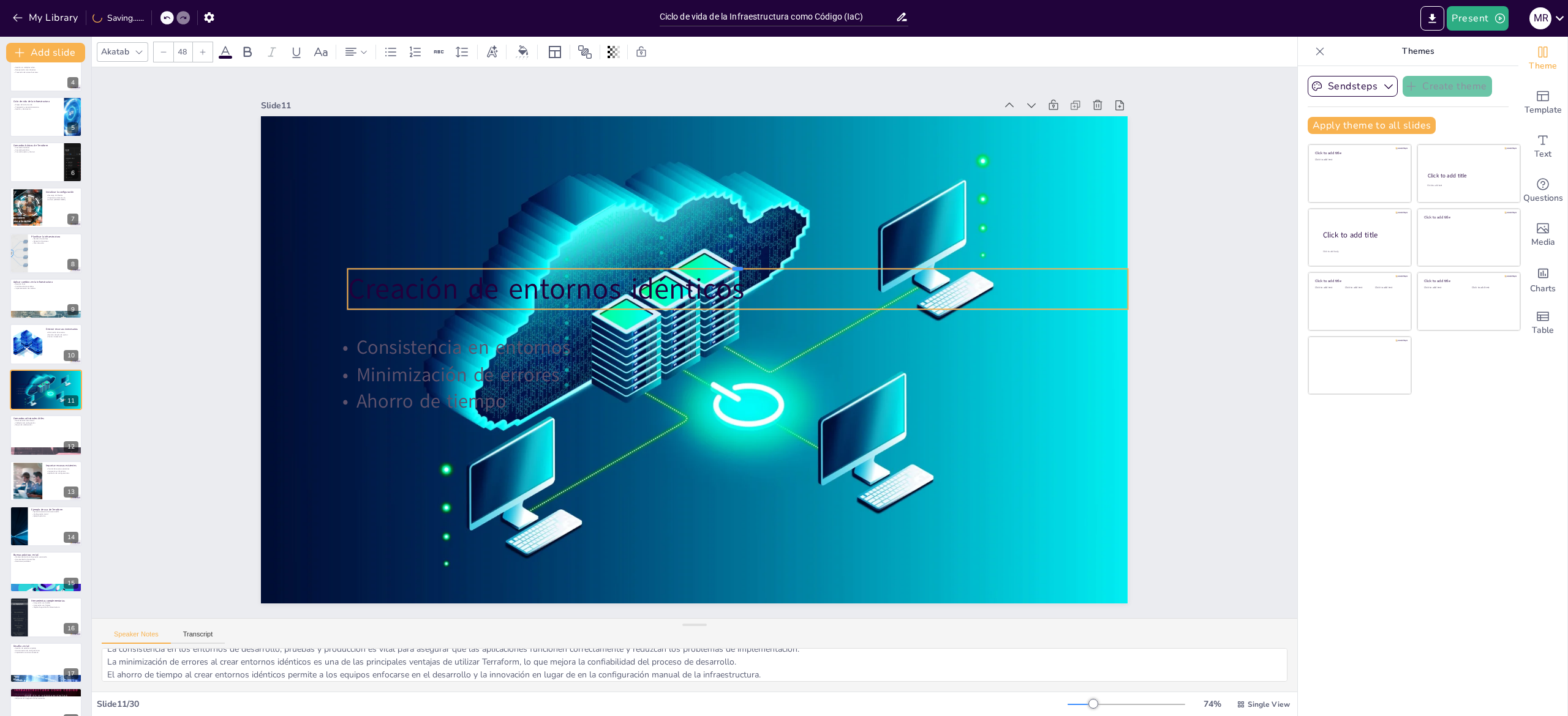
drag, startPoint x: 626, startPoint y: 224, endPoint x: 637, endPoint y: 549, distance: 325.2
click at [637, 549] on div "Creación de entornos idénticos Consistencia en entornos Minimización de errores…" at bounding box center [693, 359] width 913 height 574
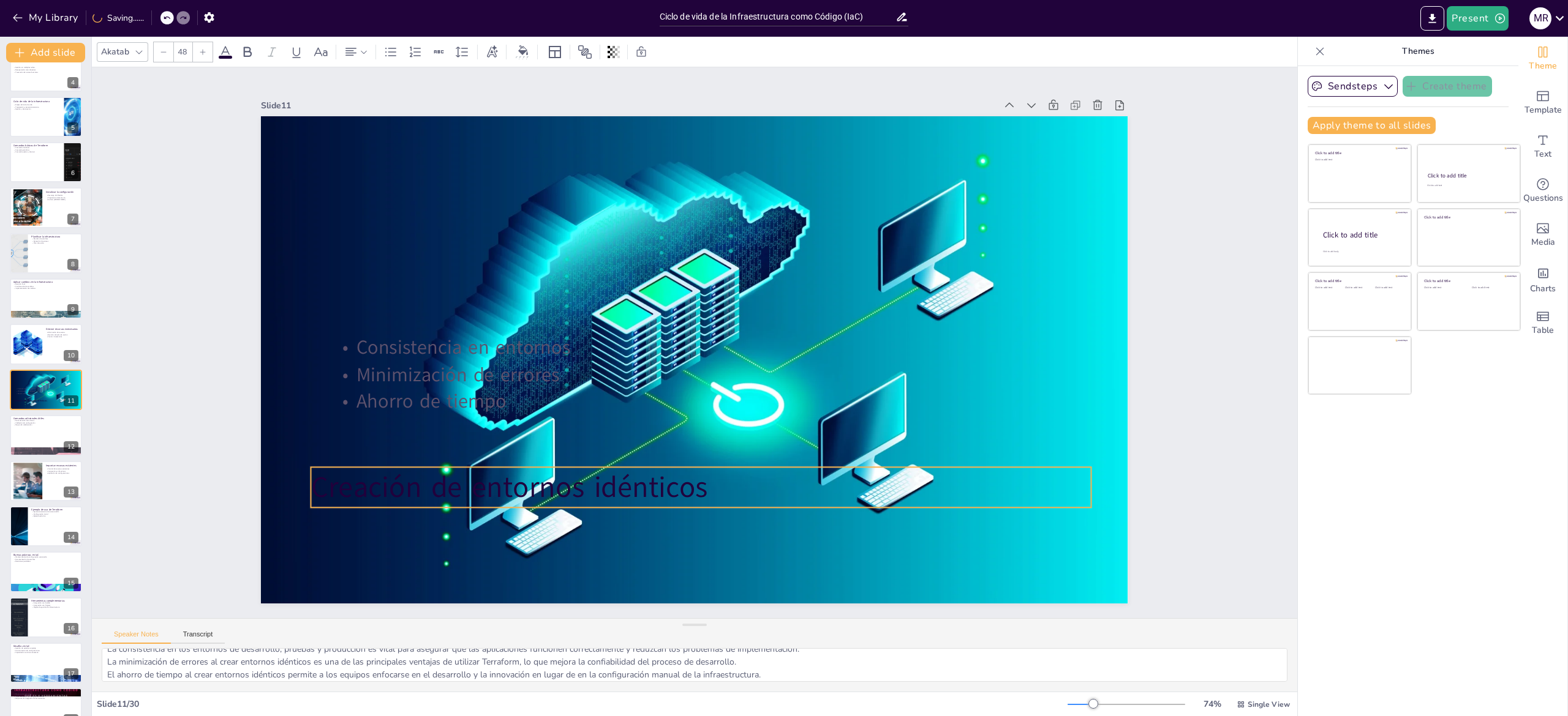
drag, startPoint x: 807, startPoint y: 299, endPoint x: 770, endPoint y: 497, distance: 201.4
click at [770, 497] on p "Creación de entornos idénticos" at bounding box center [671, 486] width 771 height 201
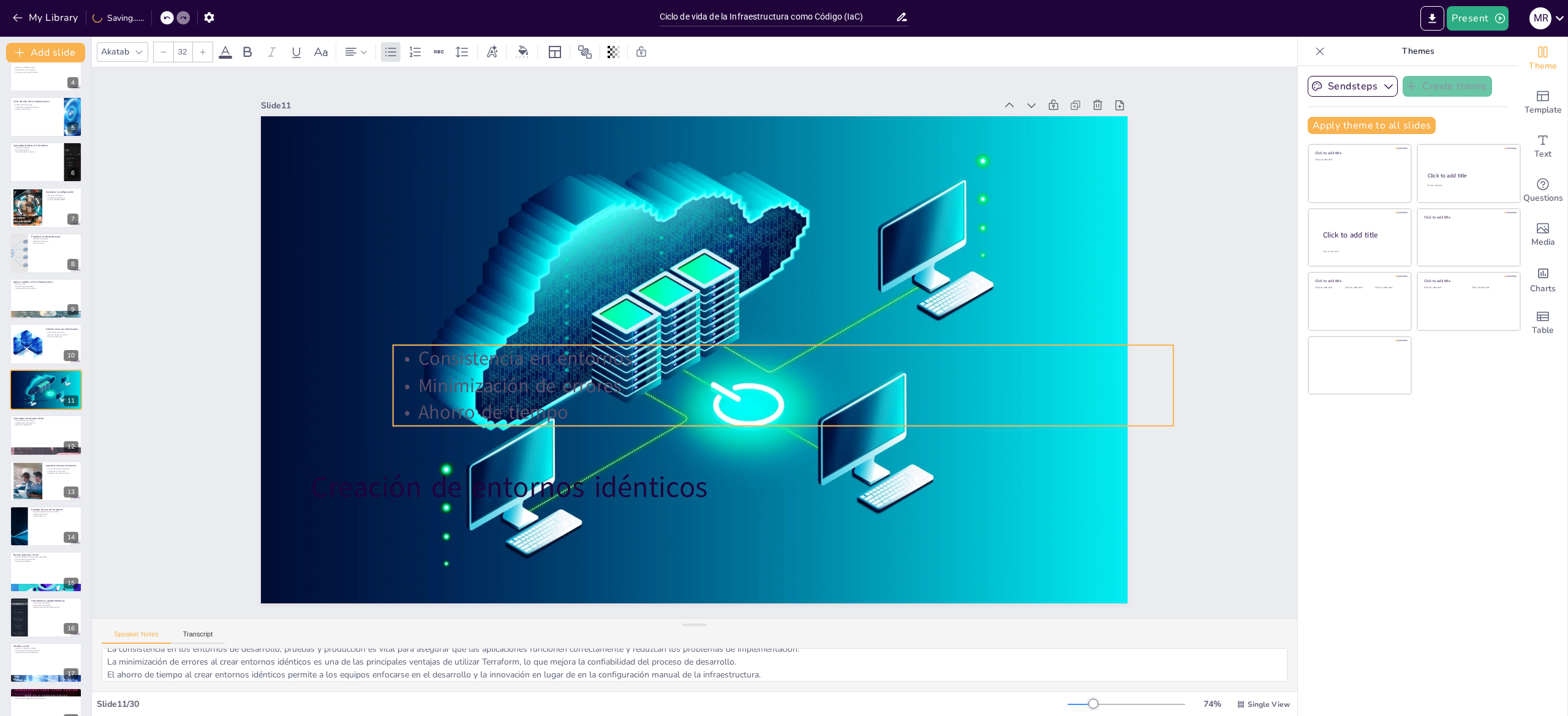
drag, startPoint x: 566, startPoint y: 391, endPoint x: 628, endPoint y: 401, distance: 62.8
click at [628, 401] on p "Ahorro de tiempo" at bounding box center [784, 412] width 781 height 27
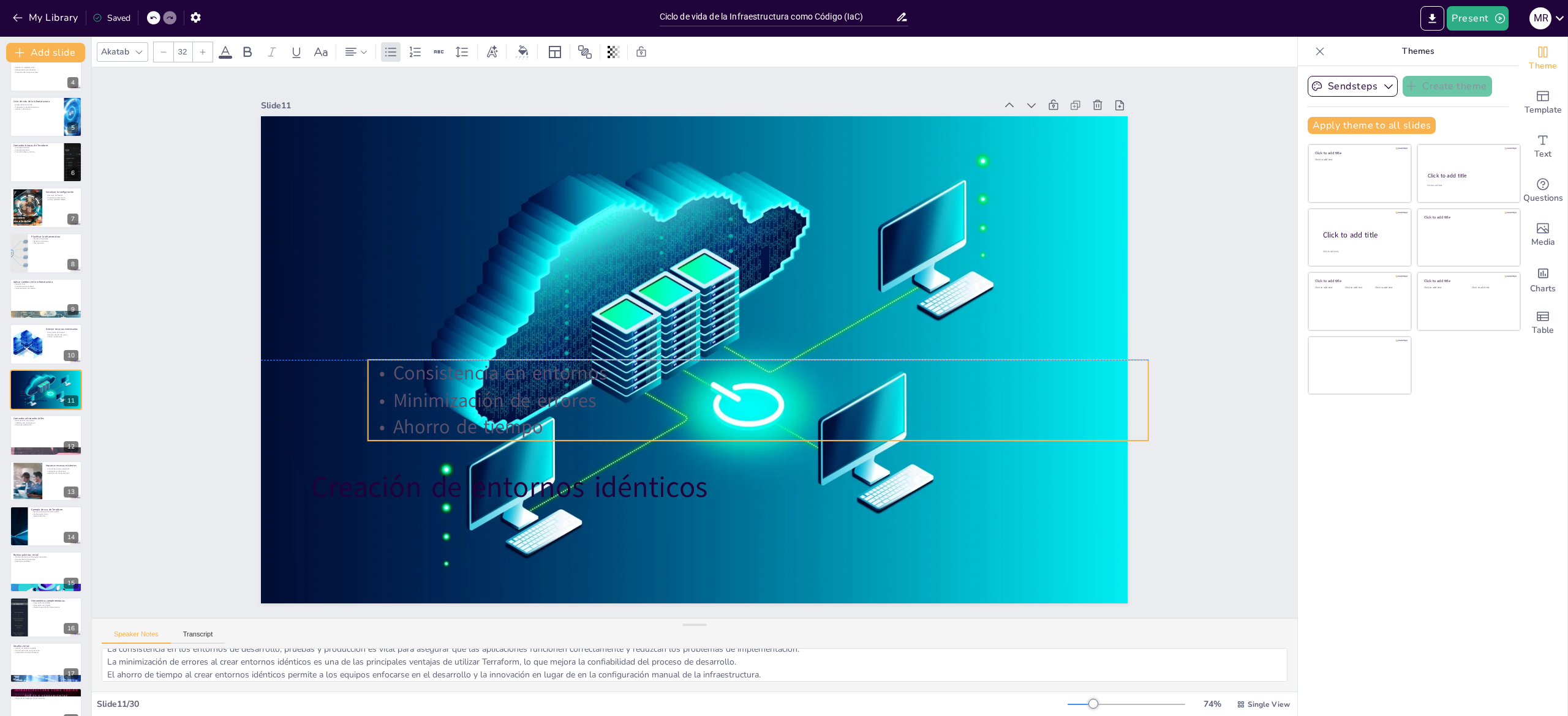
drag, startPoint x: 581, startPoint y: 405, endPoint x: 557, endPoint y: 418, distance: 27.3
click at [557, 418] on p "Ahorro de tiempo" at bounding box center [758, 426] width 781 height 27
click at [520, 416] on p "Ahorro de tiempo" at bounding box center [759, 426] width 781 height 27
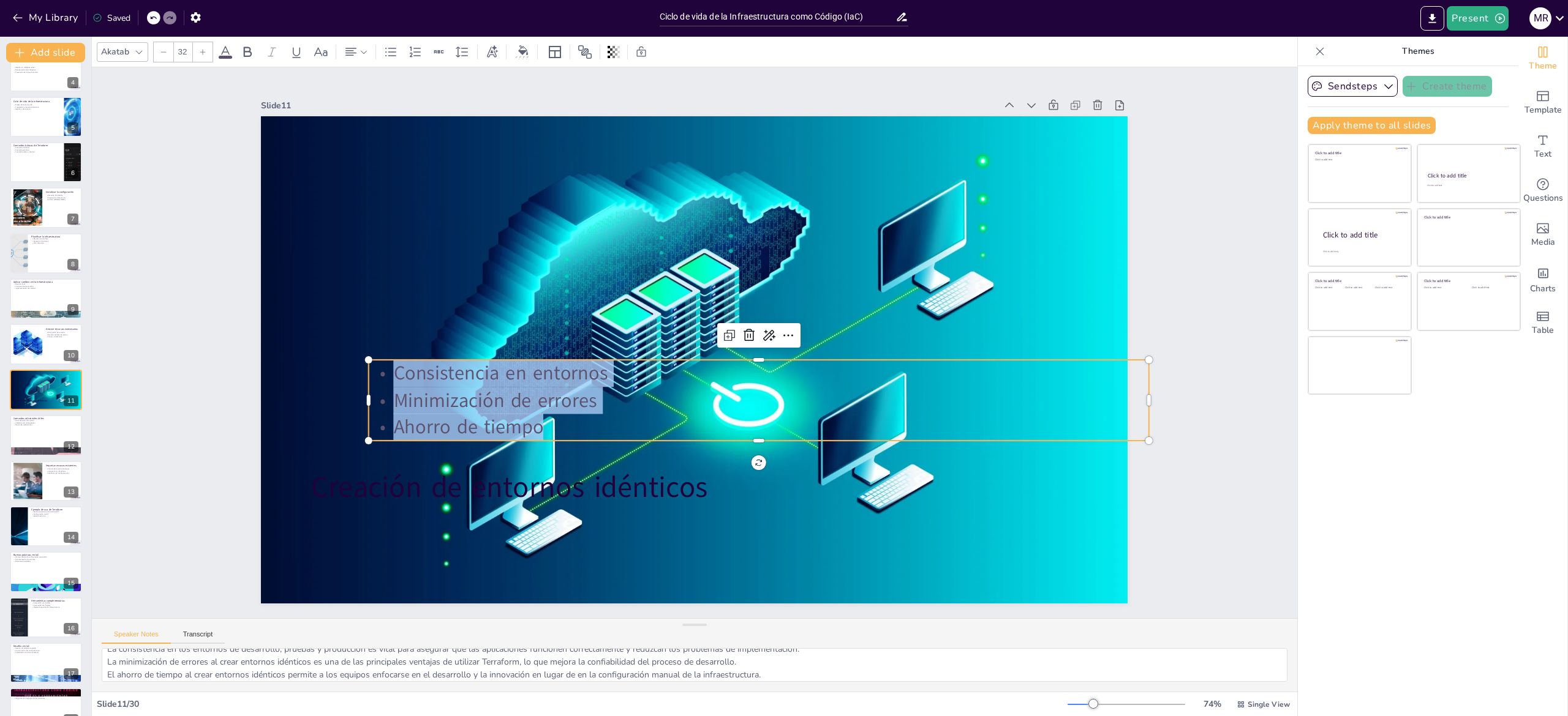
drag, startPoint x: 539, startPoint y: 416, endPoint x: 346, endPoint y: 362, distance: 200.4
click at [346, 362] on div "Creación de entornos idénticos Consistencia en entornos Minimización de errores…" at bounding box center [694, 359] width 866 height 487
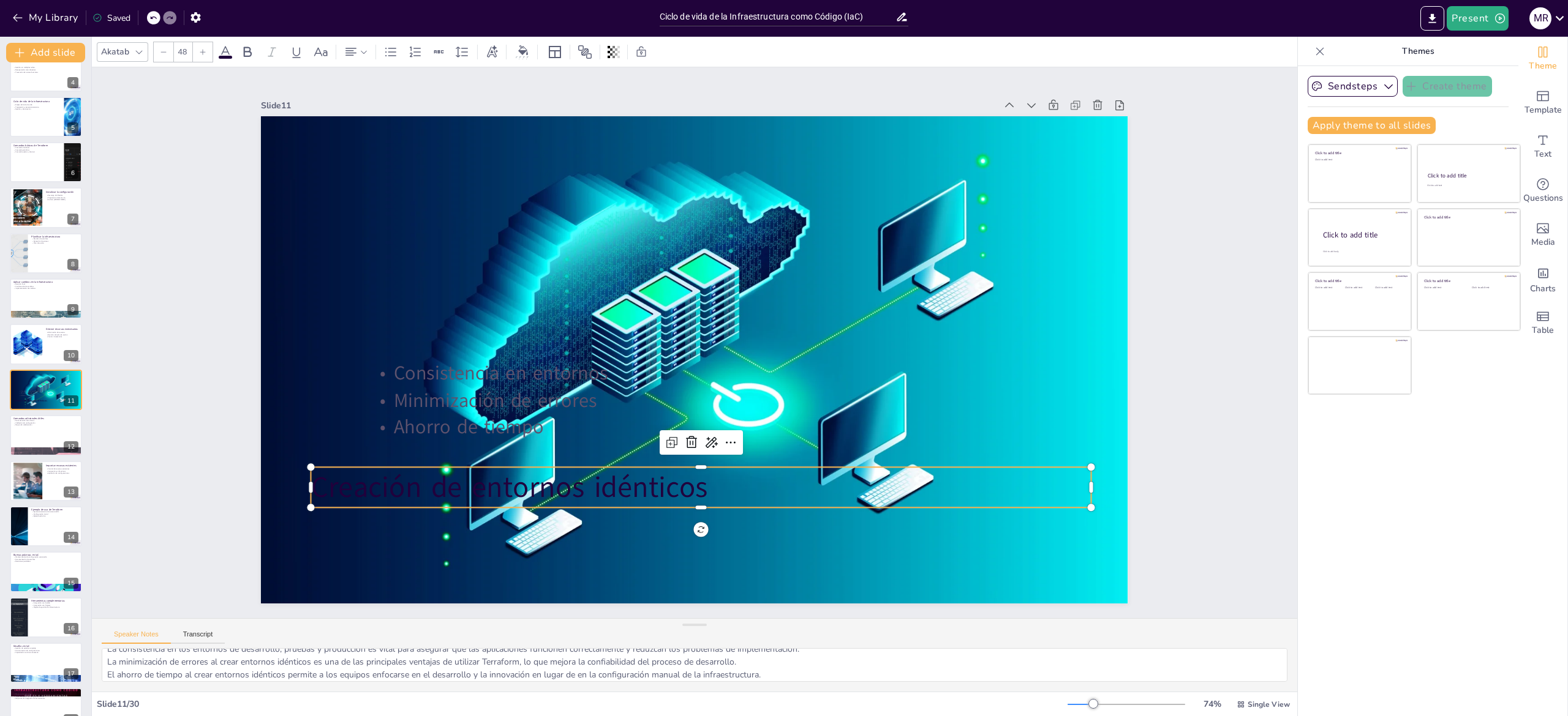
click at [688, 481] on p "Creación de entornos idénticos" at bounding box center [687, 487] width 781 height 121
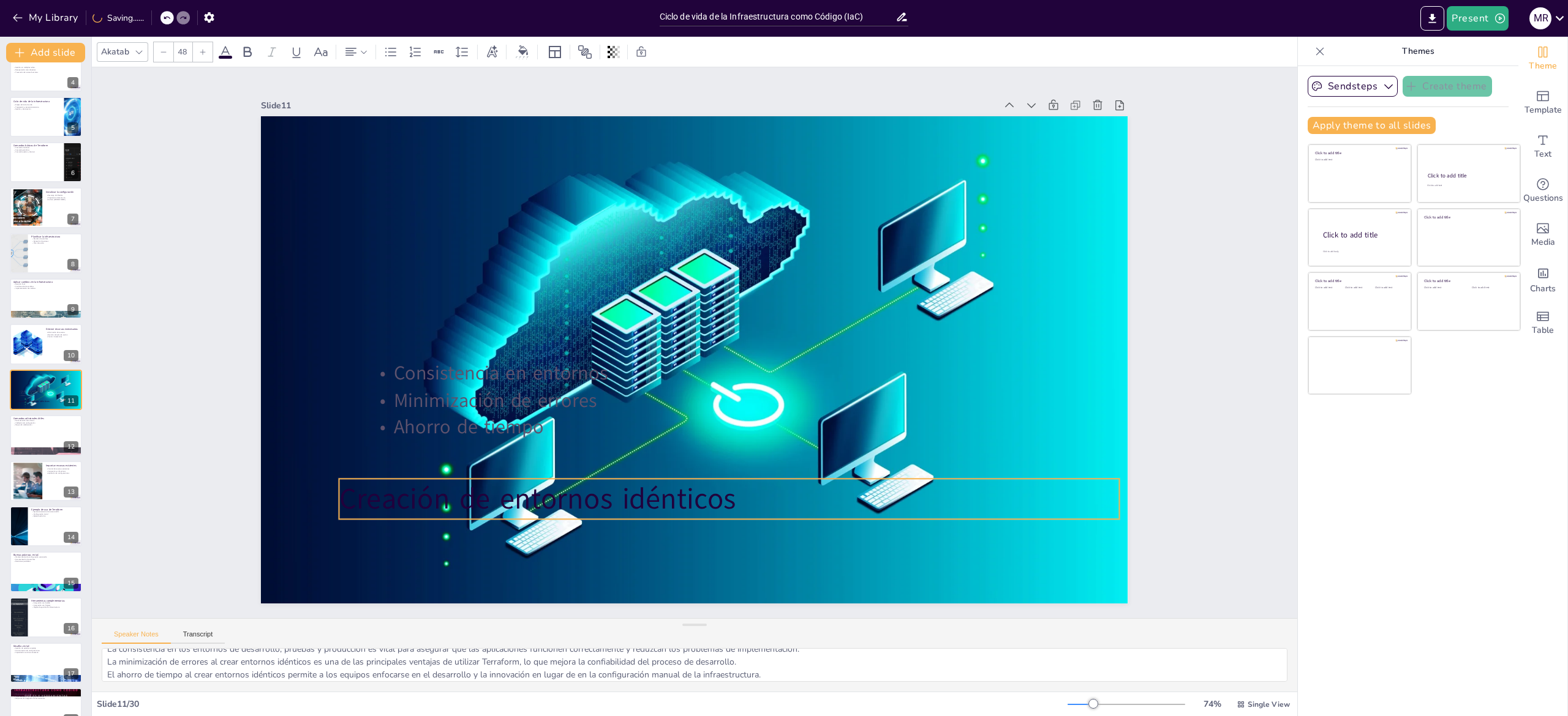
drag, startPoint x: 688, startPoint y: 481, endPoint x: 716, endPoint y: 493, distance: 30.5
click at [716, 493] on p "Creación de entornos idénticos" at bounding box center [729, 498] width 781 height 40
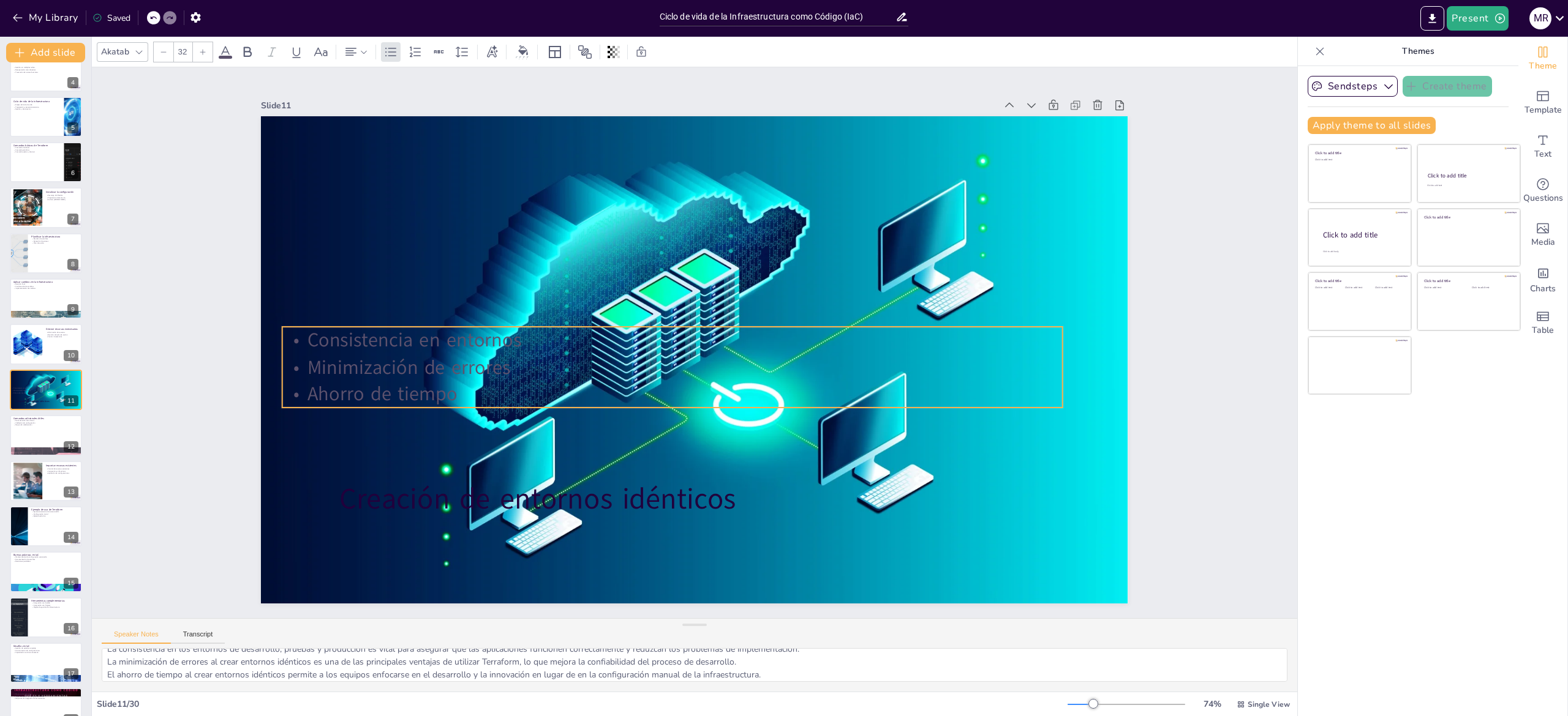
drag, startPoint x: 407, startPoint y: 370, endPoint x: 483, endPoint y: 391, distance: 78.8
click at [483, 391] on p "Ahorro de tiempo" at bounding box center [668, 391] width 779 height 108
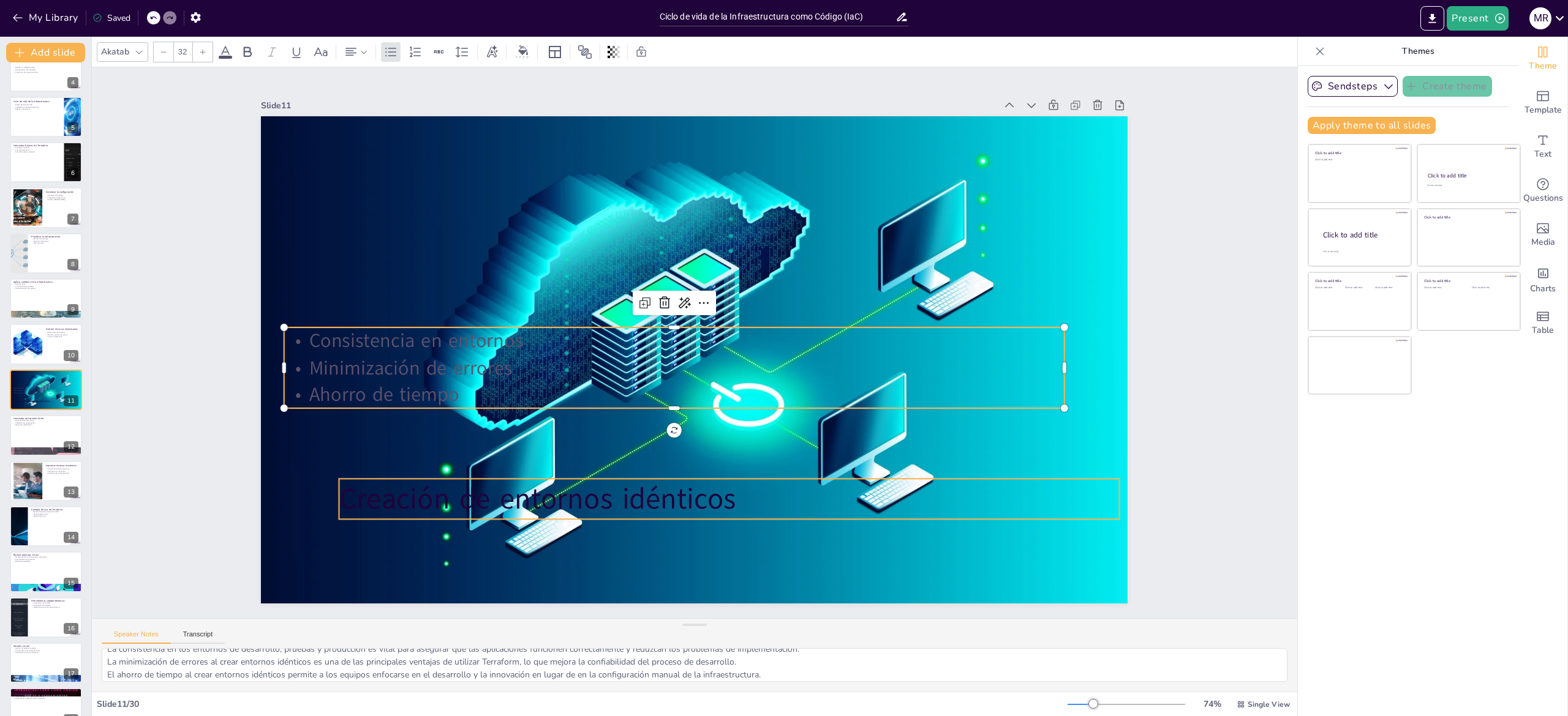
click at [539, 498] on p "Creación de entornos idénticos" at bounding box center [714, 501] width 781 height 122
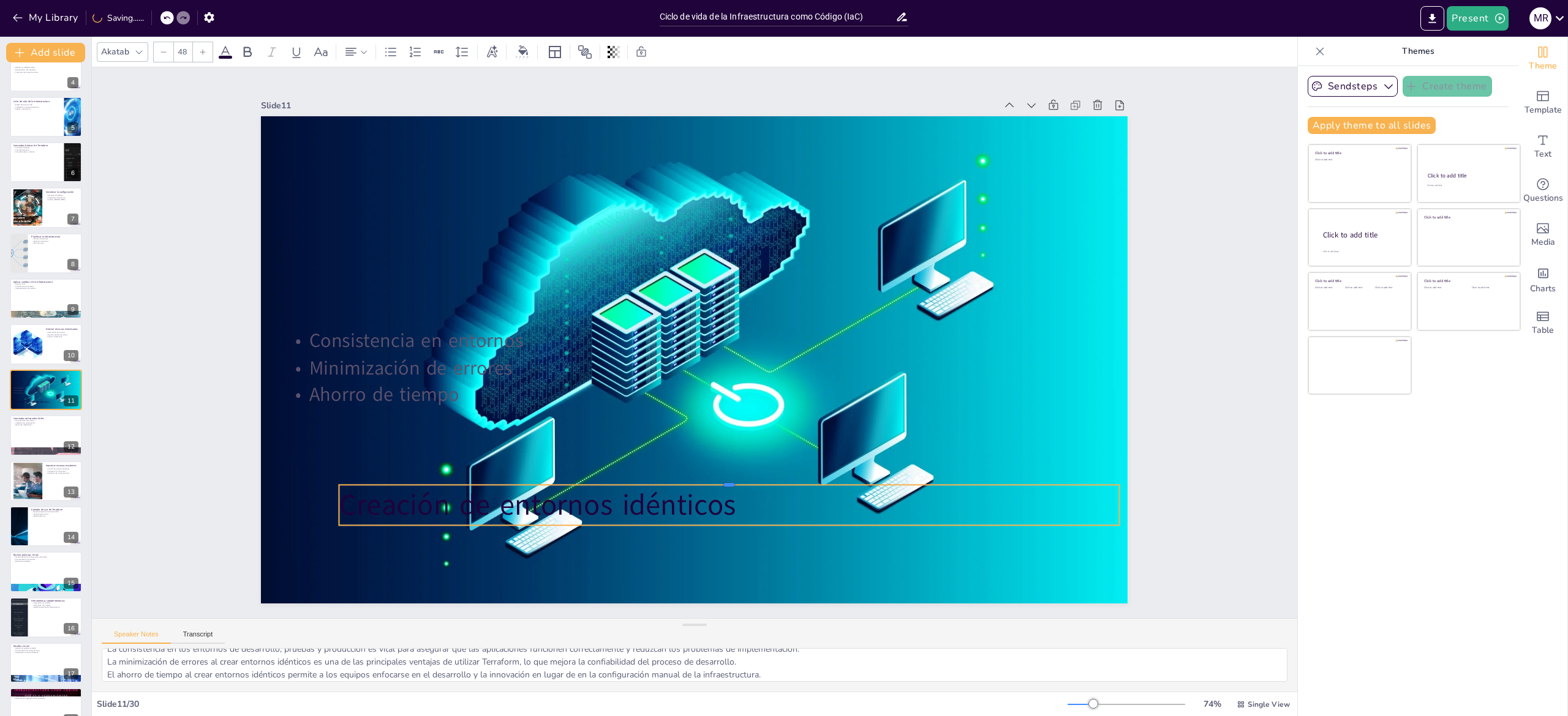
drag, startPoint x: 503, startPoint y: 467, endPoint x: 645, endPoint y: 475, distance: 142.2
click at [645, 475] on div at bounding box center [729, 480] width 781 height 10
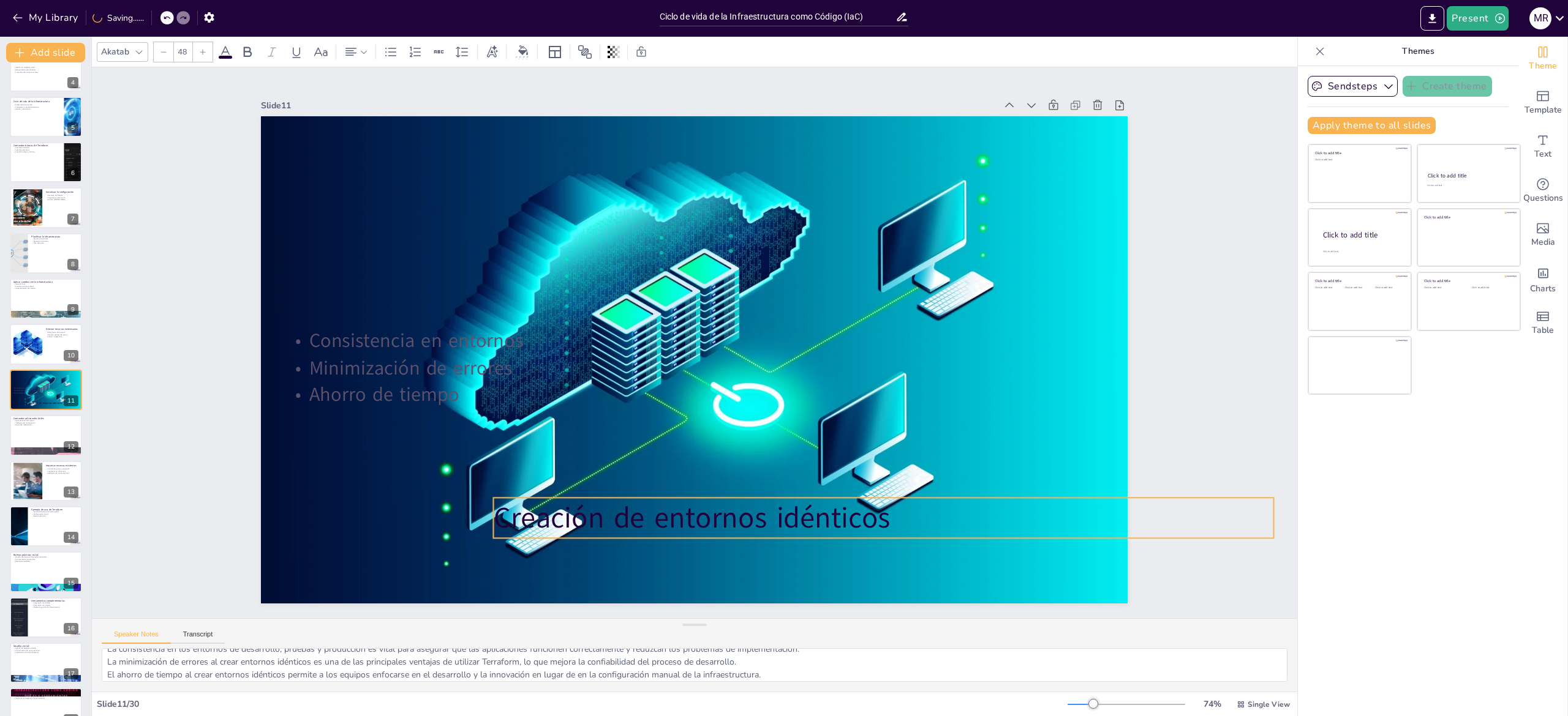
drag, startPoint x: 623, startPoint y: 478, endPoint x: 777, endPoint y: 490, distance: 154.5
click at [777, 498] on p "Creación de entornos idénticos" at bounding box center [884, 518] width 781 height 40
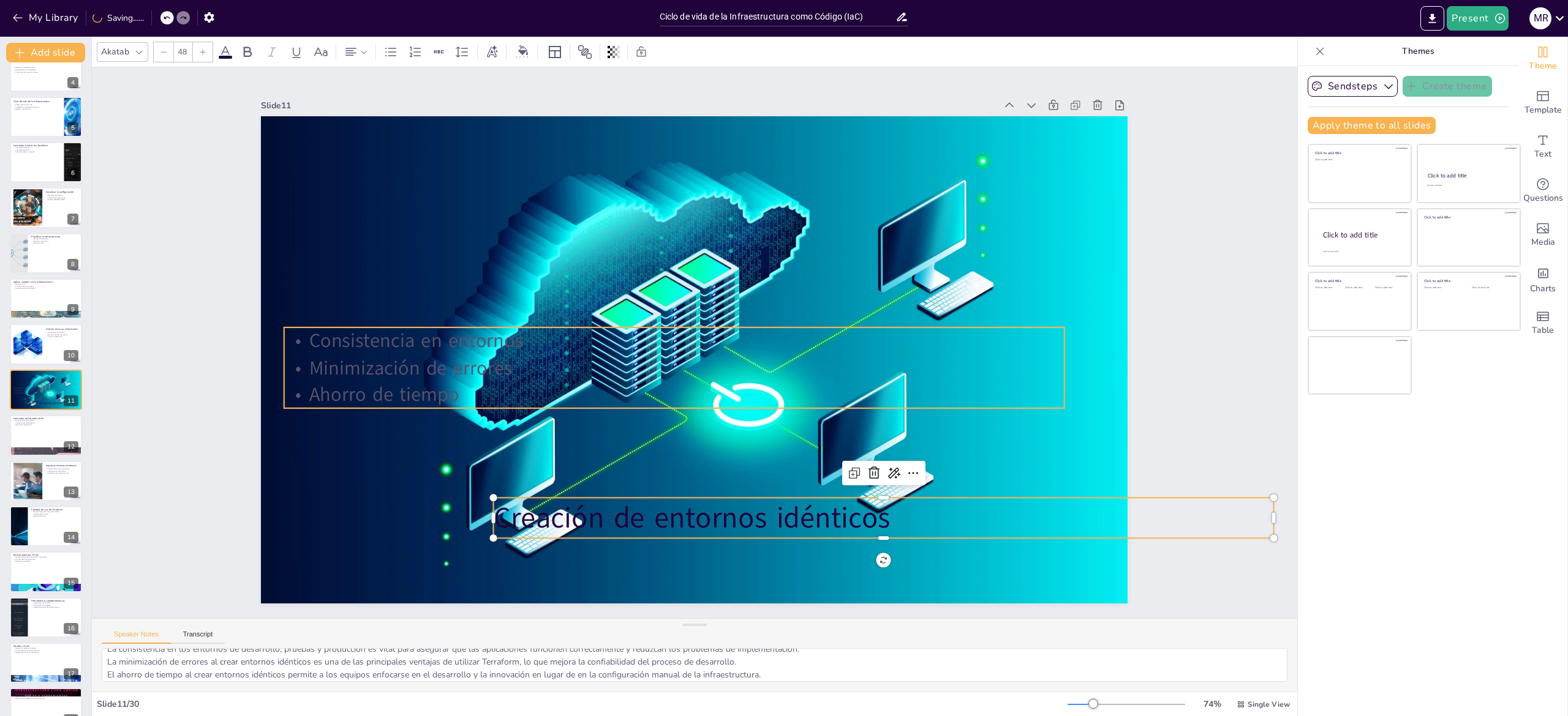
click at [498, 365] on p "Minimización de errores" at bounding box center [672, 366] width 779 height 108
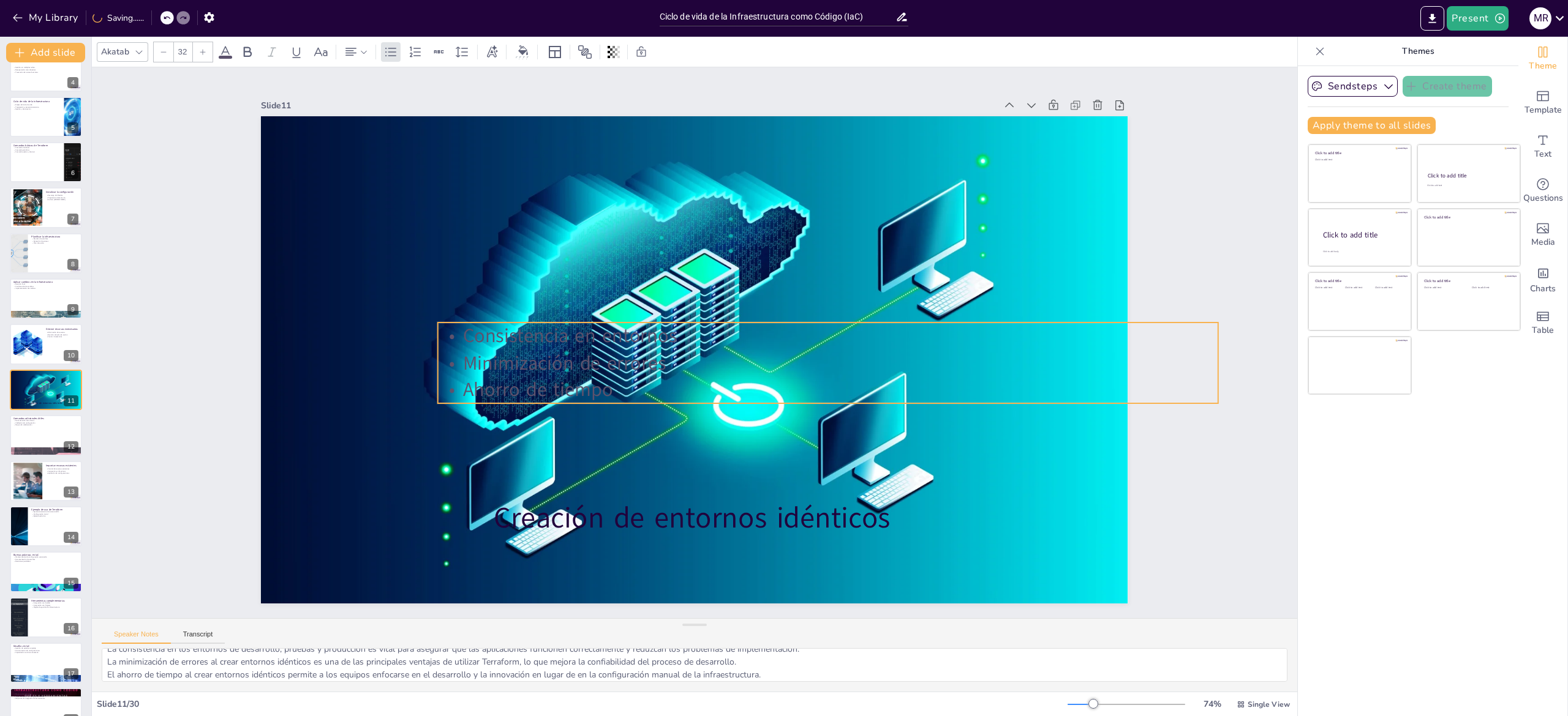
drag, startPoint x: 521, startPoint y: 384, endPoint x: 675, endPoint y: 379, distance: 154.1
click at [675, 379] on p "Ahorro de tiempo" at bounding box center [828, 389] width 781 height 27
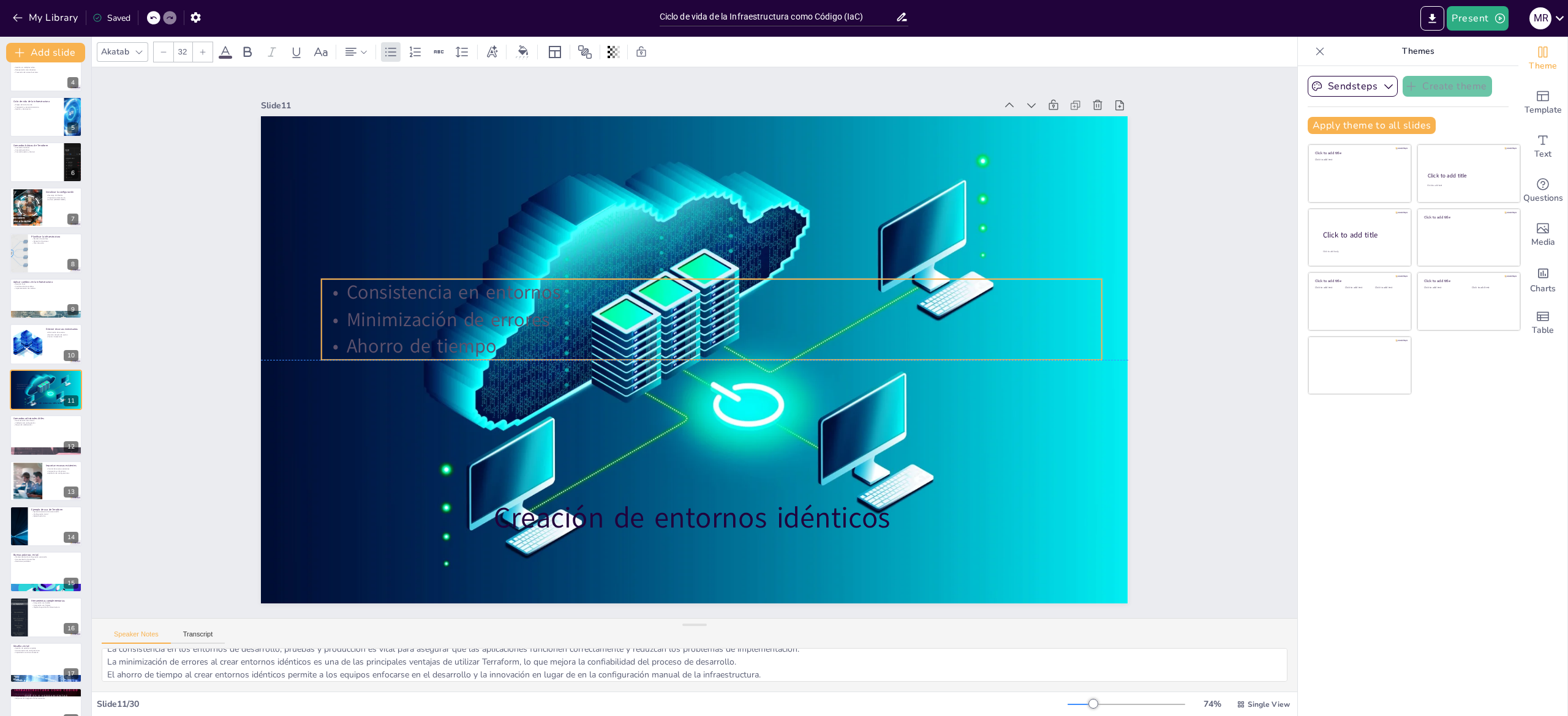
drag, startPoint x: 615, startPoint y: 377, endPoint x: 437, endPoint y: 332, distance: 183.6
click at [437, 332] on p "Ahorro de tiempo" at bounding box center [712, 348] width 779 height 108
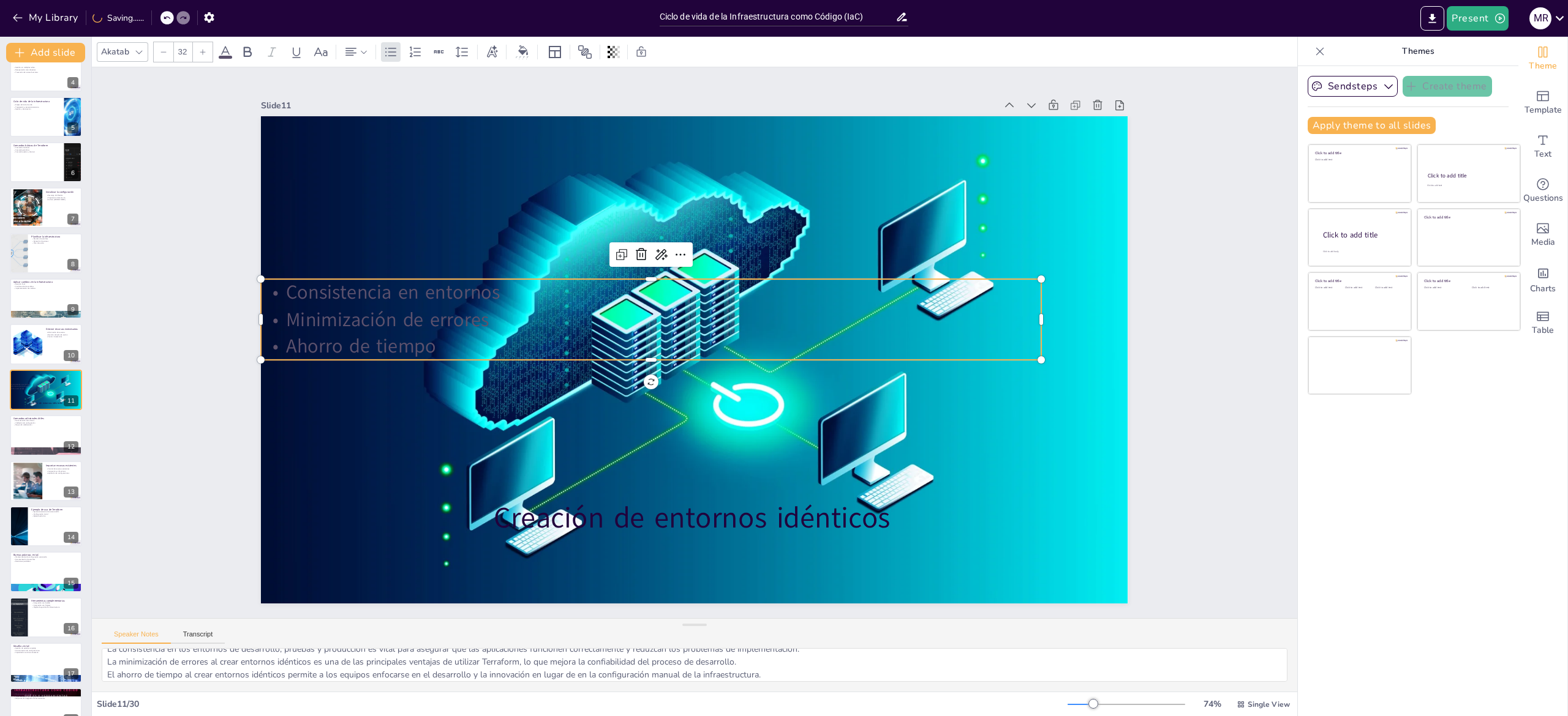
click at [511, 269] on div at bounding box center [651, 274] width 781 height 10
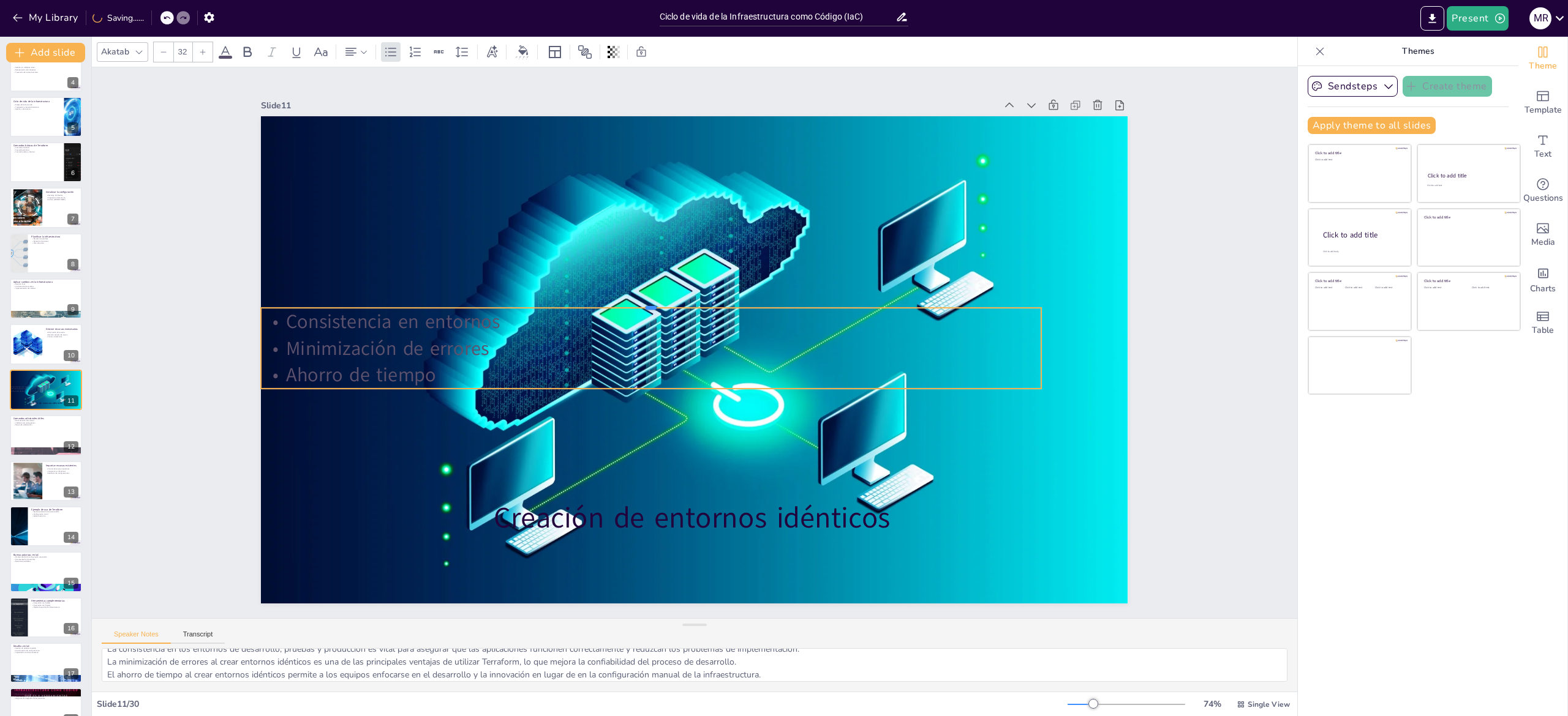
drag, startPoint x: 503, startPoint y: 271, endPoint x: 699, endPoint y: 300, distance: 198.1
click at [699, 300] on div at bounding box center [651, 303] width 781 height 10
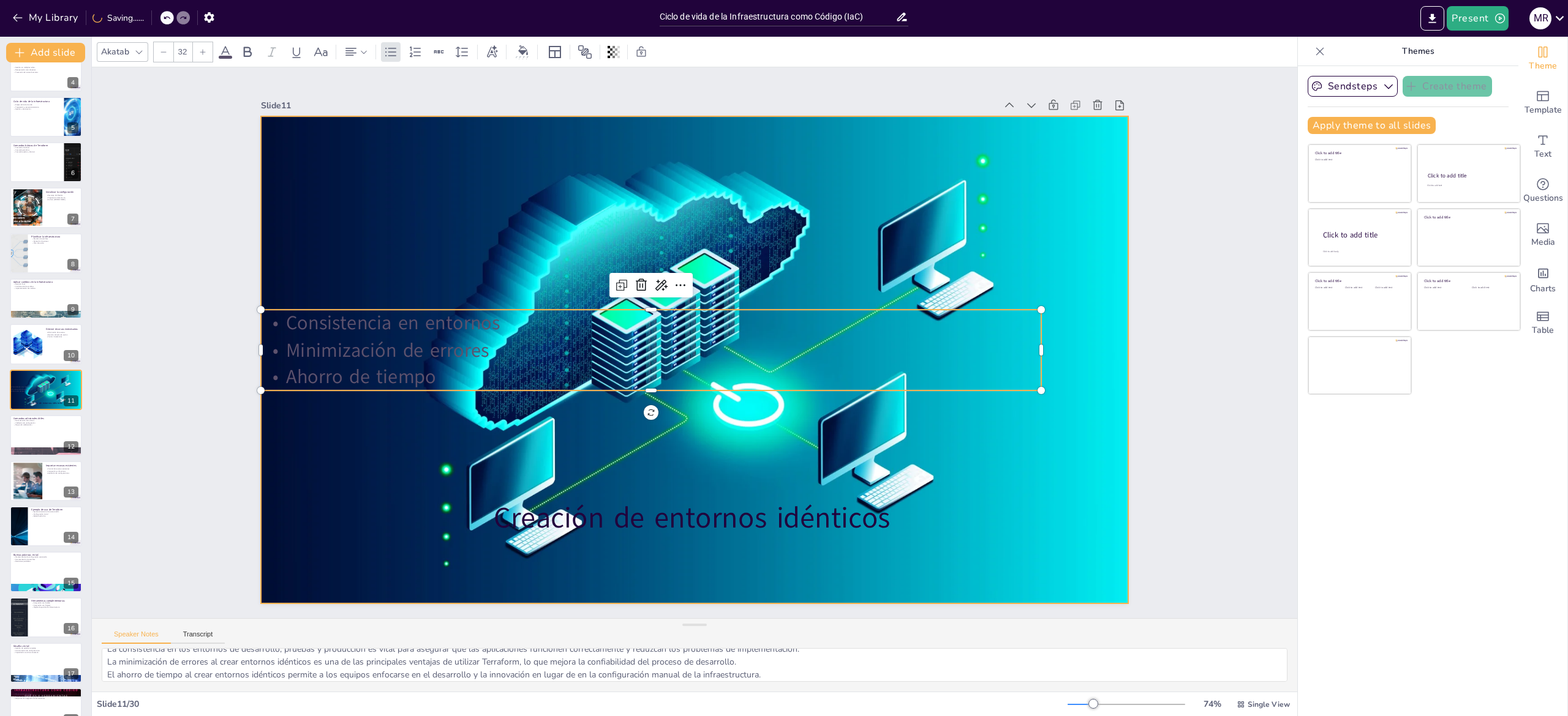
click at [566, 290] on div at bounding box center [694, 359] width 866 height 577
click at [566, 321] on p "Consistencia en entornos" at bounding box center [656, 315] width 769 height 189
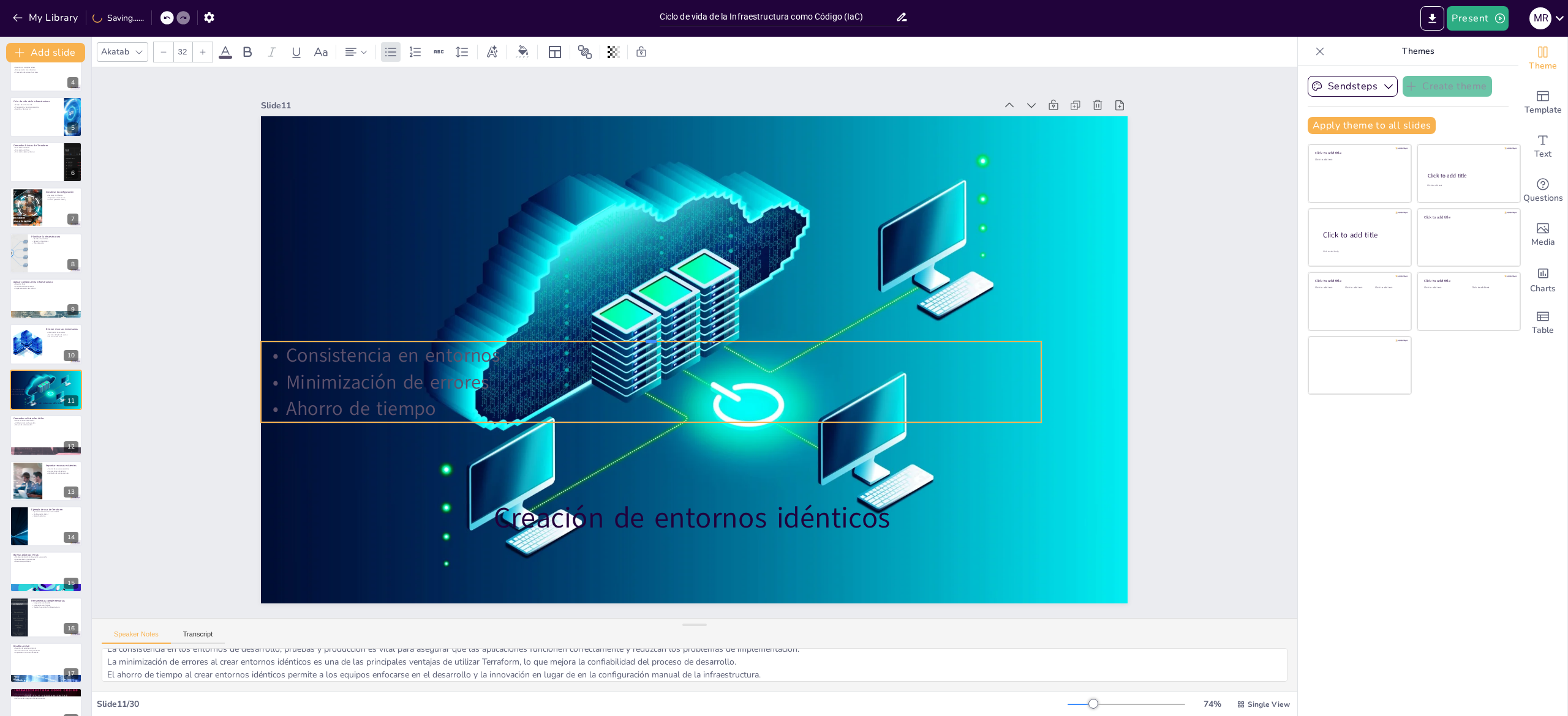
drag, startPoint x: 552, startPoint y: 299, endPoint x: 774, endPoint y: 338, distance: 225.4
click at [774, 338] on div at bounding box center [651, 336] width 781 height 10
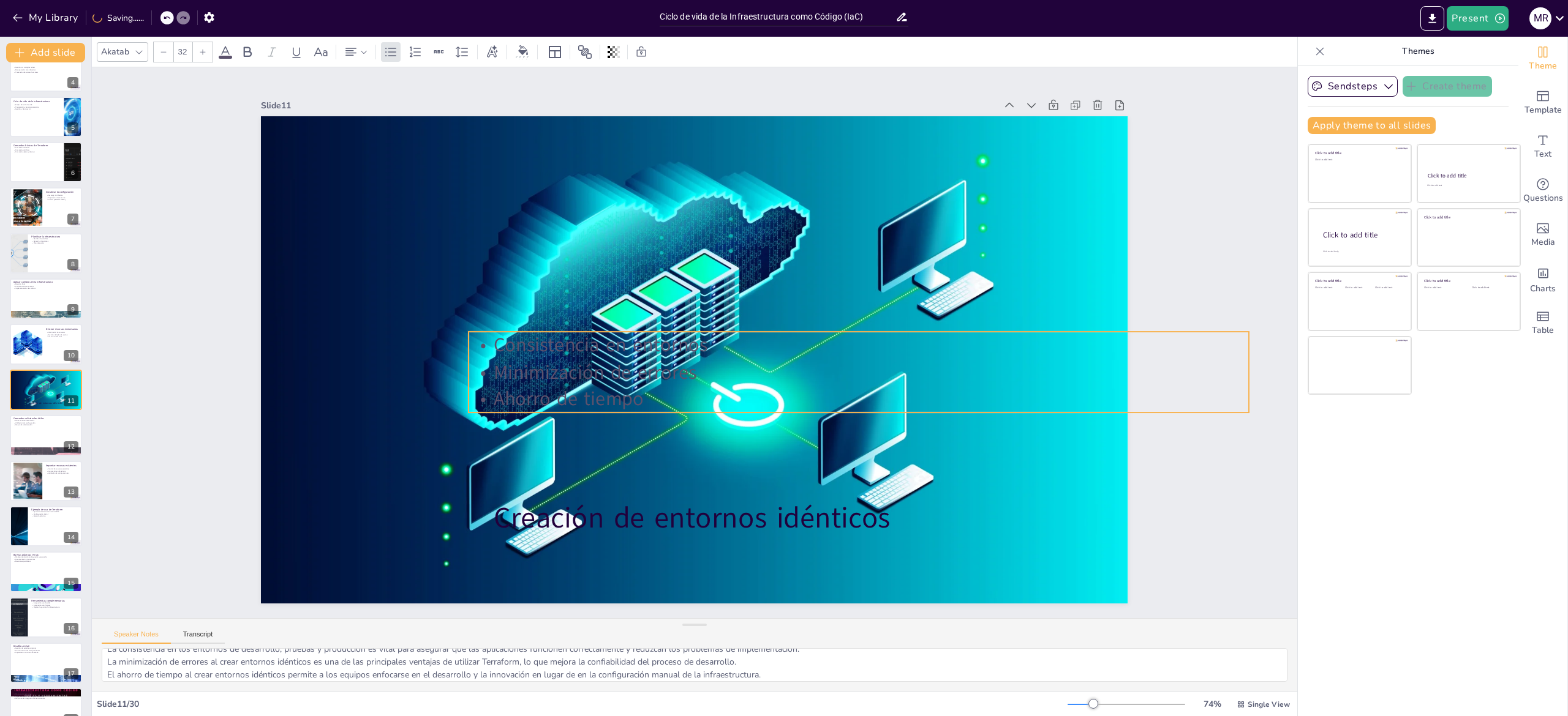
drag, startPoint x: 443, startPoint y: 401, endPoint x: 650, endPoint y: 384, distance: 207.7
click at [650, 385] on p "Ahorro de tiempo" at bounding box center [859, 399] width 781 height 27
drag, startPoint x: 636, startPoint y: 389, endPoint x: 606, endPoint y: 389, distance: 30.0
click at [606, 389] on p "Ahorro de tiempo" at bounding box center [823, 412] width 779 height 108
click at [615, 388] on p "Ahorro de tiempo" at bounding box center [829, 399] width 781 height 27
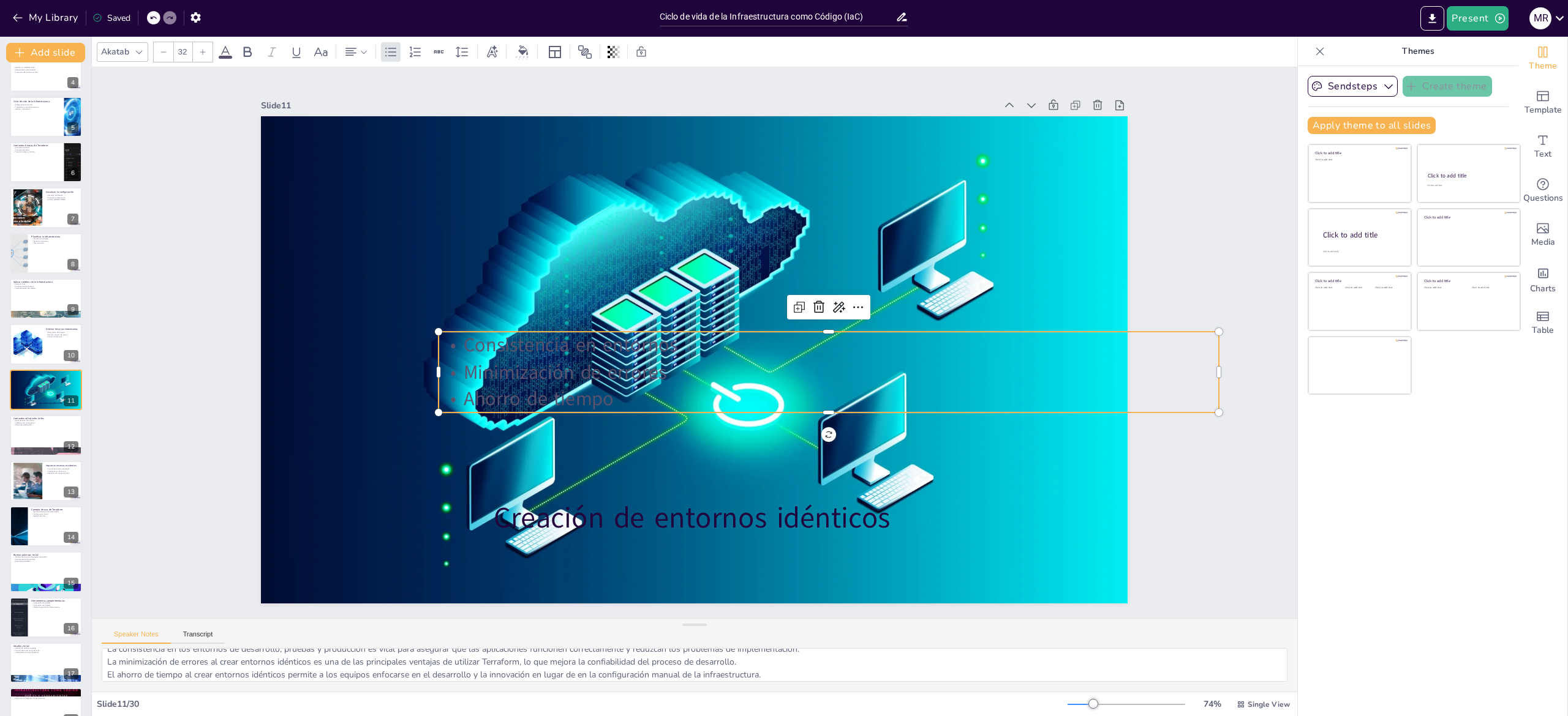
click at [591, 392] on p "Ahorro de tiempo" at bounding box center [823, 412] width 779 height 108
click at [582, 392] on p "Ahorro de tiempo" at bounding box center [829, 399] width 781 height 27
click at [579, 396] on p "Ahorro de tiempo" at bounding box center [829, 399] width 781 height 27
click at [579, 396] on p "Ahorro de tiempo" at bounding box center [823, 412] width 779 height 108
click at [579, 396] on p "Ahorro de tiempo" at bounding box center [829, 399] width 781 height 27
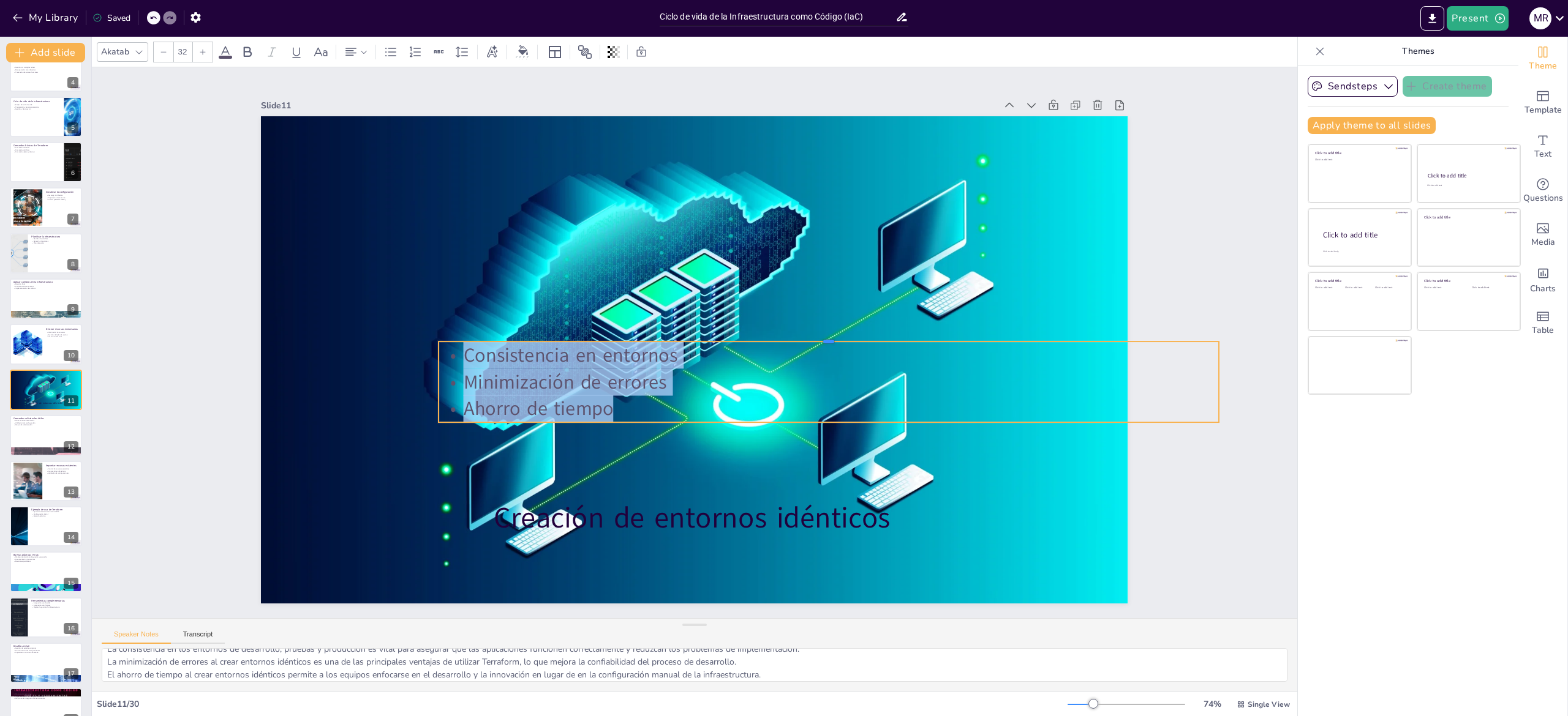
click at [726, 330] on div at bounding box center [829, 351] width 777 height 91
drag, startPoint x: 936, startPoint y: 330, endPoint x: 948, endPoint y: 323, distance: 13.9
click at [948, 323] on div at bounding box center [829, 345] width 777 height 91
click at [40, 442] on div at bounding box center [46, 435] width 74 height 42
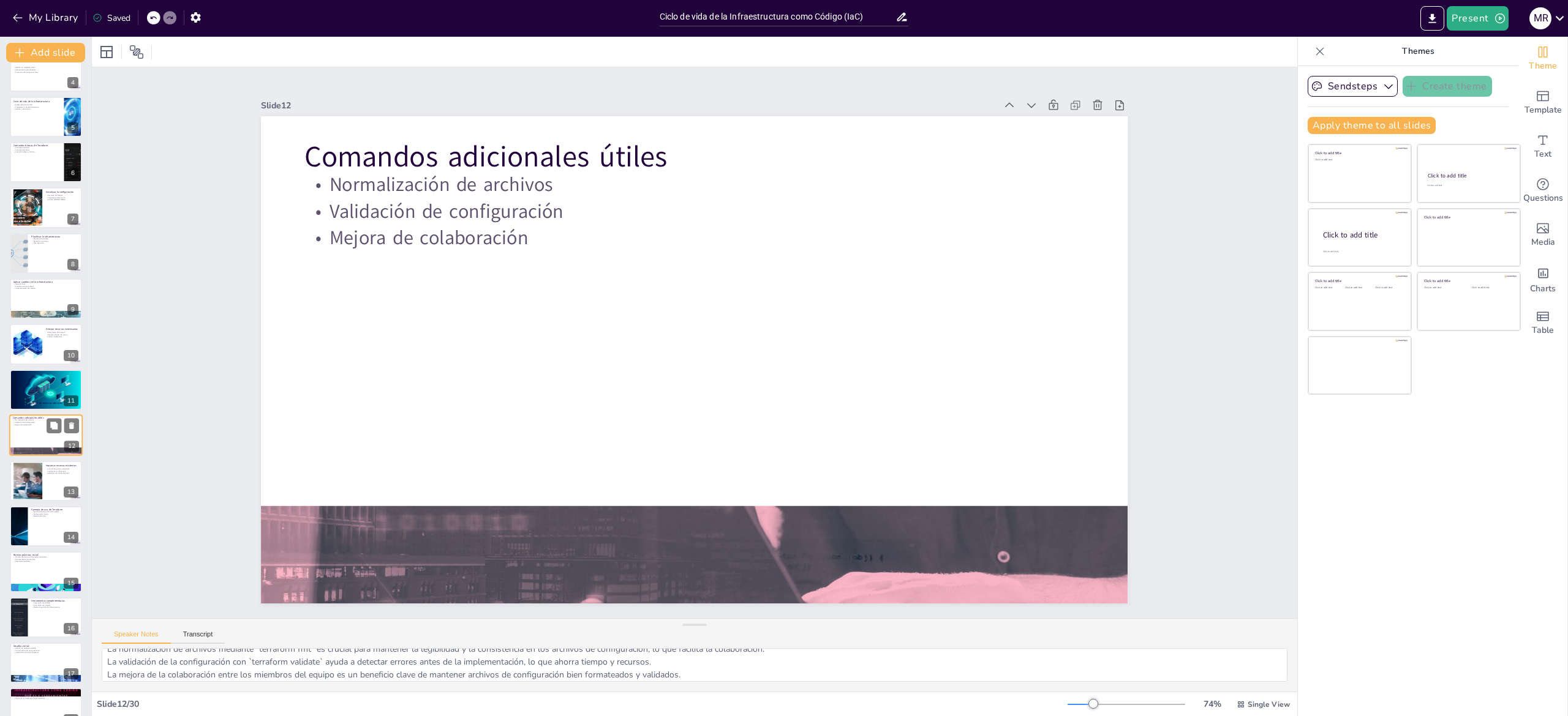
scroll to position [204, 0]
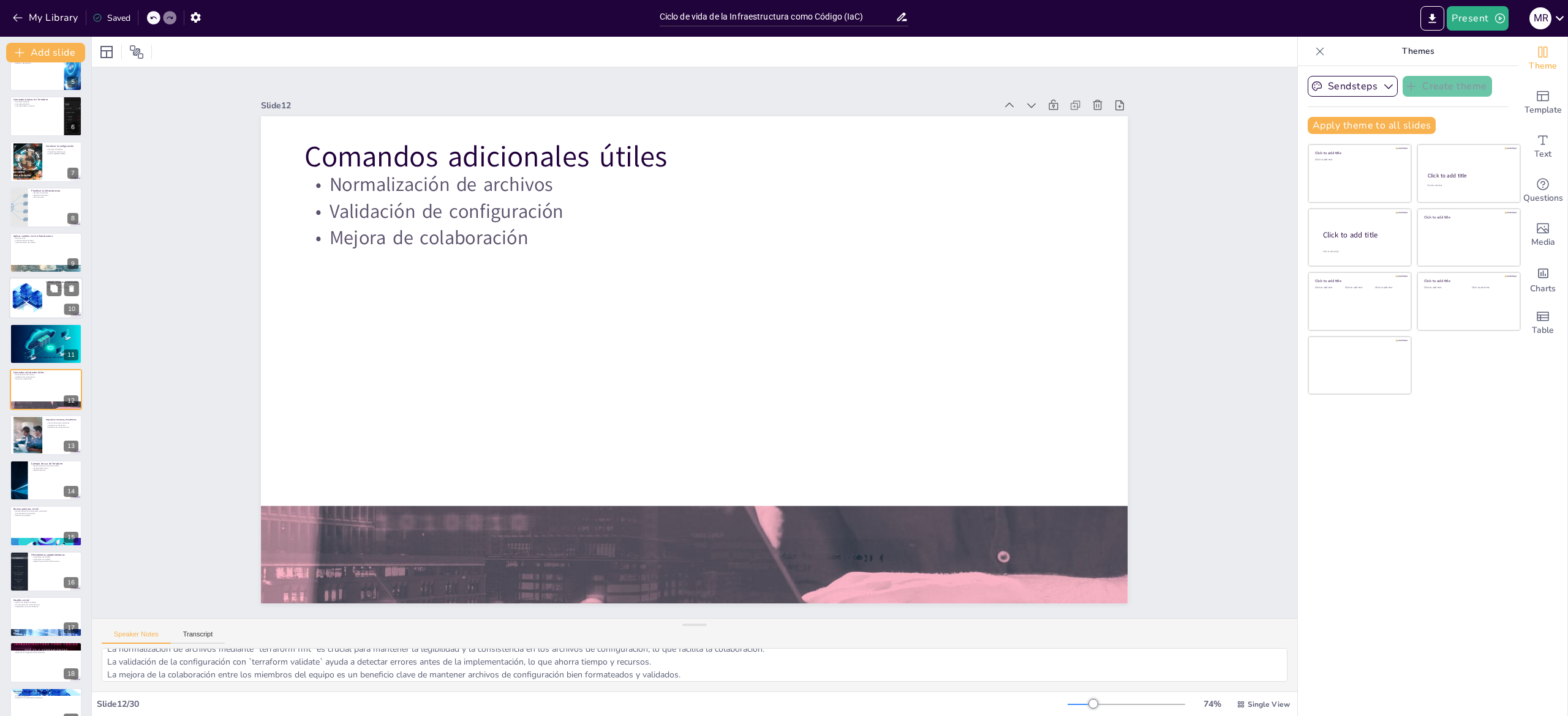
click at [19, 288] on div at bounding box center [27, 298] width 56 height 37
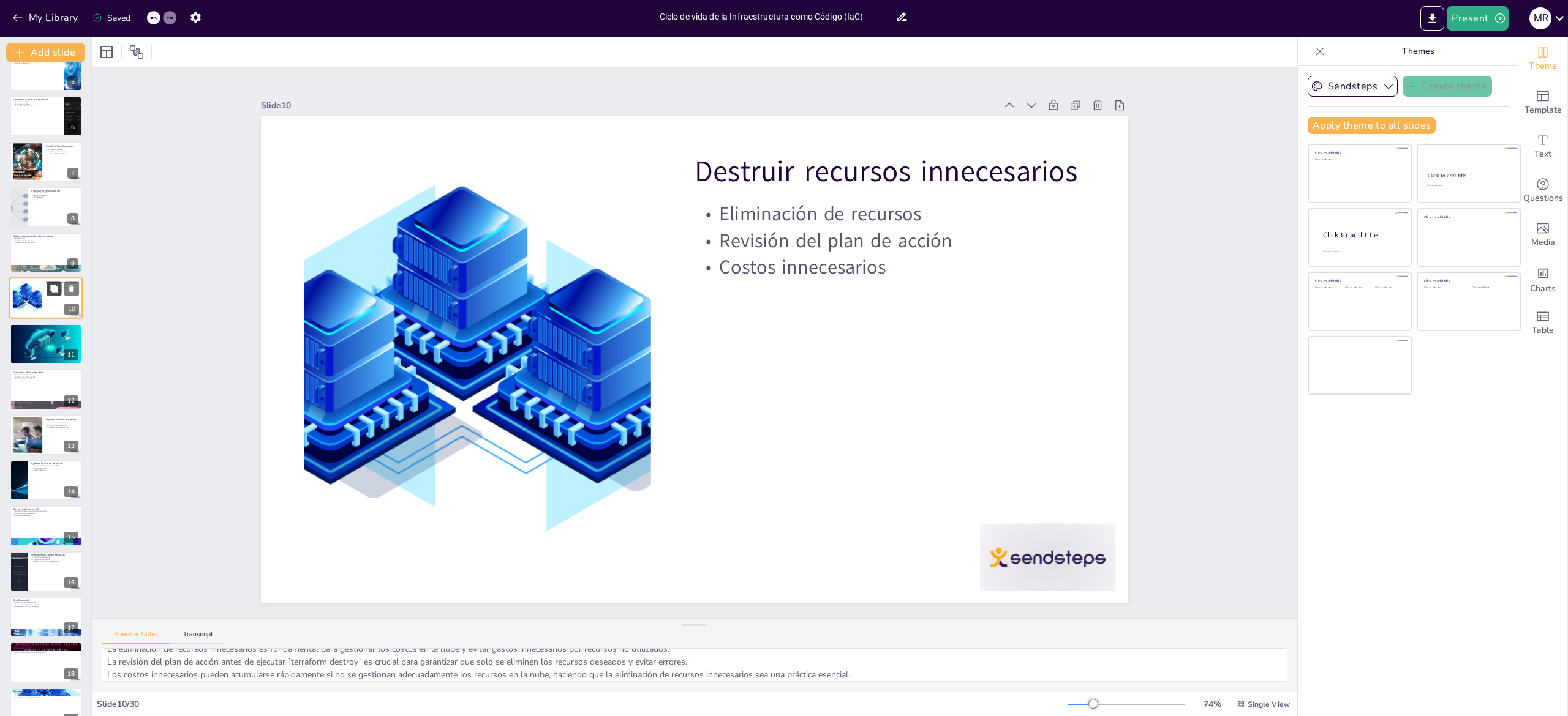
scroll to position [113, 0]
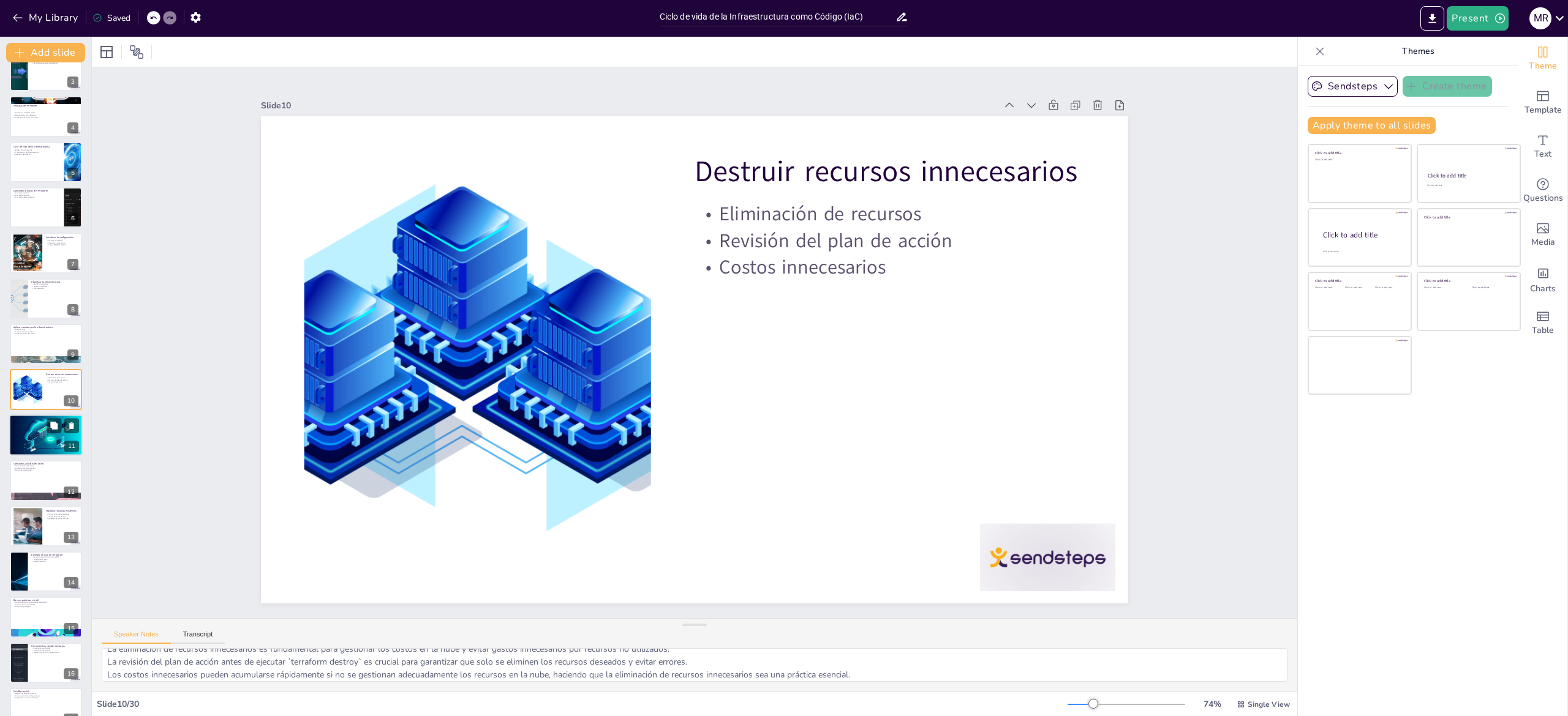
click at [30, 450] on p "Creación de entornos idénticos" at bounding box center [61, 449] width 66 height 4
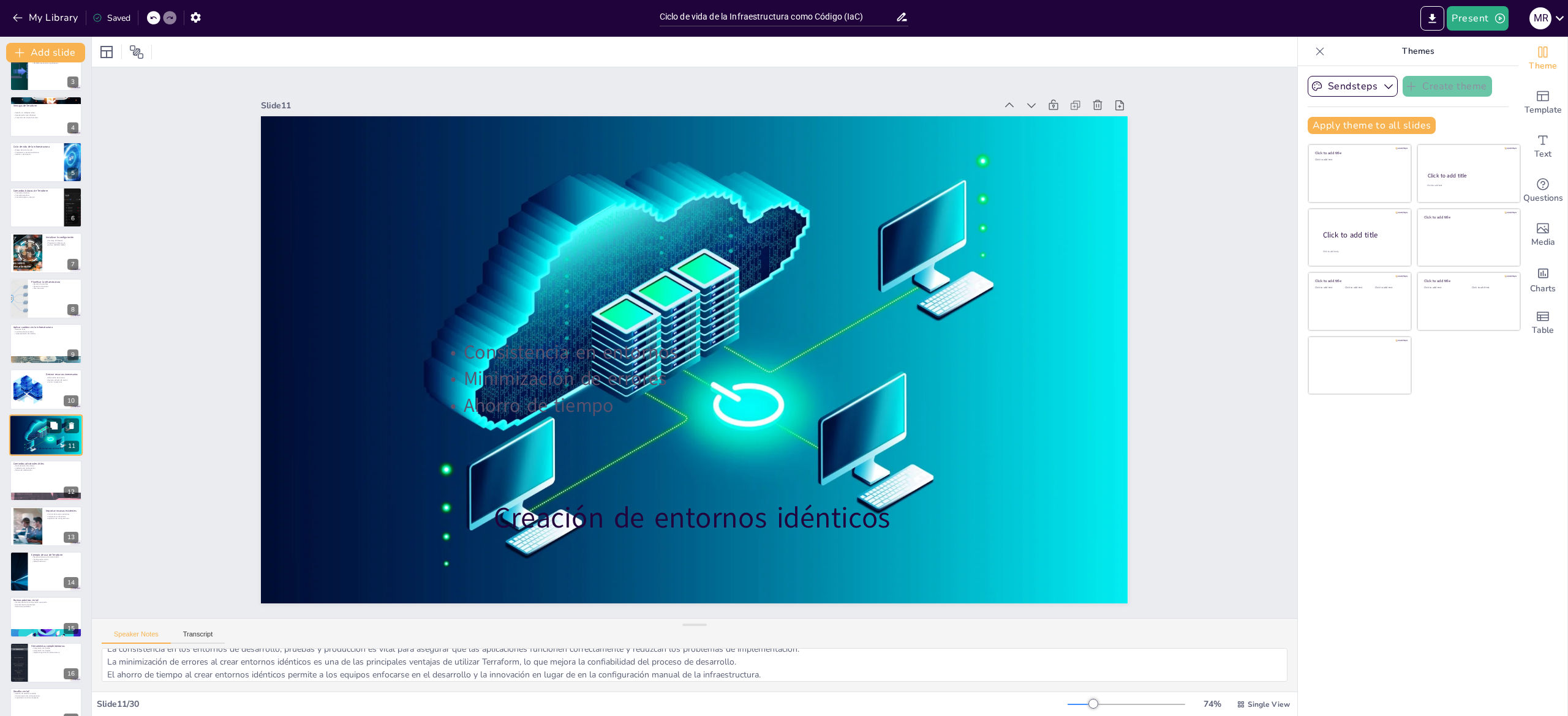
scroll to position [158, 0]
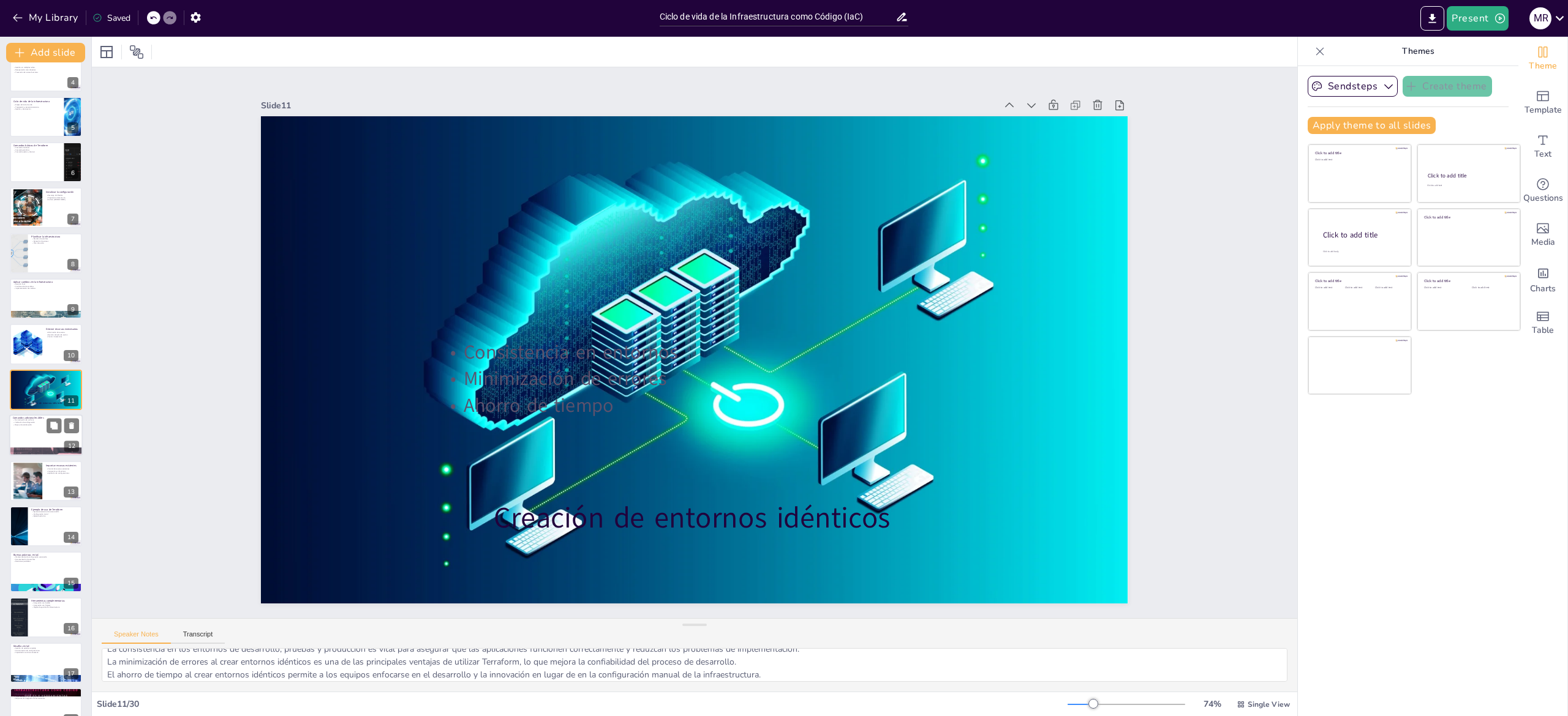
click at [18, 442] on div at bounding box center [46, 435] width 74 height 42
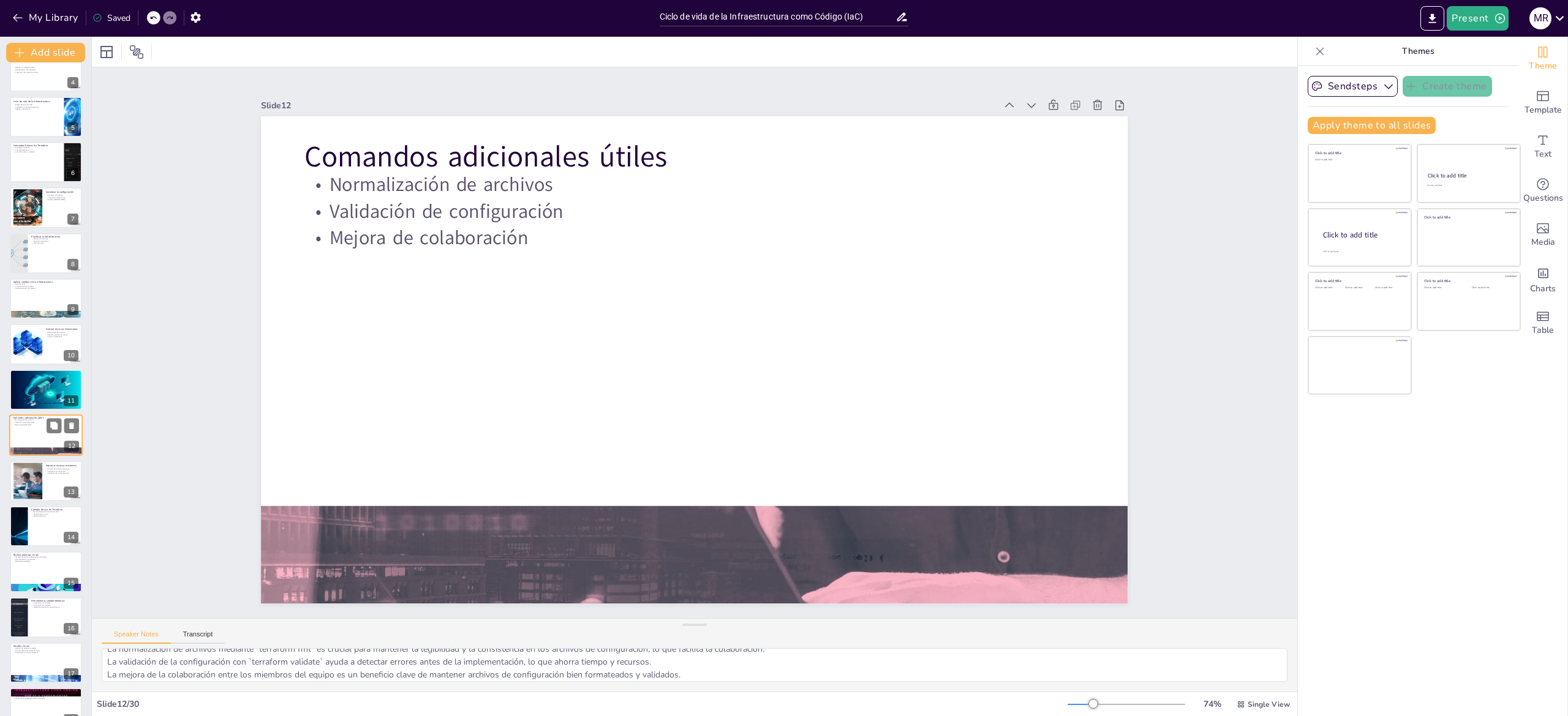
scroll to position [204, 0]
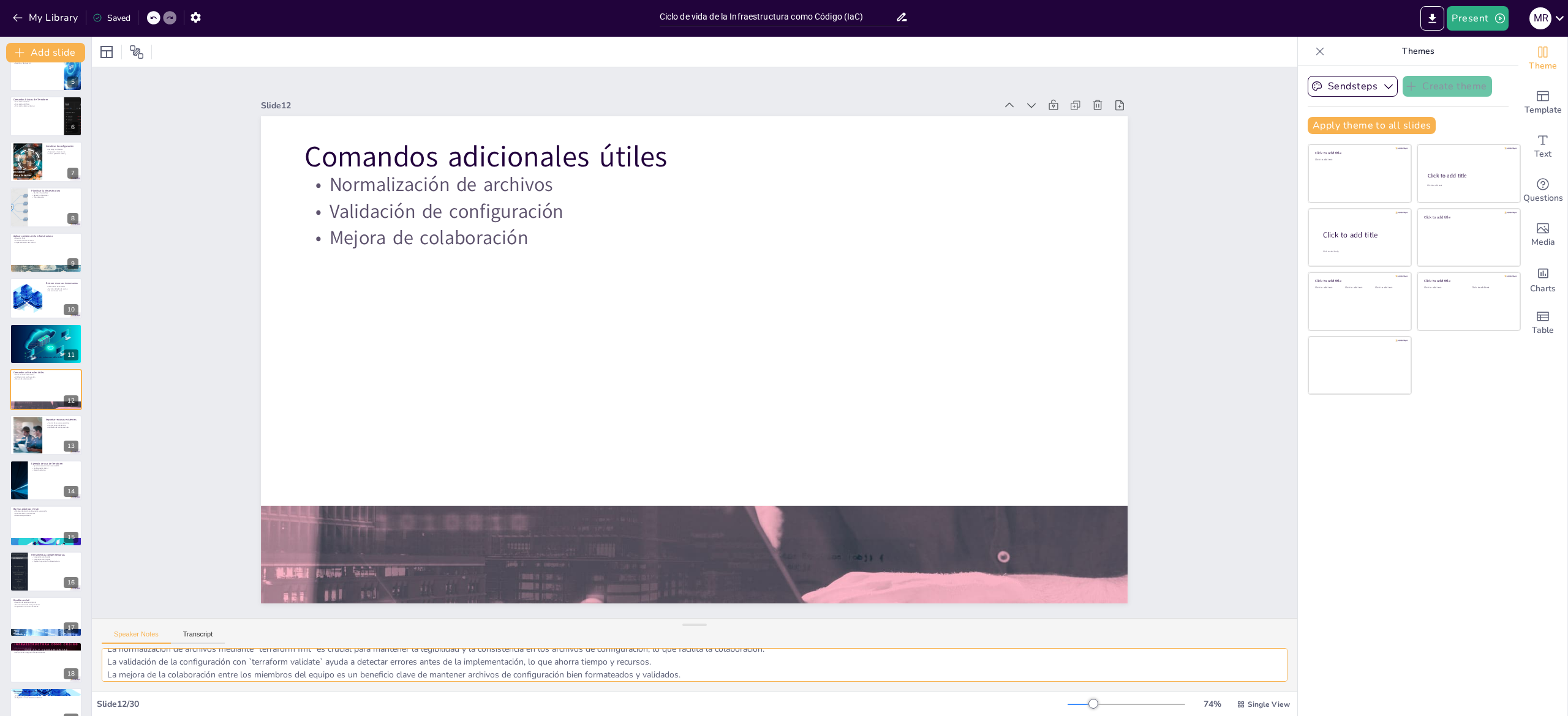
click at [156, 668] on textarea "La normalización de archivos mediante `terraform fmt` es crucial para mantener …" at bounding box center [694, 665] width 1186 height 34
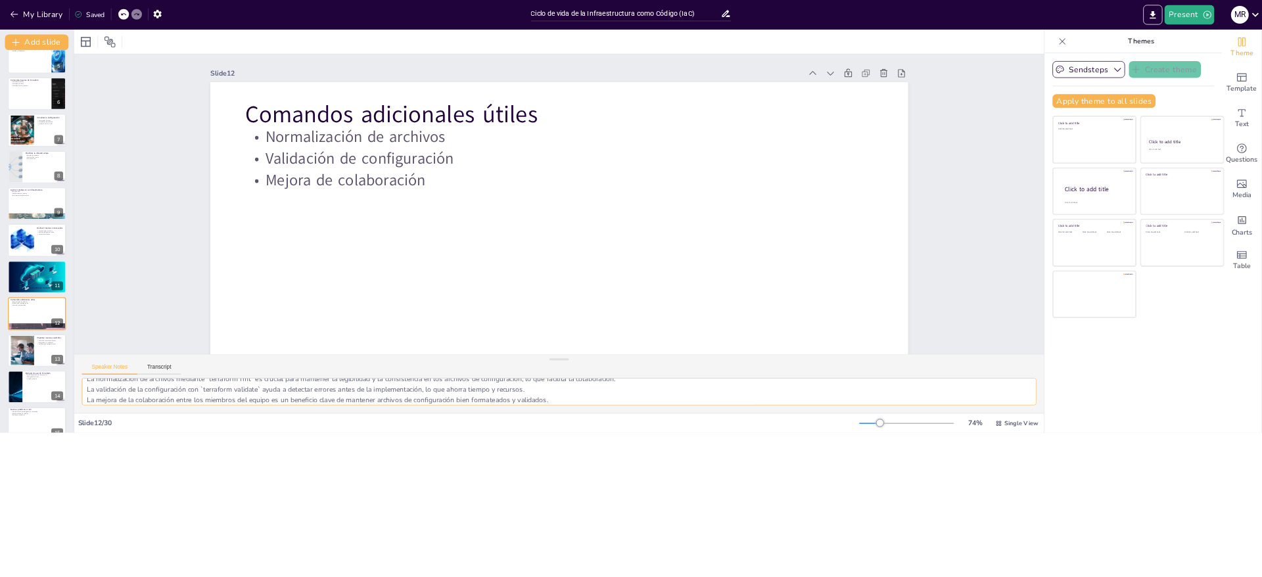
scroll to position [12, 0]
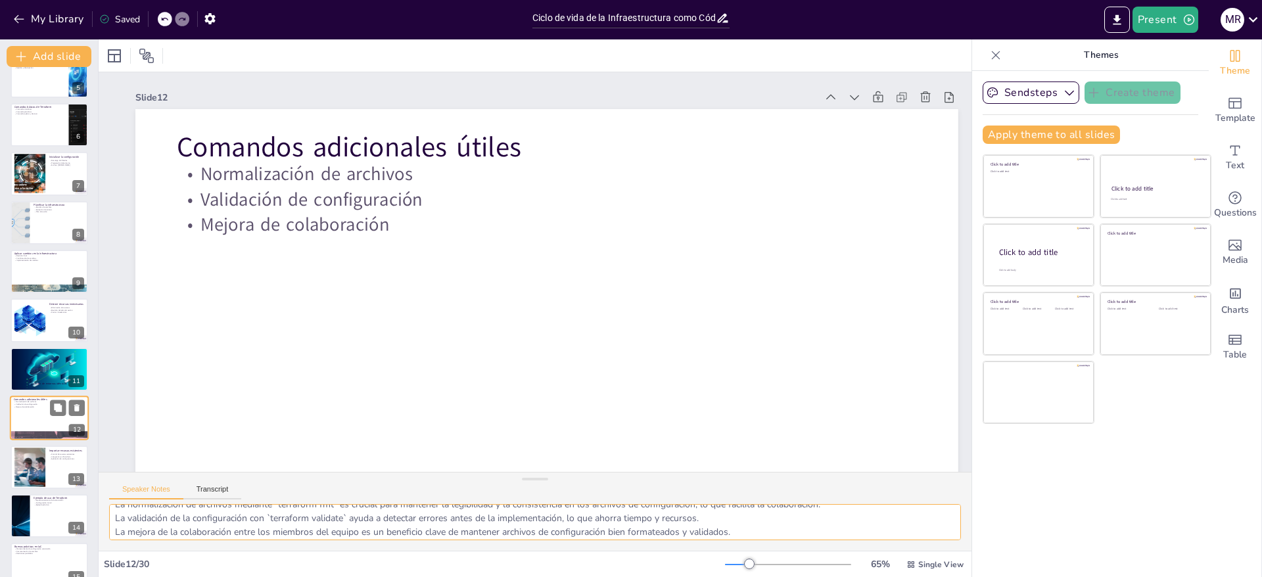
drag, startPoint x: 1666, startPoint y: 0, endPoint x: 28, endPoint y: 366, distance: 1677.7
click at [28, 366] on div at bounding box center [50, 370] width 78 height 52
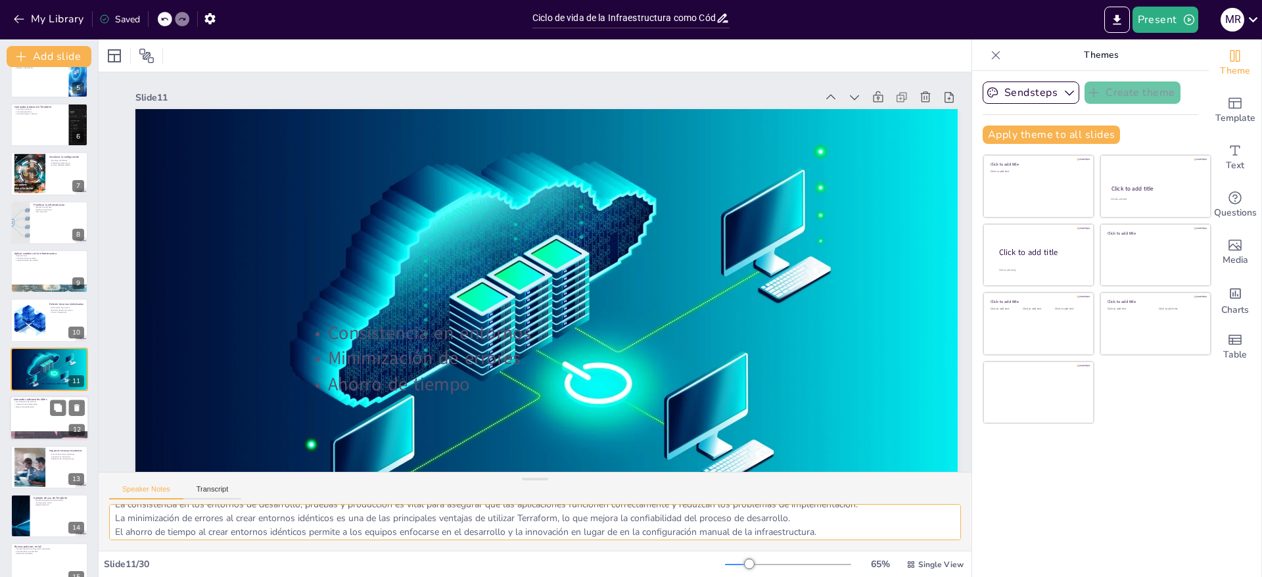
scroll to position [266, 0]
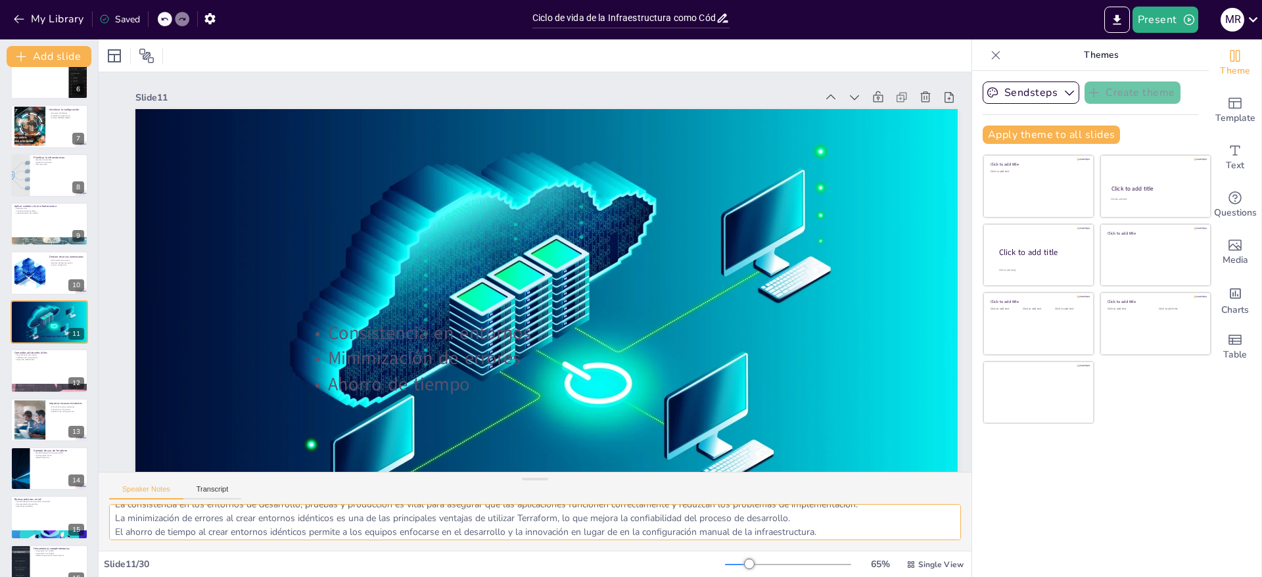
click at [180, 517] on textarea "La consistencia en los entornos de desarrollo, pruebas y producción es vital pa…" at bounding box center [535, 522] width 852 height 36
click at [20, 377] on div at bounding box center [49, 370] width 79 height 45
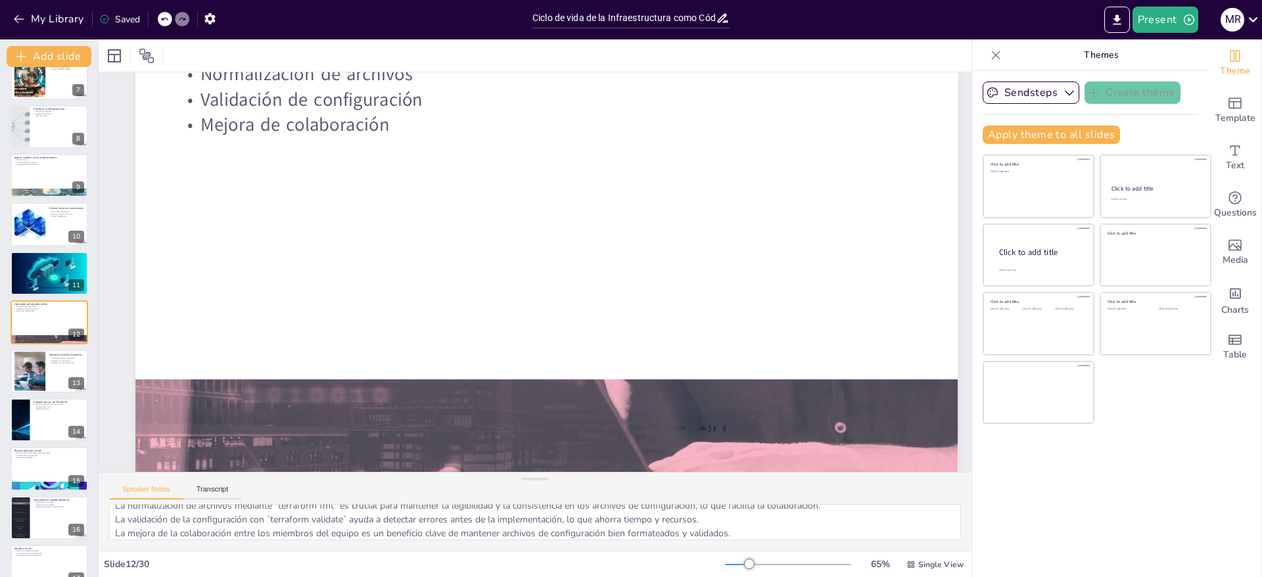
scroll to position [115, 0]
click at [40, 381] on div at bounding box center [29, 371] width 60 height 40
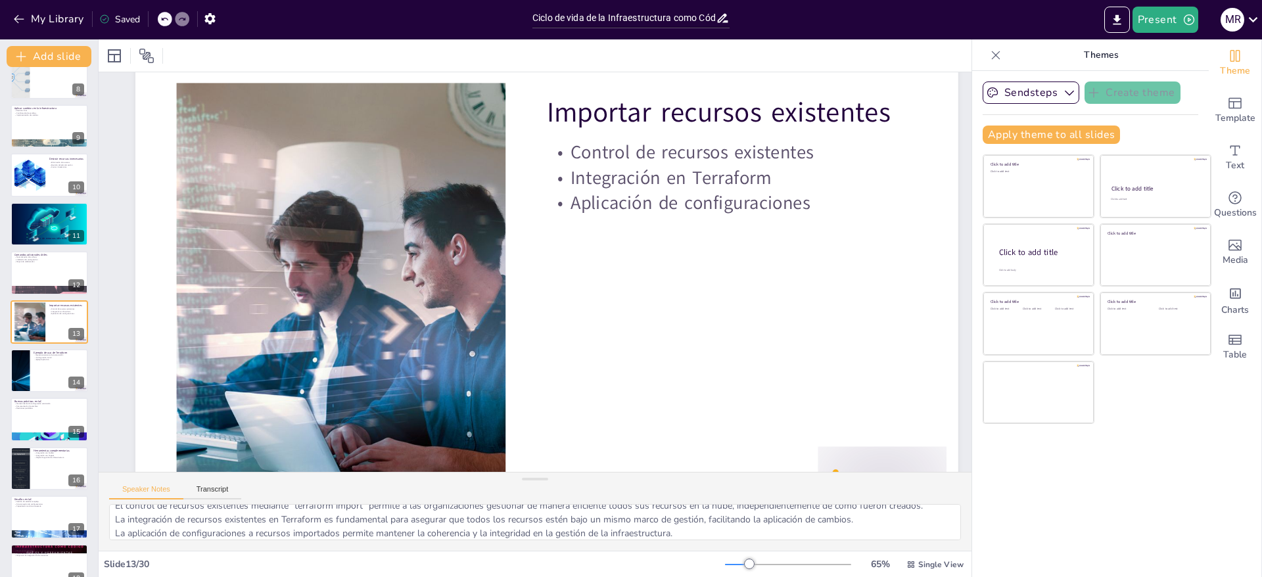
scroll to position [42, 0]
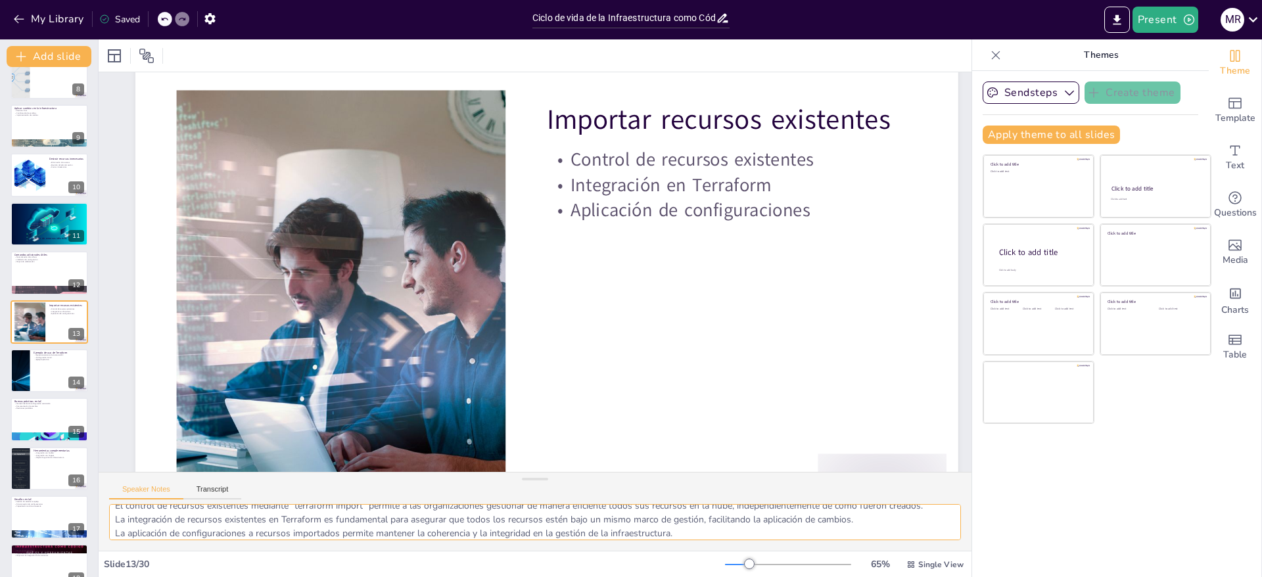
click at [178, 519] on textarea "El control de recursos existentes mediante `terraform import` permite a las org…" at bounding box center [535, 522] width 852 height 36
click at [23, 376] on div at bounding box center [19, 370] width 111 height 45
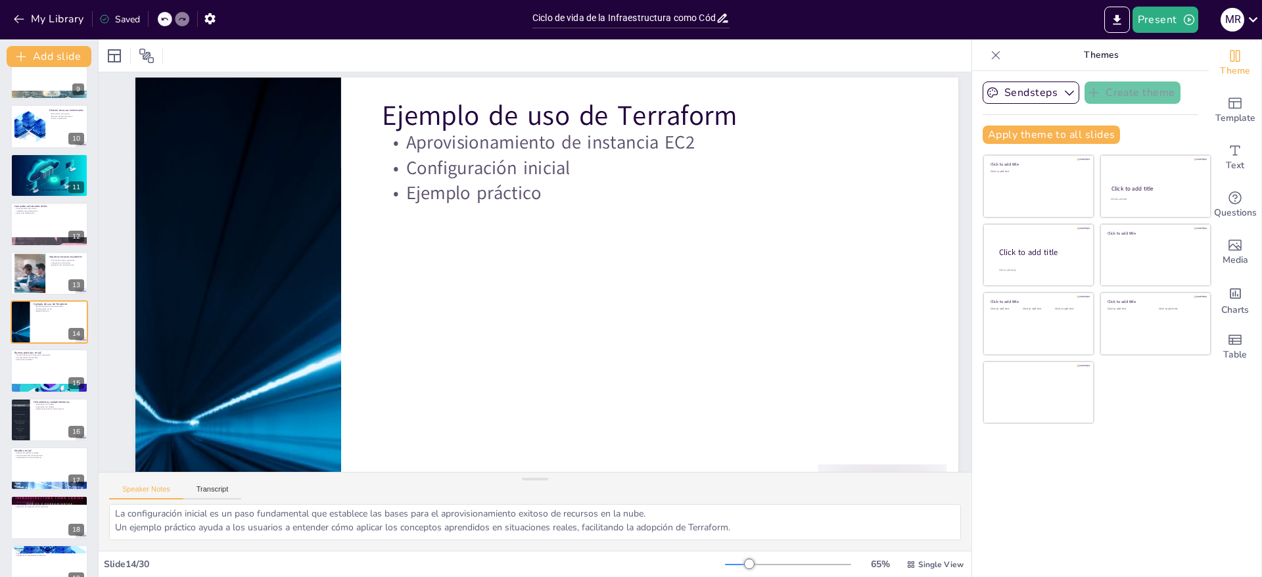
scroll to position [62, 0]
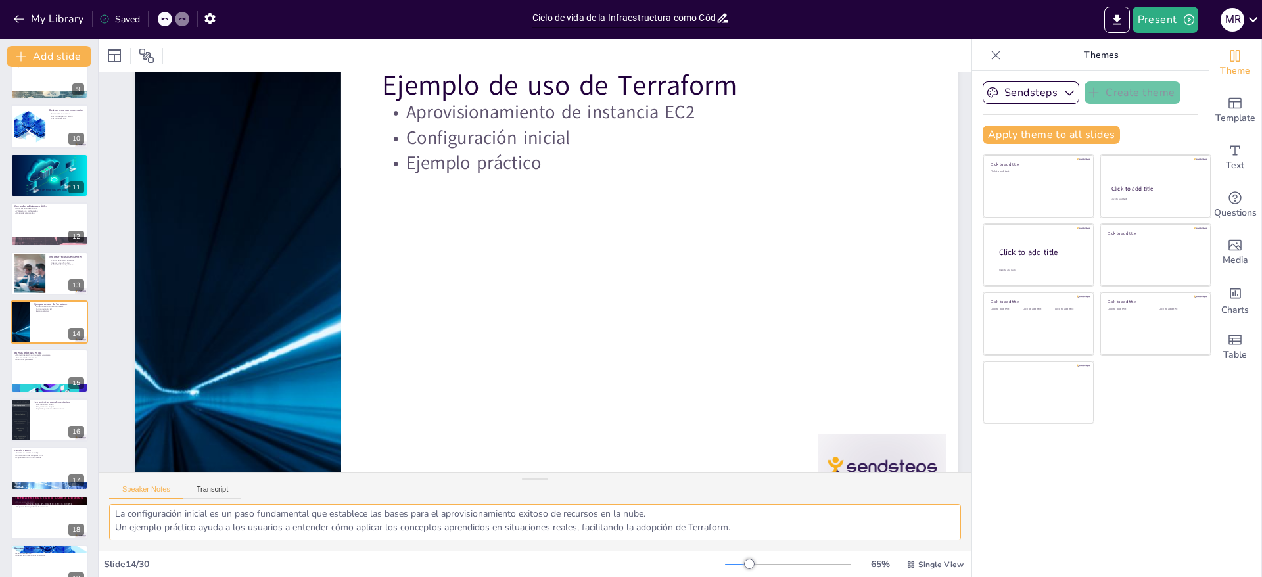
click at [156, 510] on textarea "El aprovisionamiento de una instancia [DATE] es un caso de uso común para Terra…" at bounding box center [535, 522] width 852 height 36
click at [37, 373] on div at bounding box center [49, 371] width 79 height 45
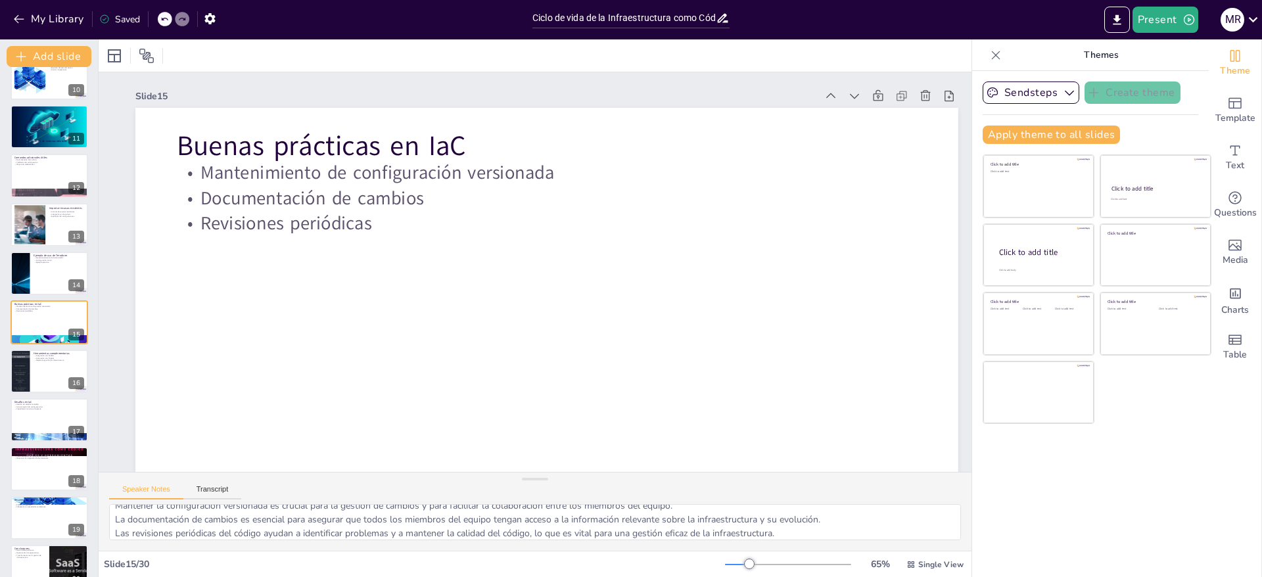
scroll to position [0, 0]
click at [990, 58] on div at bounding box center [996, 55] width 21 height 21
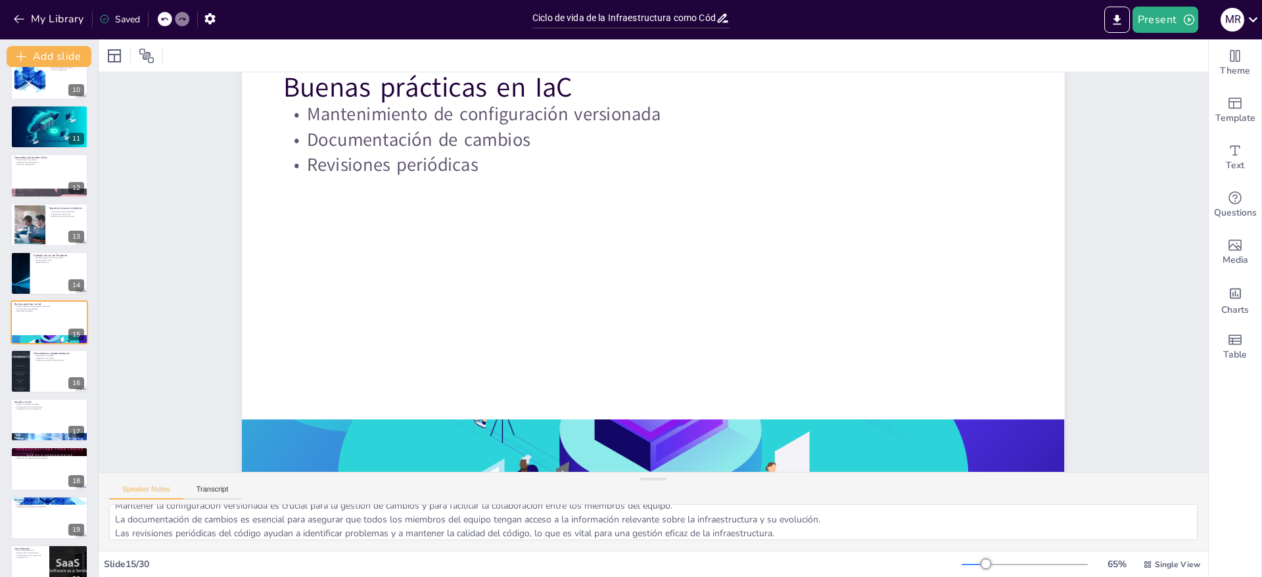
scroll to position [56, 0]
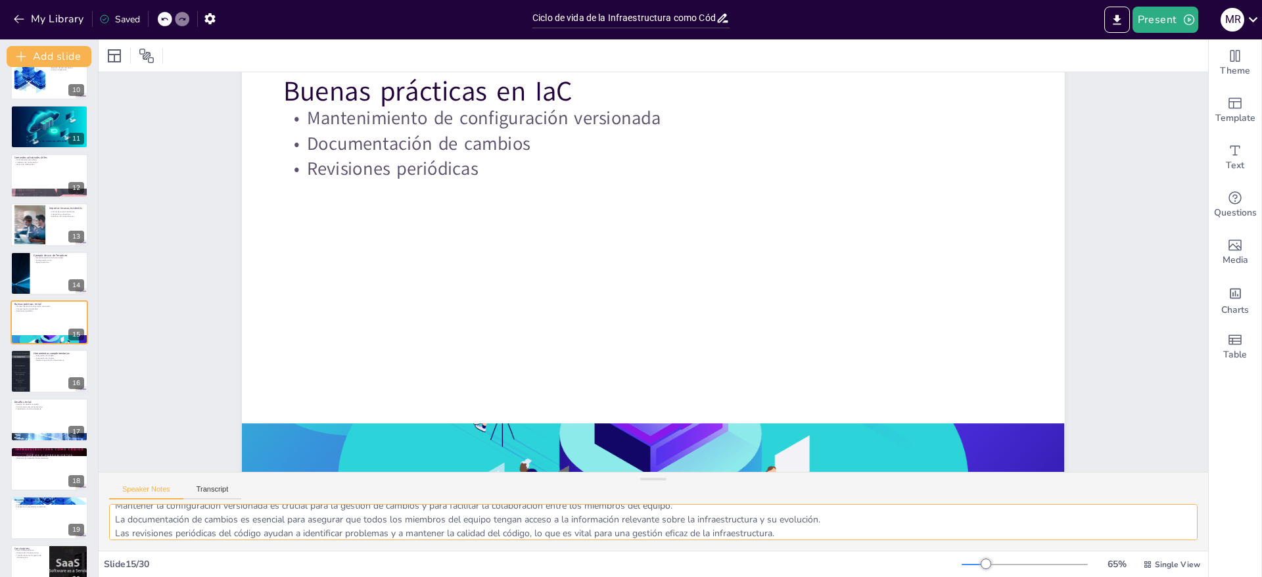
click at [166, 514] on textarea "Mantener la configuración versionada es crucial para la gestión de cambios y pa…" at bounding box center [653, 522] width 1089 height 36
click at [24, 380] on div at bounding box center [19, 371] width 99 height 45
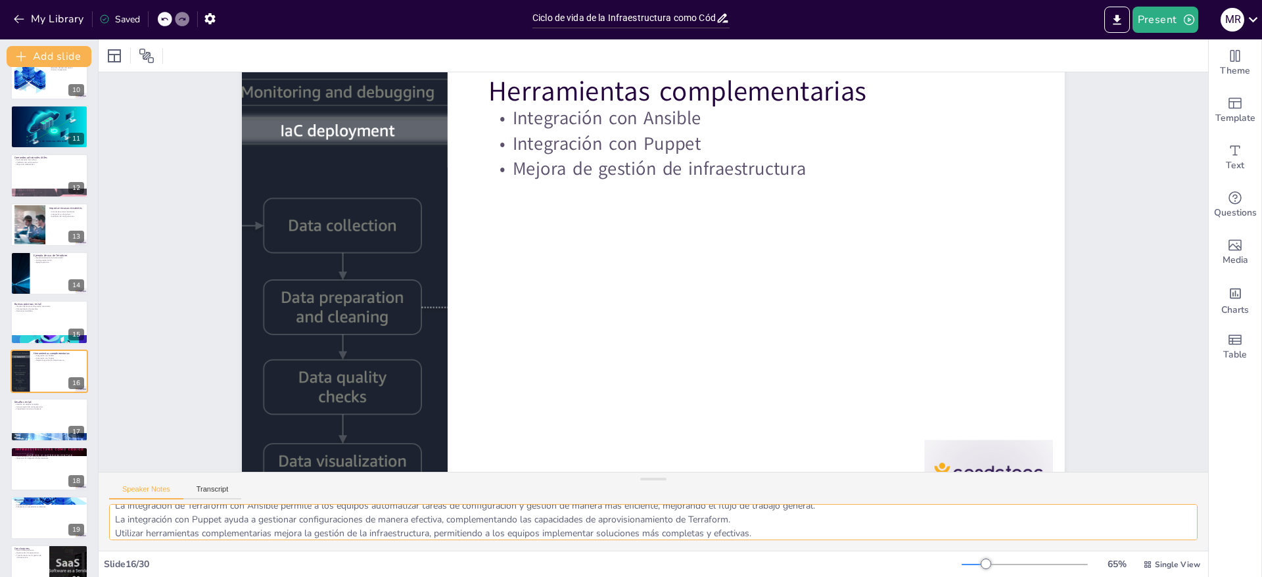
scroll to position [0, 0]
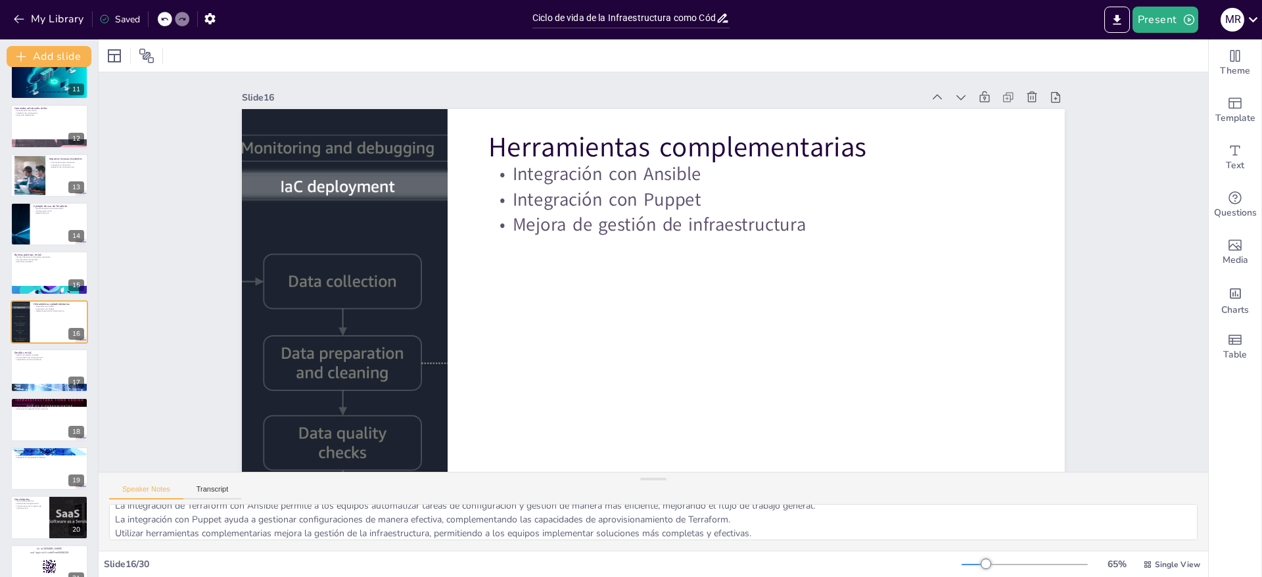
drag, startPoint x: 1187, startPoint y: 260, endPoint x: 1186, endPoint y: 308, distance: 48.0
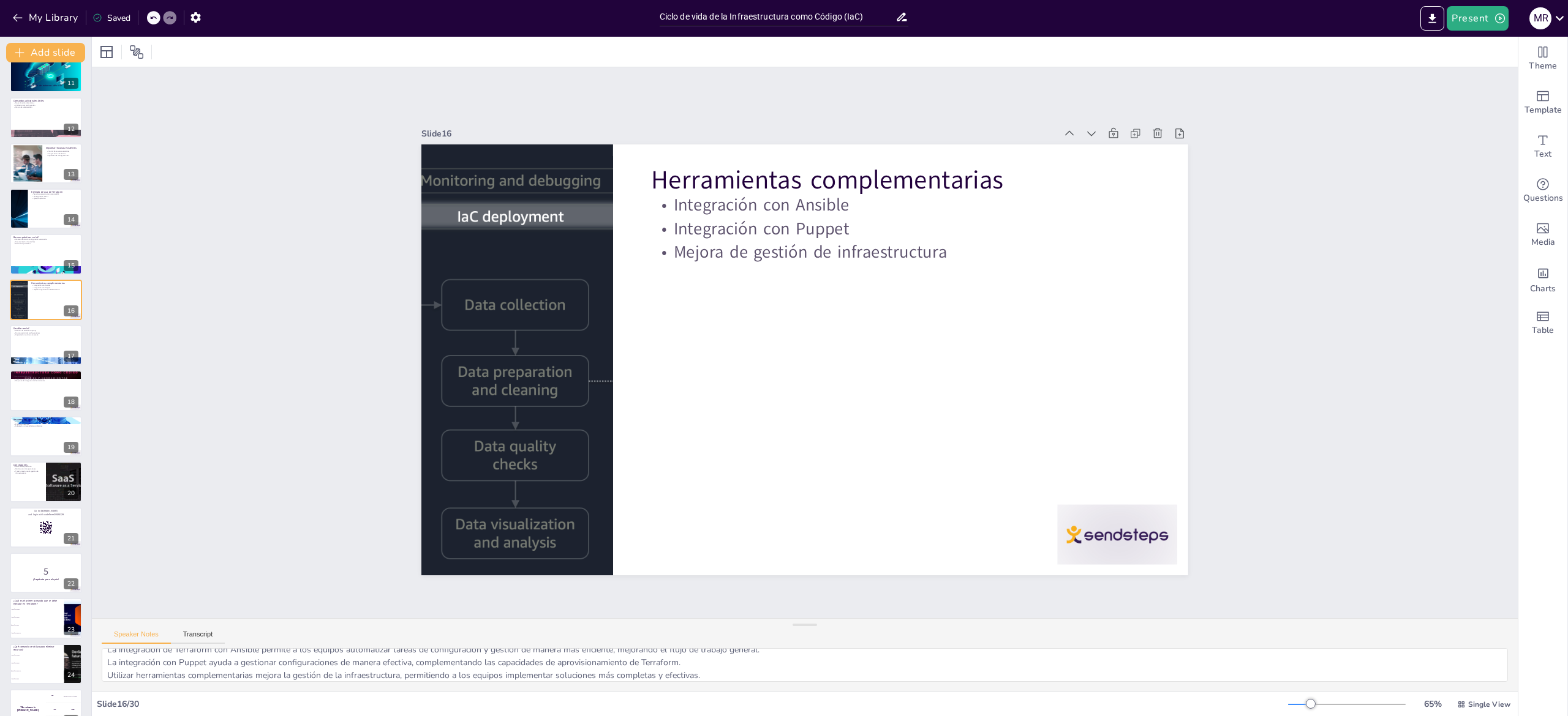
scroll to position [10, 0]
drag, startPoint x: 1158, startPoint y: 1, endPoint x: 277, endPoint y: 415, distance: 973.4
click at [277, 415] on div "Slide 1 Ciclo de vida de la Infraestructura como Código (IaC) Esta presentación…" at bounding box center [805, 343] width 1426 height 551
click at [158, 663] on textarea "La integración de Terraform con Ansible permite a los equipos automatizar tarea…" at bounding box center [805, 665] width 1407 height 34
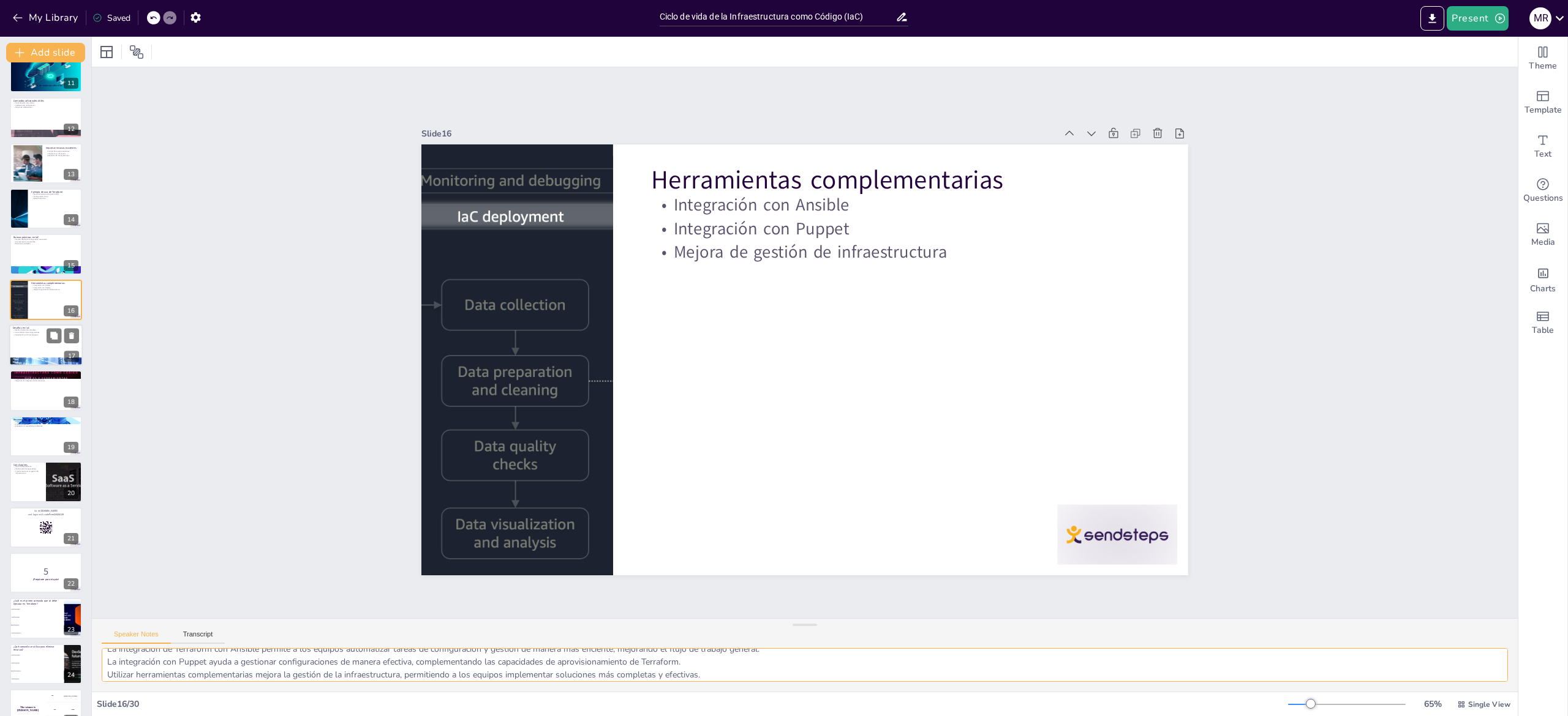
click at [30, 347] on div at bounding box center [46, 344] width 74 height 42
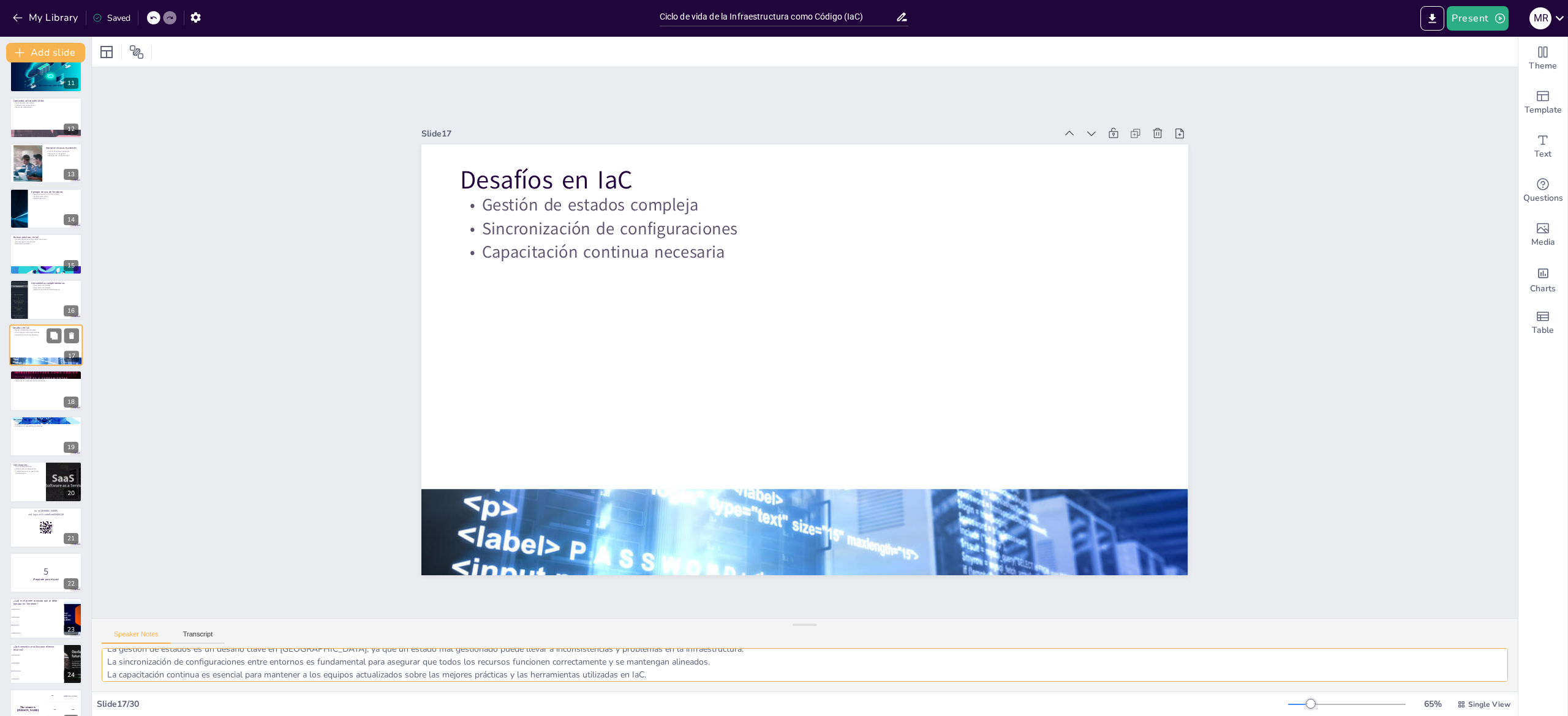
scroll to position [432, 0]
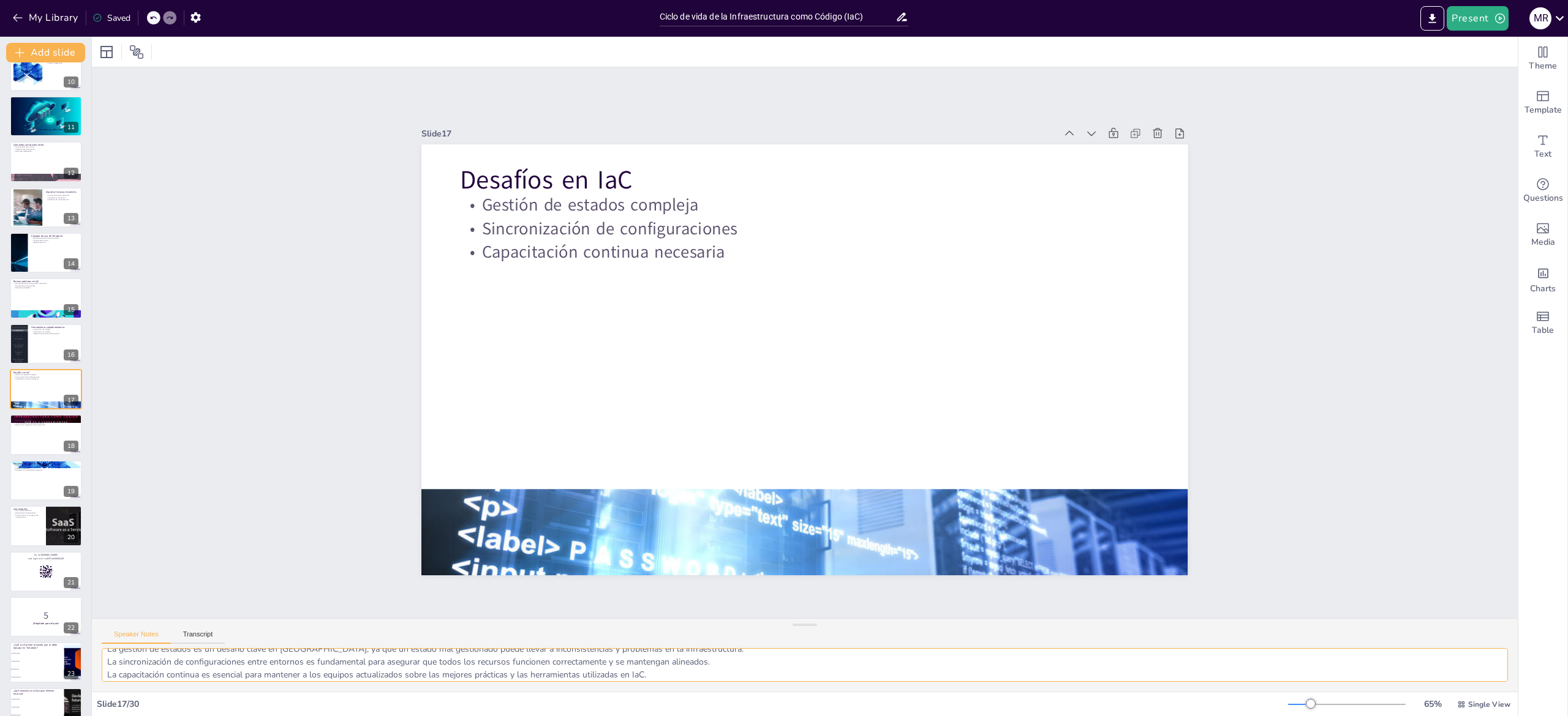
click at [148, 652] on textarea "La gestión de estados es un desafío clave en [GEOGRAPHIC_DATA], ya que un estad…" at bounding box center [805, 665] width 1407 height 34
click at [22, 444] on div at bounding box center [46, 435] width 74 height 42
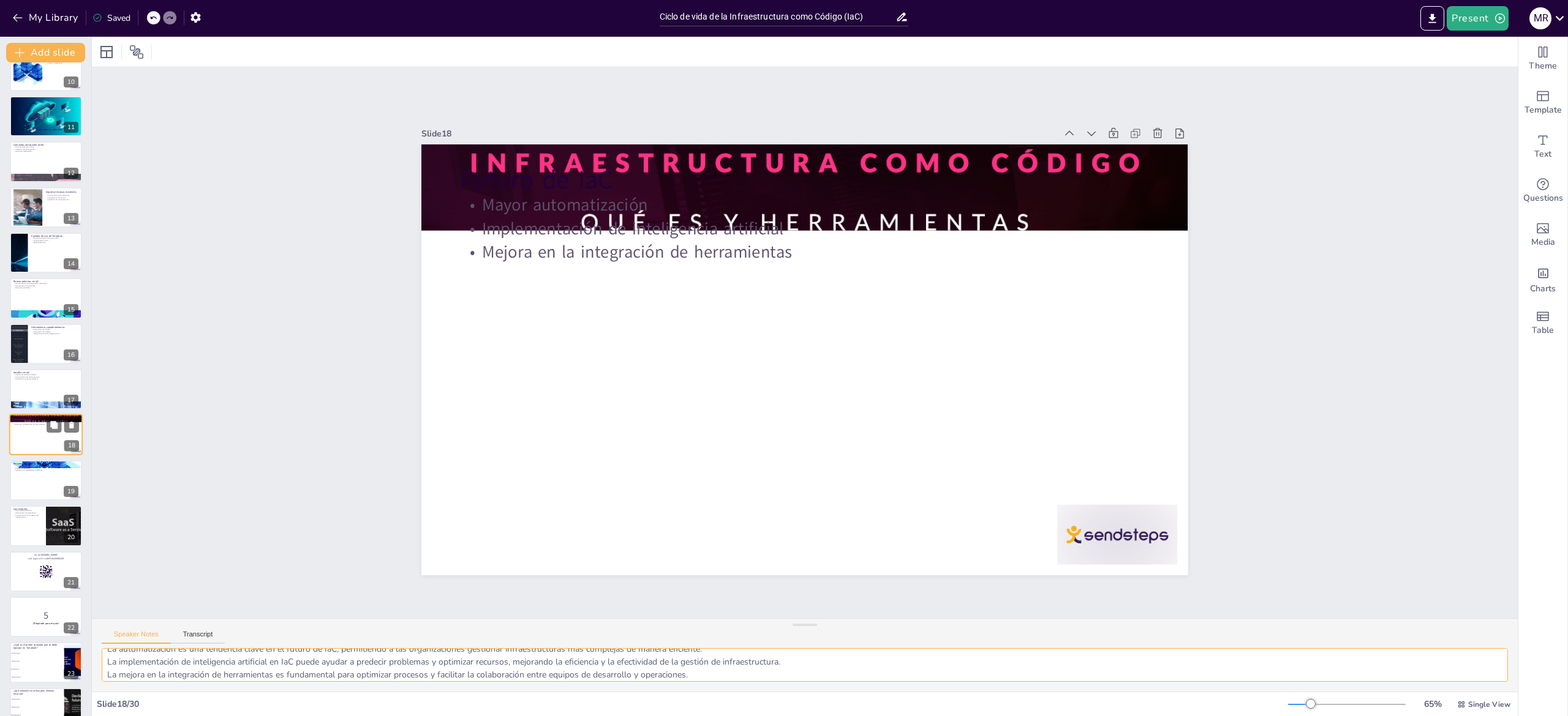
scroll to position [478, 0]
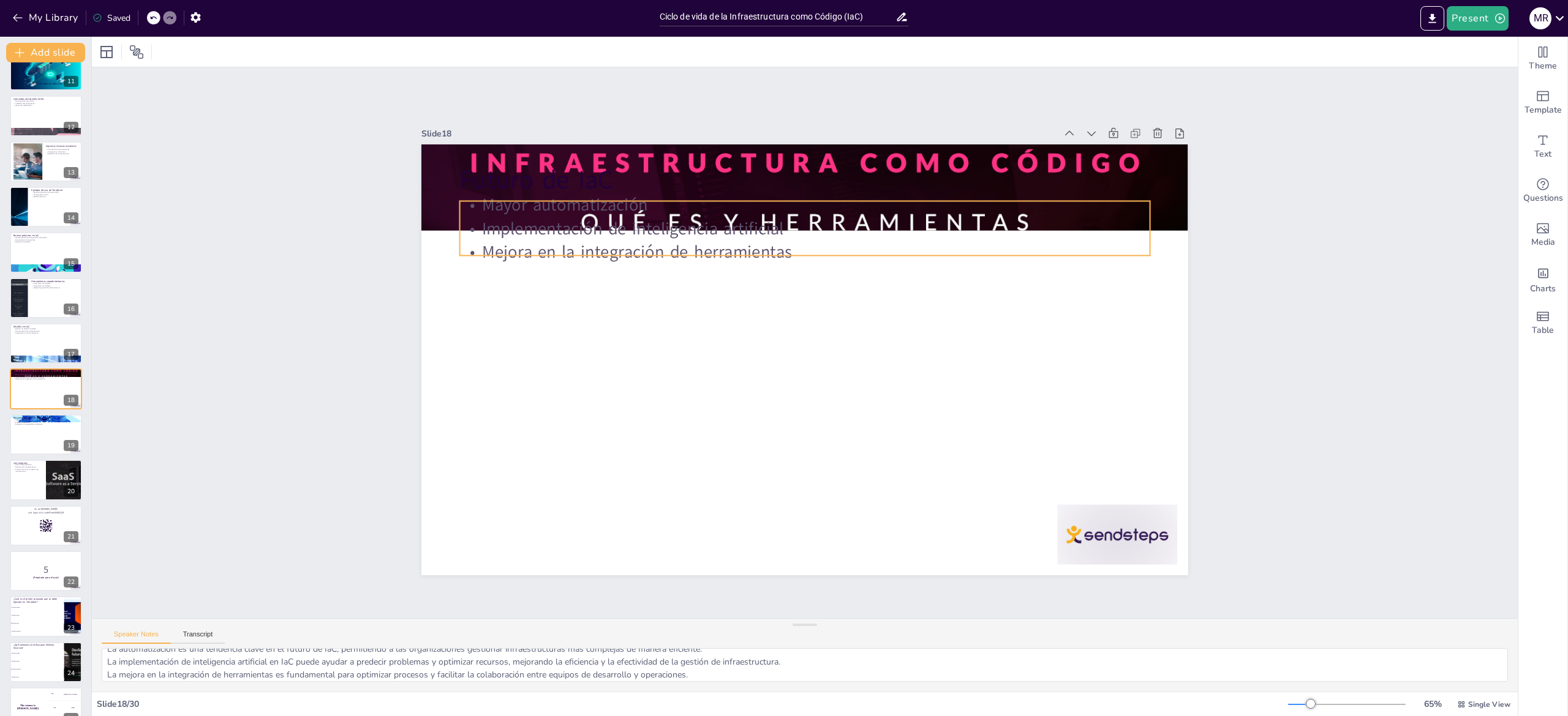
click at [557, 240] on p "Mejora en la integración de herramientas" at bounding box center [805, 252] width 689 height 24
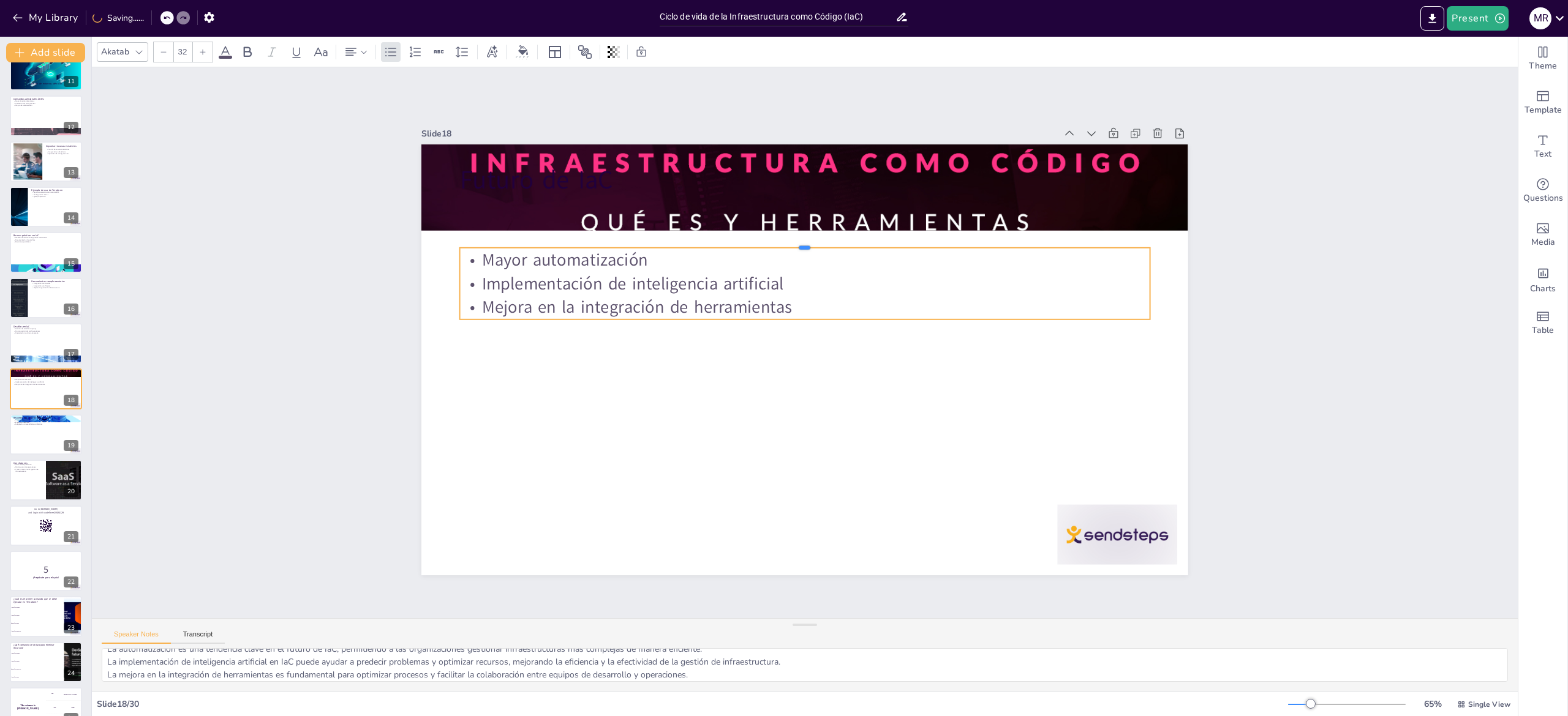
drag, startPoint x: 528, startPoint y: 187, endPoint x: 528, endPoint y: 251, distance: 64.0
click at [528, 251] on div "Futuro de IaC Mayor automatización Implementación de inteligencia artificial Me…" at bounding box center [804, 359] width 767 height 431
click at [293, 355] on div "Slide 1 Ciclo de vida de la Infraestructura como Código (IaC) Esta presentación…" at bounding box center [805, 343] width 1426 height 551
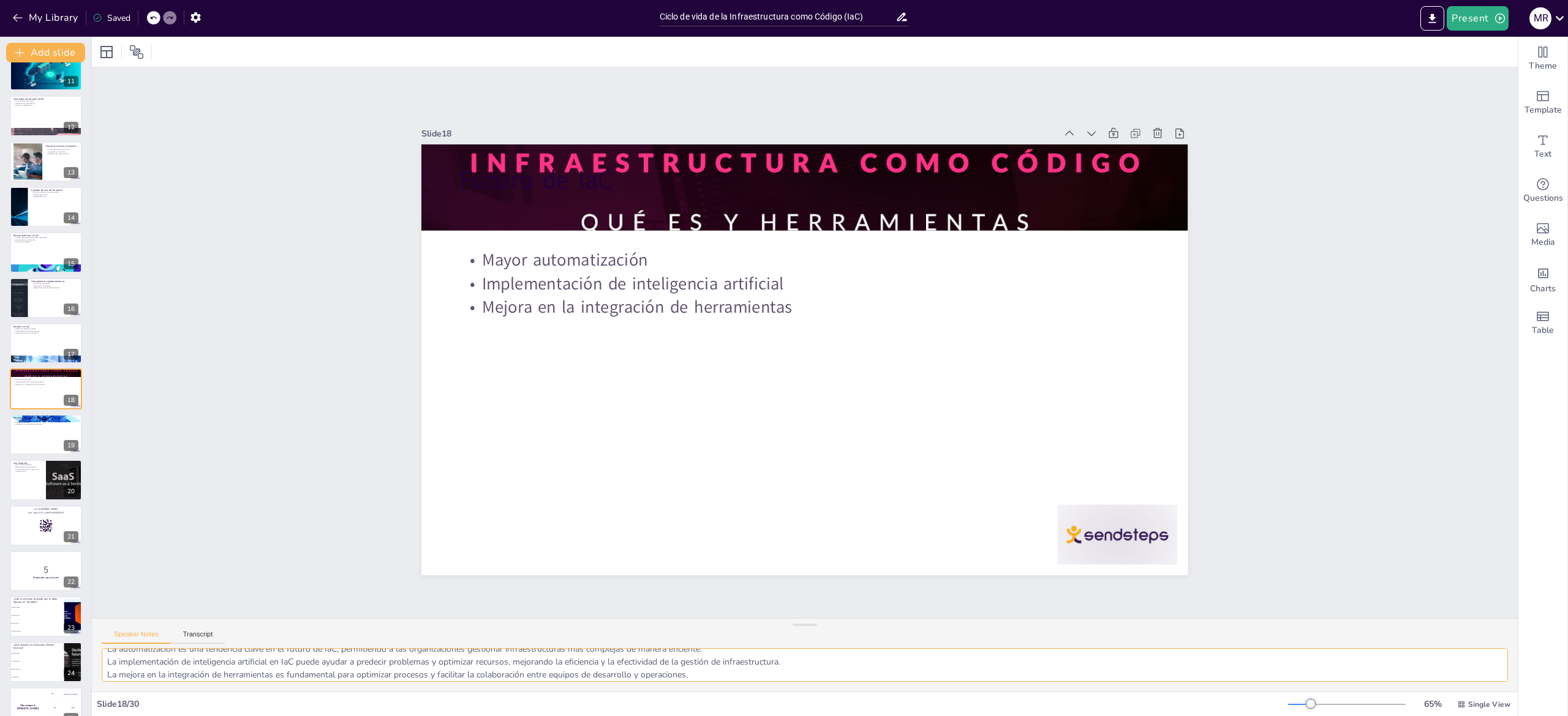
click at [180, 656] on textarea "La automatización es una tendencia clave en el futuro de IaC, permitiendo a las…" at bounding box center [805, 665] width 1407 height 34
click at [24, 438] on div at bounding box center [46, 434] width 74 height 42
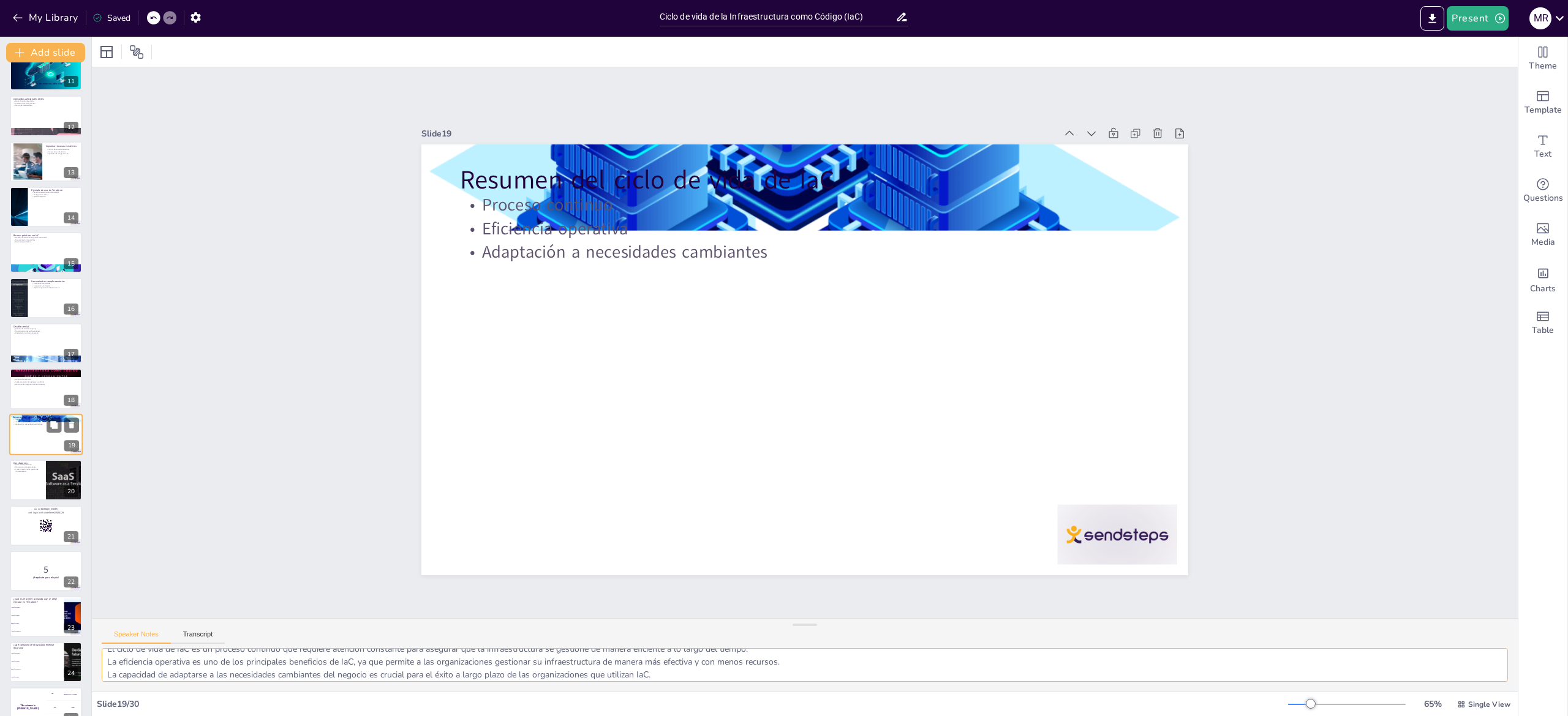
scroll to position [522, 0]
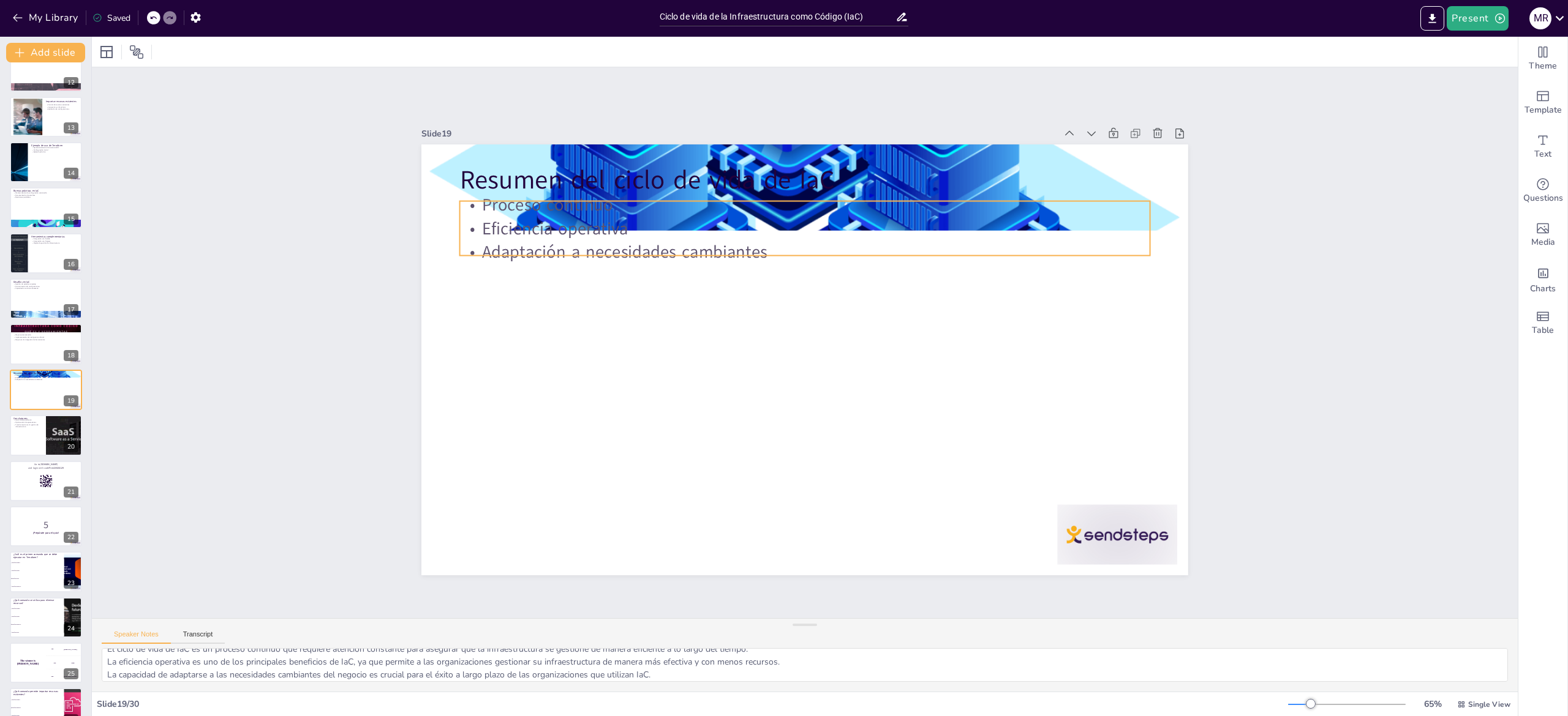
click at [697, 217] on p "Eficiencia operativa" at bounding box center [805, 229] width 689 height 24
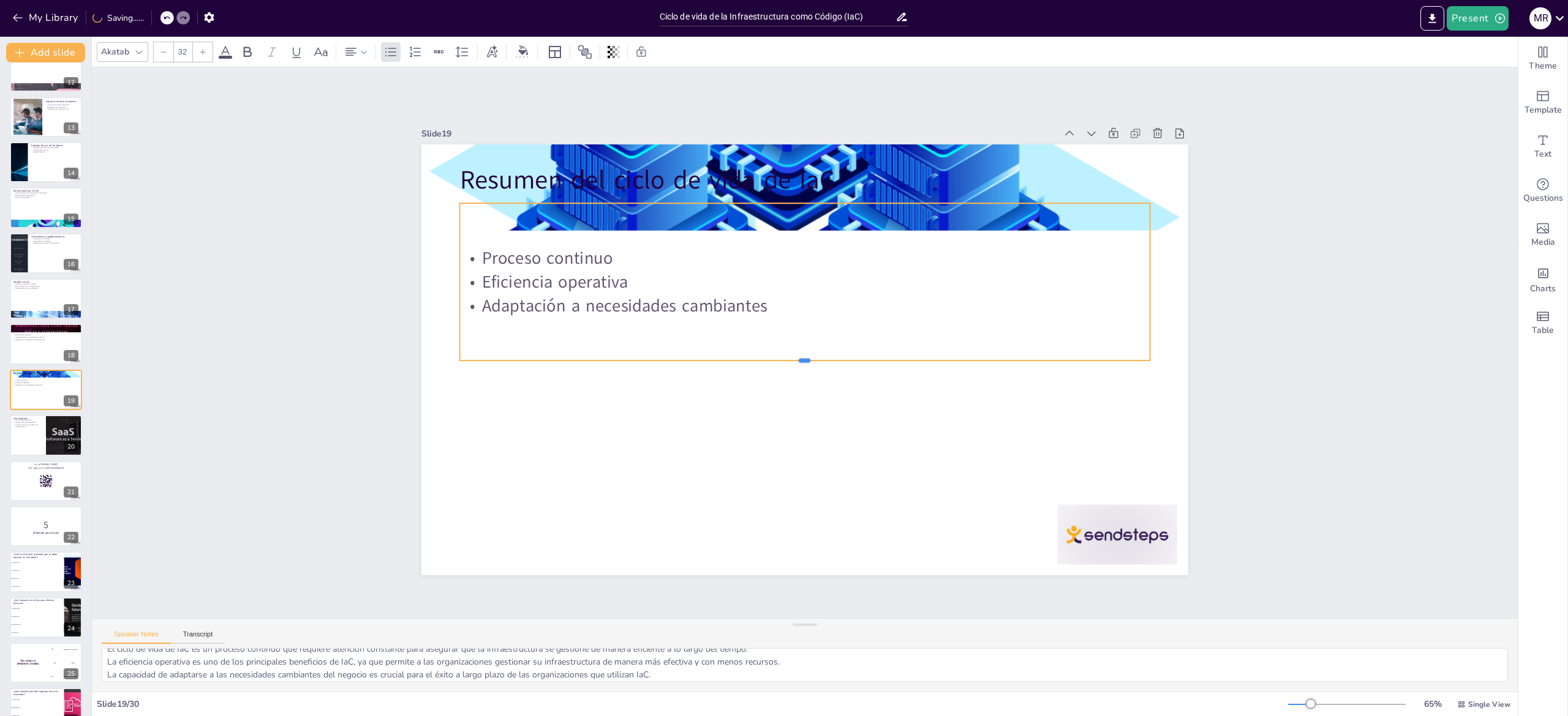
drag, startPoint x: 871, startPoint y: 249, endPoint x: 873, endPoint y: 351, distance: 102.0
click at [873, 360] on div at bounding box center [805, 365] width 689 height 10
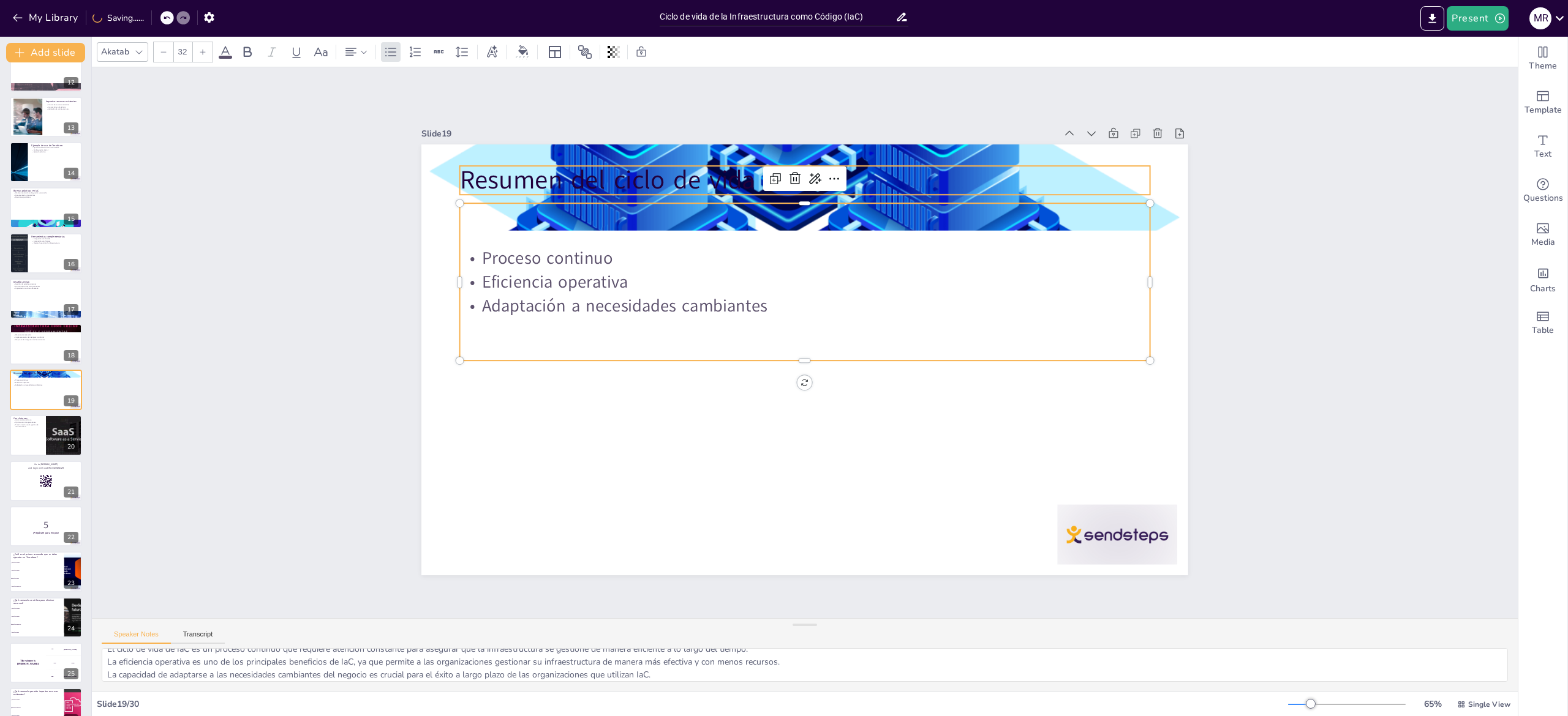
click at [633, 169] on p "Resumen del ciclo de vida de IaC" at bounding box center [805, 180] width 689 height 35
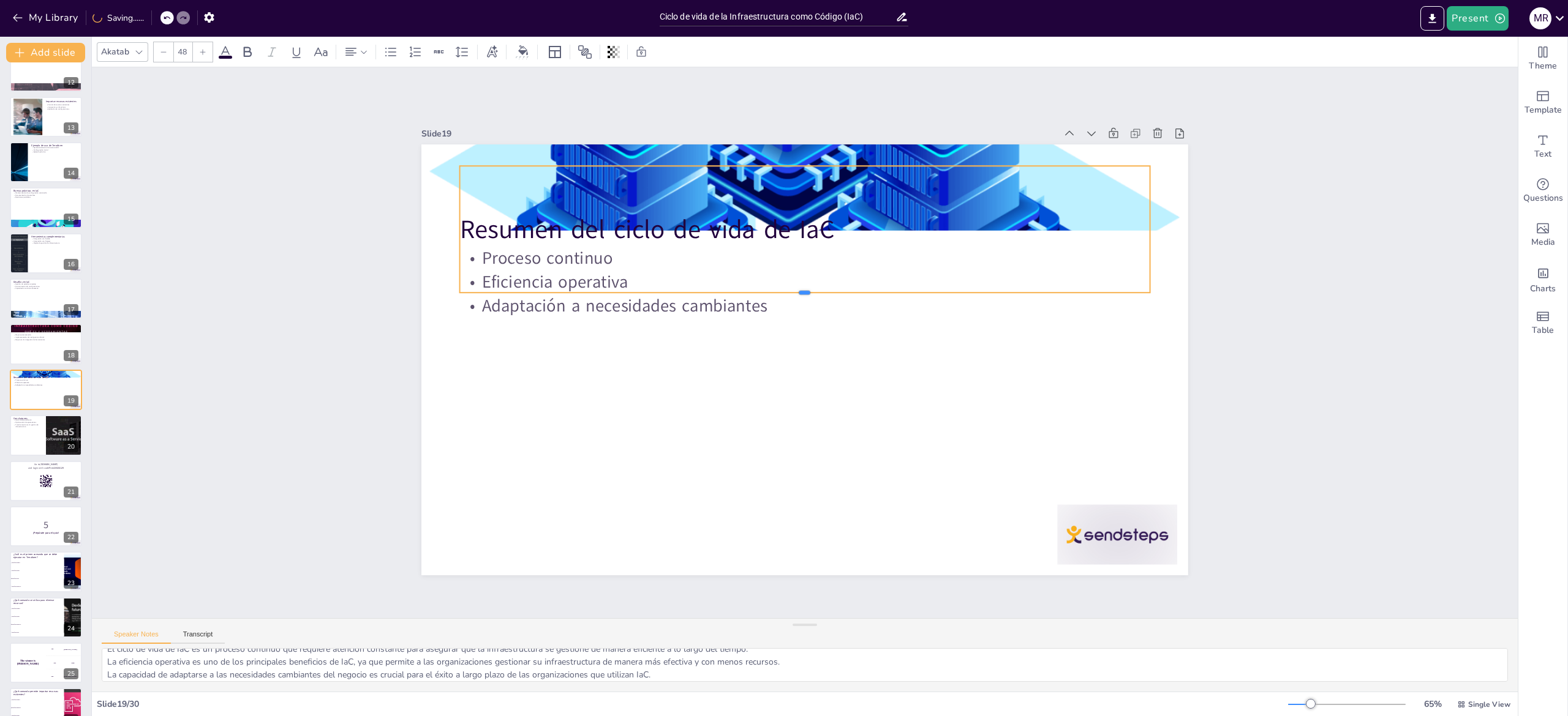
drag, startPoint x: 702, startPoint y: 190, endPoint x: 706, endPoint y: 288, distance: 98.1
click at [706, 292] on div at bounding box center [805, 297] width 689 height 10
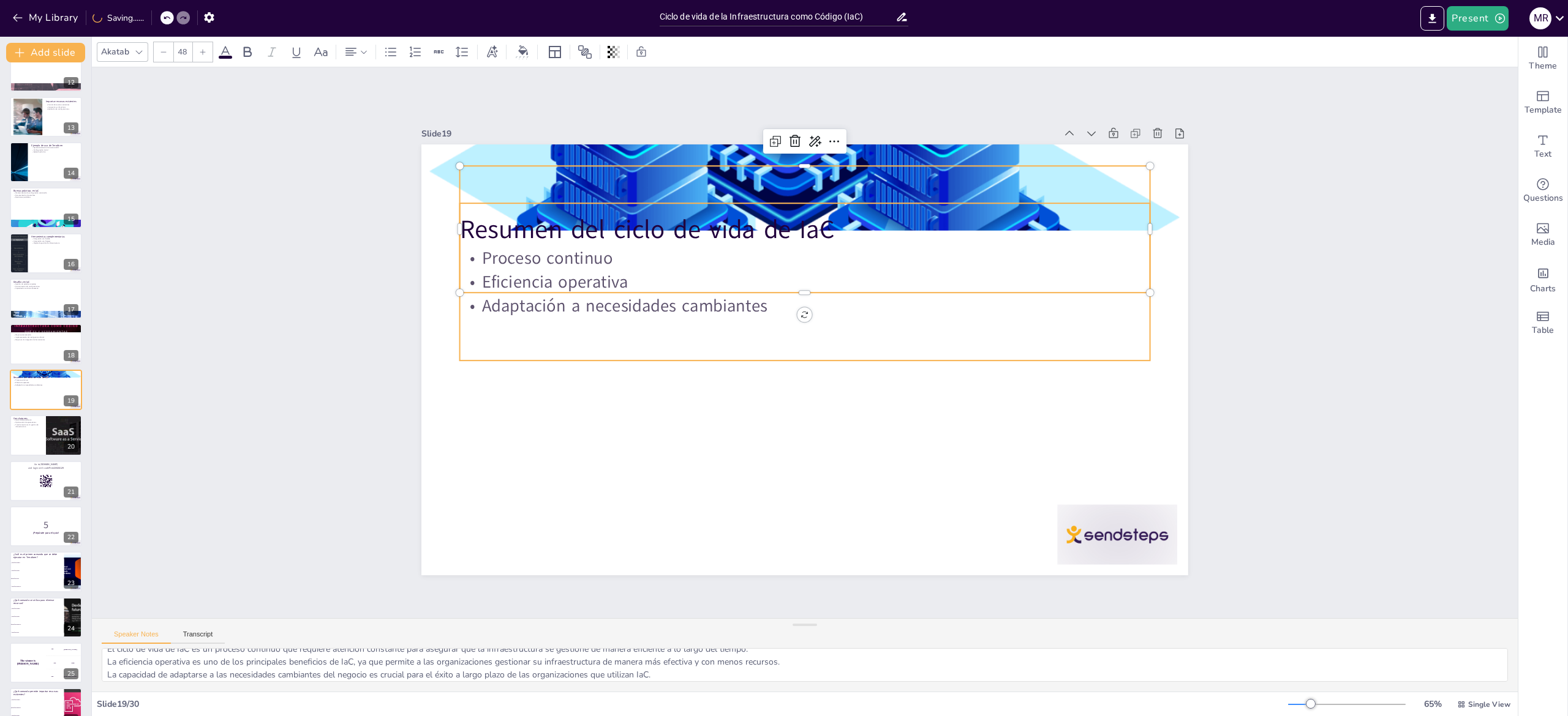
click at [616, 304] on p "Adaptación a necesidades cambiantes" at bounding box center [808, 305] width 689 height 96
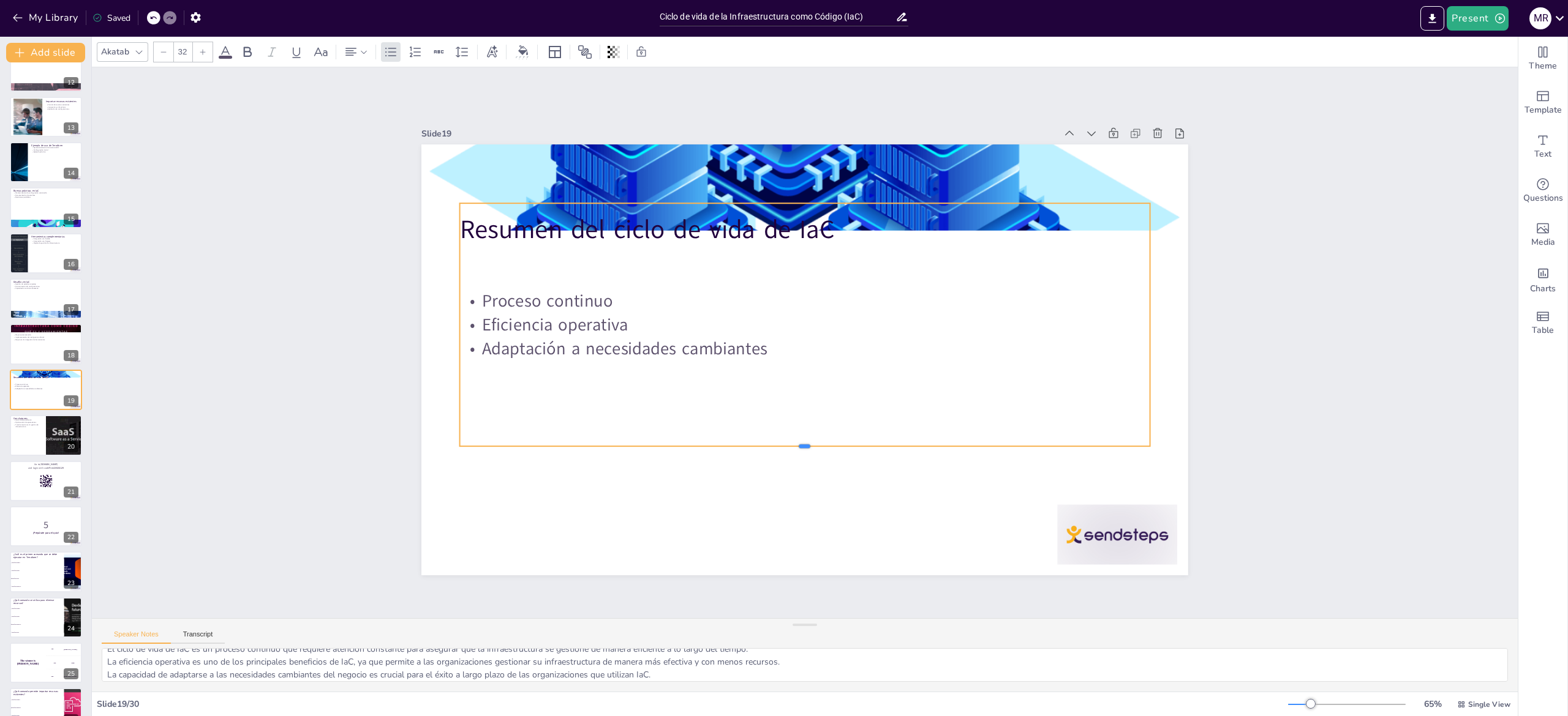
drag, startPoint x: 713, startPoint y: 355, endPoint x: 716, endPoint y: 444, distance: 89.1
click at [716, 446] on div at bounding box center [805, 451] width 689 height 10
click at [661, 212] on div "Proceso continuo Eficiencia operativa Adaptación a necesidades cambiantes" at bounding box center [806, 328] width 712 height 318
click at [1208, 291] on div "Slide 1 Ciclo de vida de la Infraestructura como Código (IaC) Esta presentación…" at bounding box center [805, 343] width 1426 height 551
click at [720, 223] on div "Proceso continuo Eficiencia operativa Adaptación a necesidades cambiantes" at bounding box center [805, 327] width 689 height 248
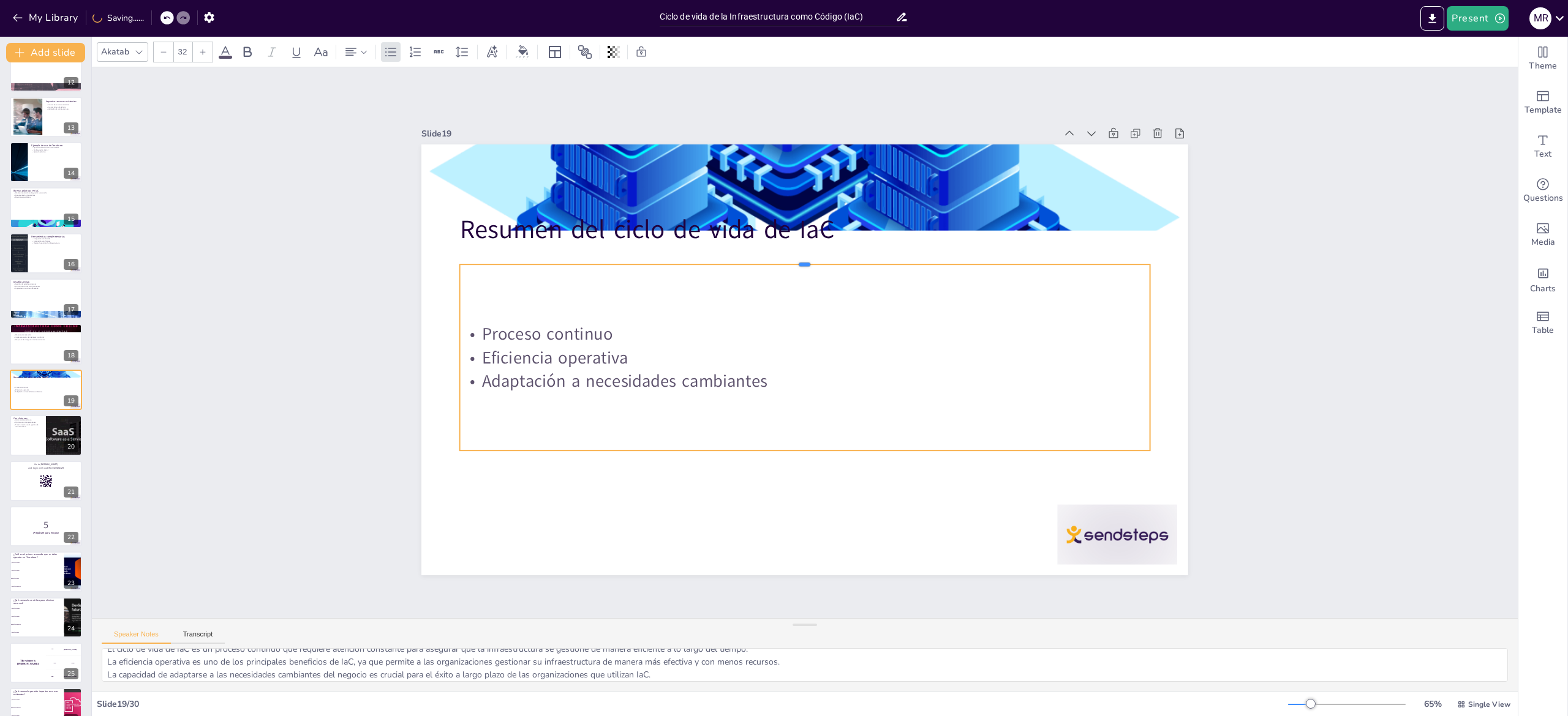
drag, startPoint x: 798, startPoint y: 193, endPoint x: 807, endPoint y: 296, distance: 103.4
click at [807, 264] on div at bounding box center [805, 260] width 689 height 10
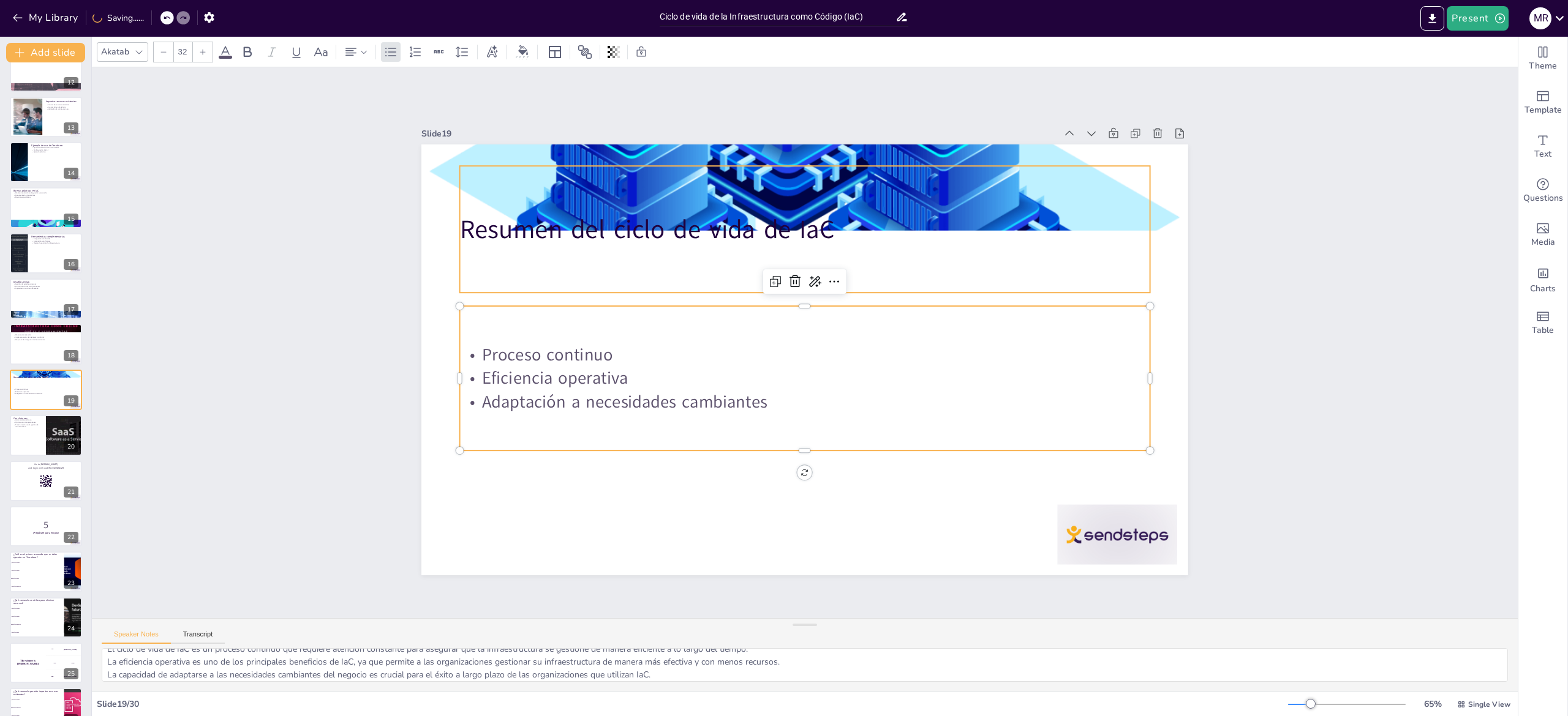
click at [645, 211] on p "Resumen del ciclo de vida de IaC" at bounding box center [805, 229] width 689 height 35
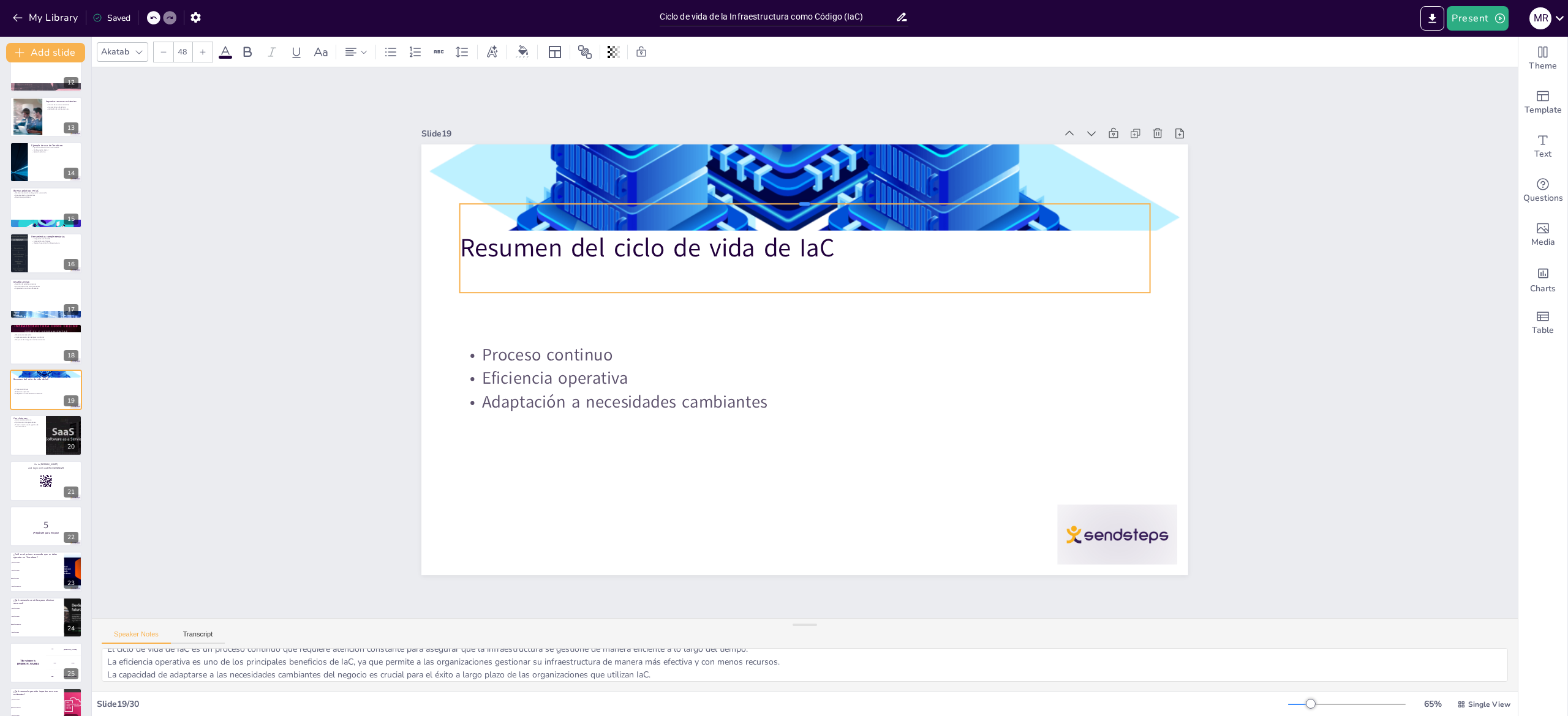
drag, startPoint x: 784, startPoint y: 155, endPoint x: 792, endPoint y: 192, distance: 37.9
click at [788, 196] on div at bounding box center [821, 199] width 688 height 82
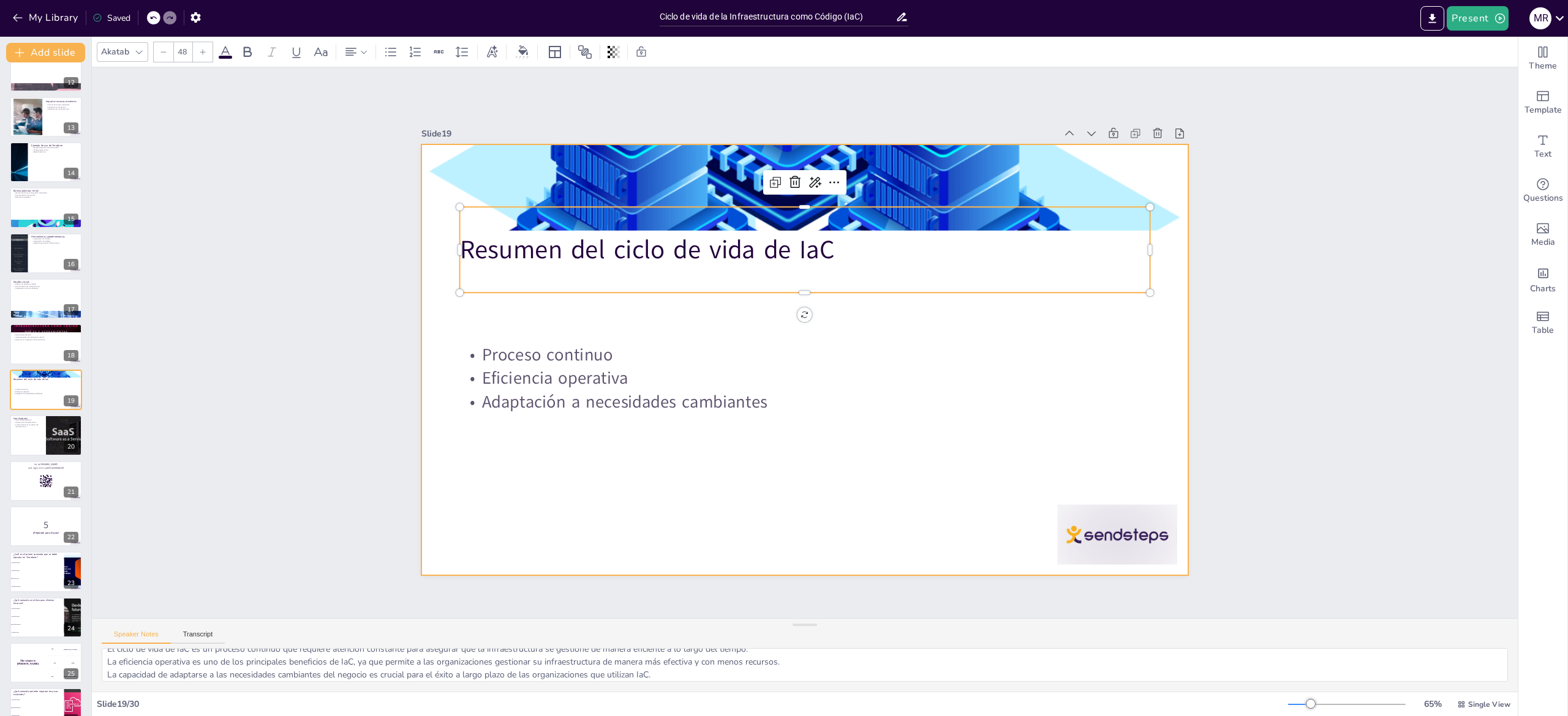
click at [1241, 331] on div "Slide 1 Ciclo de vida de la Infraestructura como Código (IaC) Esta presentación…" at bounding box center [805, 343] width 1426 height 551
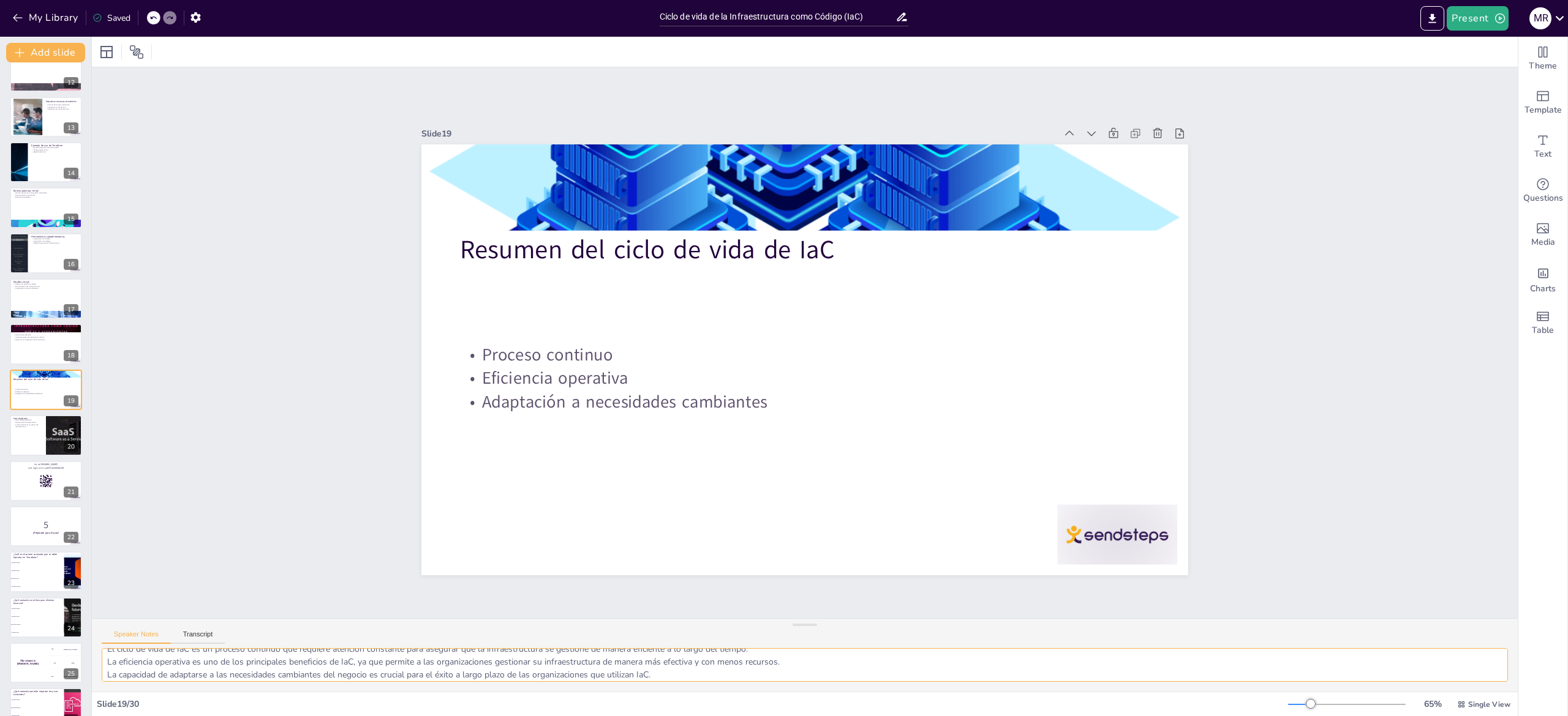
click at [170, 666] on textarea "El ciclo de vida de IaC es un proceso continuo que requiere atención constante …" at bounding box center [805, 665] width 1407 height 34
click at [18, 428] on div at bounding box center [46, 435] width 74 height 42
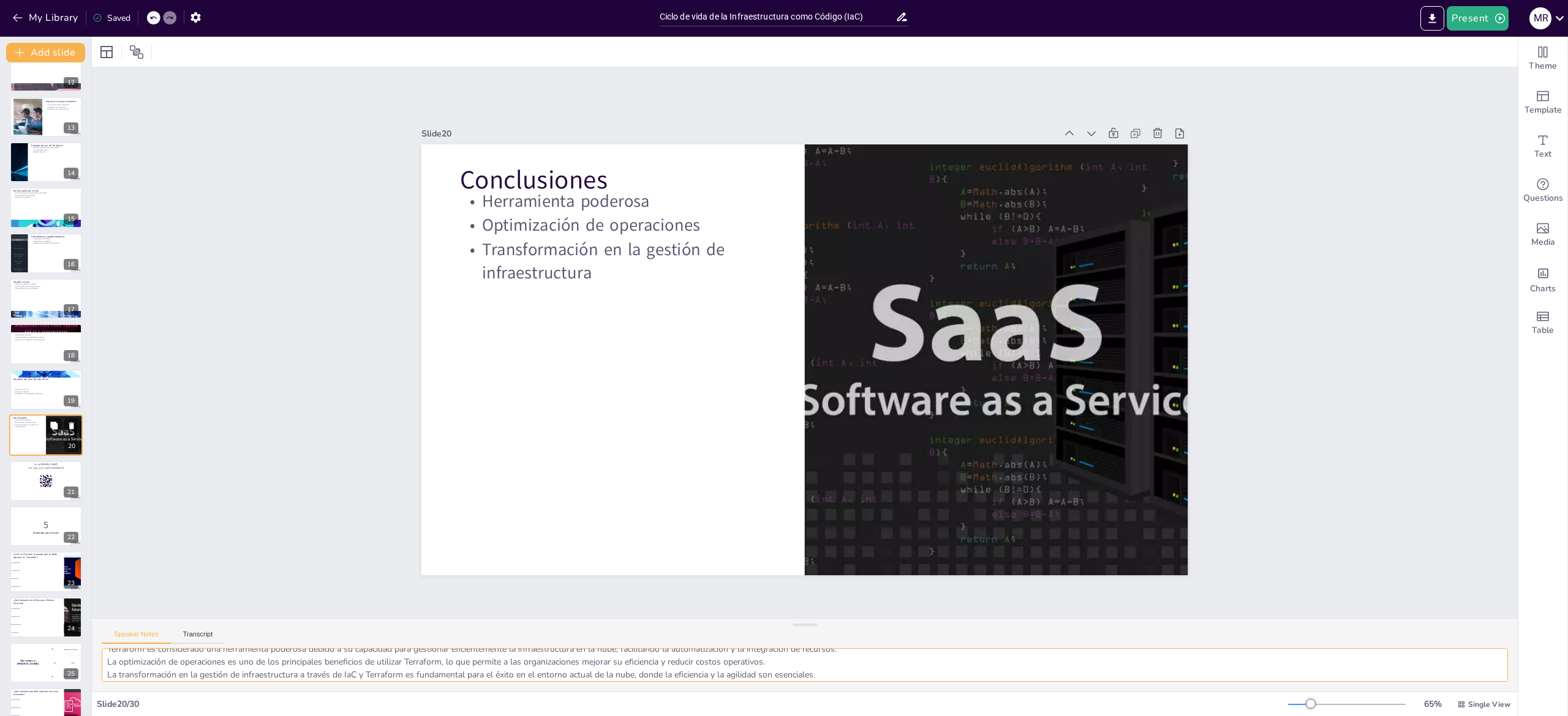
scroll to position [568, 0]
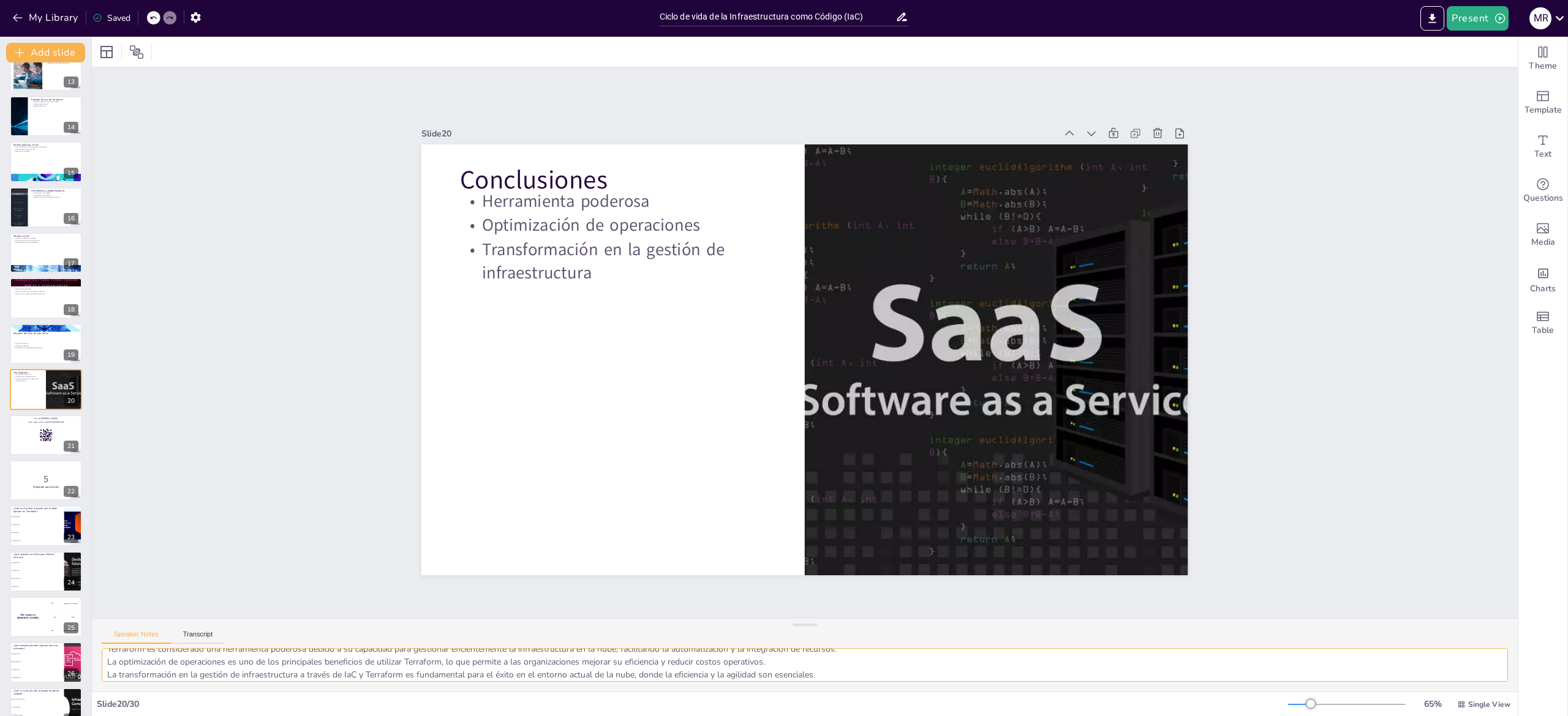
click at [167, 671] on textarea "Terraform es considerado una herramienta poderosa debido a su capacidad para ge…" at bounding box center [805, 665] width 1407 height 34
click at [12, 435] on div at bounding box center [46, 435] width 74 height 42
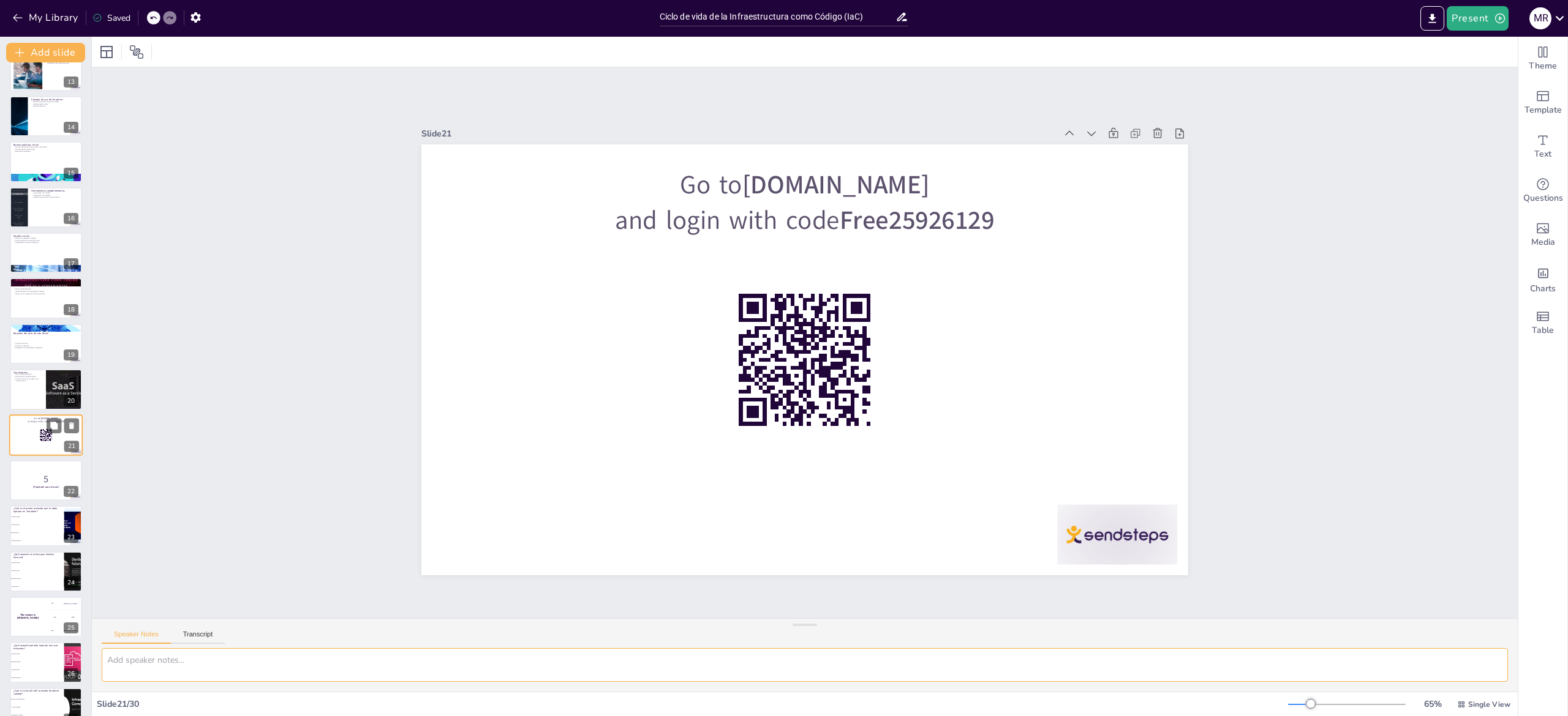
scroll to position [0, 0]
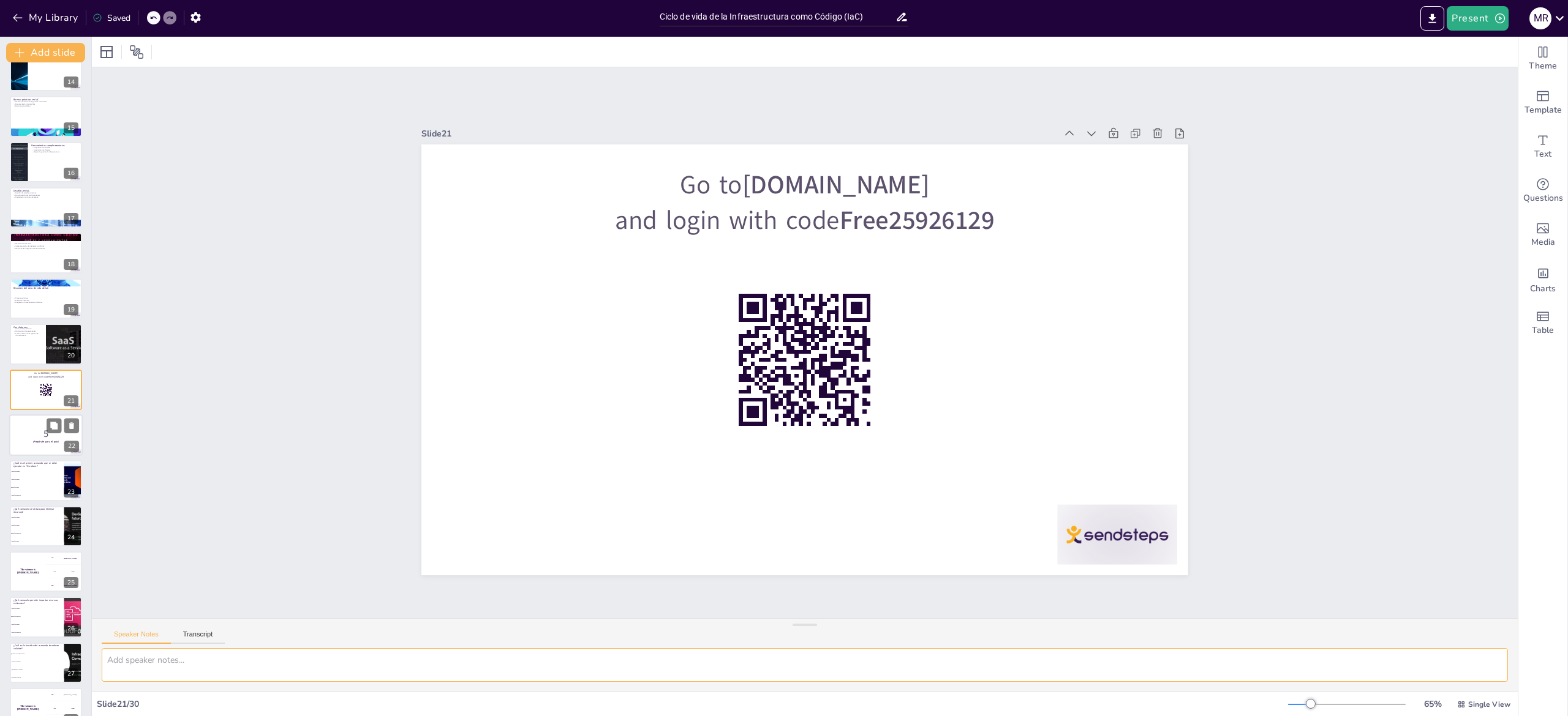
click at [25, 442] on p "¡Prepárate para el quiz!" at bounding box center [46, 442] width 66 height 4
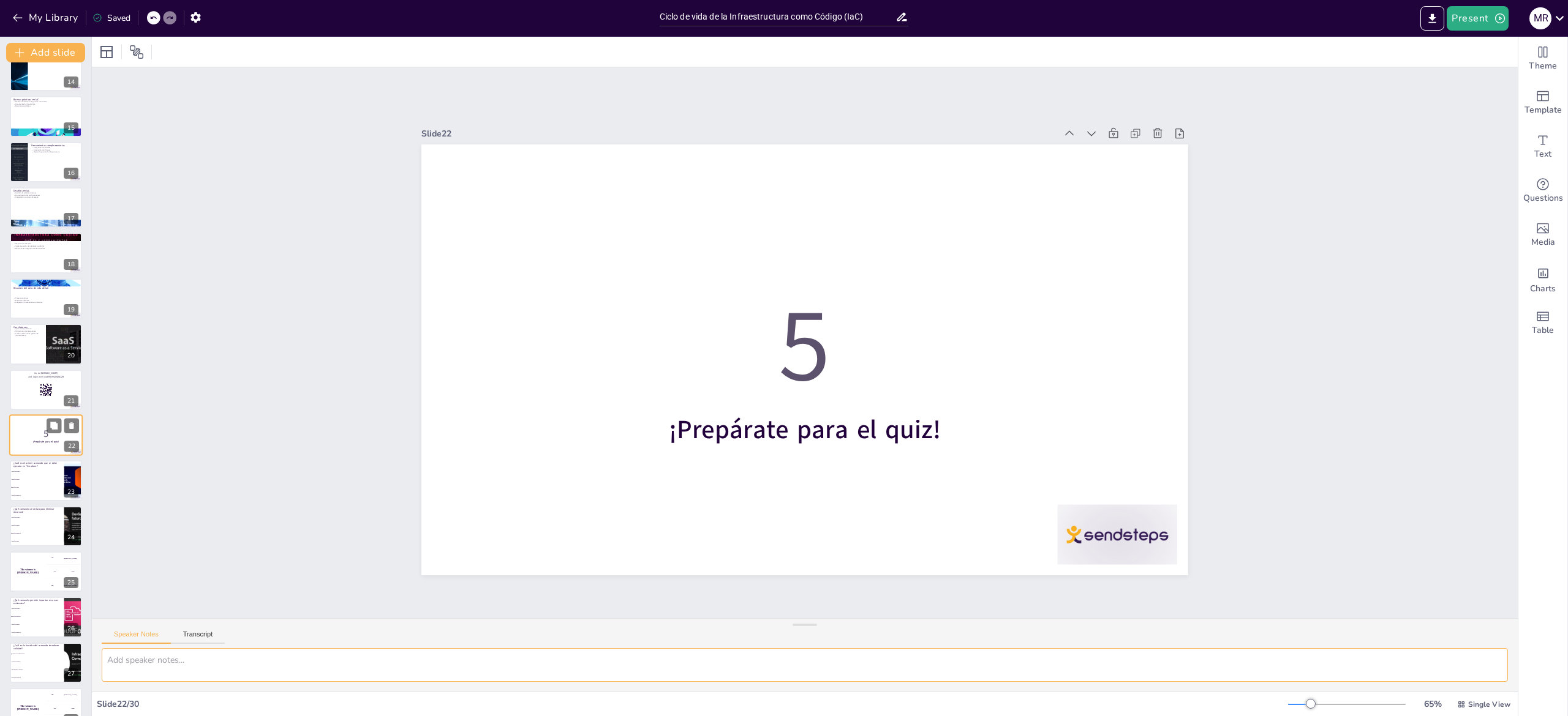
scroll to position [659, 0]
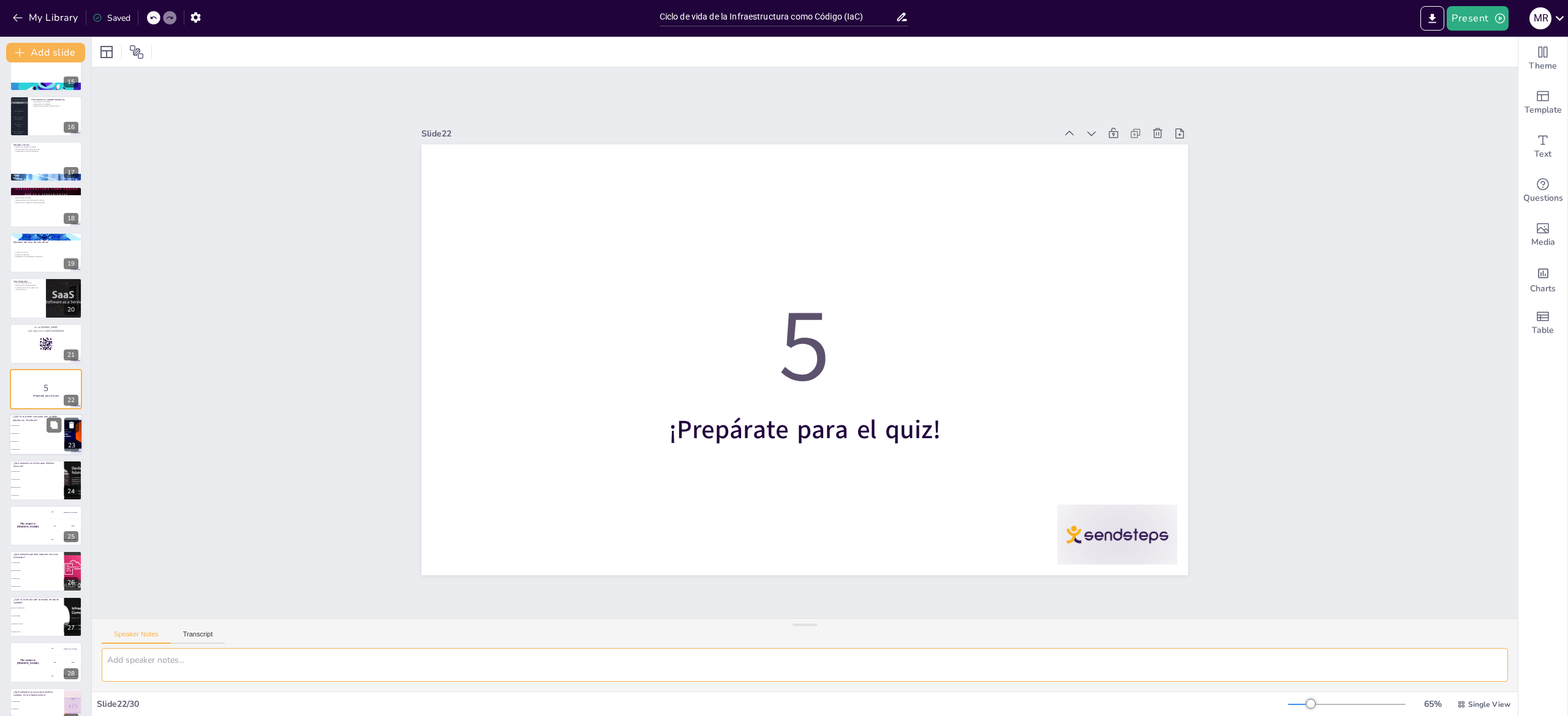
click at [22, 434] on span "terraform plan" at bounding box center [37, 435] width 53 height 2
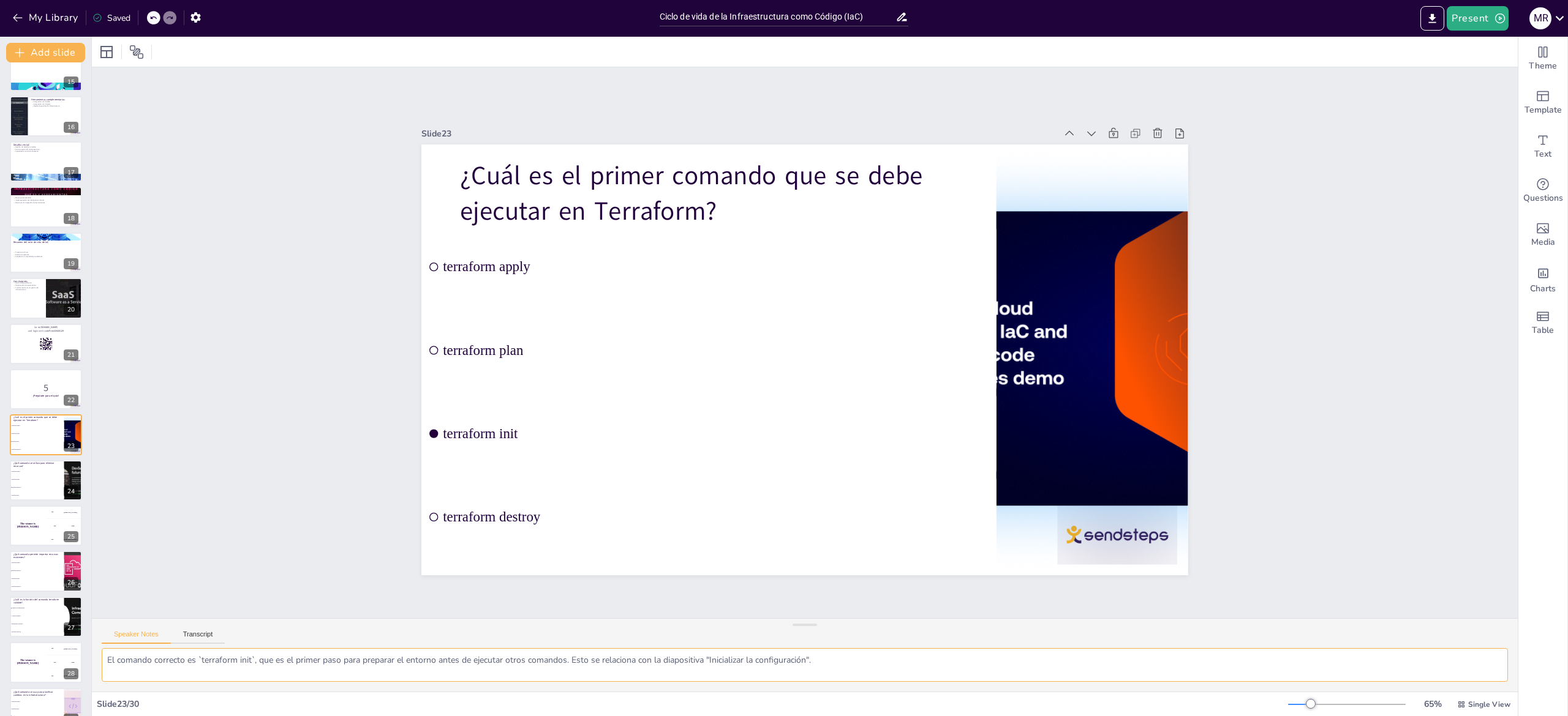
scroll to position [705, 0]
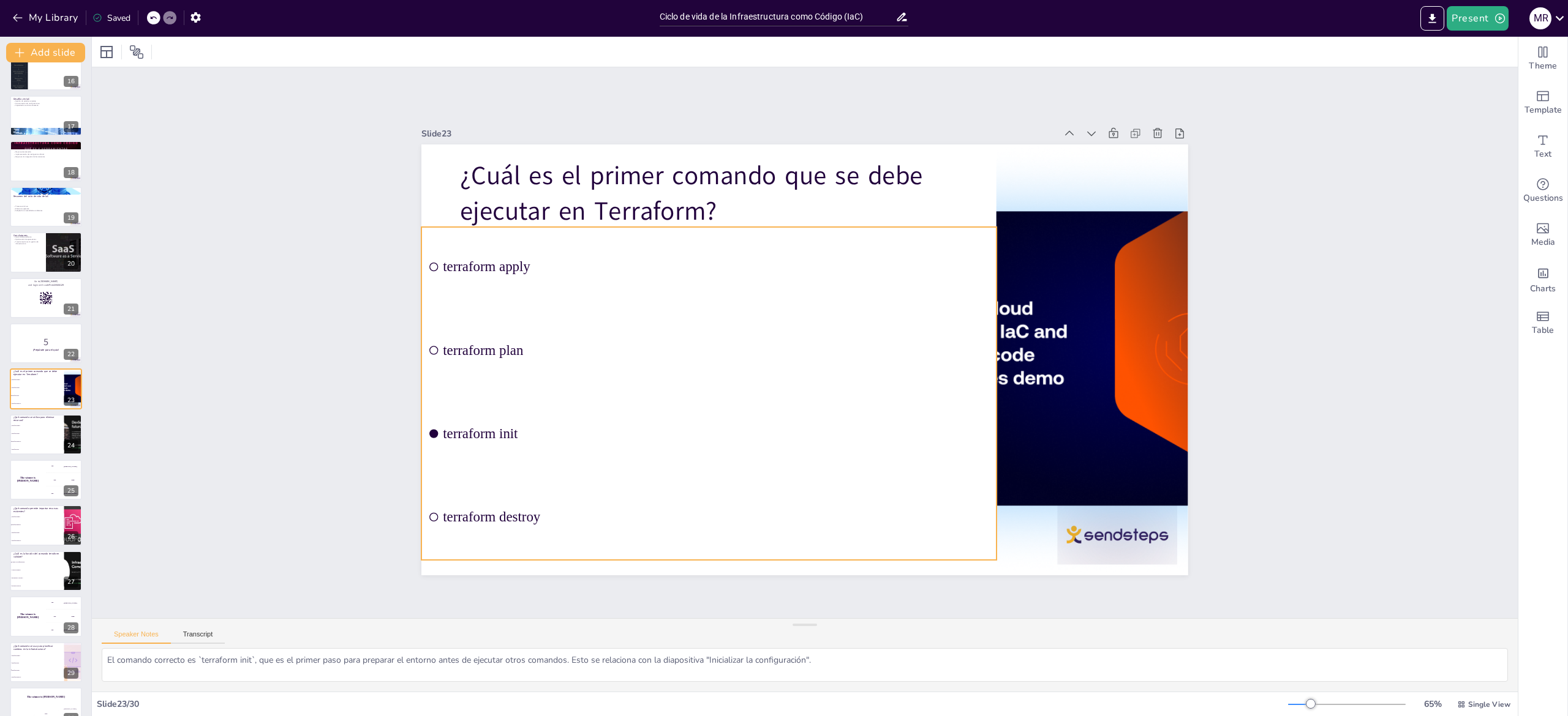
click at [421, 399] on input "checkbox" at bounding box center [426, 395] width 10 height 10
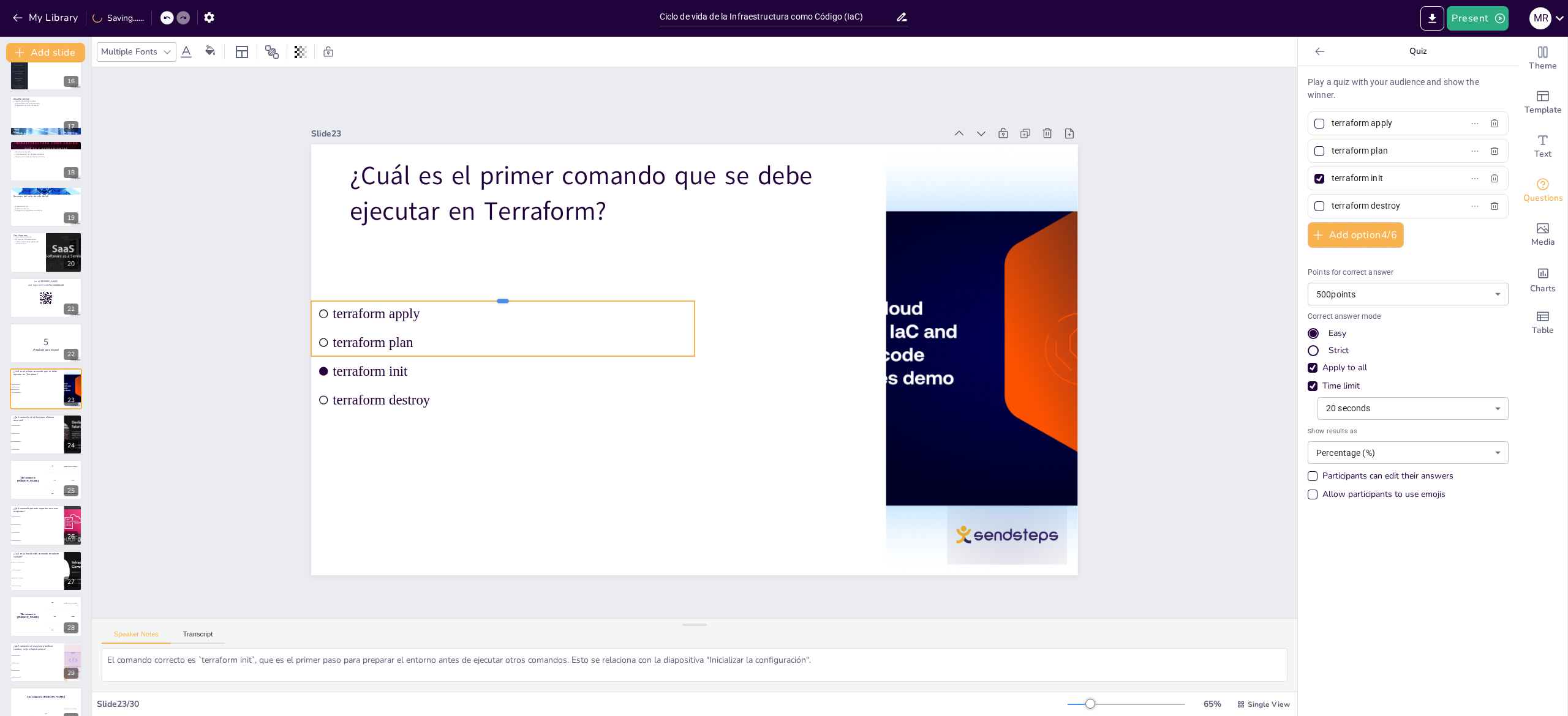
drag, startPoint x: 618, startPoint y: 215, endPoint x: 618, endPoint y: 289, distance: 74.0
click at [618, 291] on div at bounding box center [503, 296] width 384 height 10
click at [320, 367] on input "checkbox" at bounding box center [323, 371] width 8 height 8
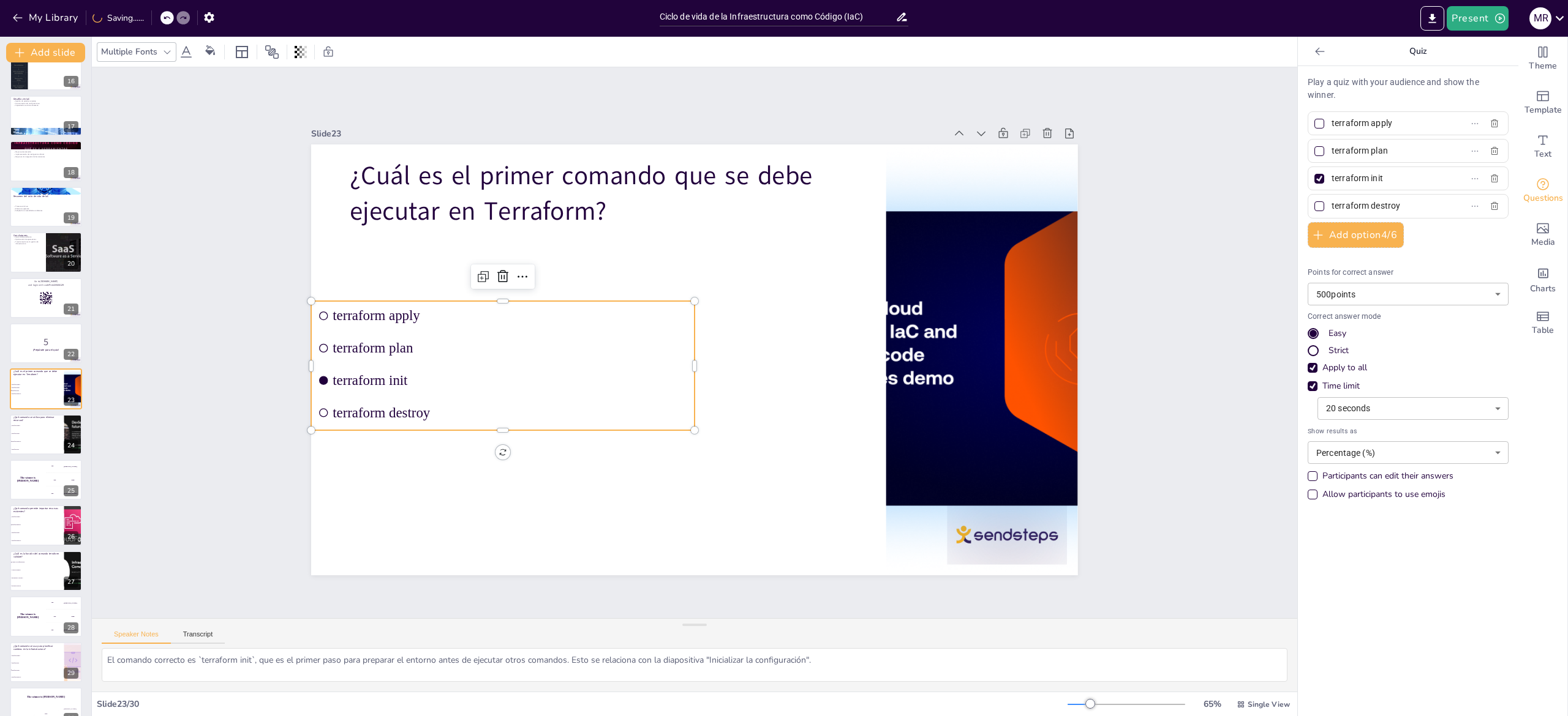
click at [1312, 185] on div at bounding box center [1319, 179] width 15 height 15
click at [1331, 185] on input "terraform init" at bounding box center [1388, 178] width 114 height 18
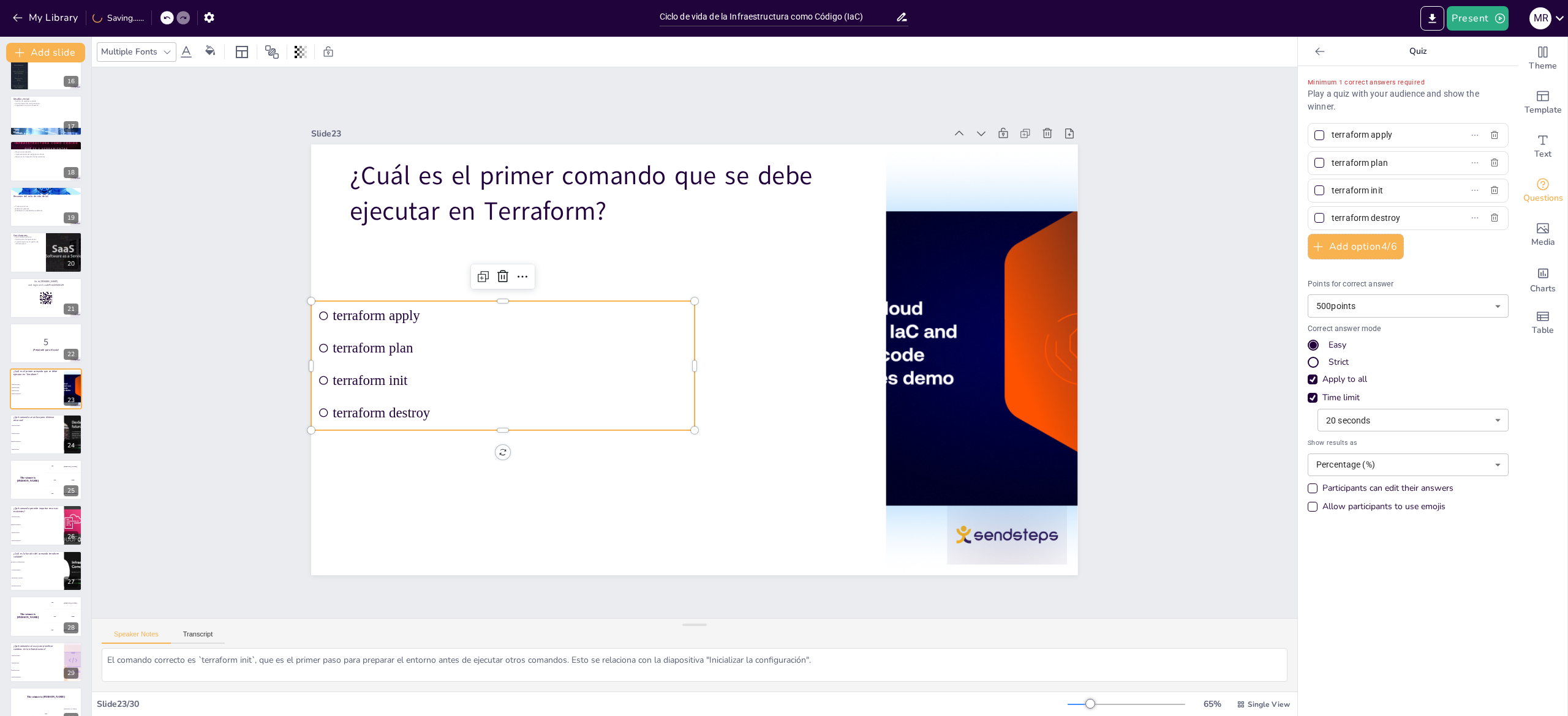
click at [1189, 292] on div "Slide 1 Ciclo de vida de la Infraestructura como Código (IaC) Esta presentación…" at bounding box center [695, 343] width 1206 height 551
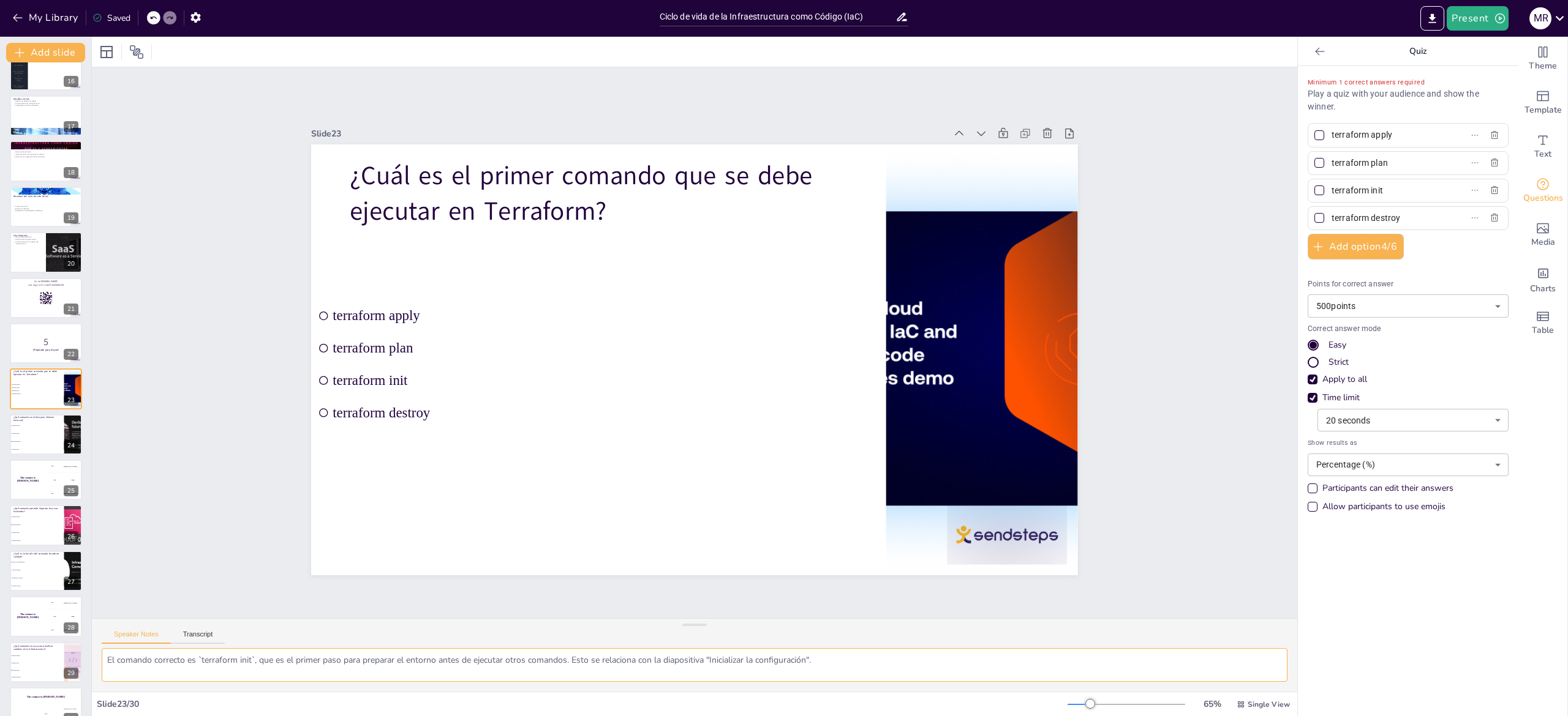
click at [156, 651] on textarea "El comando correcto es `terraform init`, que es el primer paso para preparar el…" at bounding box center [694, 665] width 1186 height 34
click at [27, 442] on li "terraform destroy" at bounding box center [36, 441] width 55 height 8
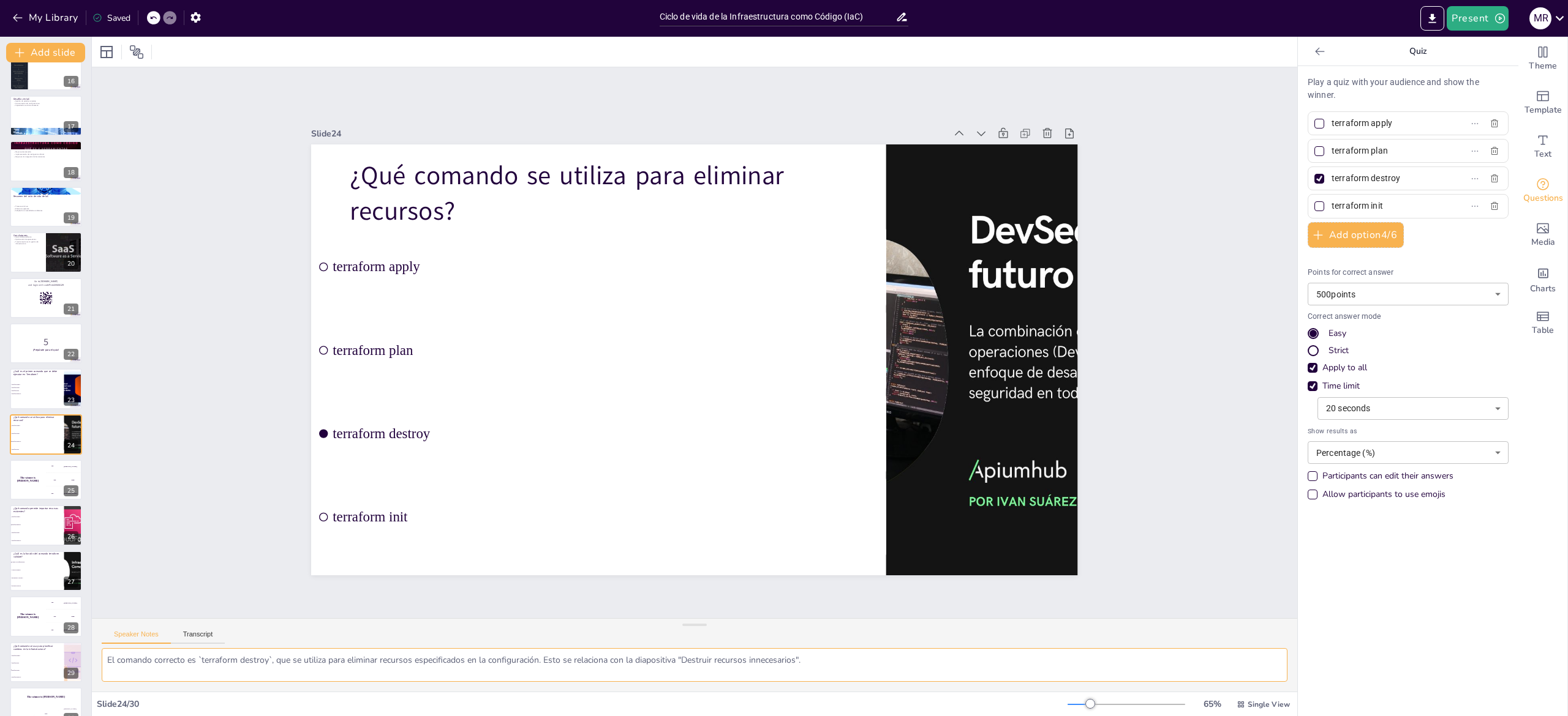
scroll to position [726, 0]
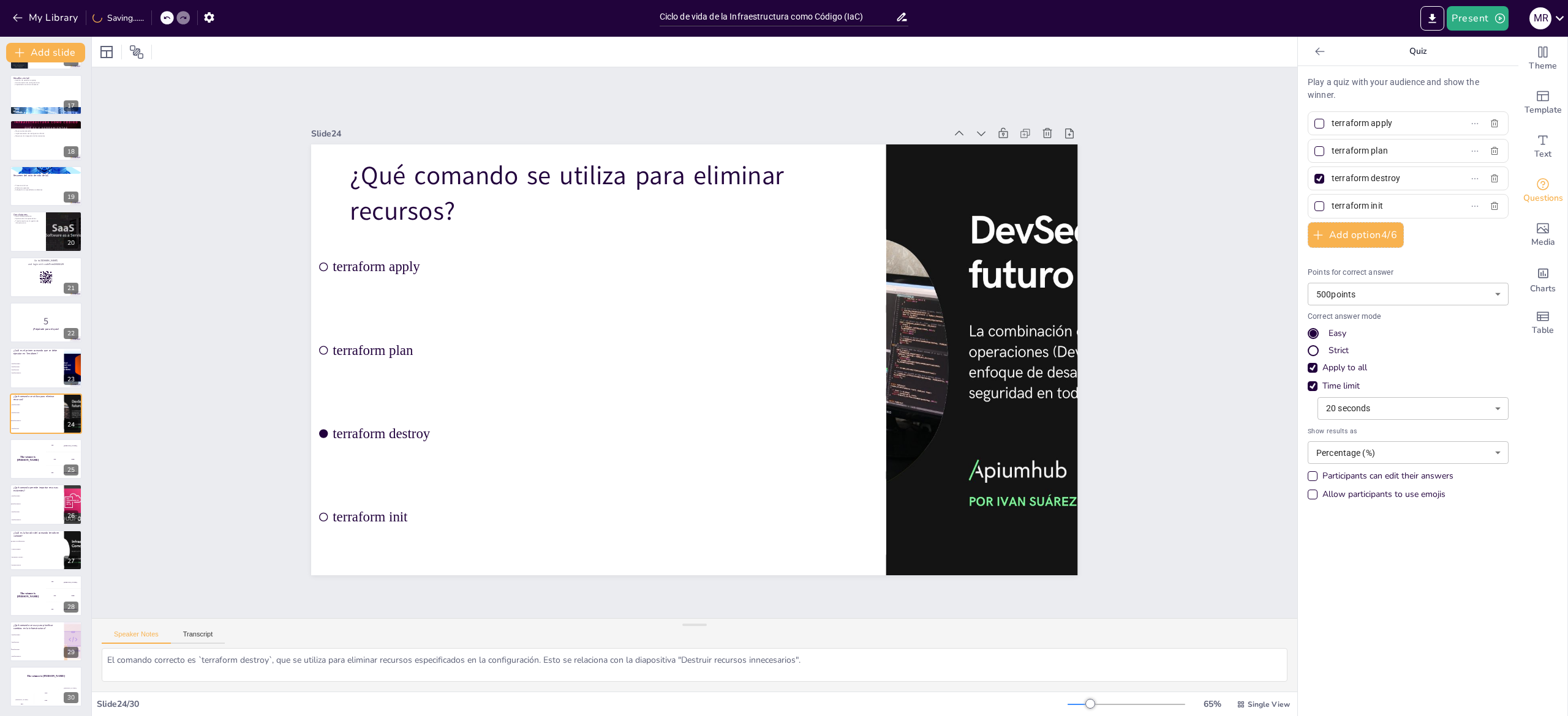
click at [1315, 174] on div at bounding box center [1319, 179] width 10 height 10
click at [1331, 174] on input "terraform destroy" at bounding box center [1388, 178] width 114 height 18
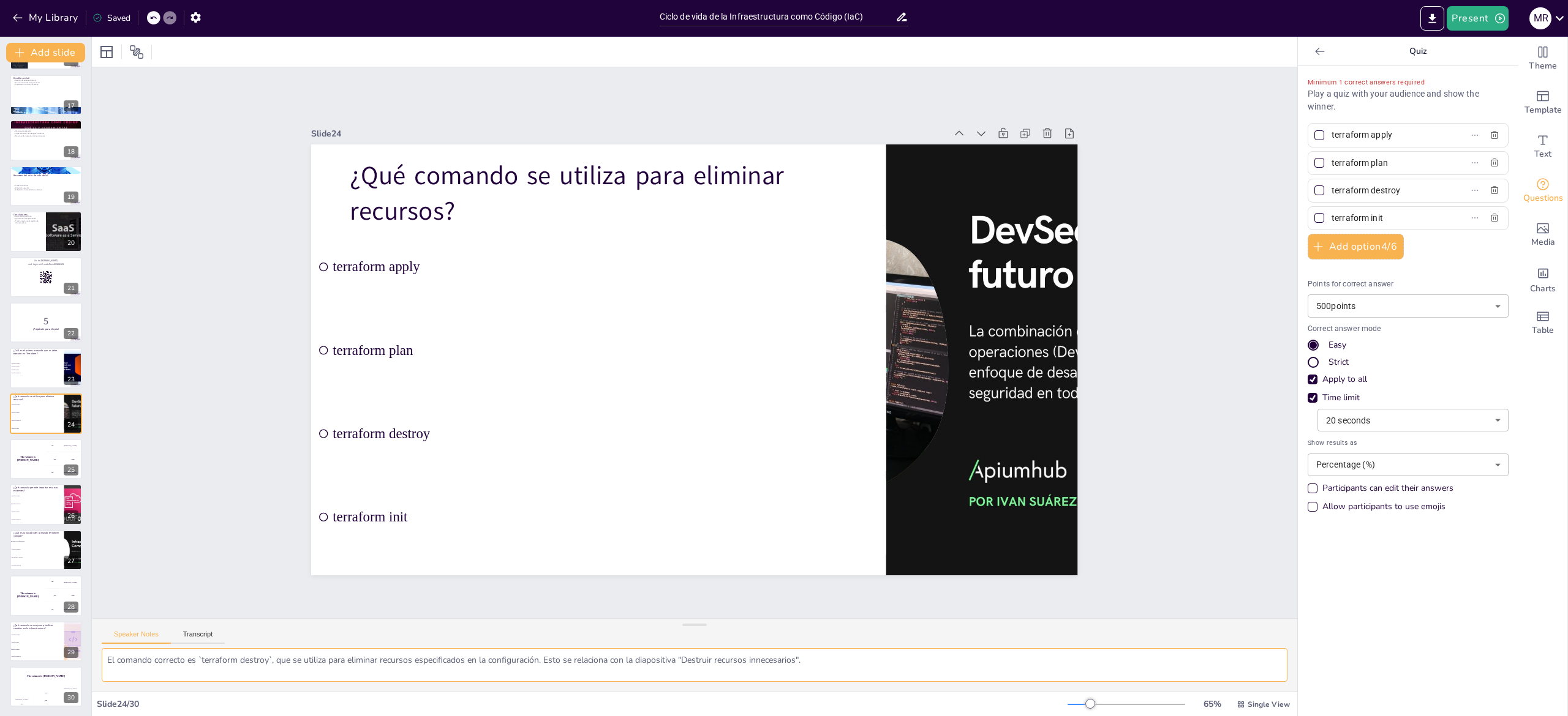
click at [158, 661] on textarea "El comando correcto es `terraform destroy`, que se utiliza para eliminar recurs…" at bounding box center [694, 665] width 1186 height 34
click at [24, 448] on div "The winner is [PERSON_NAME]" at bounding box center [27, 459] width 36 height 42
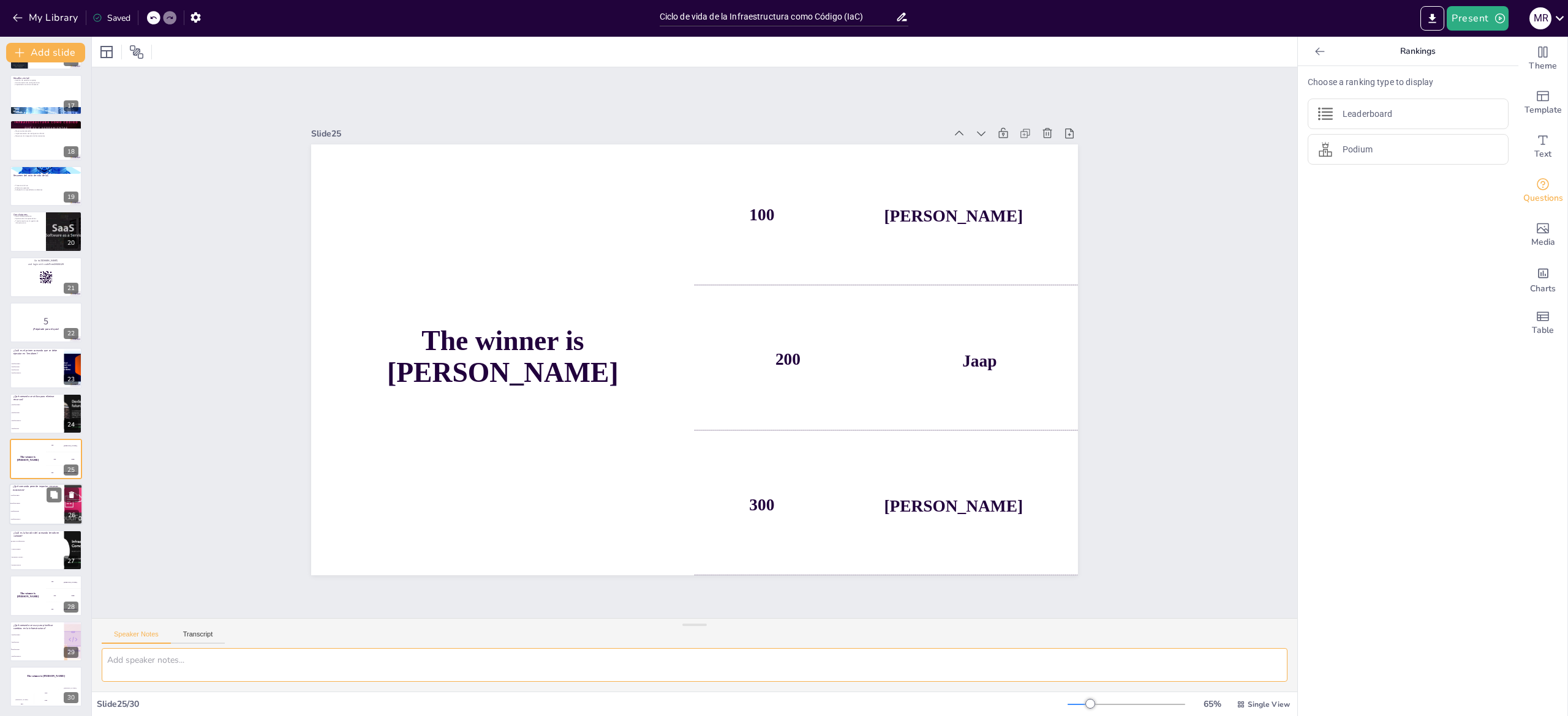
click at [28, 493] on li "terraform apply" at bounding box center [36, 496] width 55 height 8
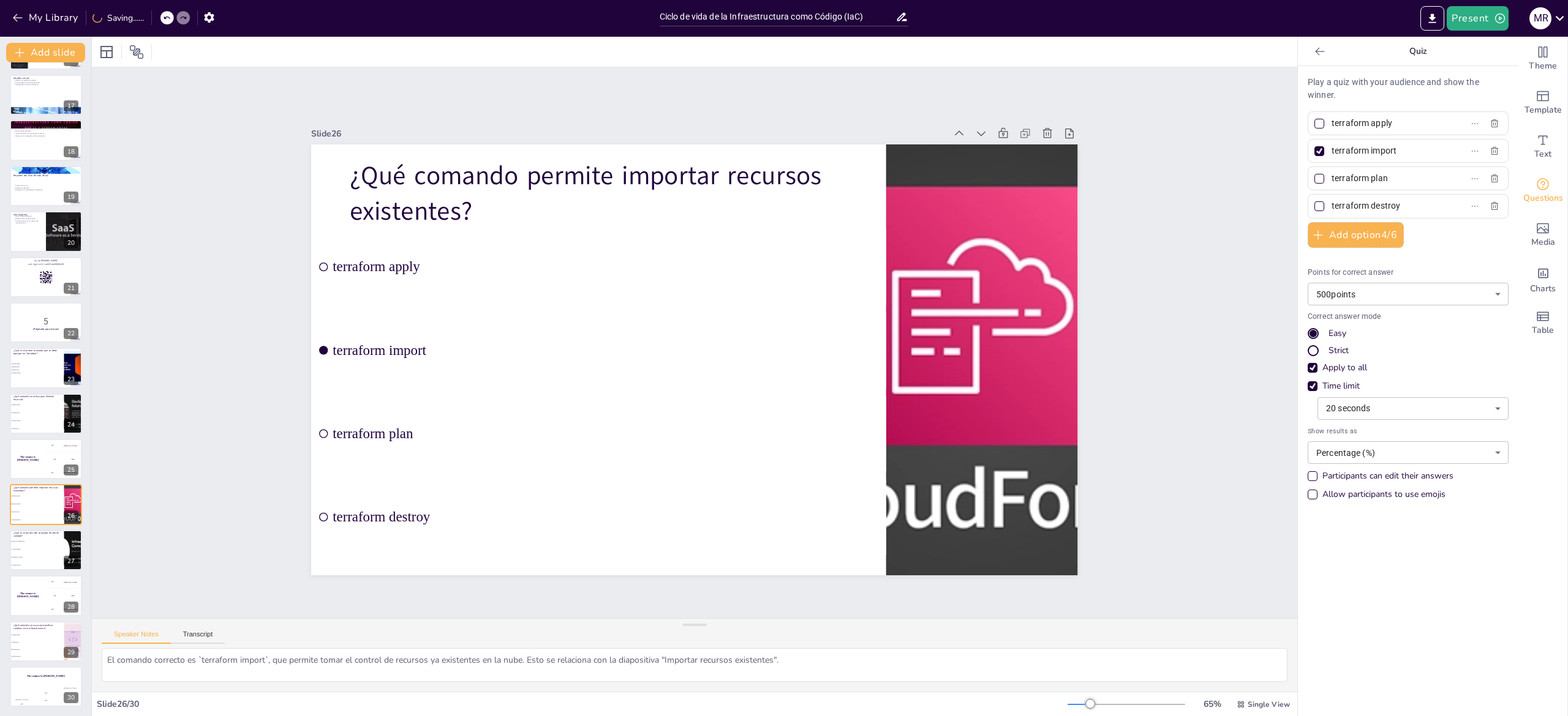
click at [1315, 152] on div at bounding box center [1319, 151] width 10 height 10
click at [1331, 152] on input "terraform import" at bounding box center [1388, 151] width 114 height 18
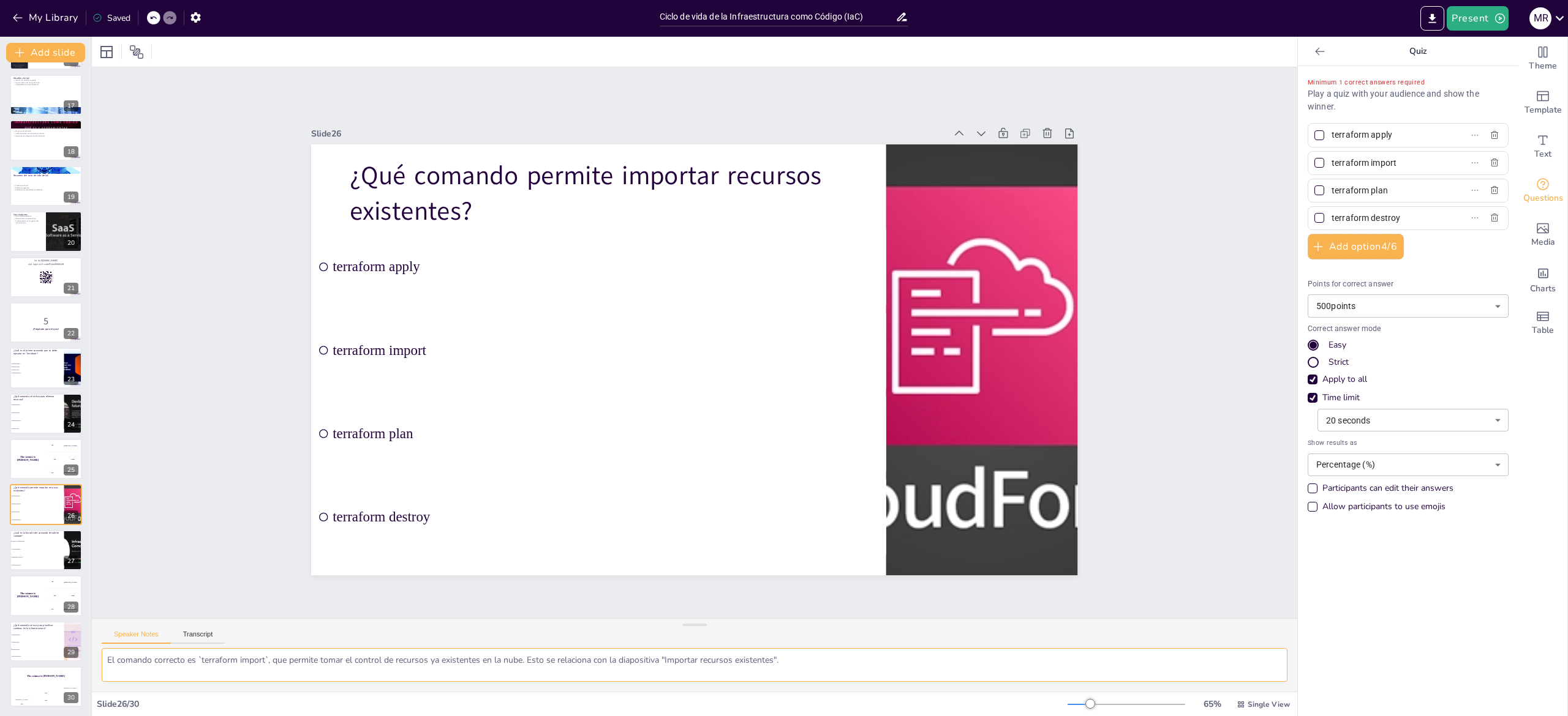
click at [169, 665] on textarea "El comando correcto es `terraform import`, que permite tomar el control de recu…" at bounding box center [694, 665] width 1186 height 34
click at [32, 553] on li "Inicializar el entorno" at bounding box center [36, 557] width 55 height 8
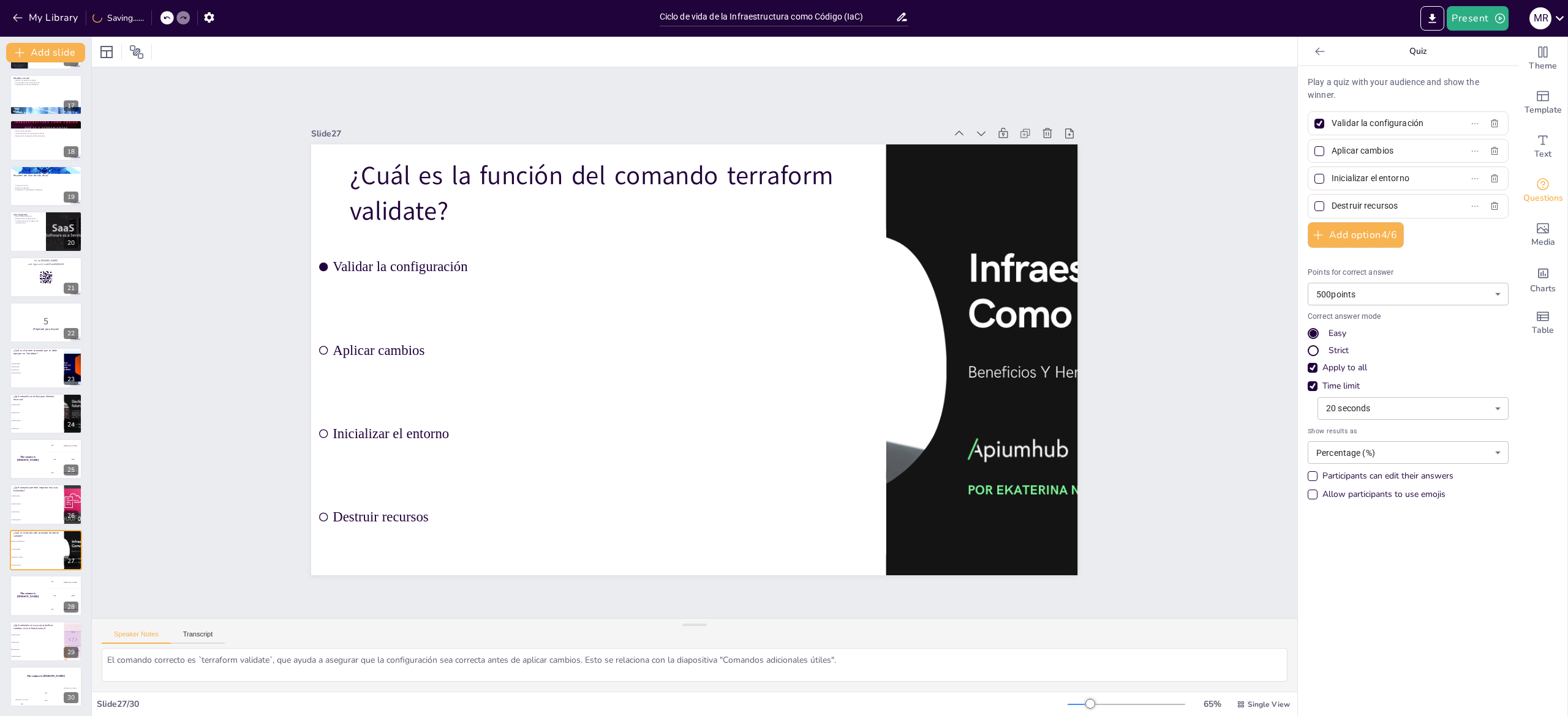
click at [1315, 121] on div at bounding box center [1319, 124] width 10 height 10
click at [1331, 121] on input "Validar la configuración" at bounding box center [1388, 123] width 114 height 18
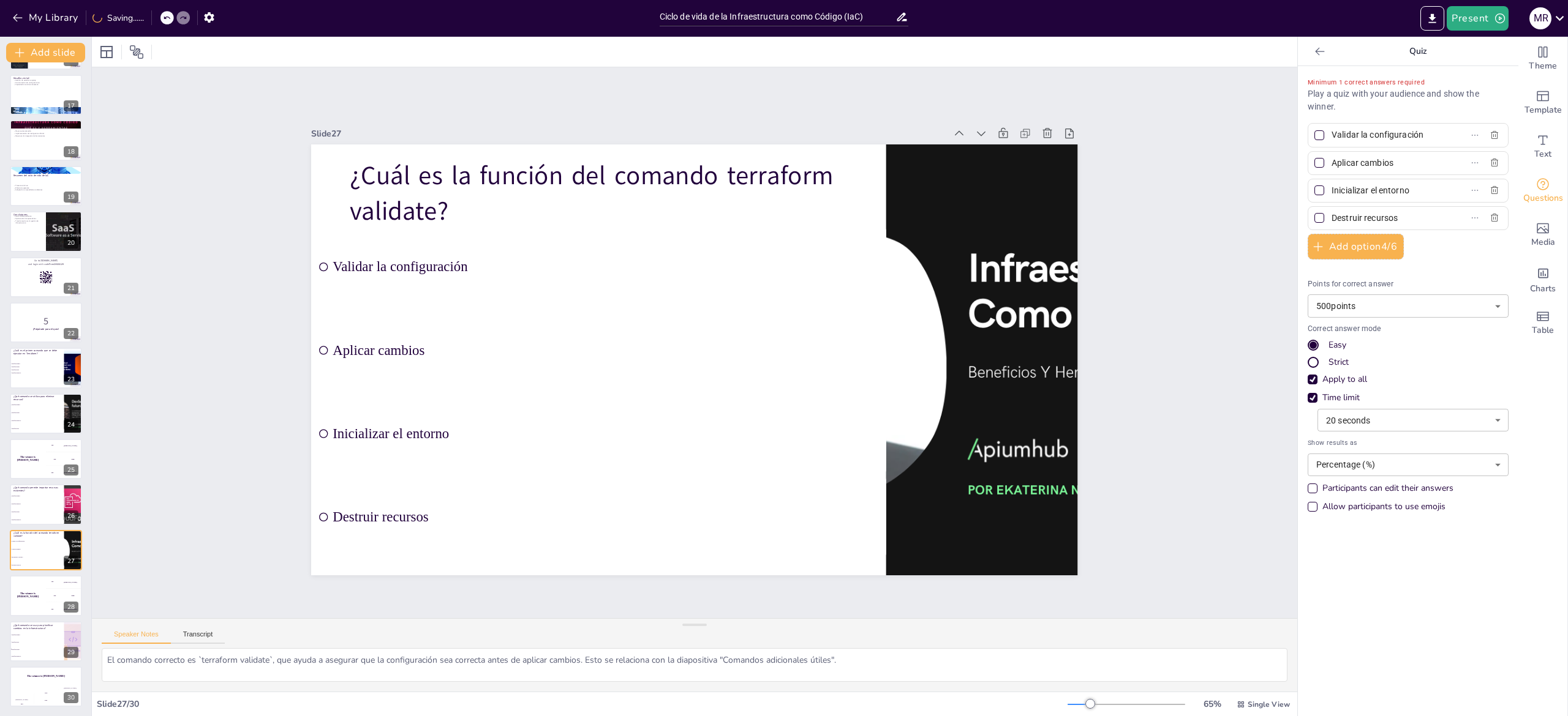
click at [1201, 409] on div "Slide 1 Ciclo de vida de la Infraestructura como Código (IaC) Esta presentación…" at bounding box center [695, 343] width 1206 height 551
click at [112, 675] on textarea "El comando correcto es `terraform validate`, que ayuda a asegurar que la config…" at bounding box center [694, 665] width 1186 height 34
click at [24, 628] on p "¿Qué comando se usa para planificar cambios en la infraestructura?" at bounding box center [36, 626] width 48 height 7
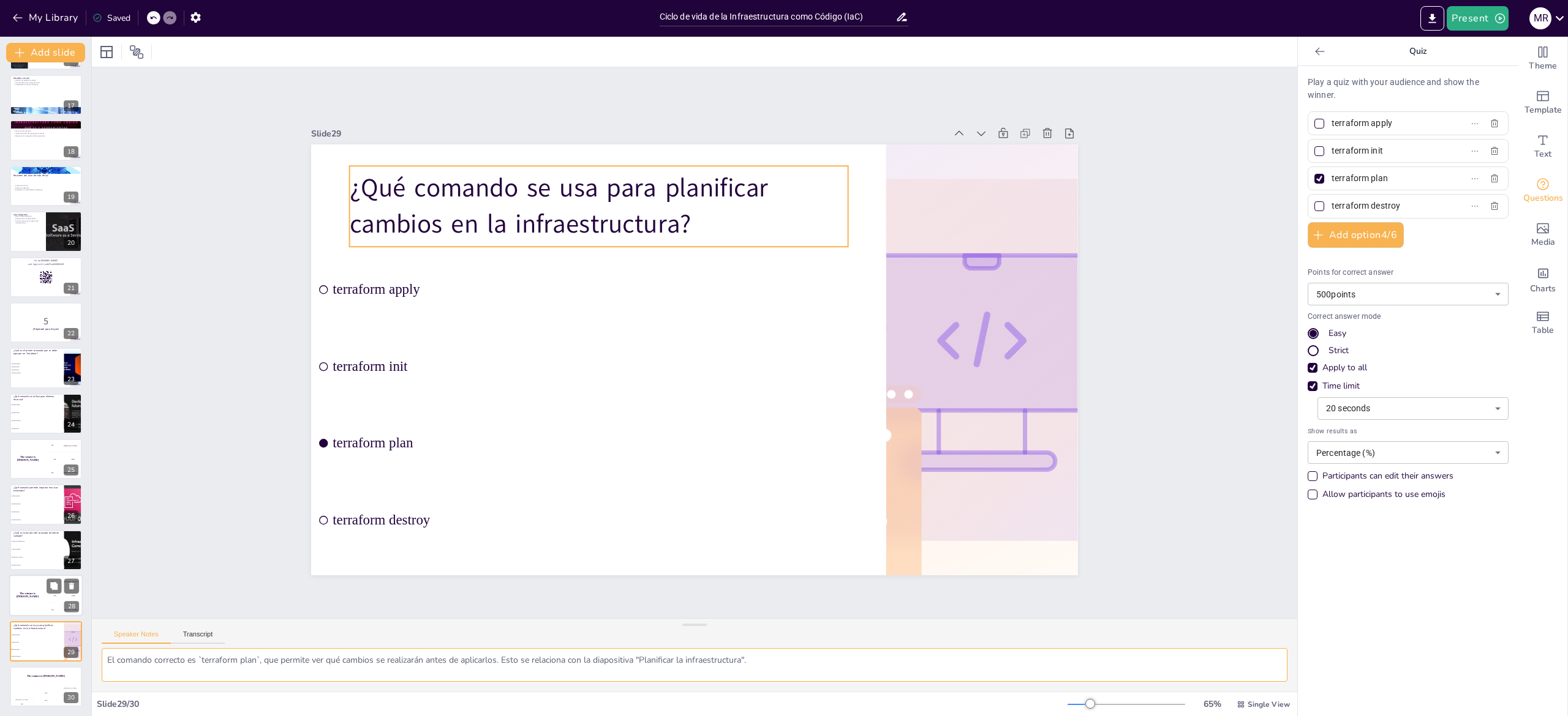
click at [33, 601] on div "The winner is [PERSON_NAME]" at bounding box center [27, 595] width 36 height 42
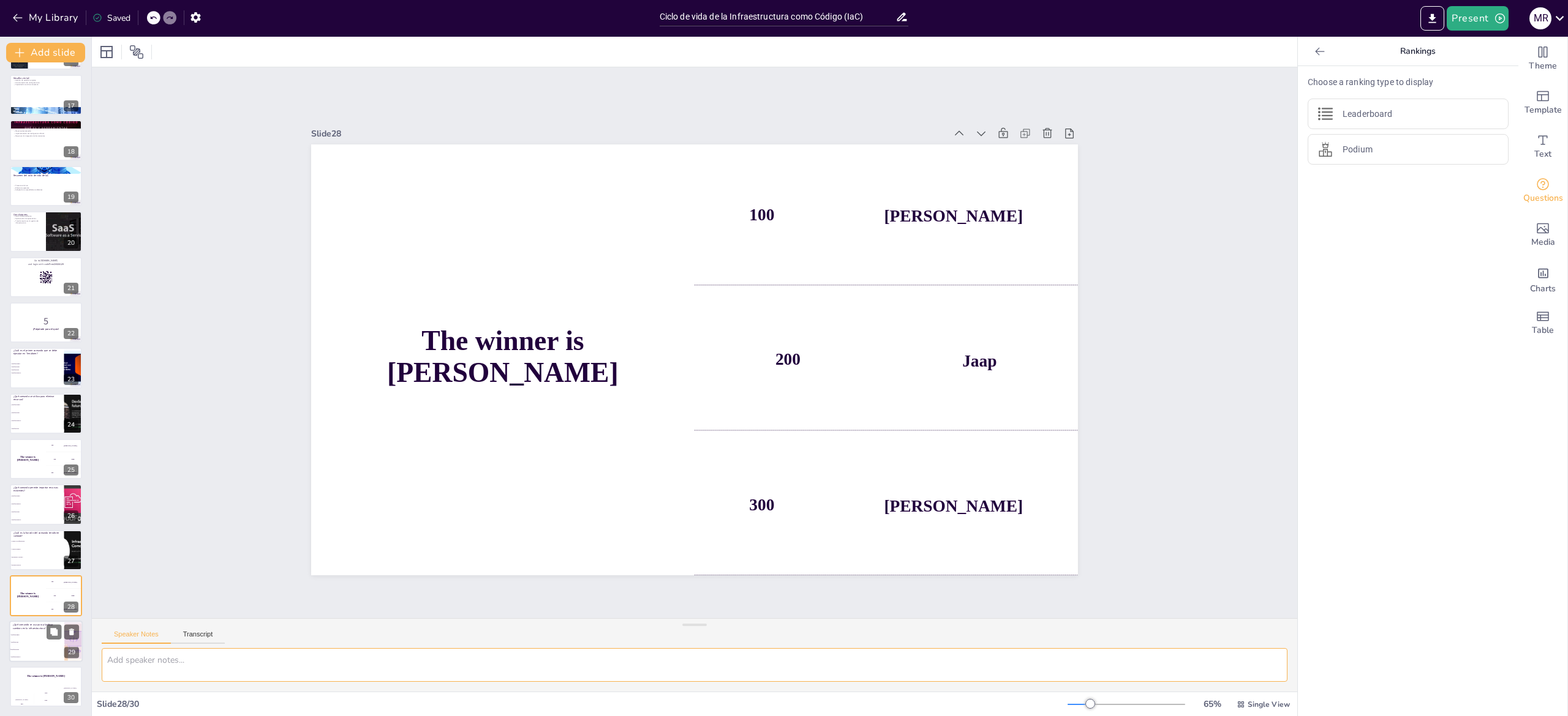
click at [40, 624] on p "¿Qué comando se usa para planificar cambios en la infraestructura?" at bounding box center [36, 626] width 48 height 7
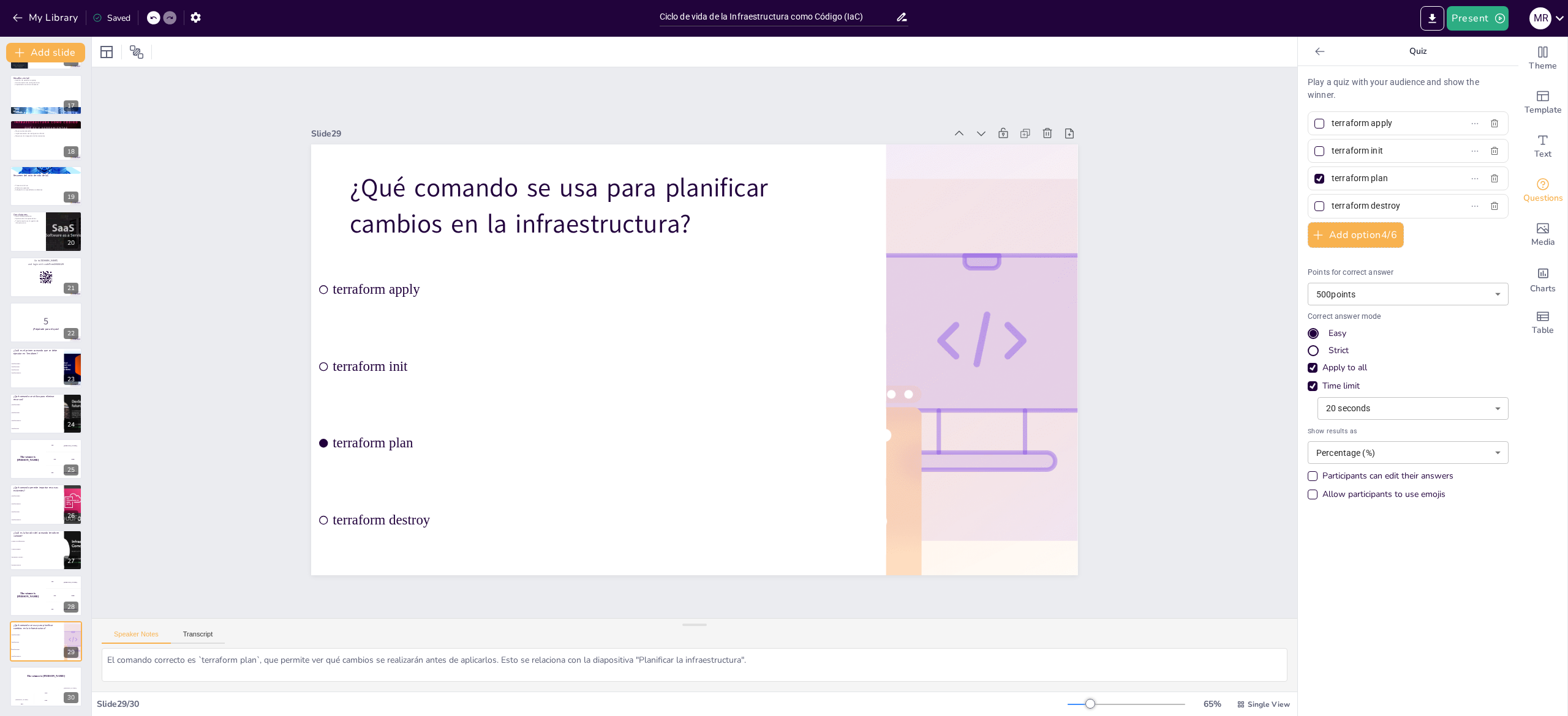
click at [1312, 181] on div at bounding box center [1319, 179] width 15 height 15
click at [1331, 181] on input "terraform plan" at bounding box center [1388, 178] width 114 height 18
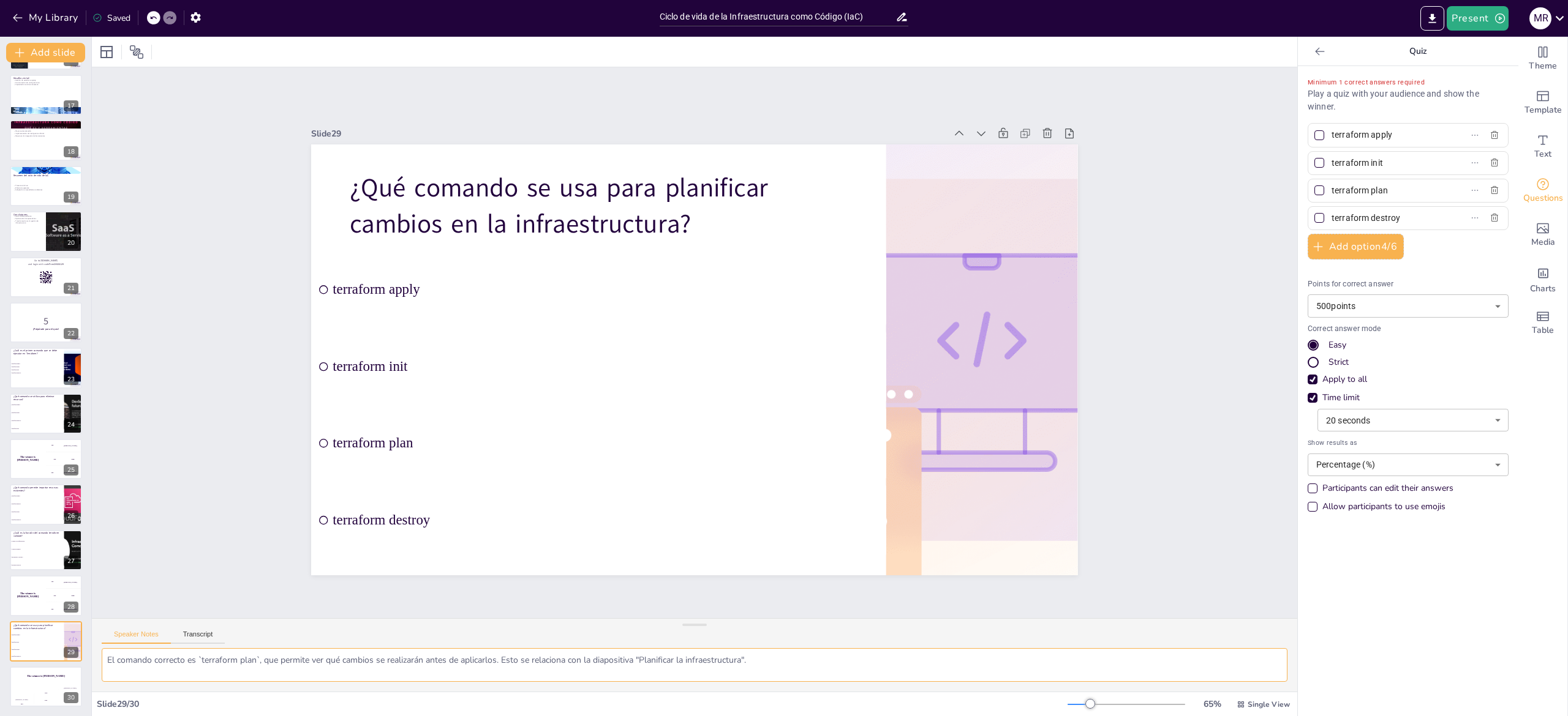
click at [143, 659] on textarea "El comando correcto es `terraform plan`, que permite ver qué cambios se realiza…" at bounding box center [694, 665] width 1186 height 34
click at [44, 687] on div "Jaap 200" at bounding box center [46, 697] width 24 height 20
